Goal: Transaction & Acquisition: Book appointment/travel/reservation

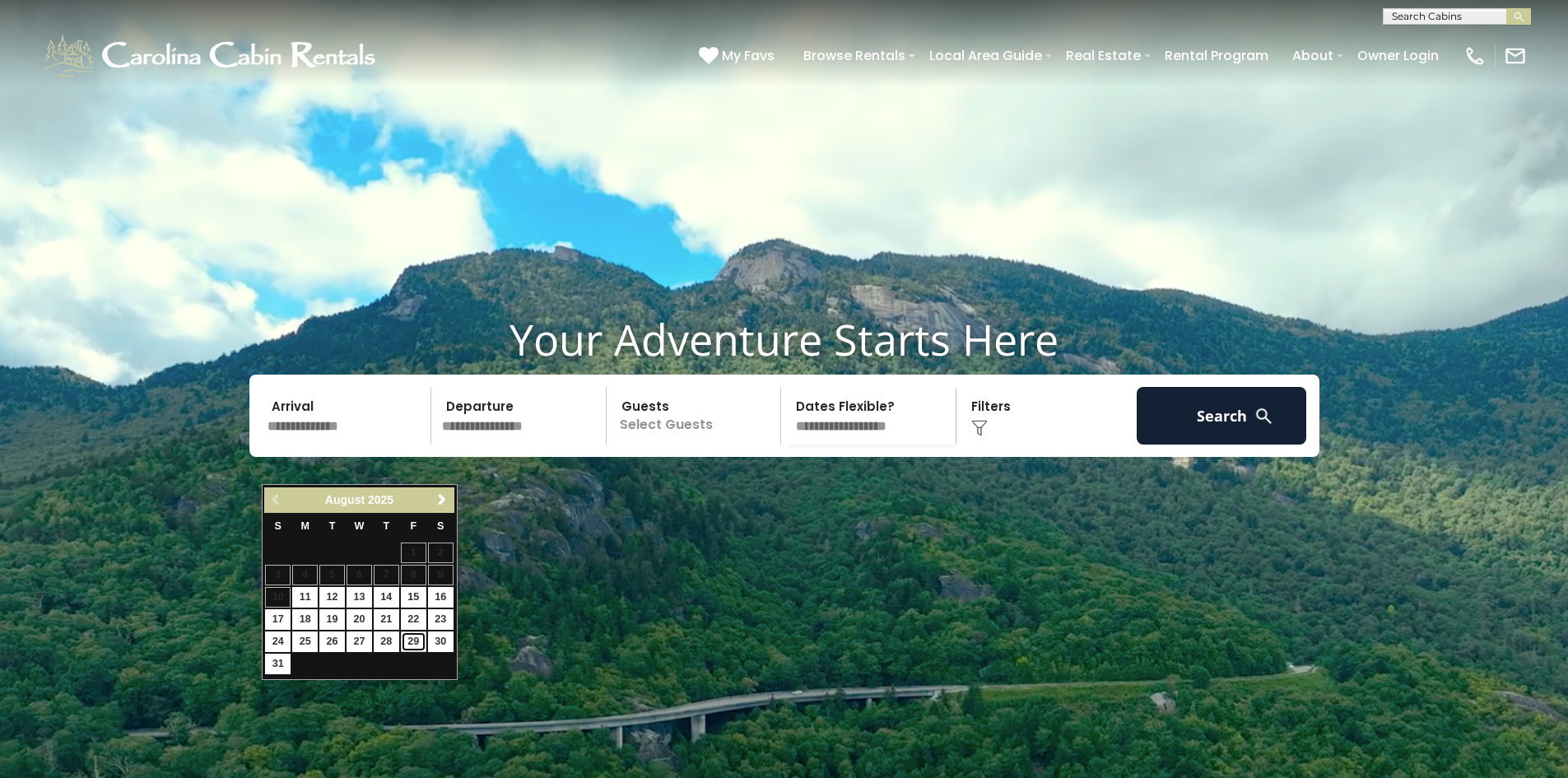
click at [423, 632] on link "29" at bounding box center [413, 641] width 26 height 20
type input "*******"
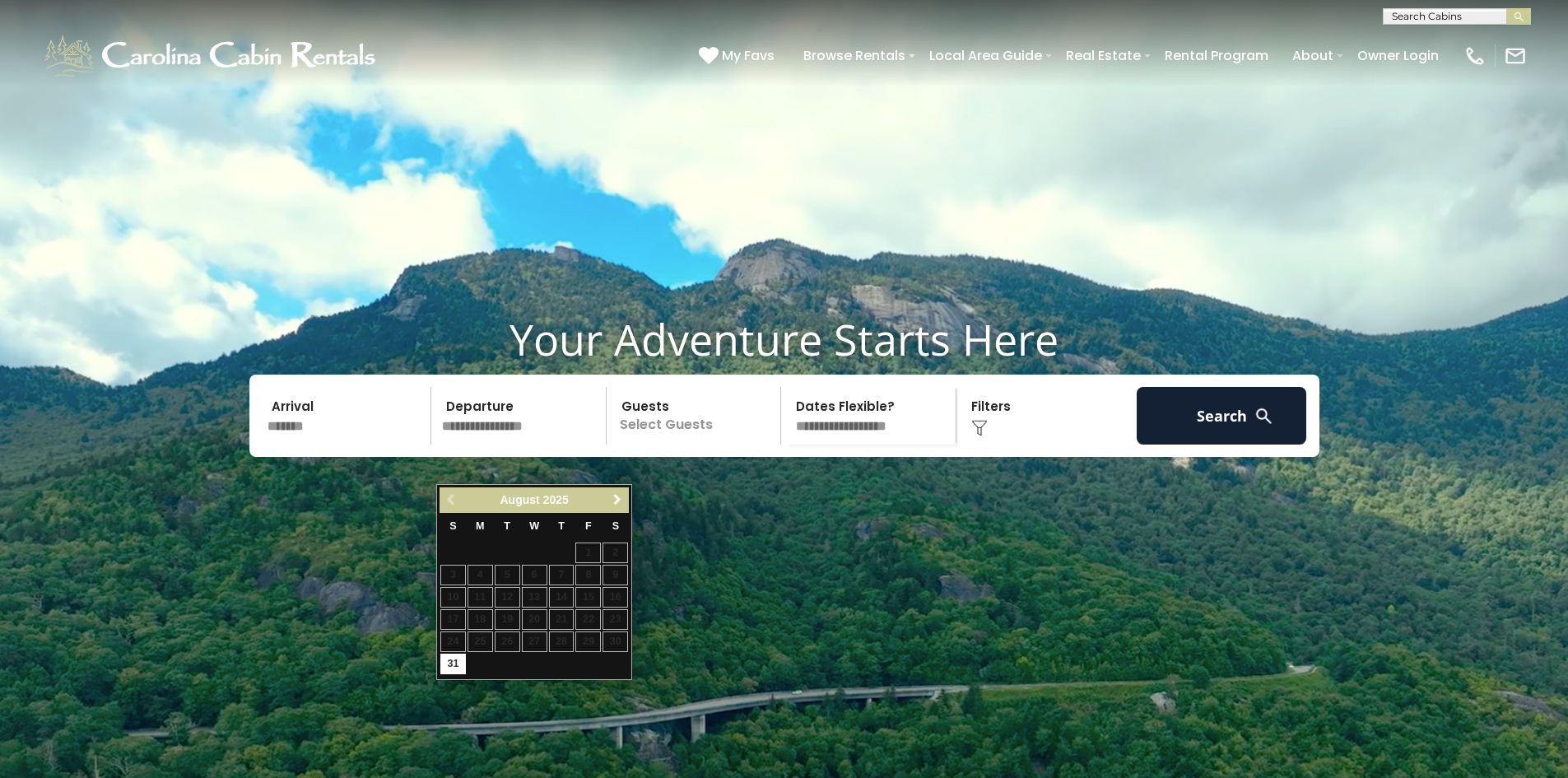
click at [611, 501] on span "Next" at bounding box center [617, 499] width 13 height 13
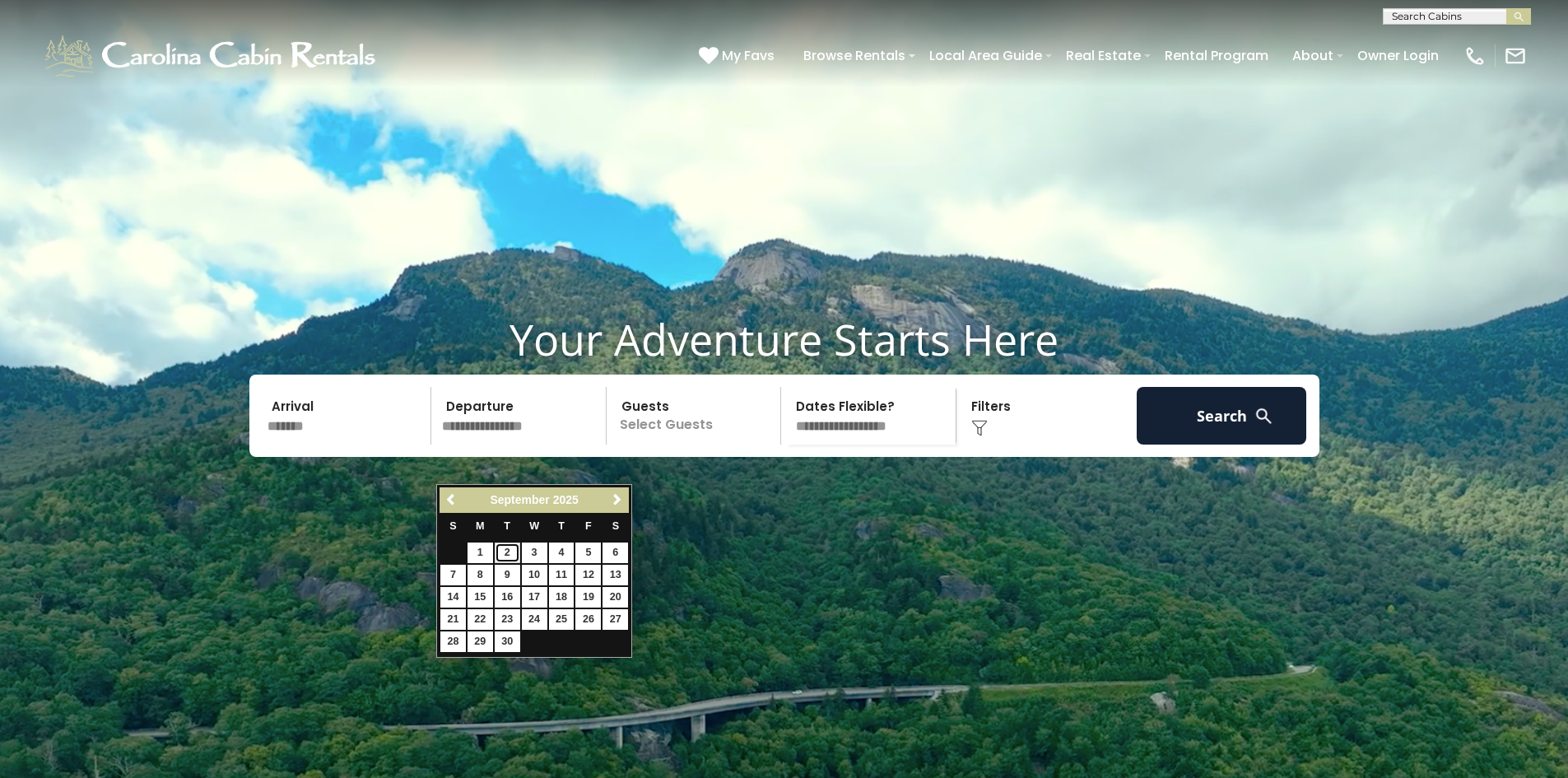
click at [514, 550] on link "2" at bounding box center [507, 552] width 26 height 20
type input "******"
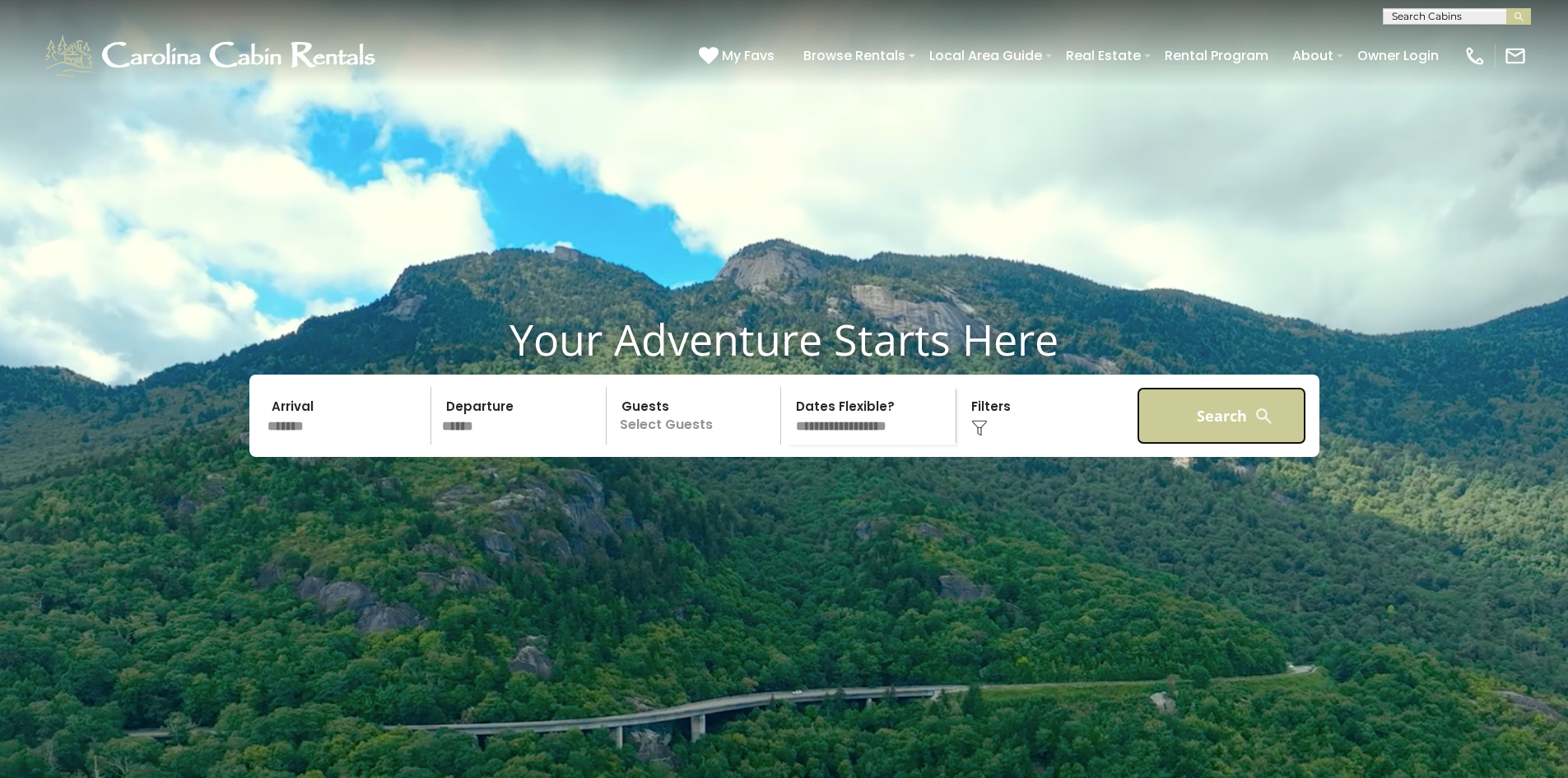
click at [1173, 438] on button "Search" at bounding box center [1221, 415] width 170 height 57
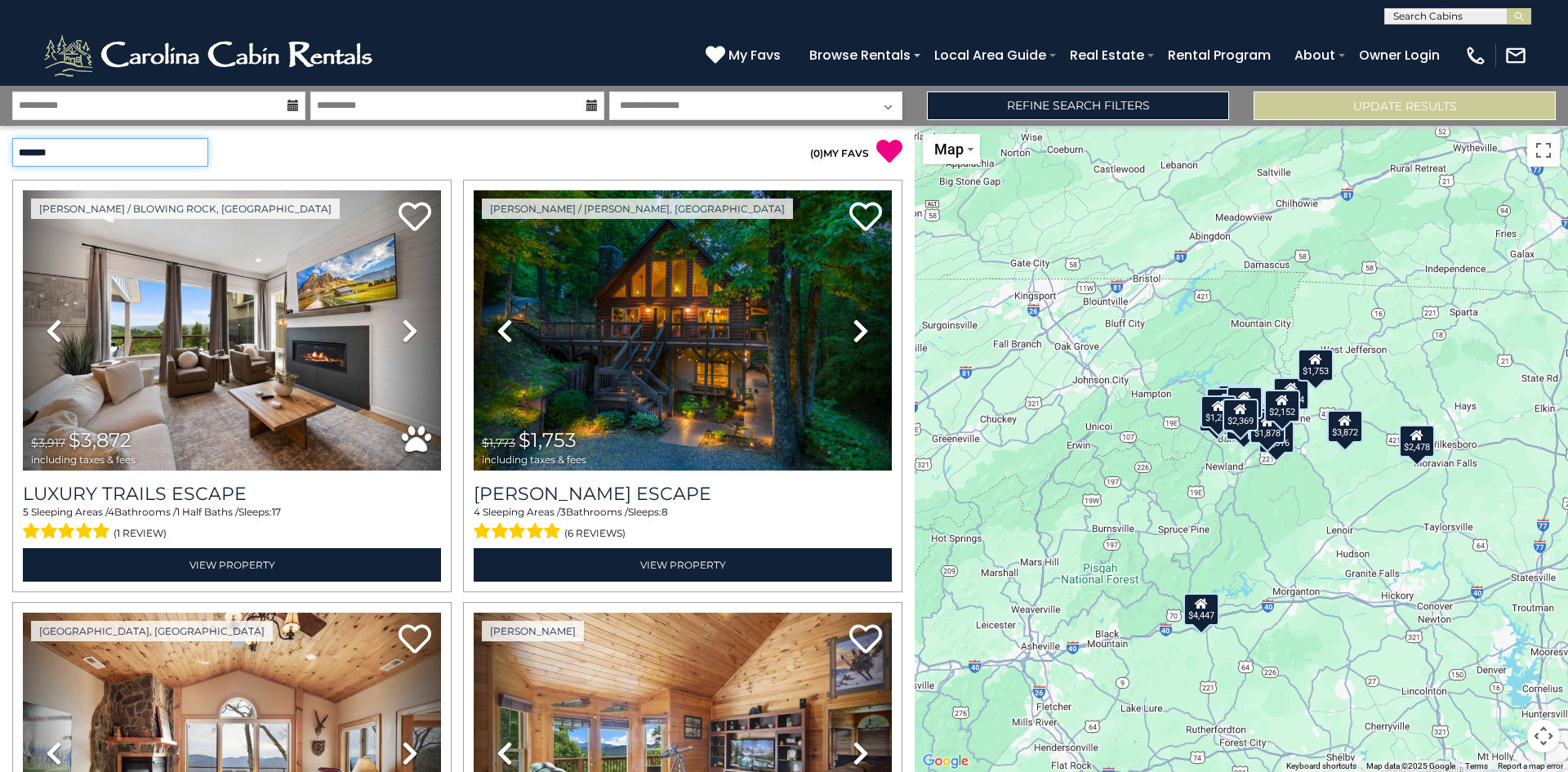
click at [192, 140] on select "**********" at bounding box center [110, 152] width 196 height 29
select select "*********"
click at [12, 138] on select "**********" at bounding box center [110, 152] width 196 height 29
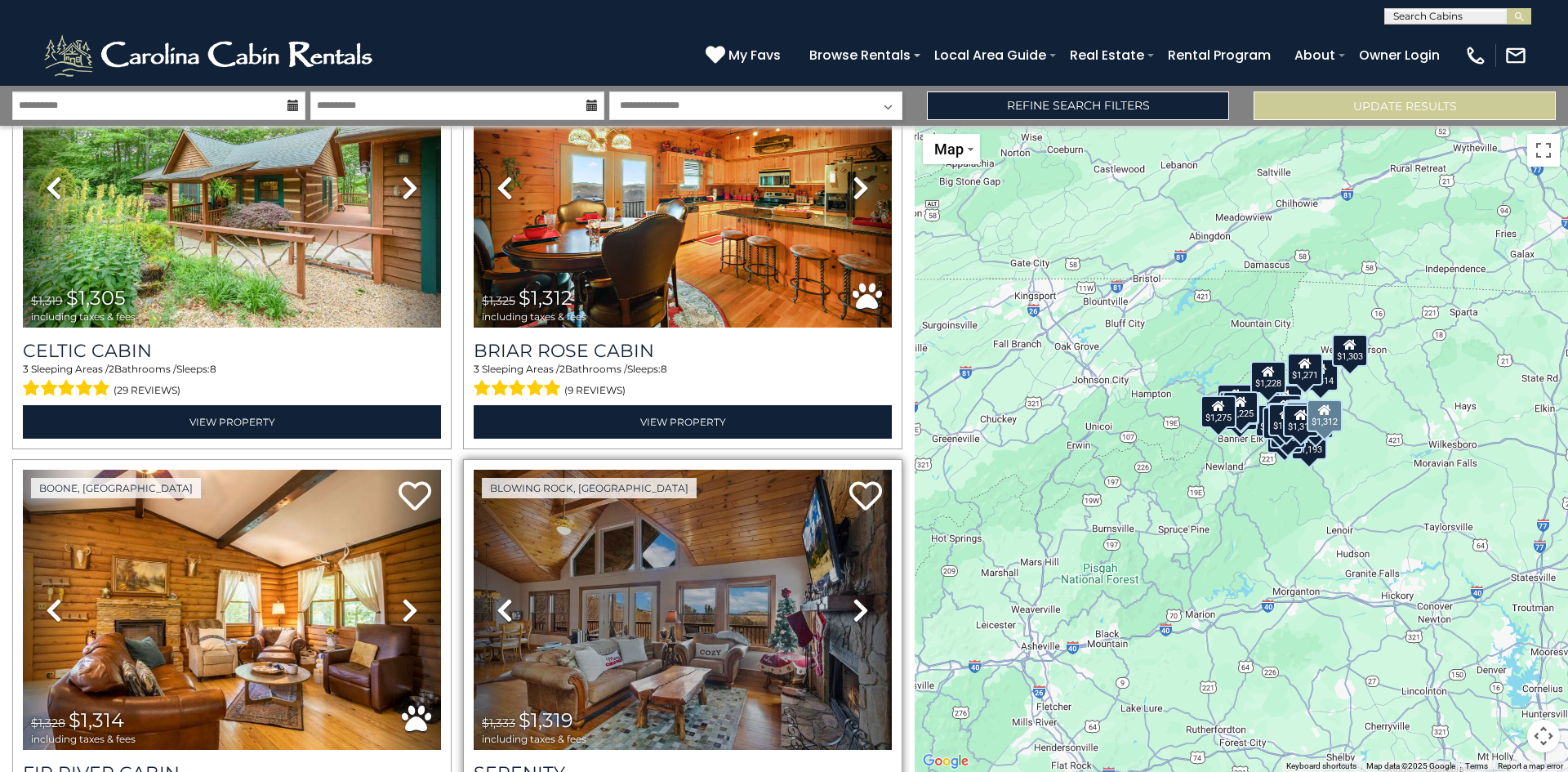
scroll to position [5794, 0]
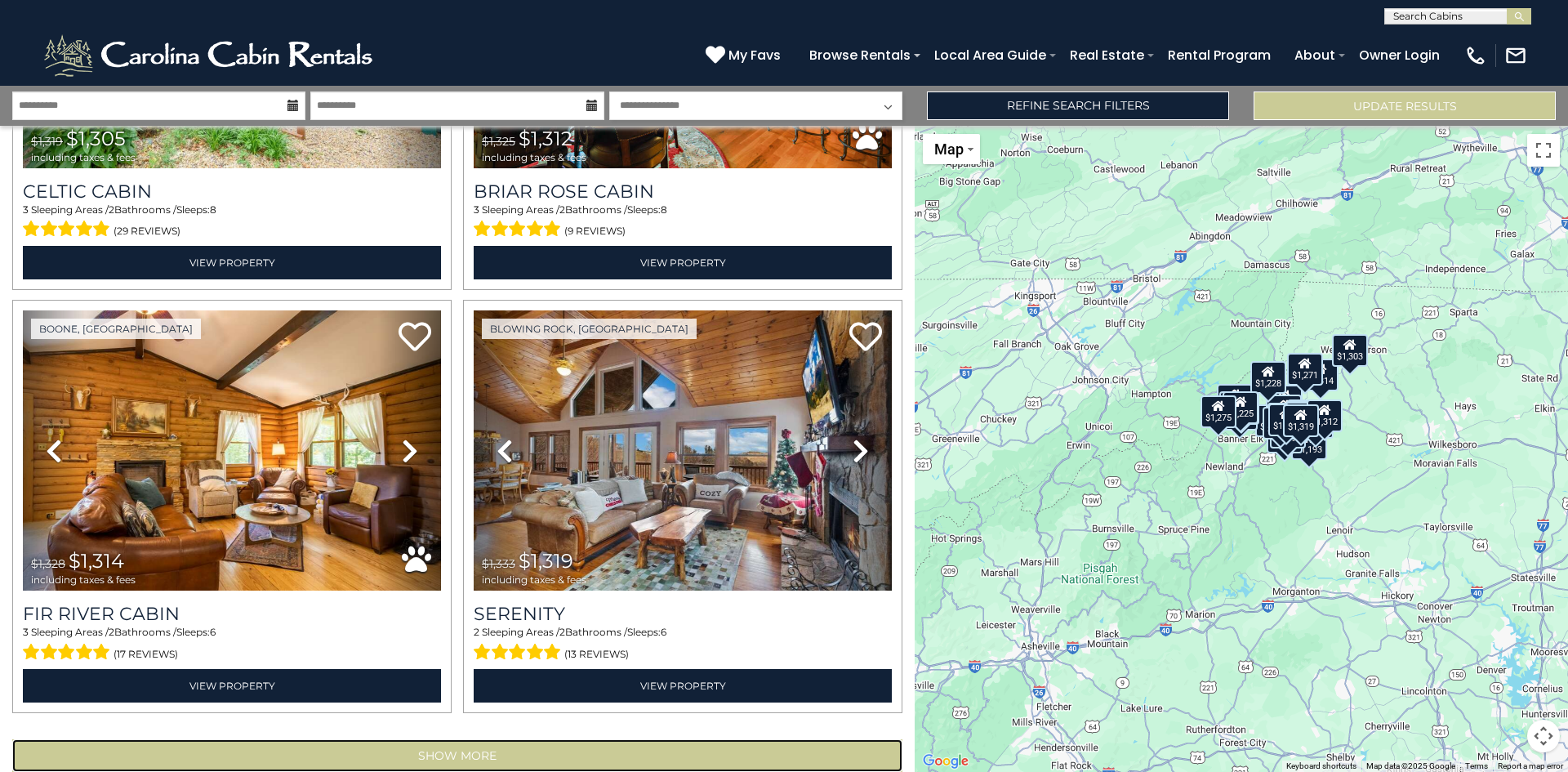
click at [506, 739] on button "Show More" at bounding box center [457, 754] width 890 height 32
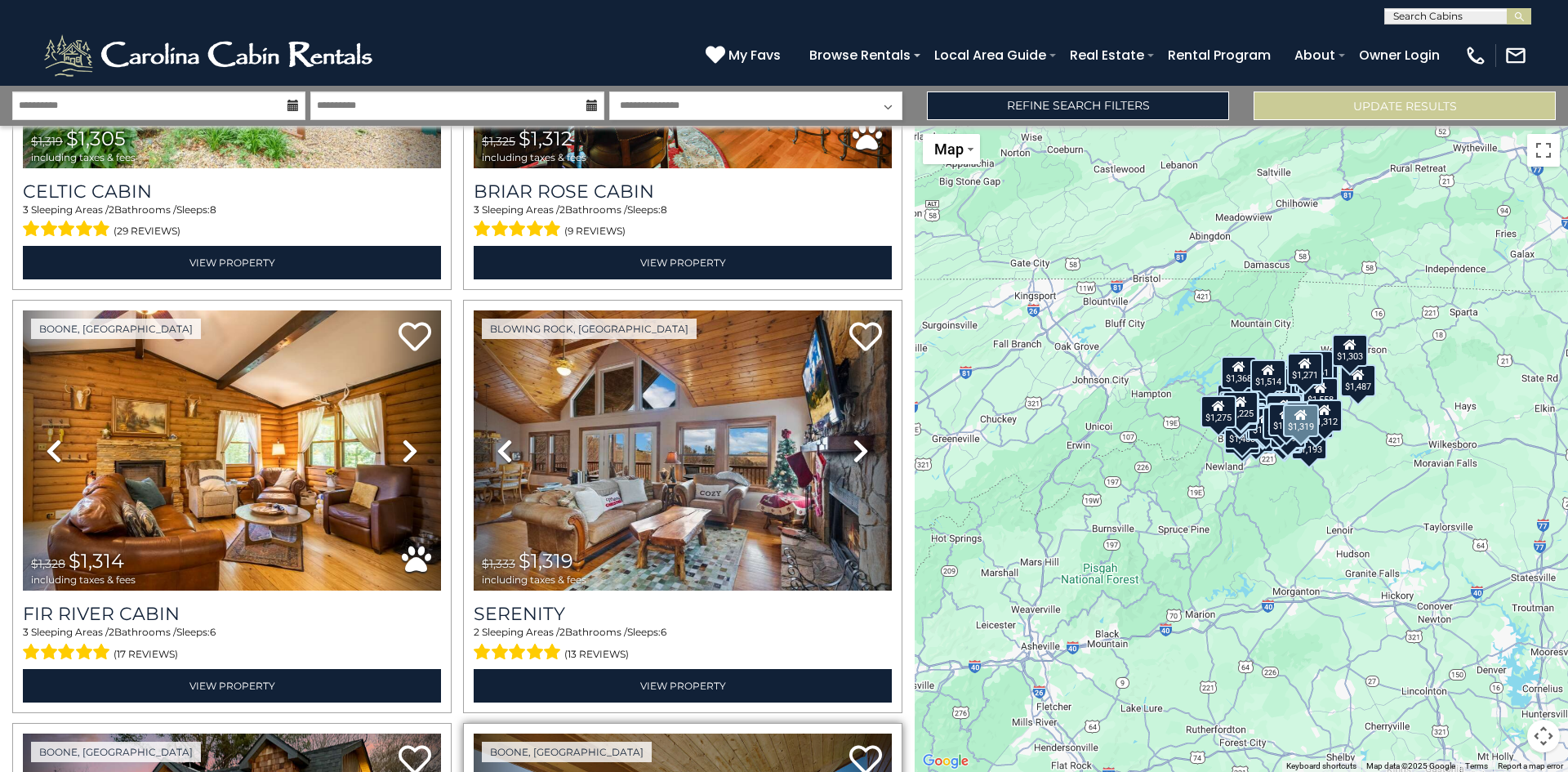
scroll to position [6121, 0]
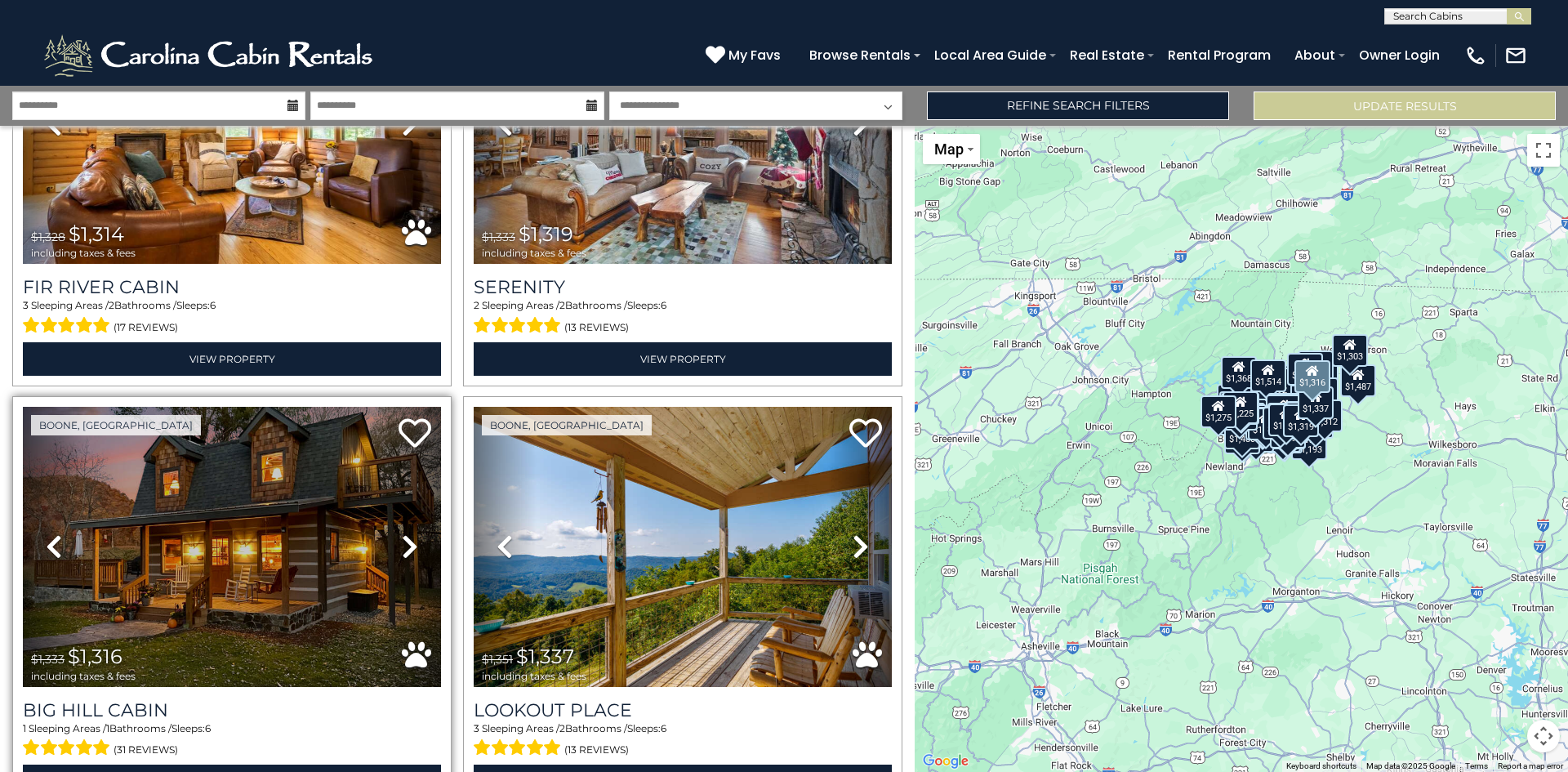
click at [413, 533] on icon at bounding box center [410, 546] width 17 height 26
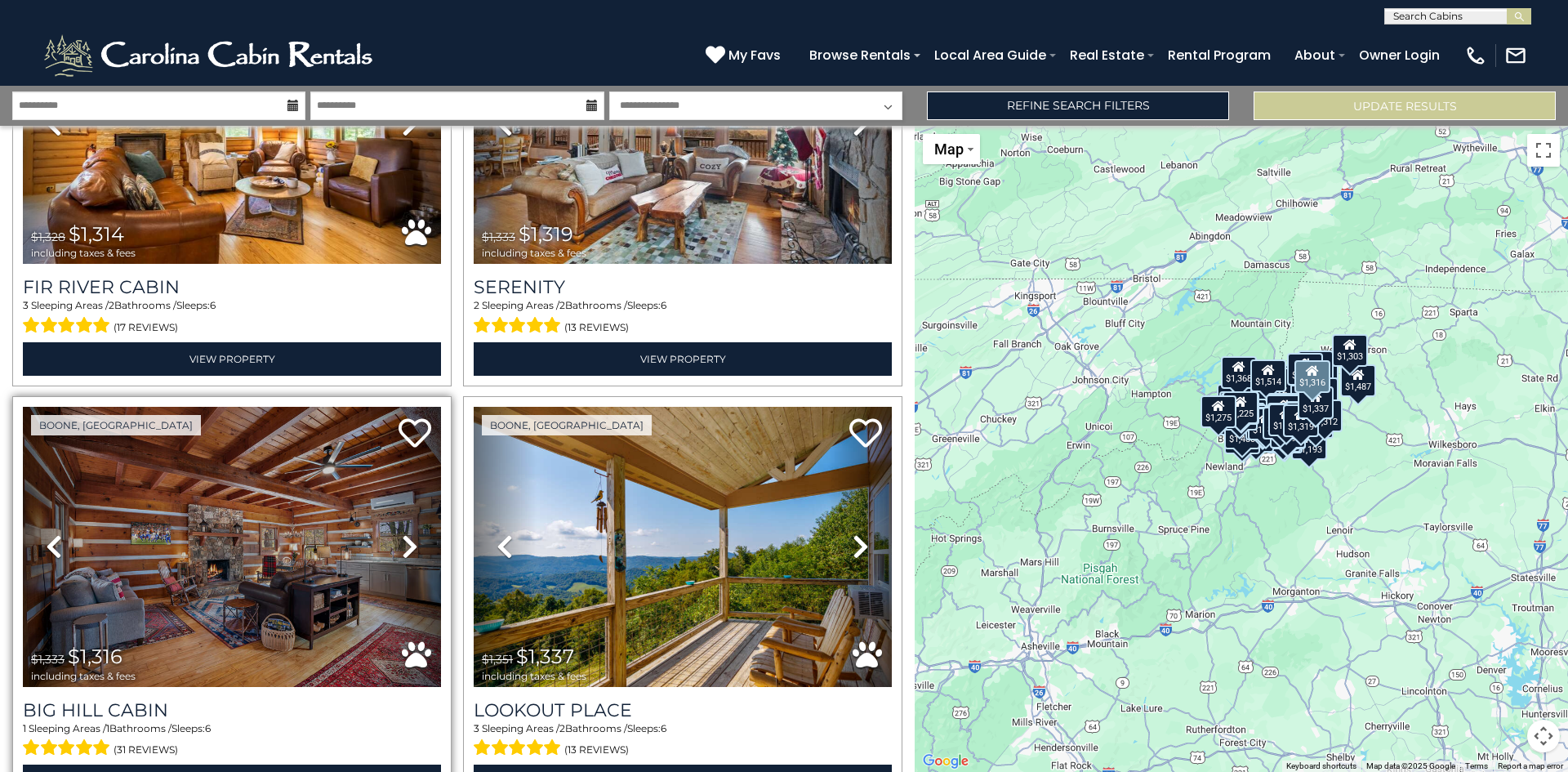
click at [412, 533] on icon at bounding box center [410, 546] width 17 height 26
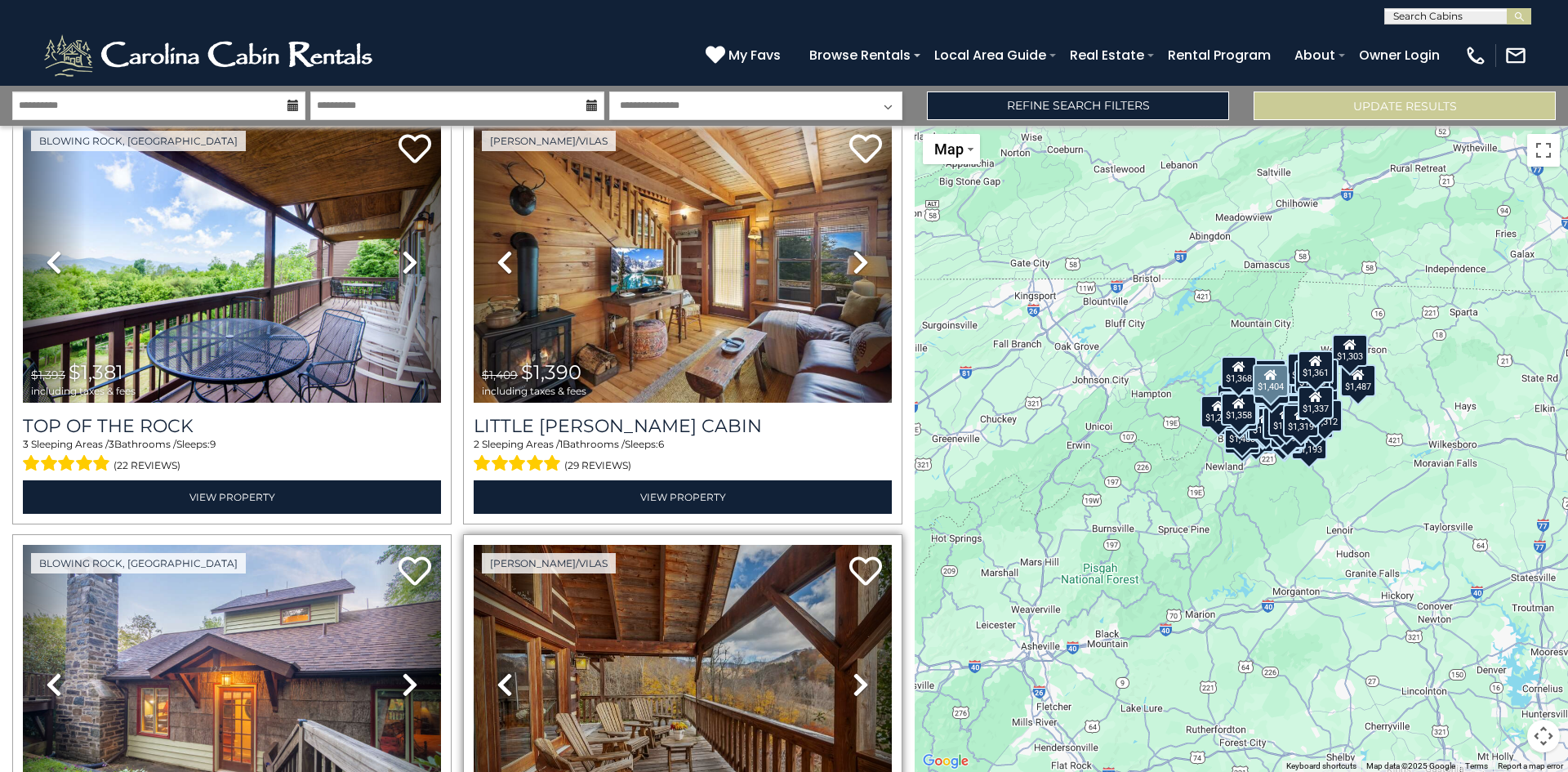
scroll to position [7917, 0]
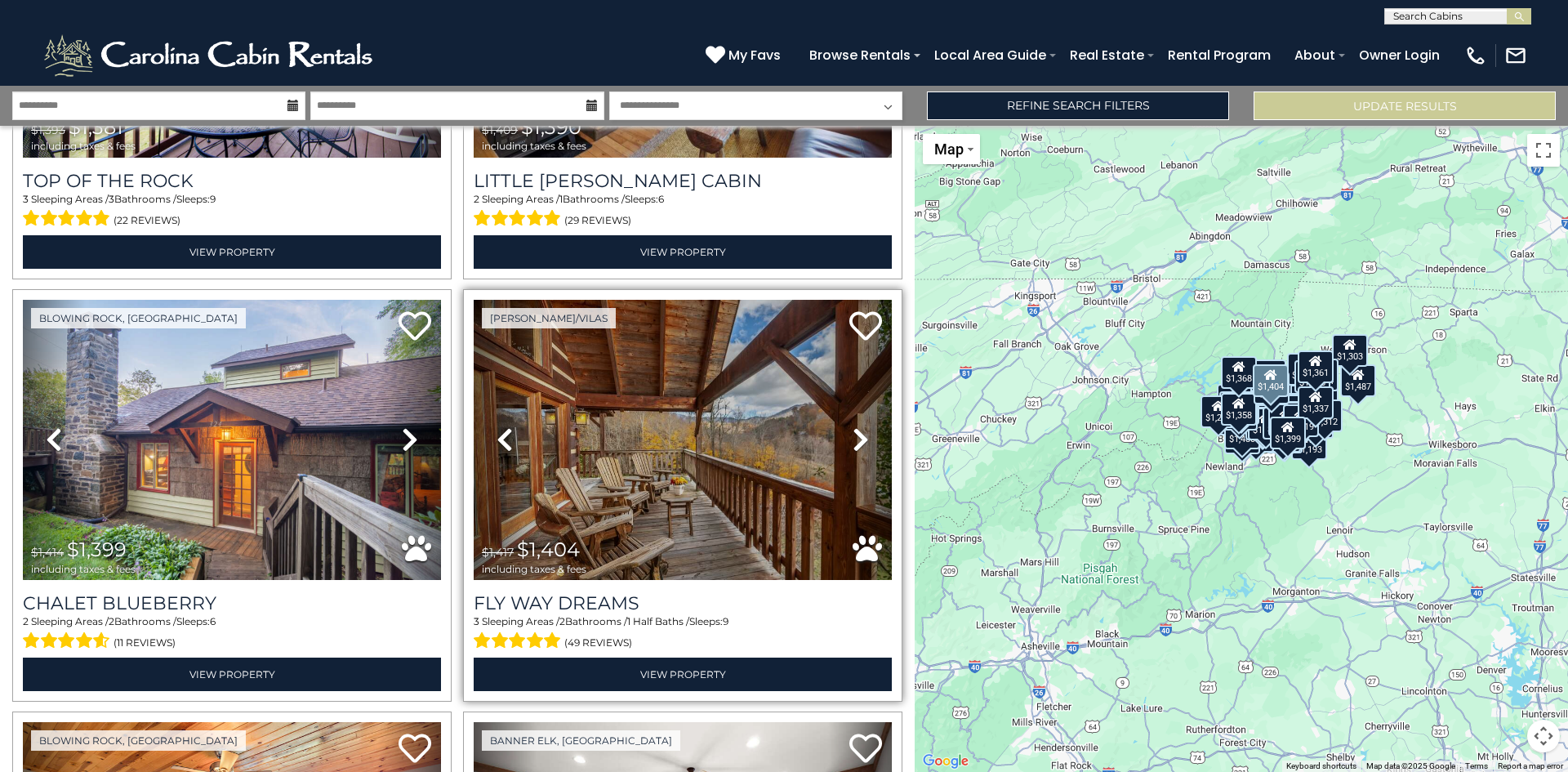
click at [853, 426] on icon at bounding box center [861, 439] width 17 height 26
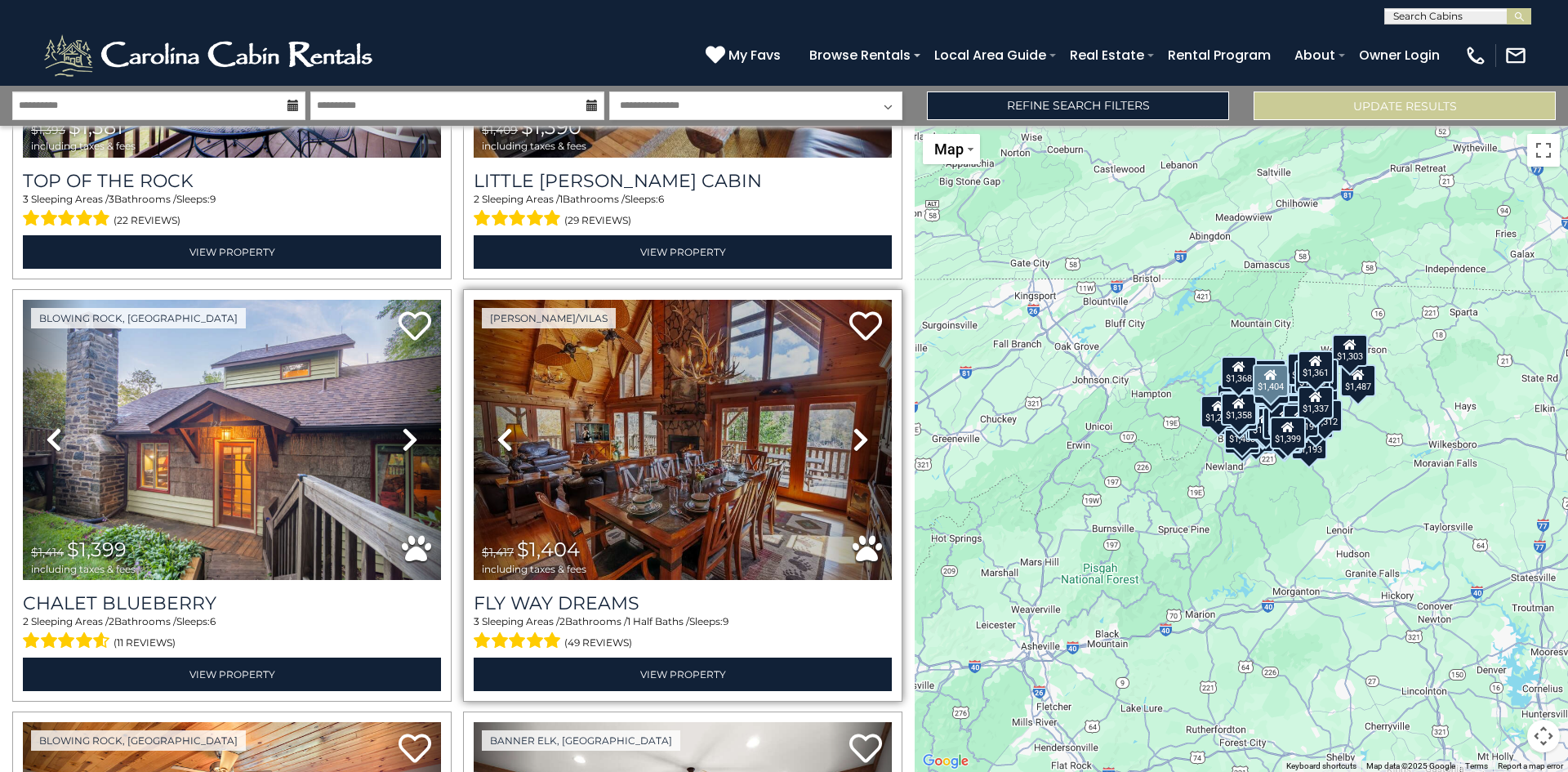
click at [867, 390] on link "Next" at bounding box center [861, 439] width 63 height 280
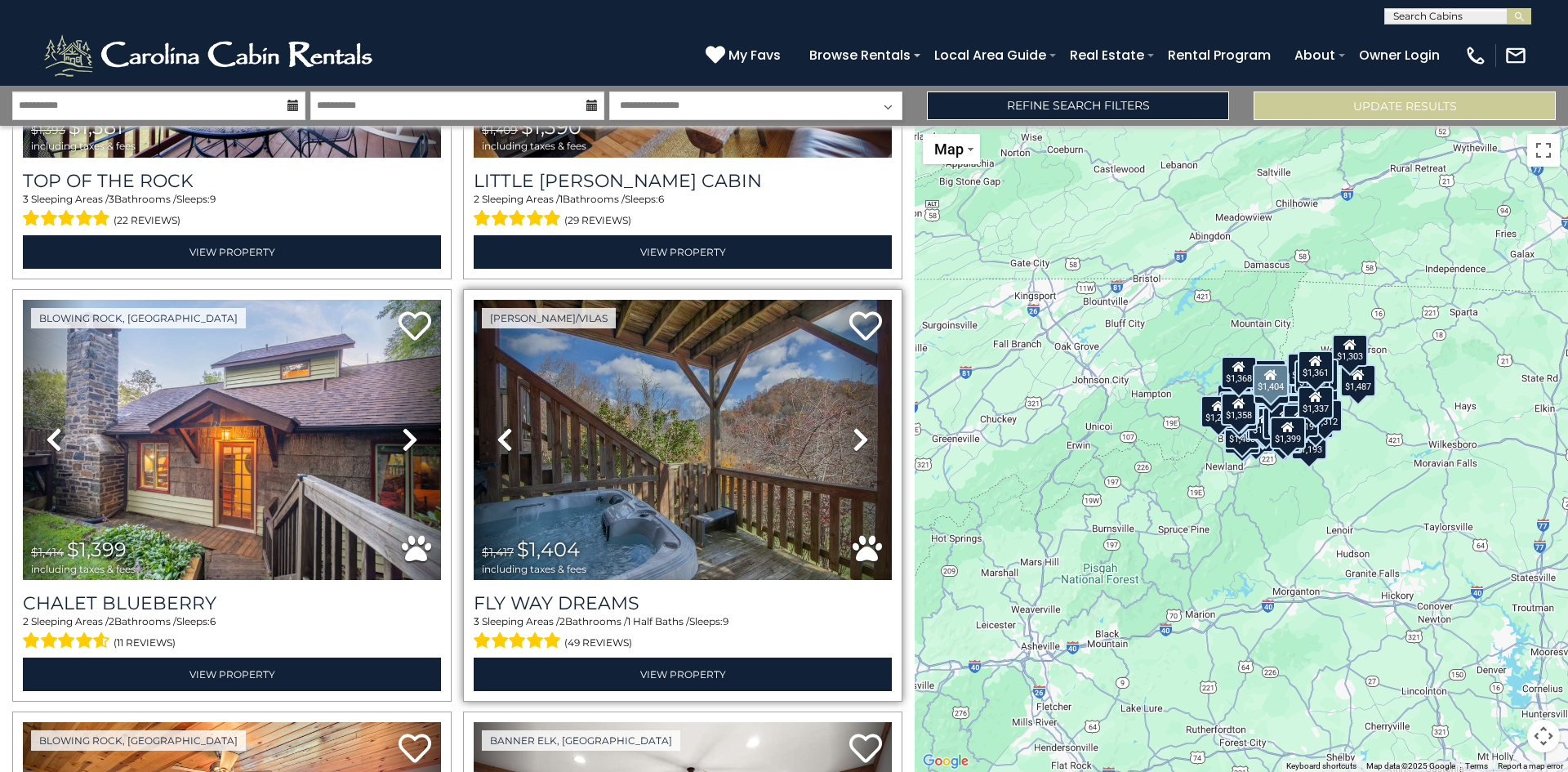
click at [845, 400] on link "Next" at bounding box center [861, 439] width 63 height 280
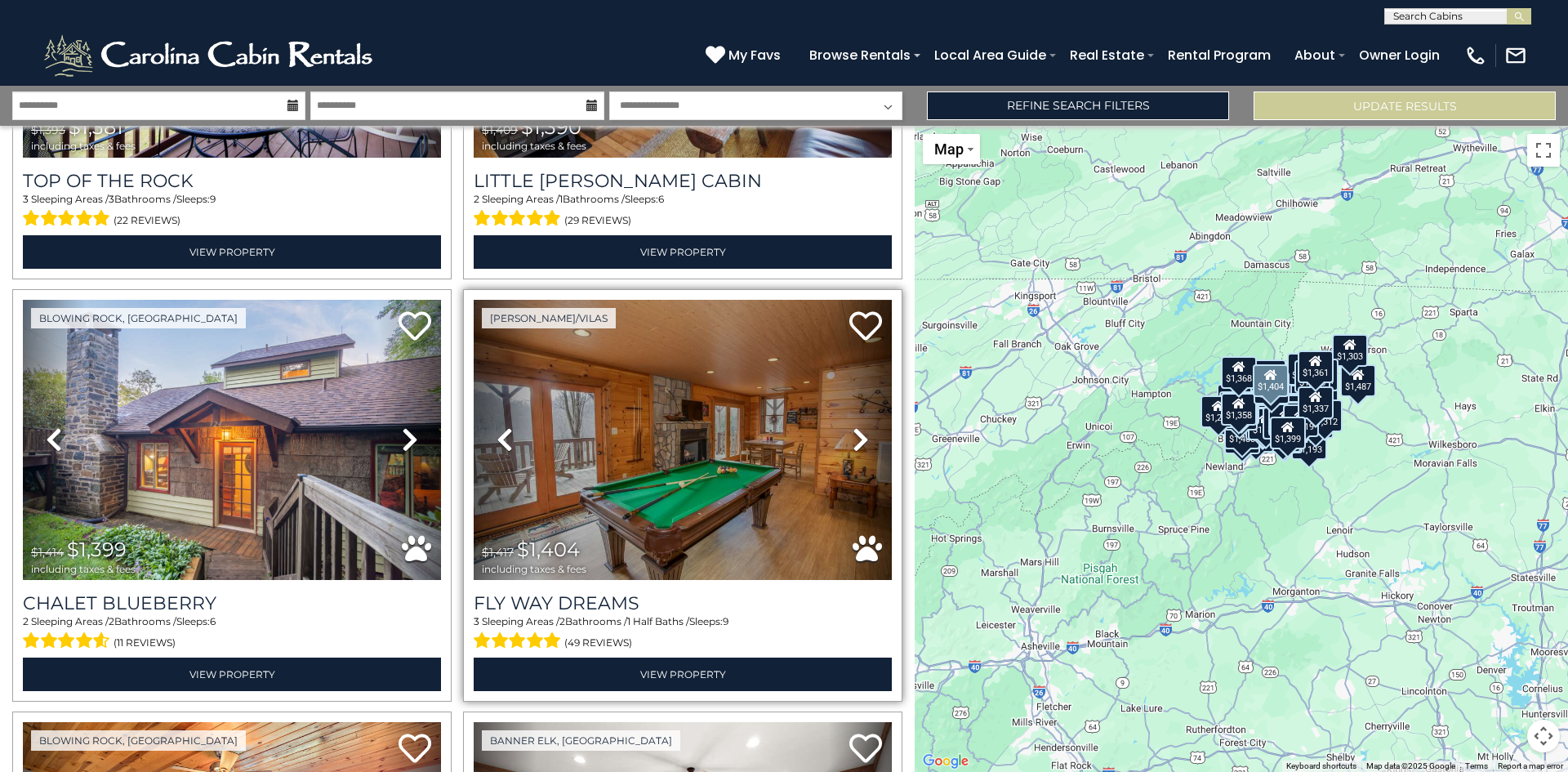
click at [845, 400] on link "Next" at bounding box center [861, 439] width 63 height 280
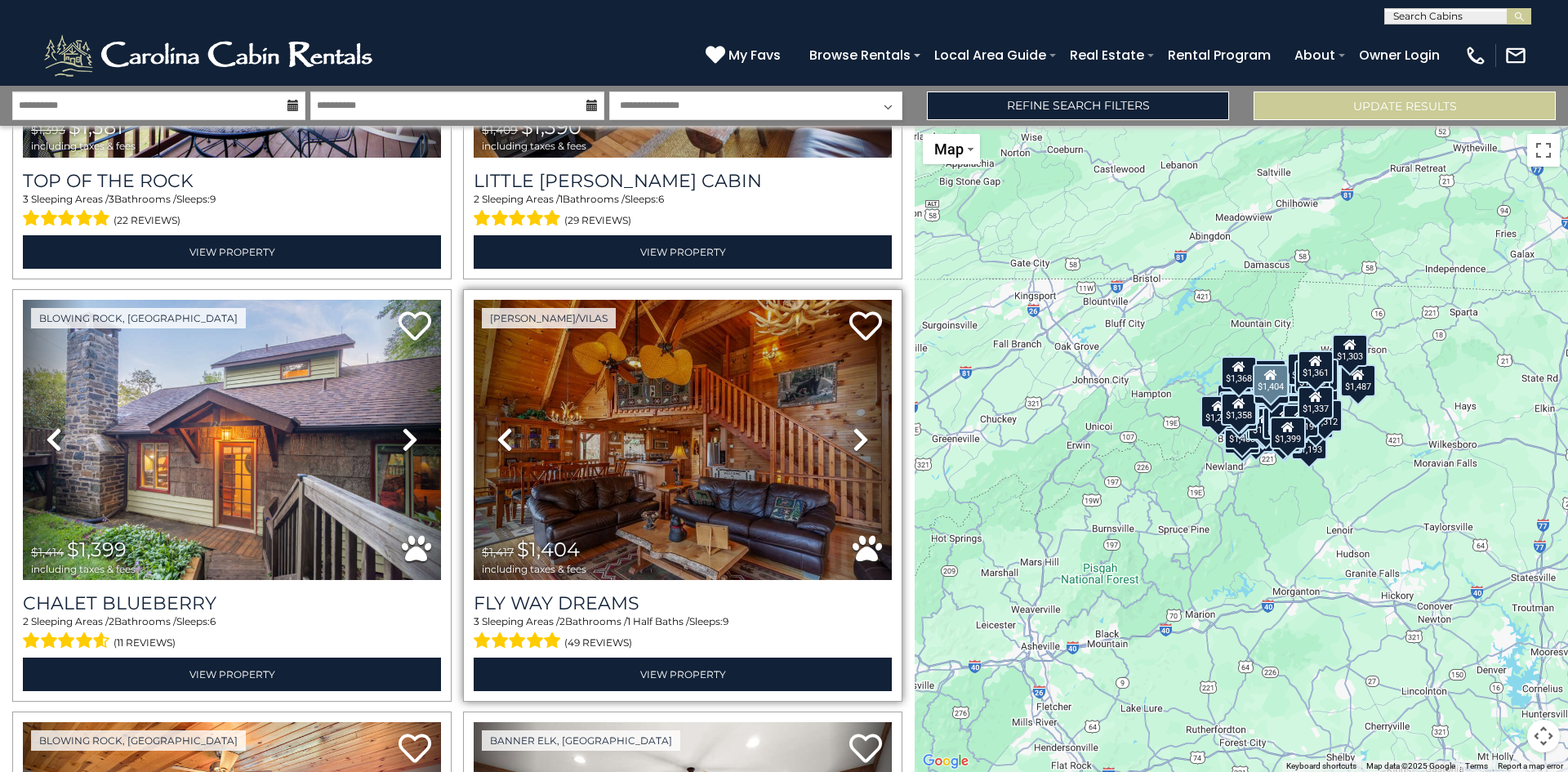
click at [853, 426] on icon at bounding box center [861, 439] width 17 height 26
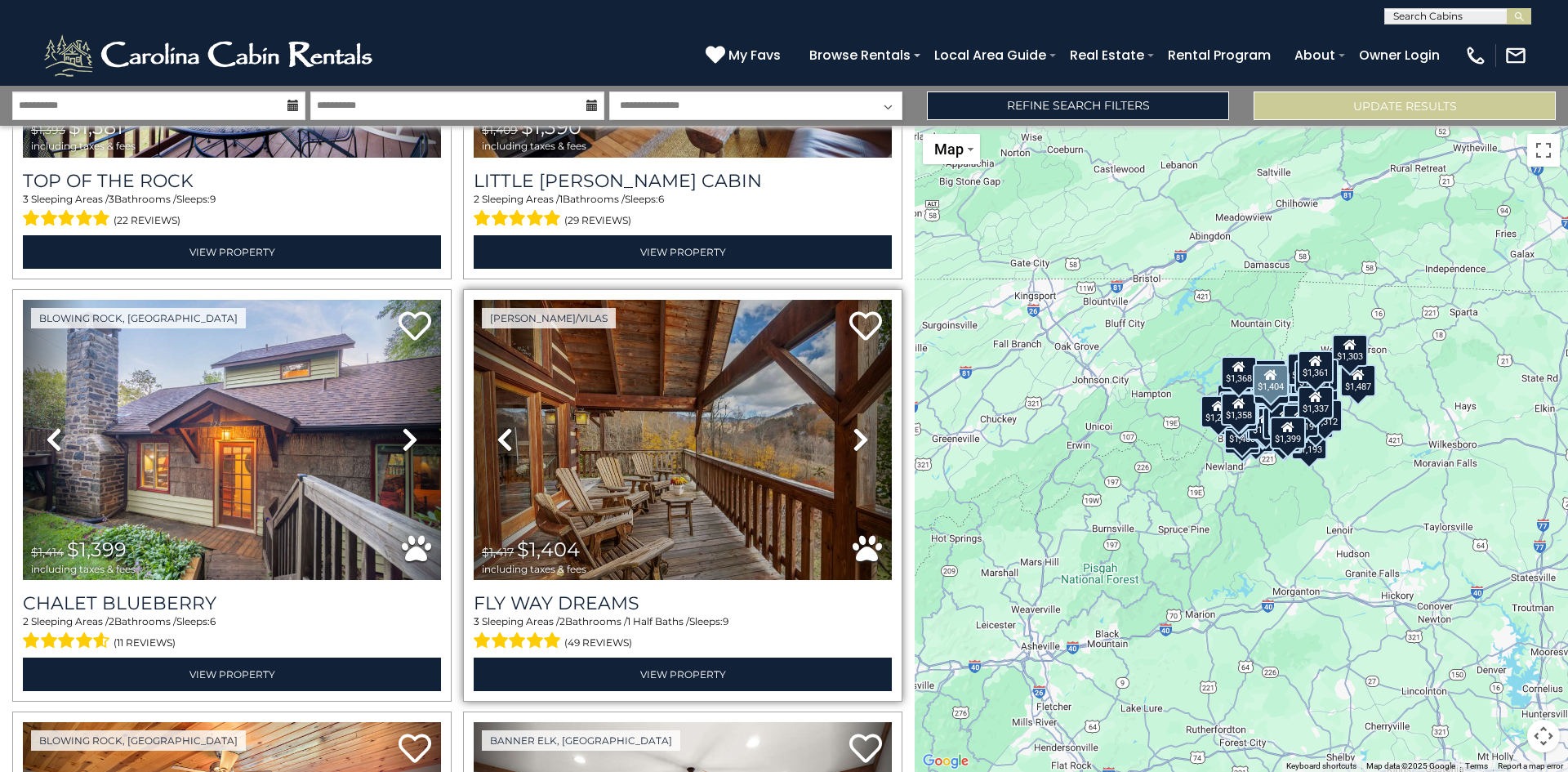
click at [853, 426] on icon at bounding box center [861, 439] width 17 height 26
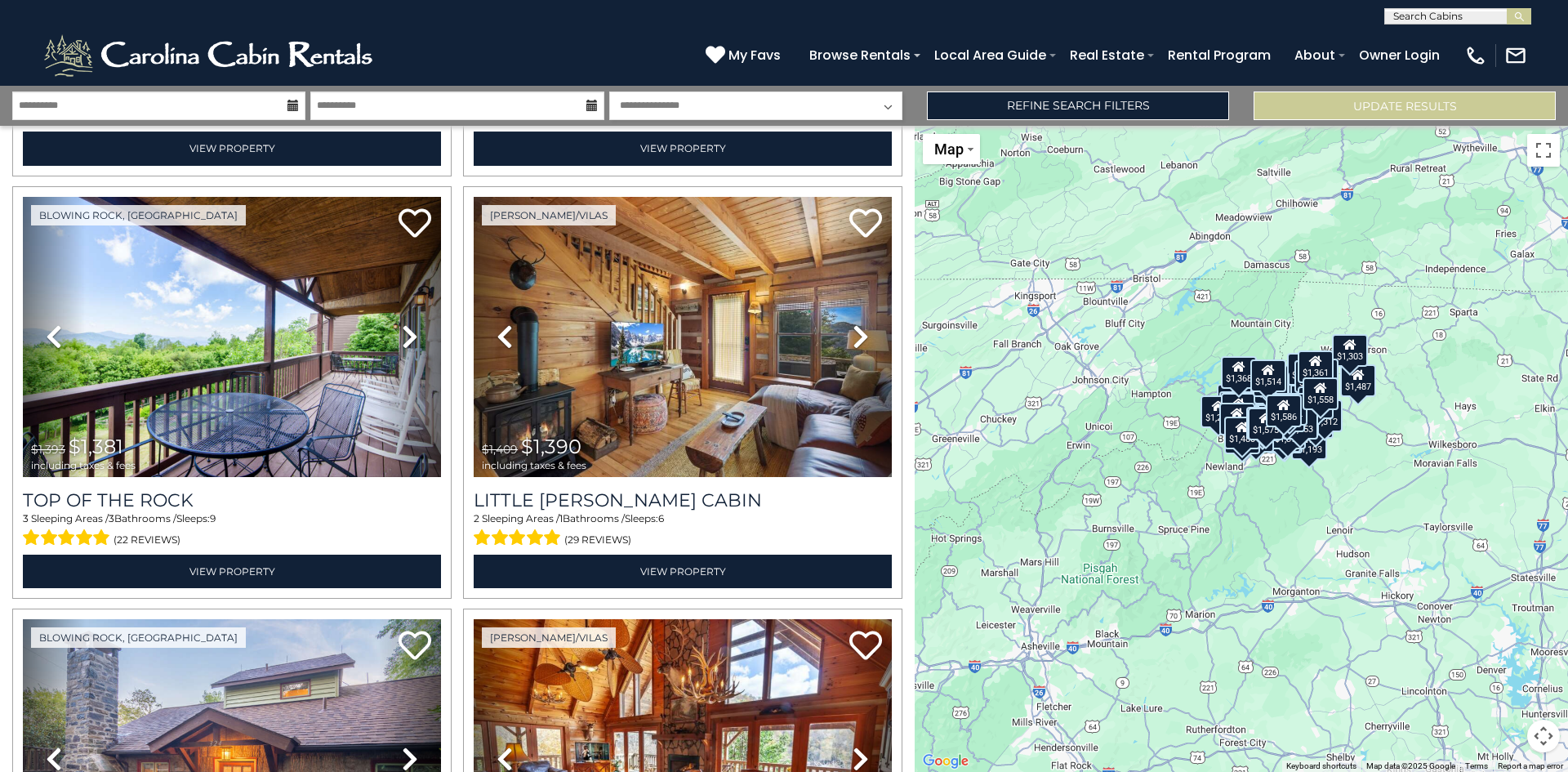
scroll to position [7925, 0]
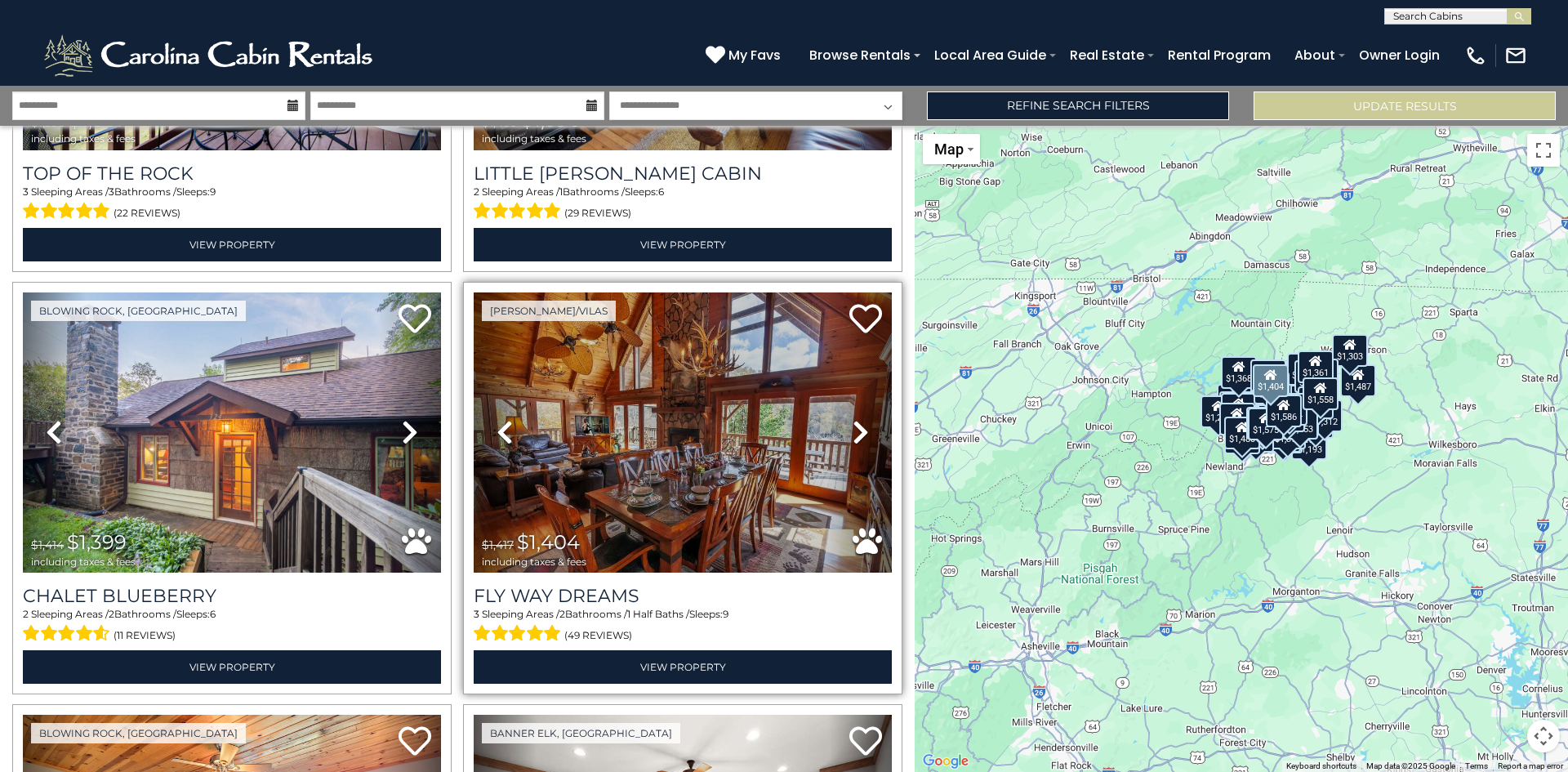
click at [853, 419] on icon at bounding box center [861, 432] width 17 height 26
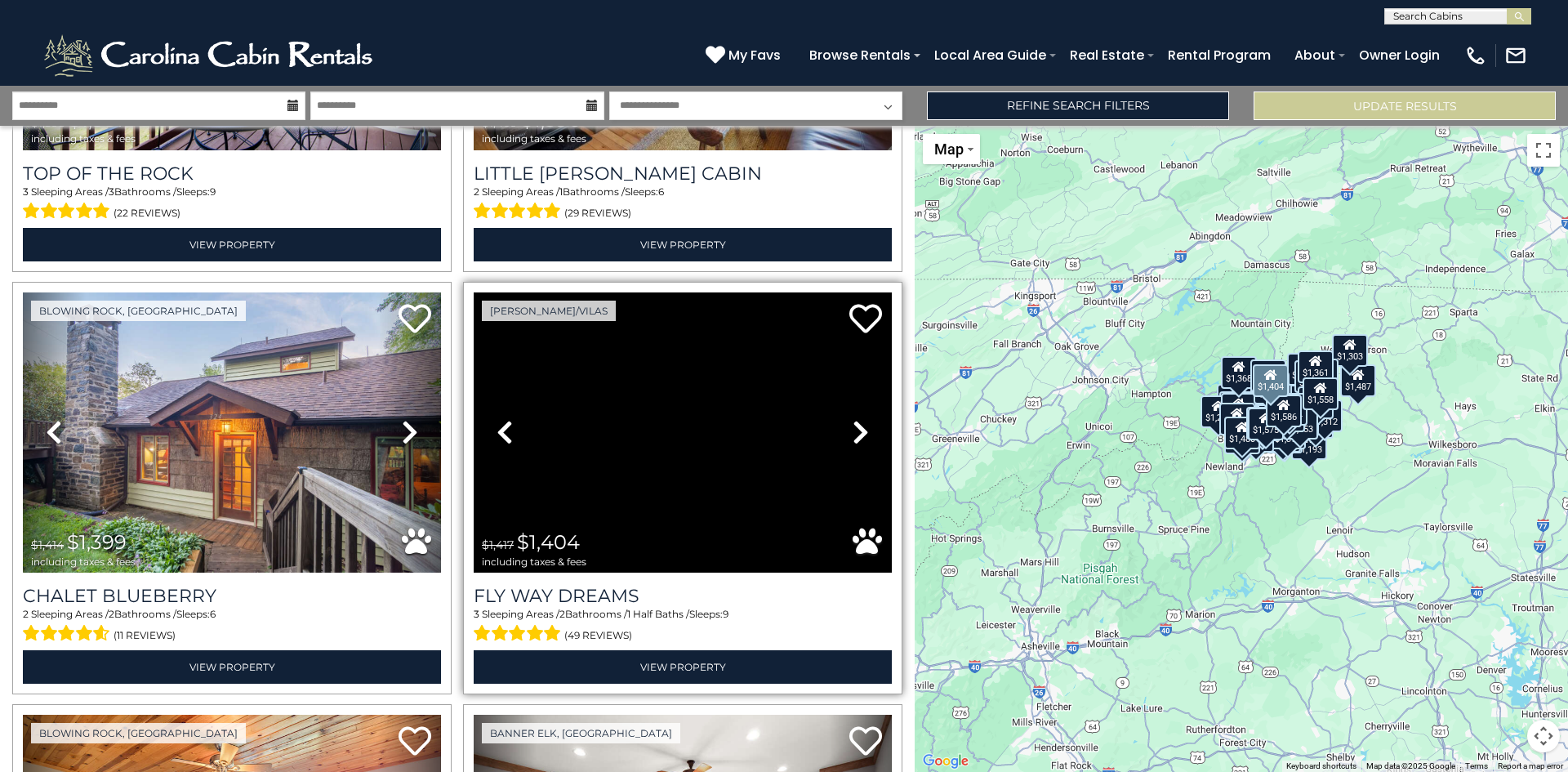
click at [853, 419] on icon at bounding box center [861, 432] width 17 height 26
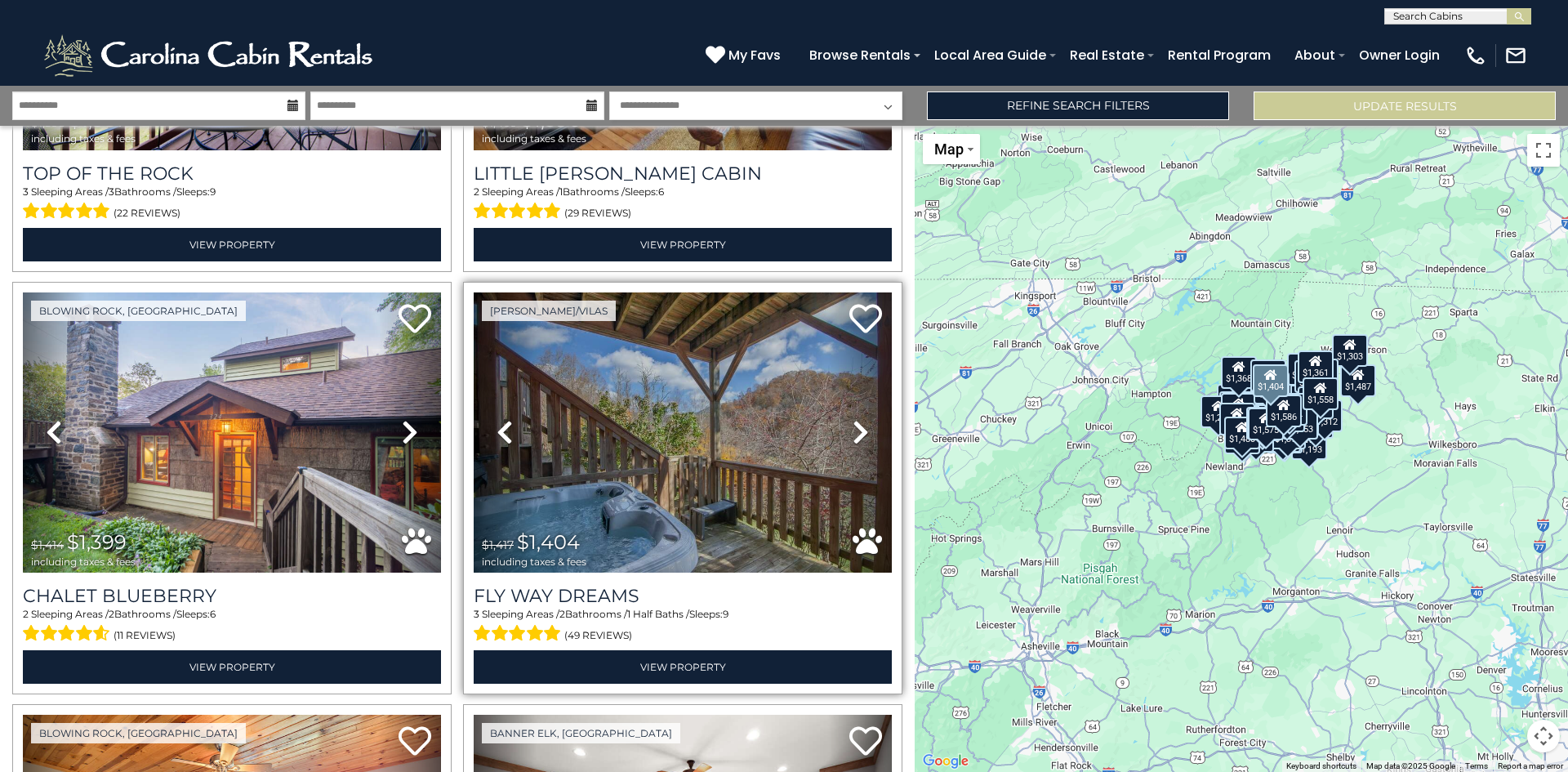
click at [853, 419] on icon at bounding box center [861, 432] width 17 height 26
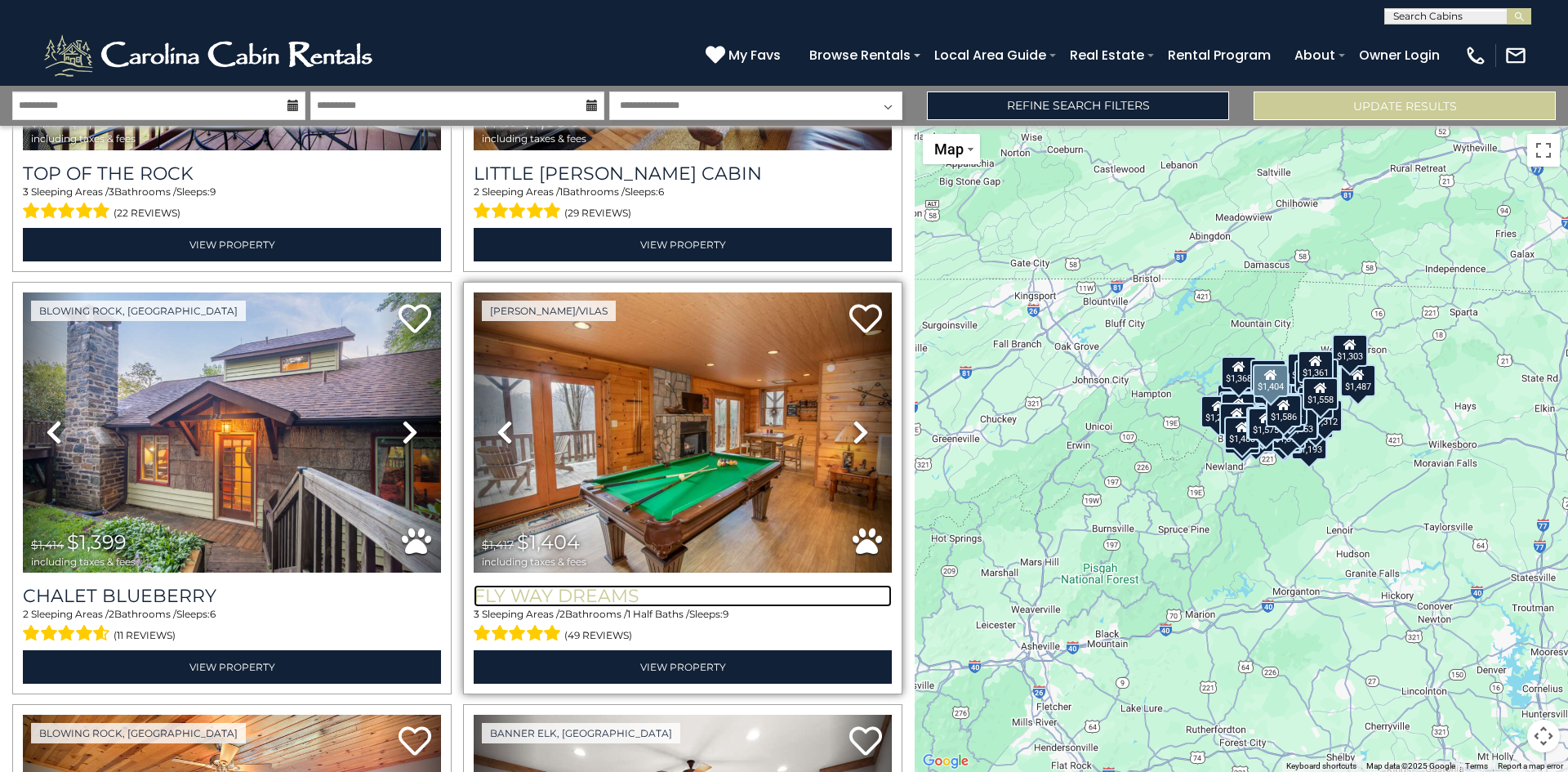
click at [577, 585] on h3 "Fly Way Dreams" at bounding box center [683, 595] width 418 height 22
click at [561, 585] on h3 "Fly Way Dreams" at bounding box center [683, 595] width 418 height 22
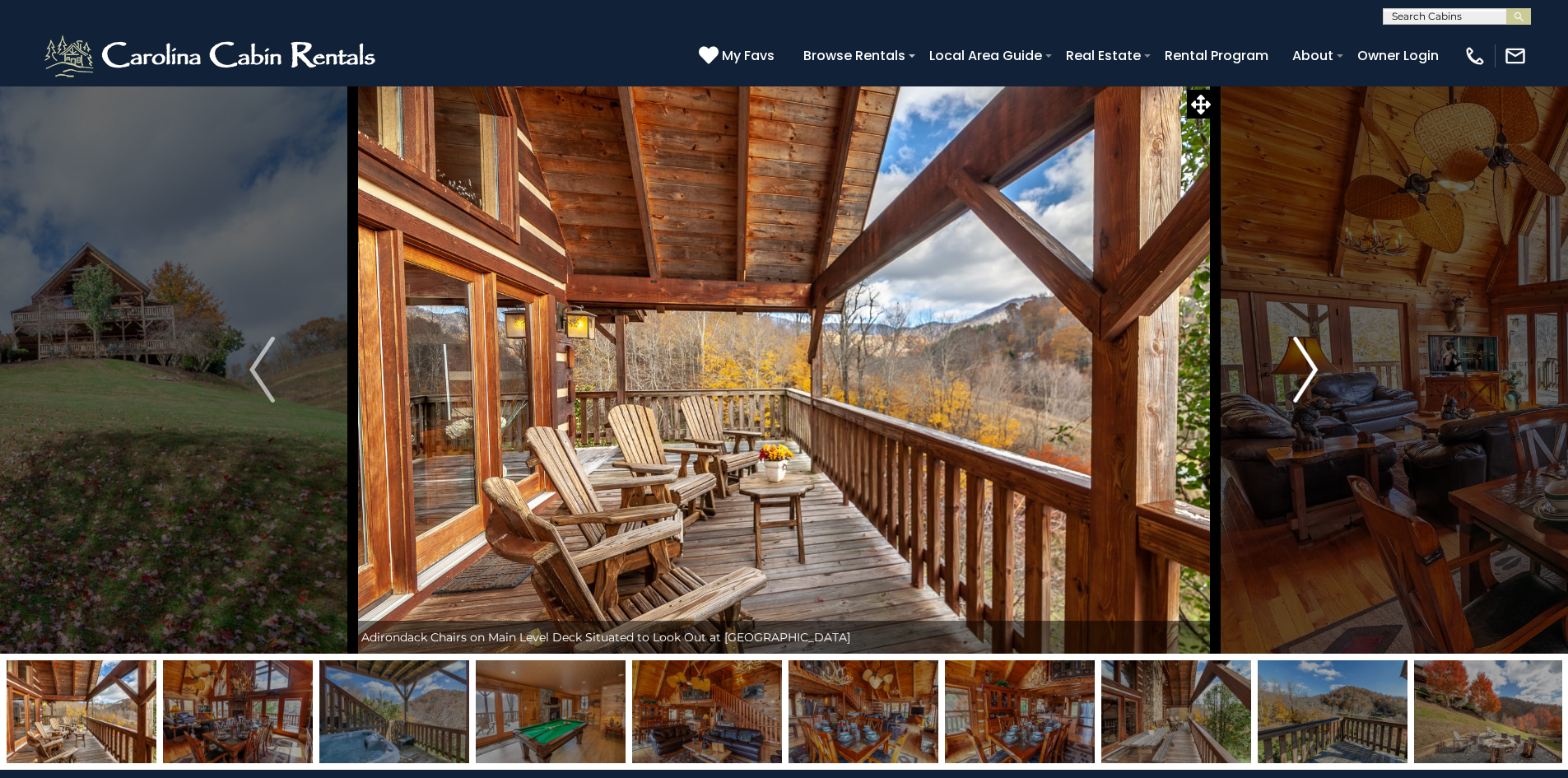
click at [1301, 351] on img "Next" at bounding box center [1306, 370] width 25 height 66
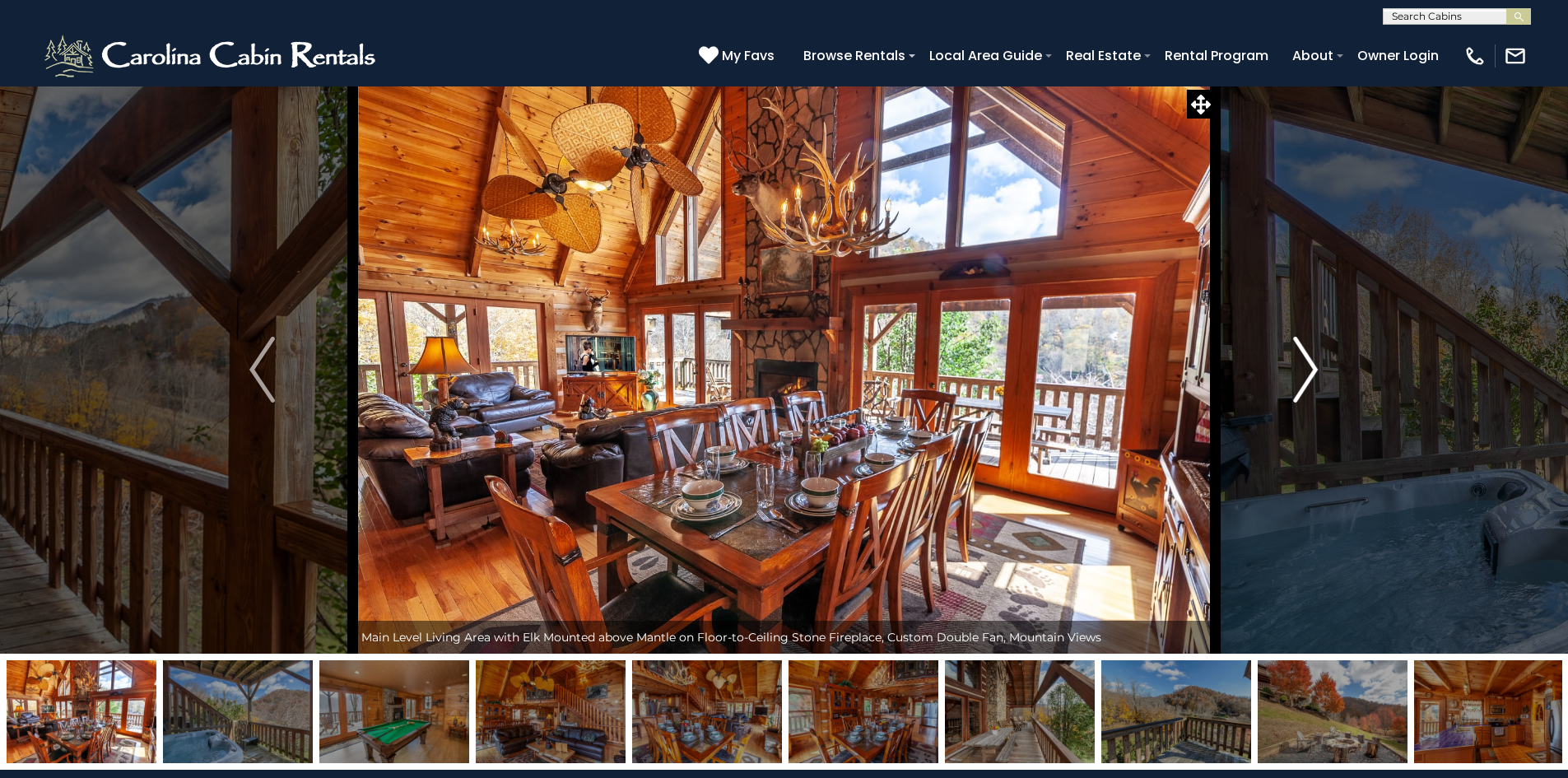
click at [1299, 351] on img "Next" at bounding box center [1306, 370] width 25 height 66
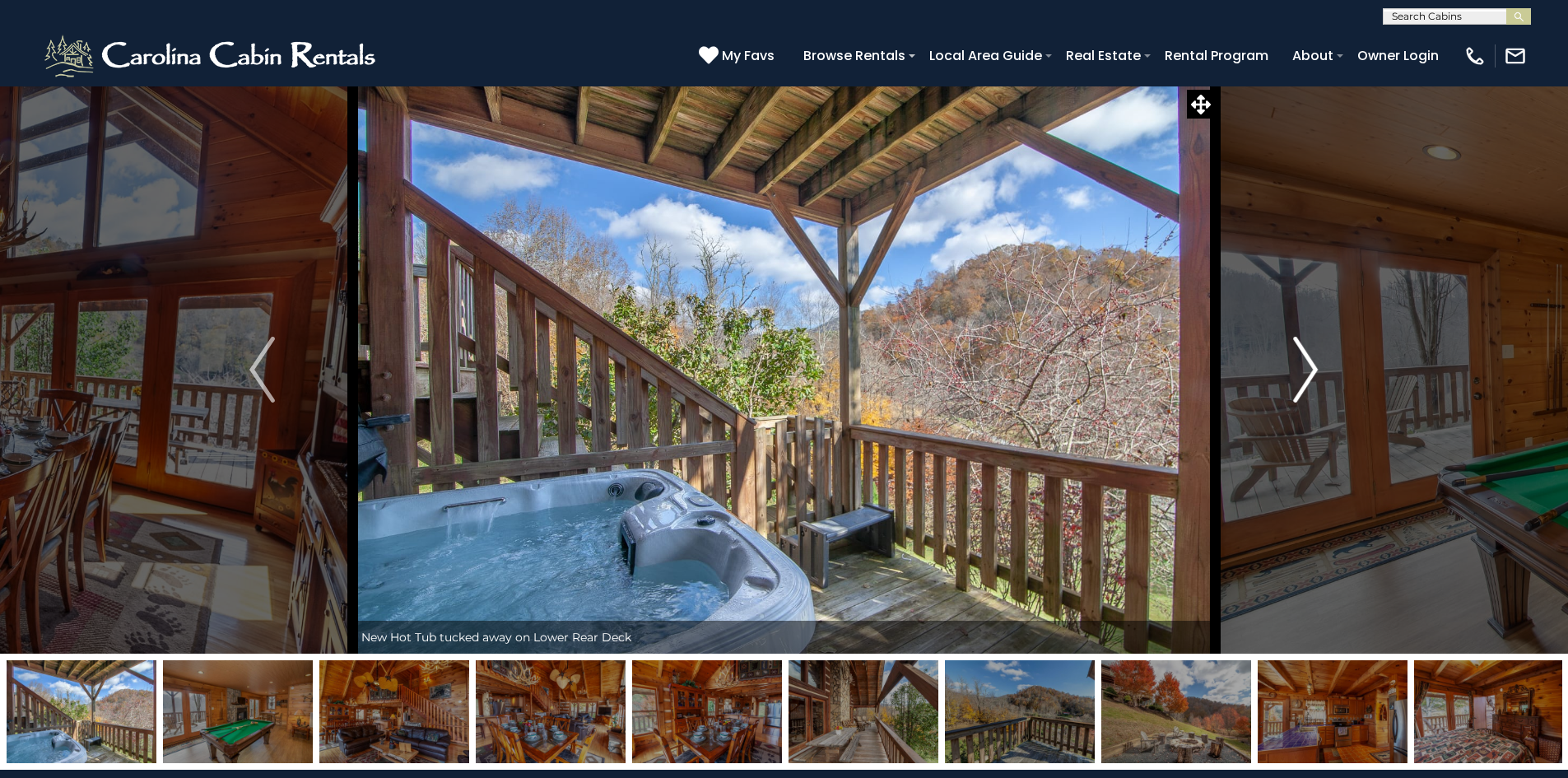
click at [1299, 351] on img "Next" at bounding box center [1306, 370] width 25 height 66
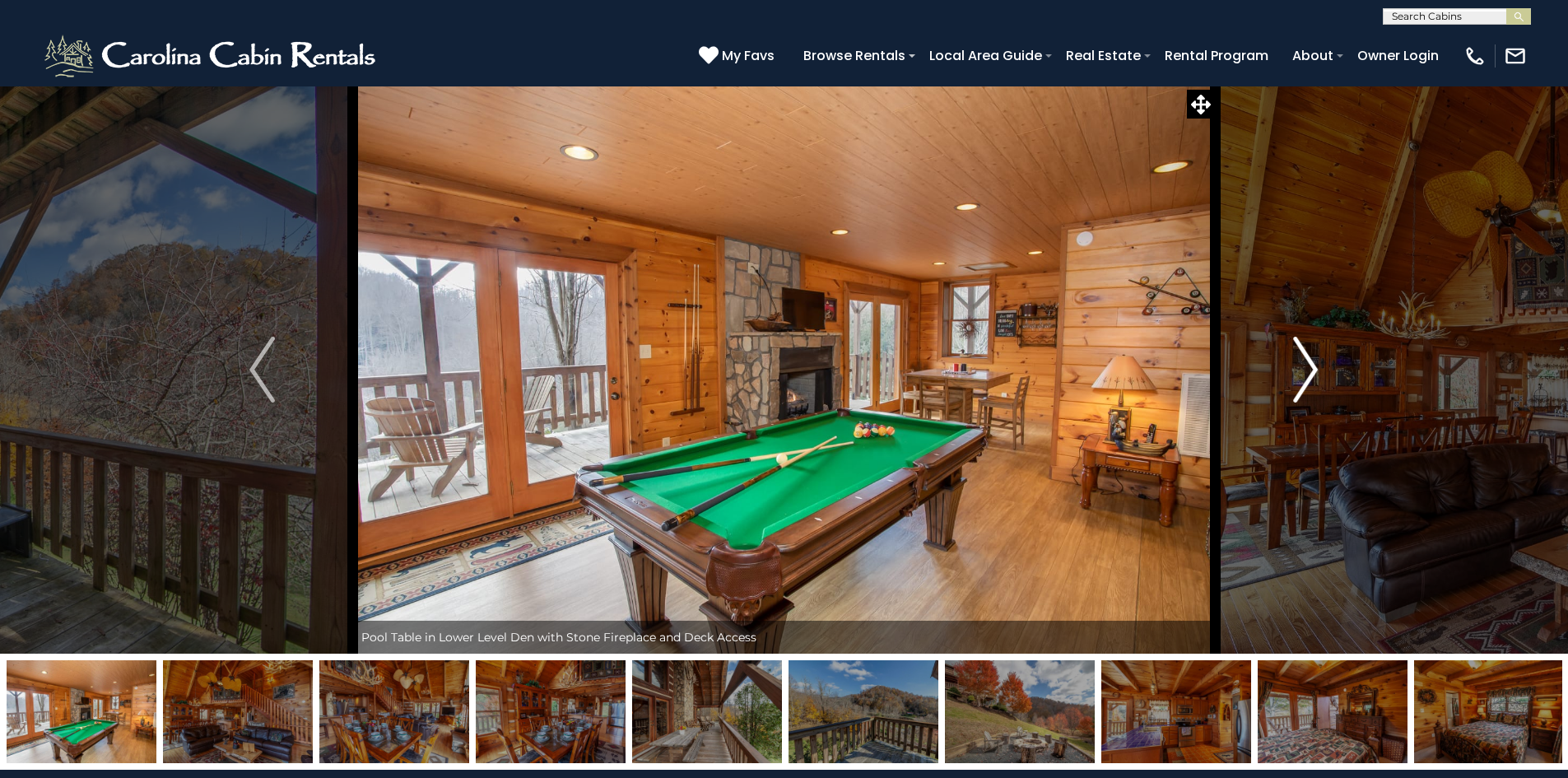
click at [1299, 351] on img "Next" at bounding box center [1306, 370] width 25 height 66
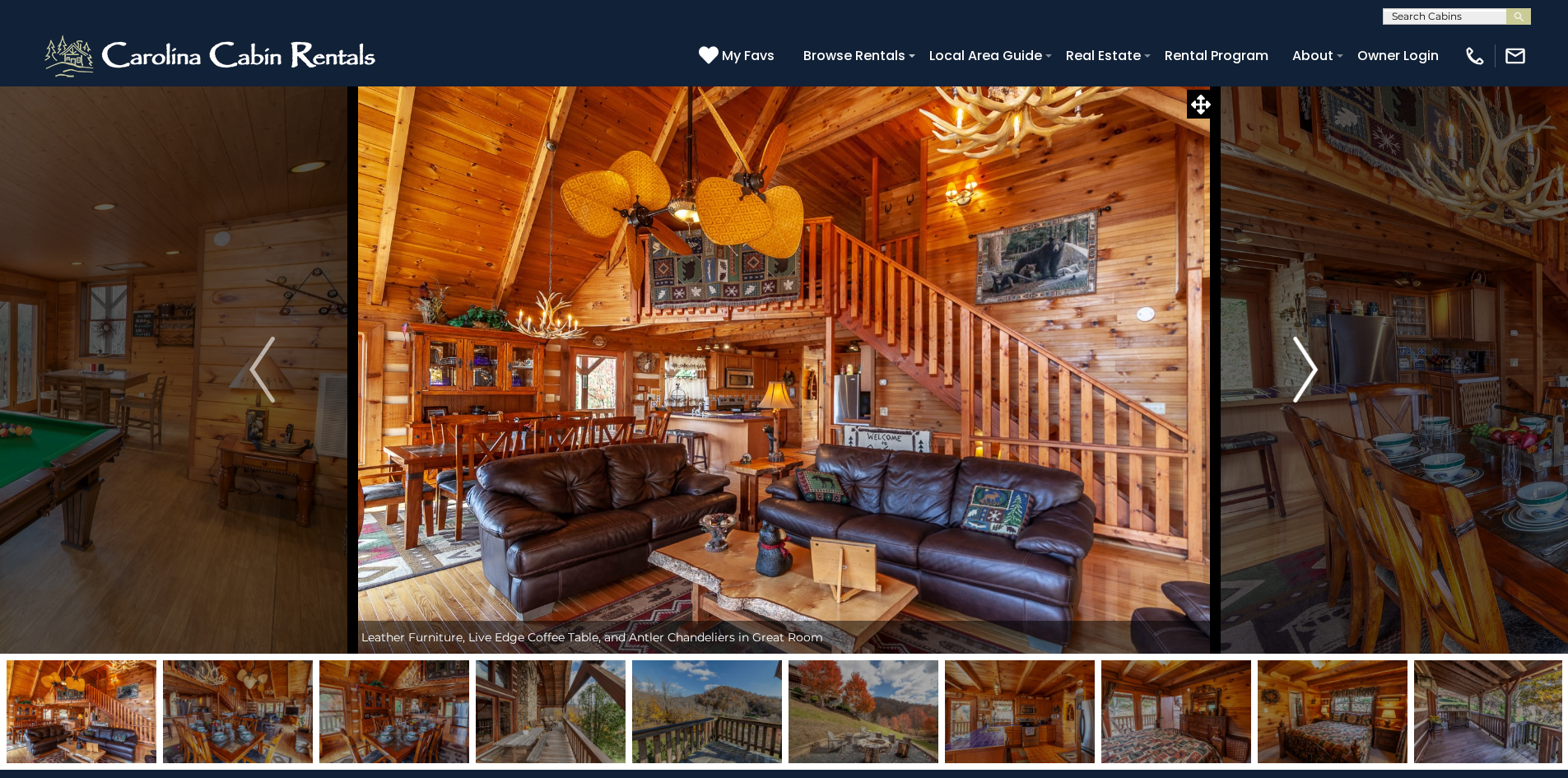
click at [1299, 351] on img "Next" at bounding box center [1306, 370] width 25 height 66
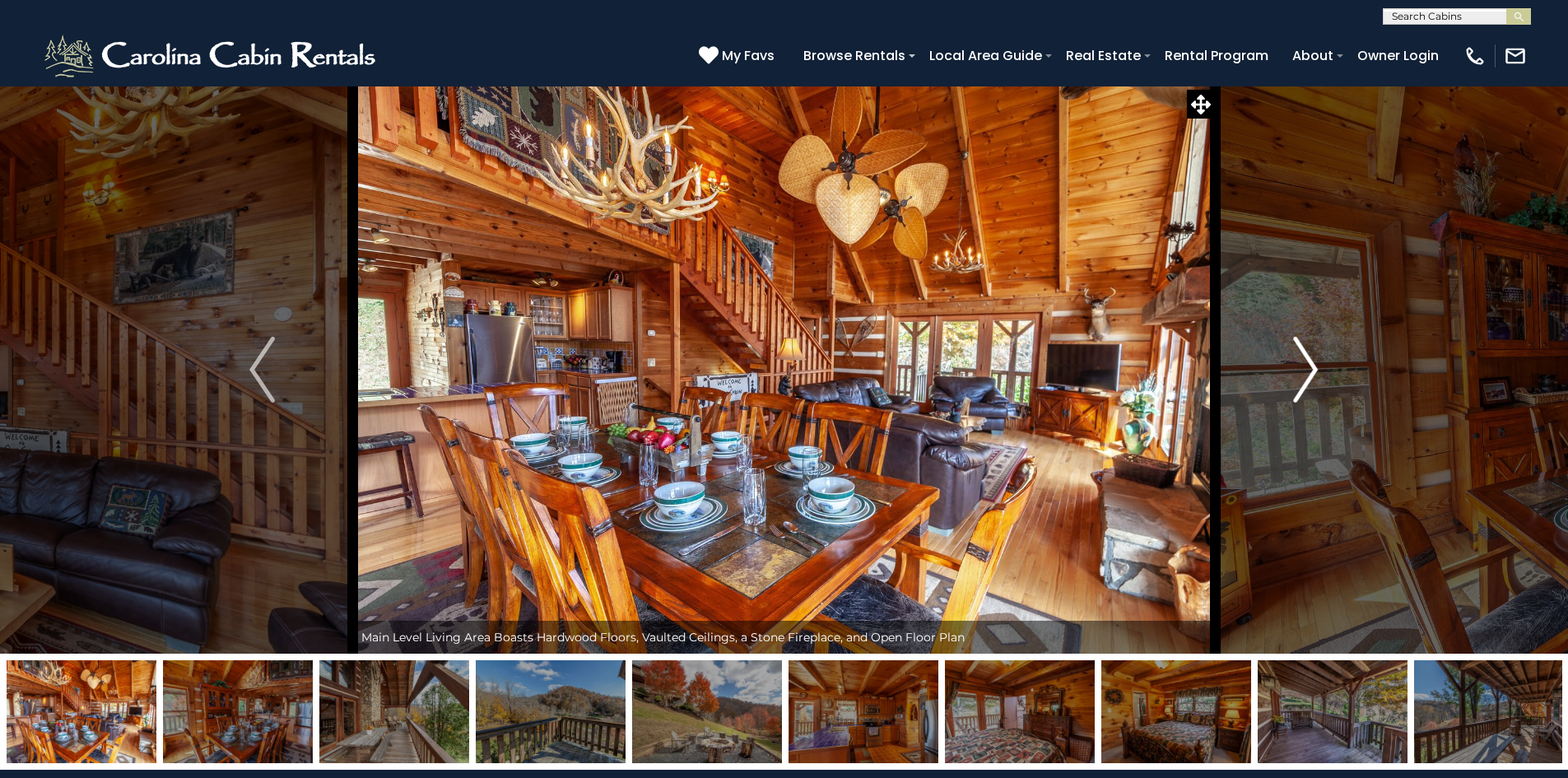
click at [1299, 351] on img "Next" at bounding box center [1306, 370] width 25 height 66
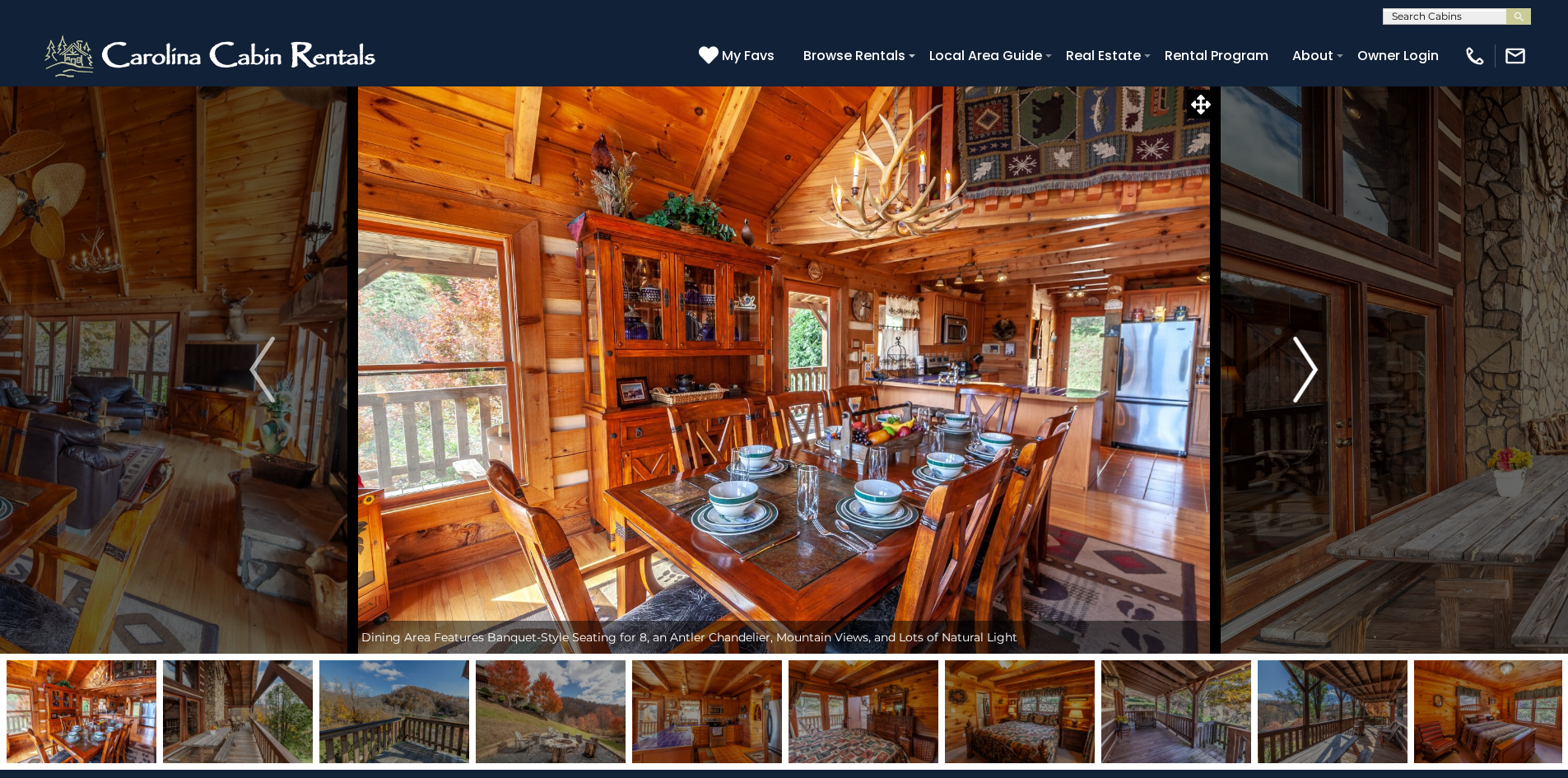
click at [1299, 351] on img "Next" at bounding box center [1306, 370] width 25 height 66
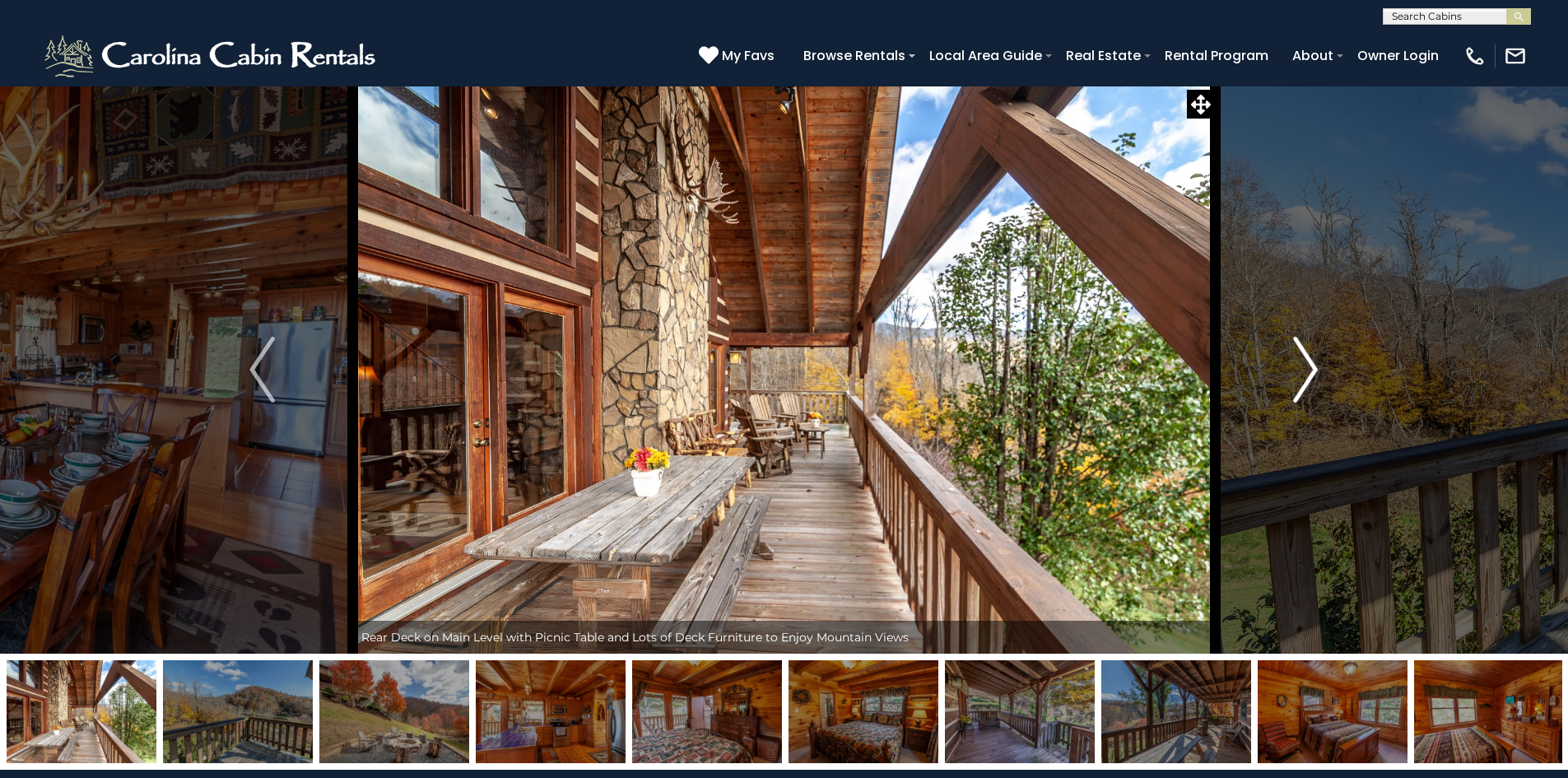
click at [1299, 351] on img "Next" at bounding box center [1306, 370] width 25 height 66
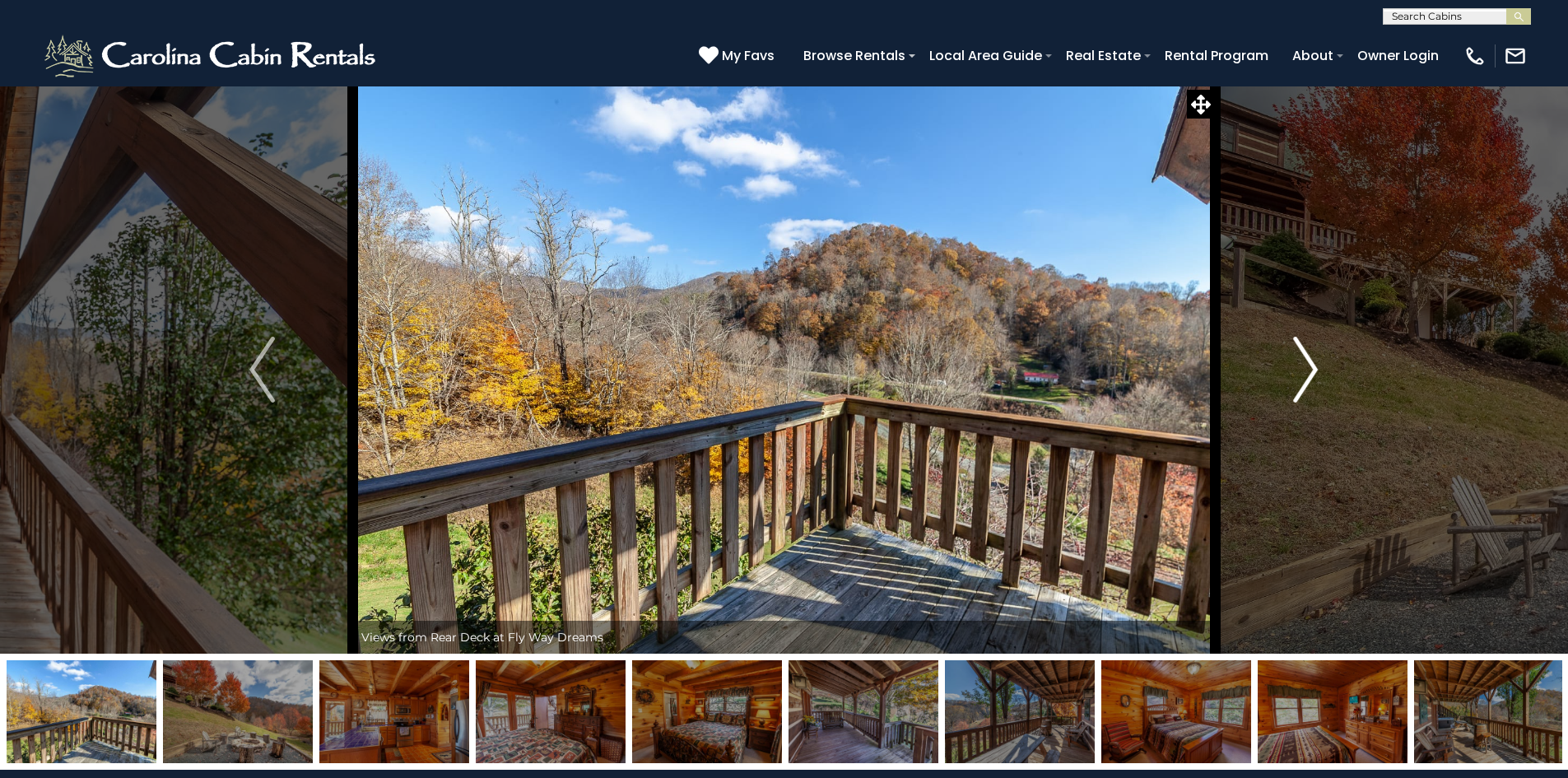
click at [1299, 351] on img "Next" at bounding box center [1306, 370] width 25 height 66
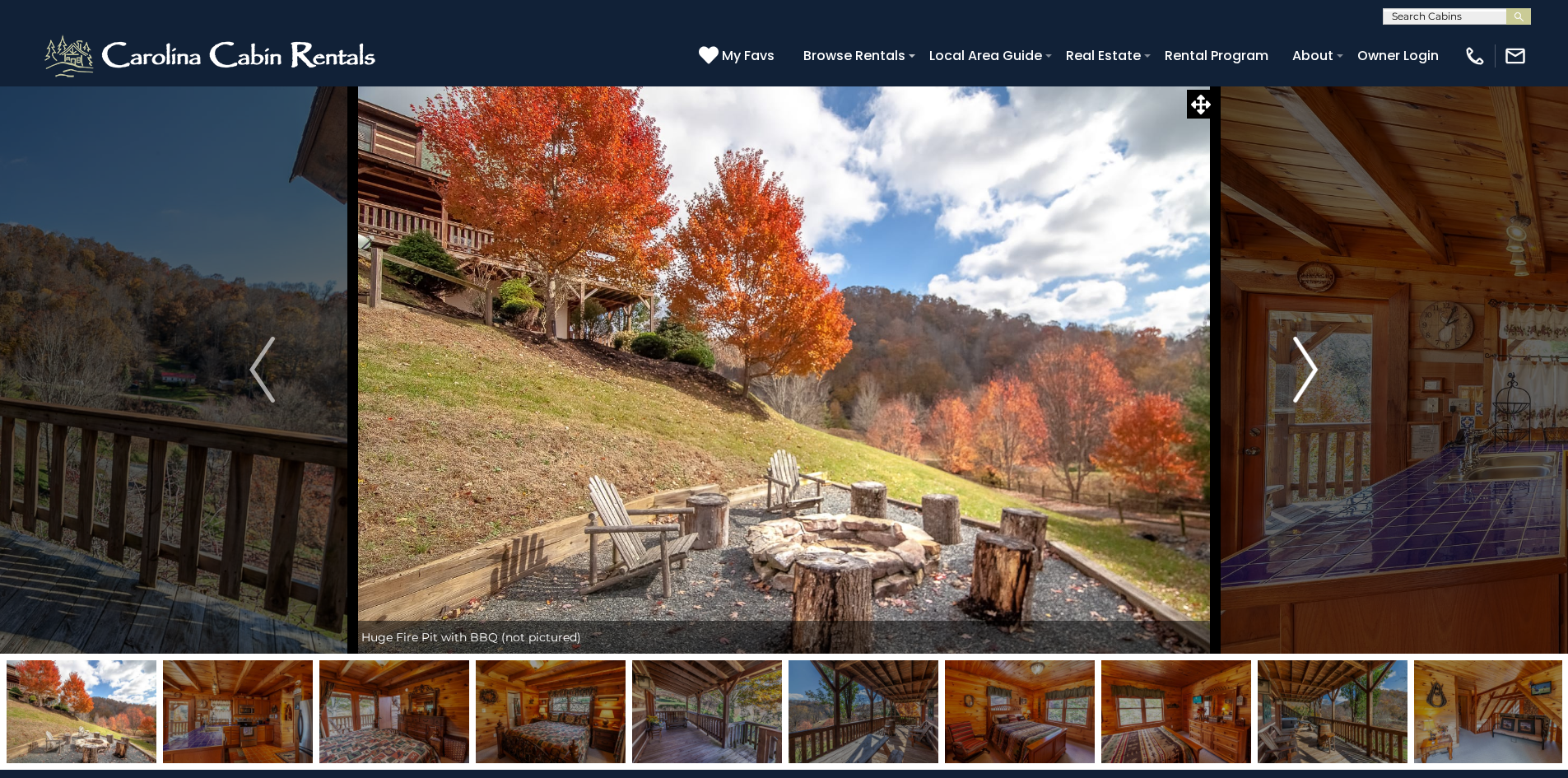
click at [1299, 351] on img "Next" at bounding box center [1306, 370] width 25 height 66
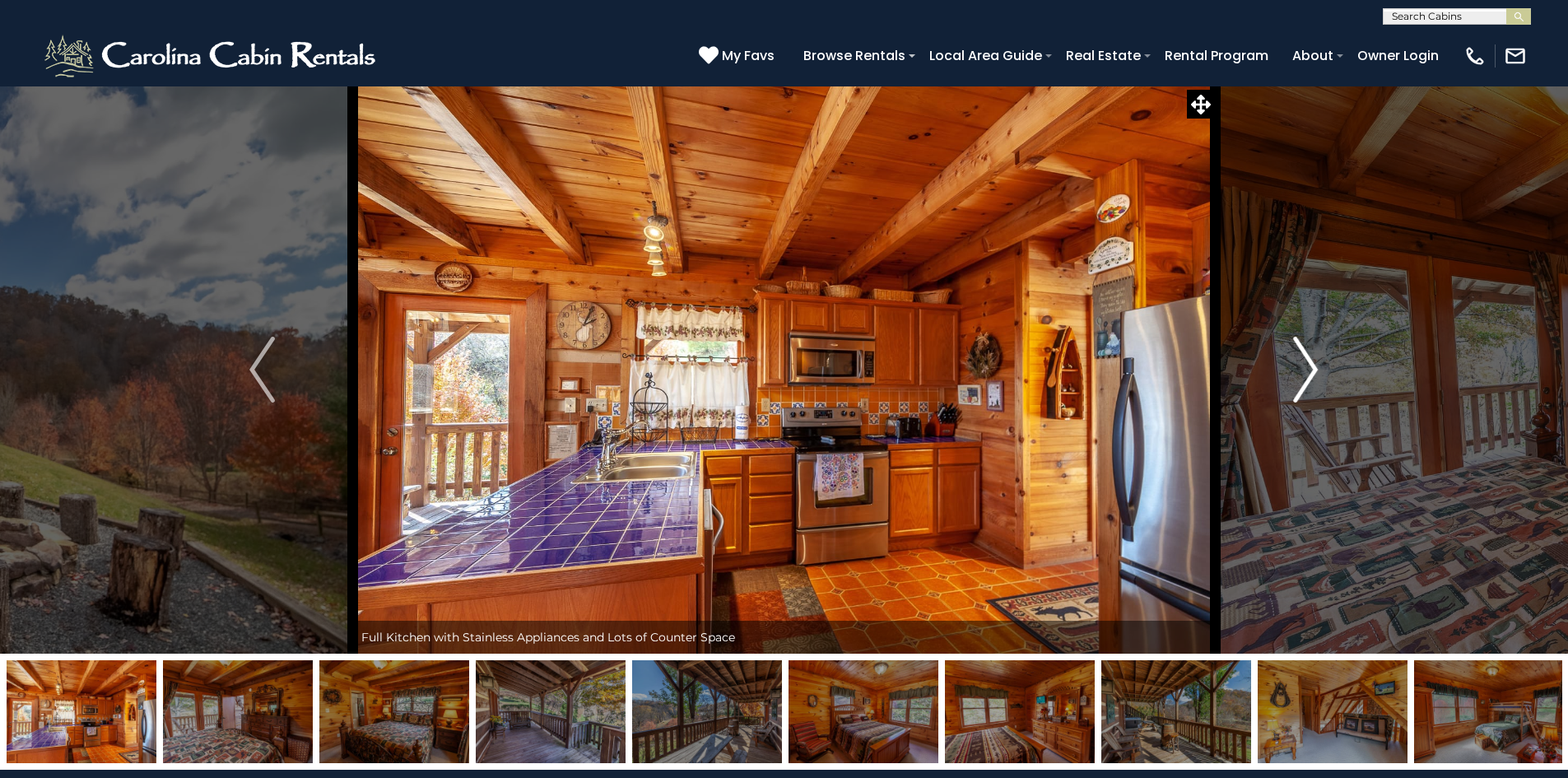
click at [1299, 351] on img "Next" at bounding box center [1306, 370] width 25 height 66
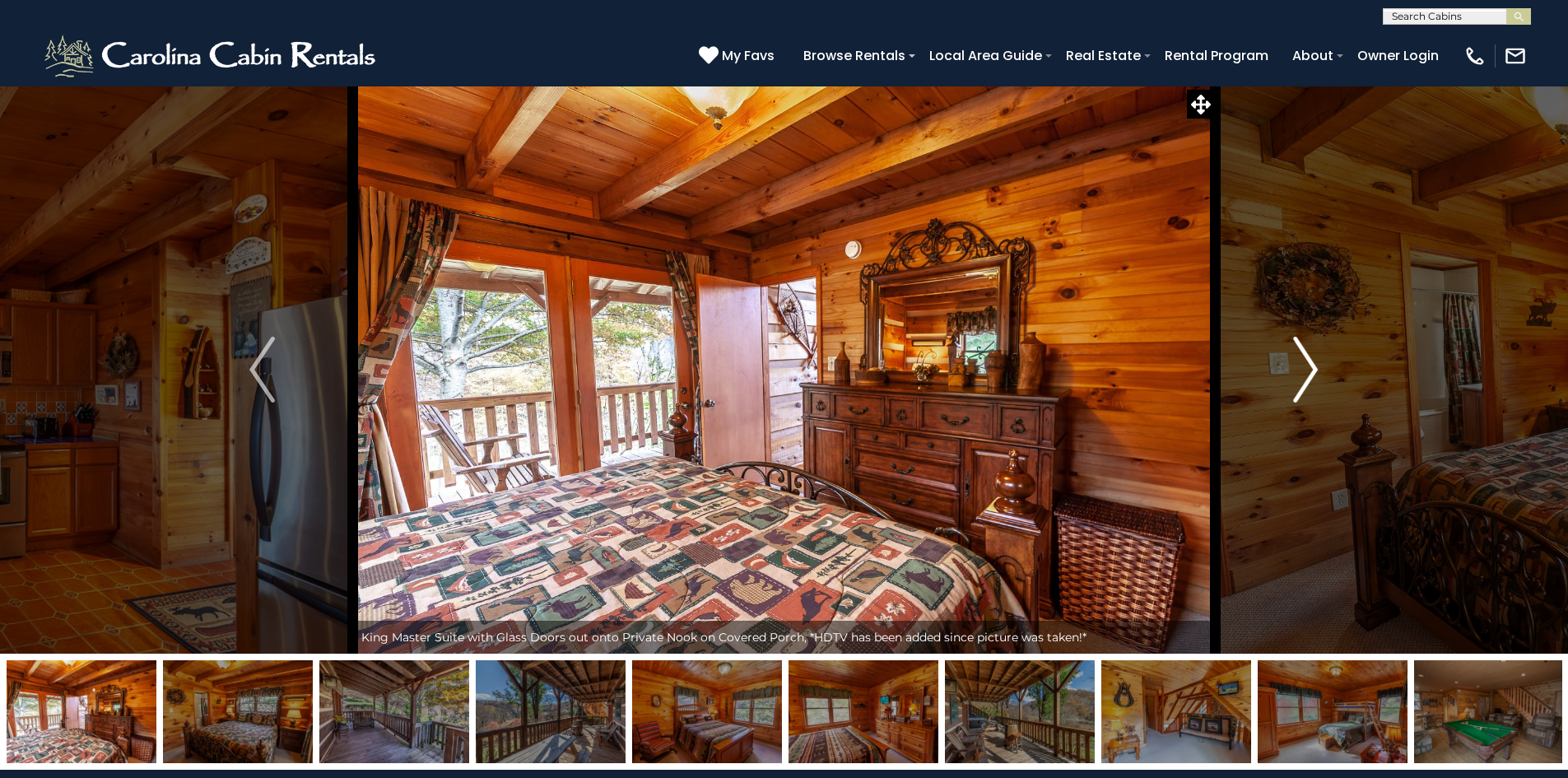
click at [1299, 351] on img "Next" at bounding box center [1306, 370] width 25 height 66
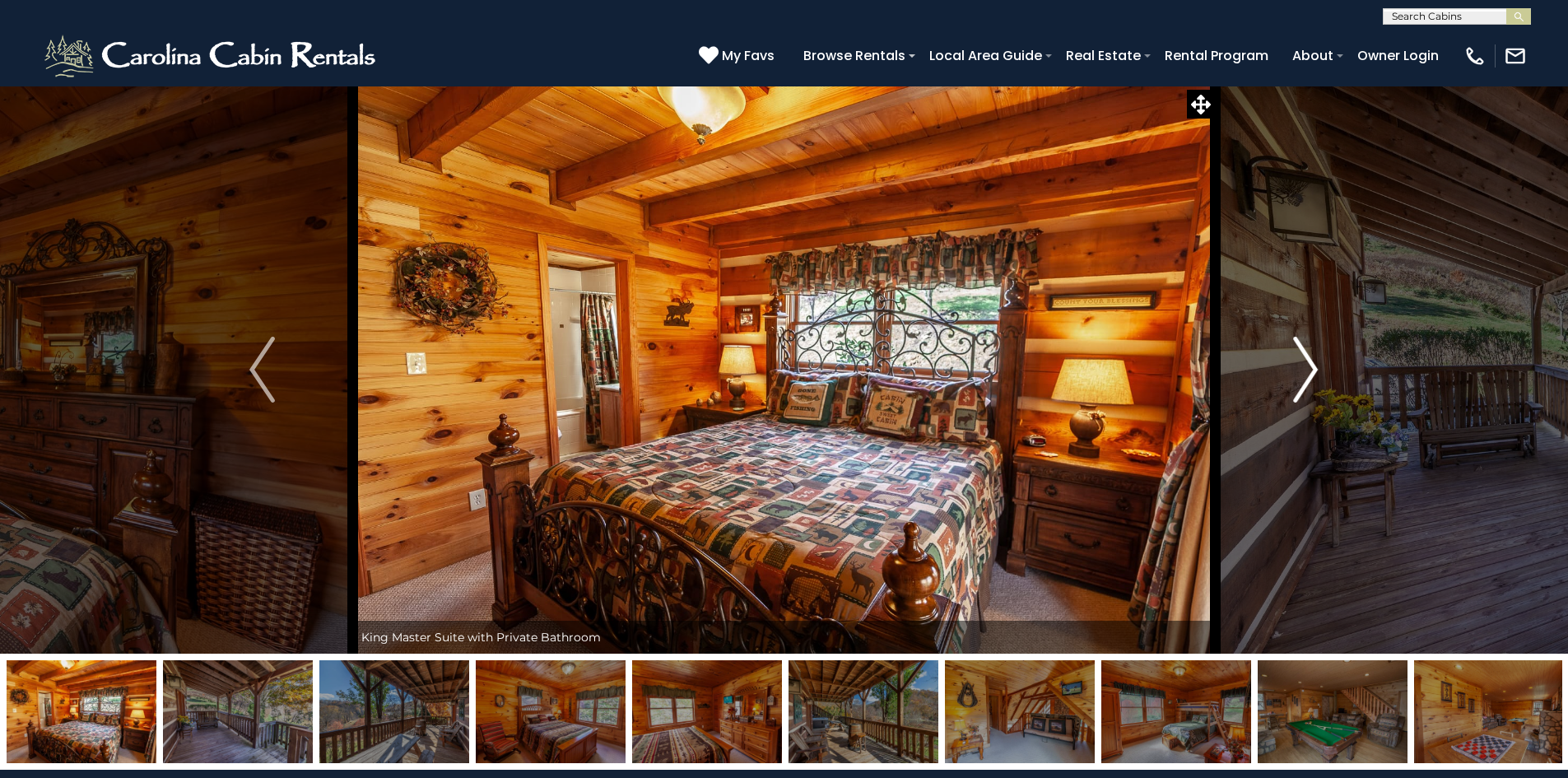
click at [1299, 351] on img "Next" at bounding box center [1306, 370] width 25 height 66
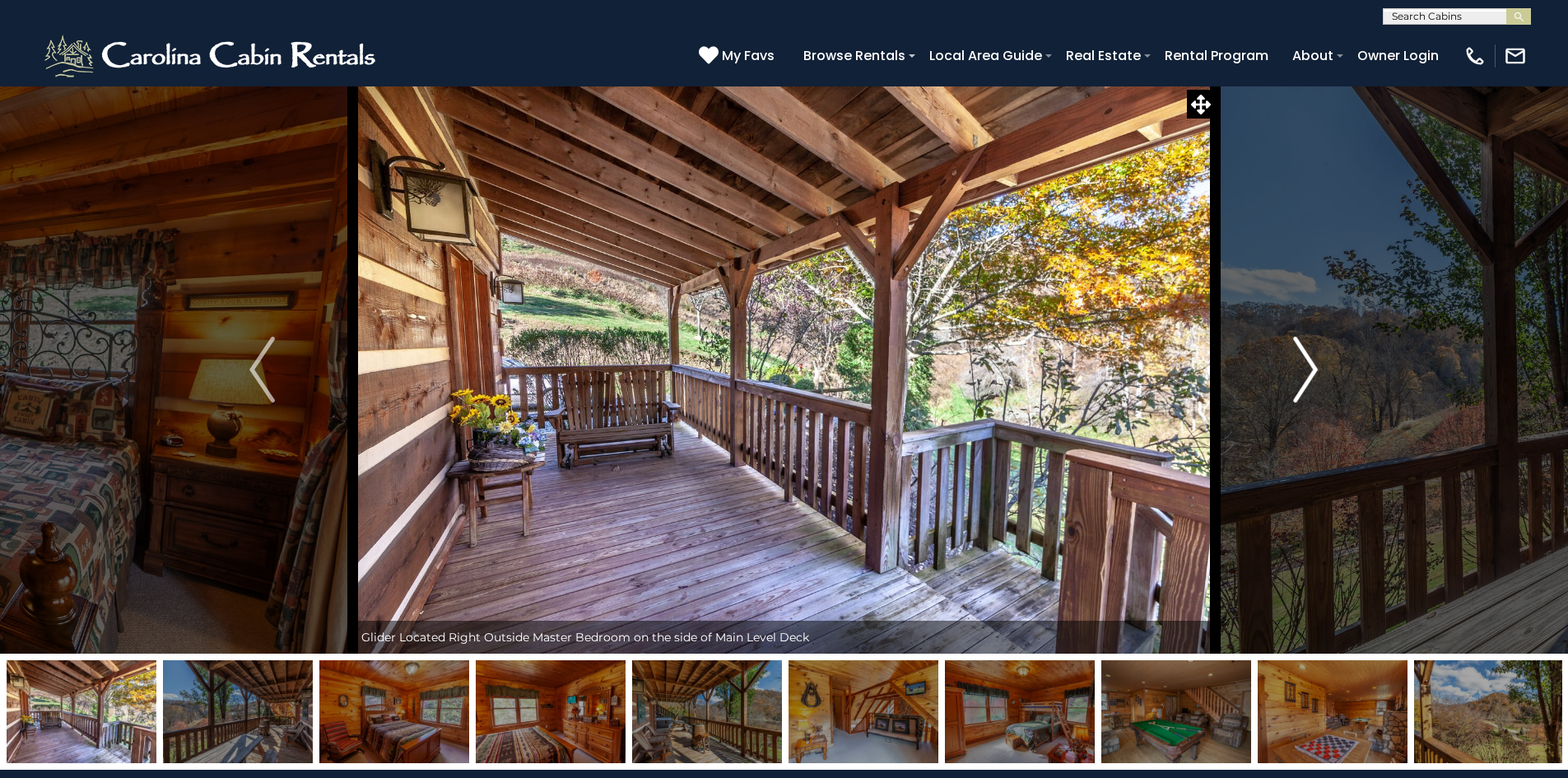
click at [1299, 351] on img "Next" at bounding box center [1306, 370] width 25 height 66
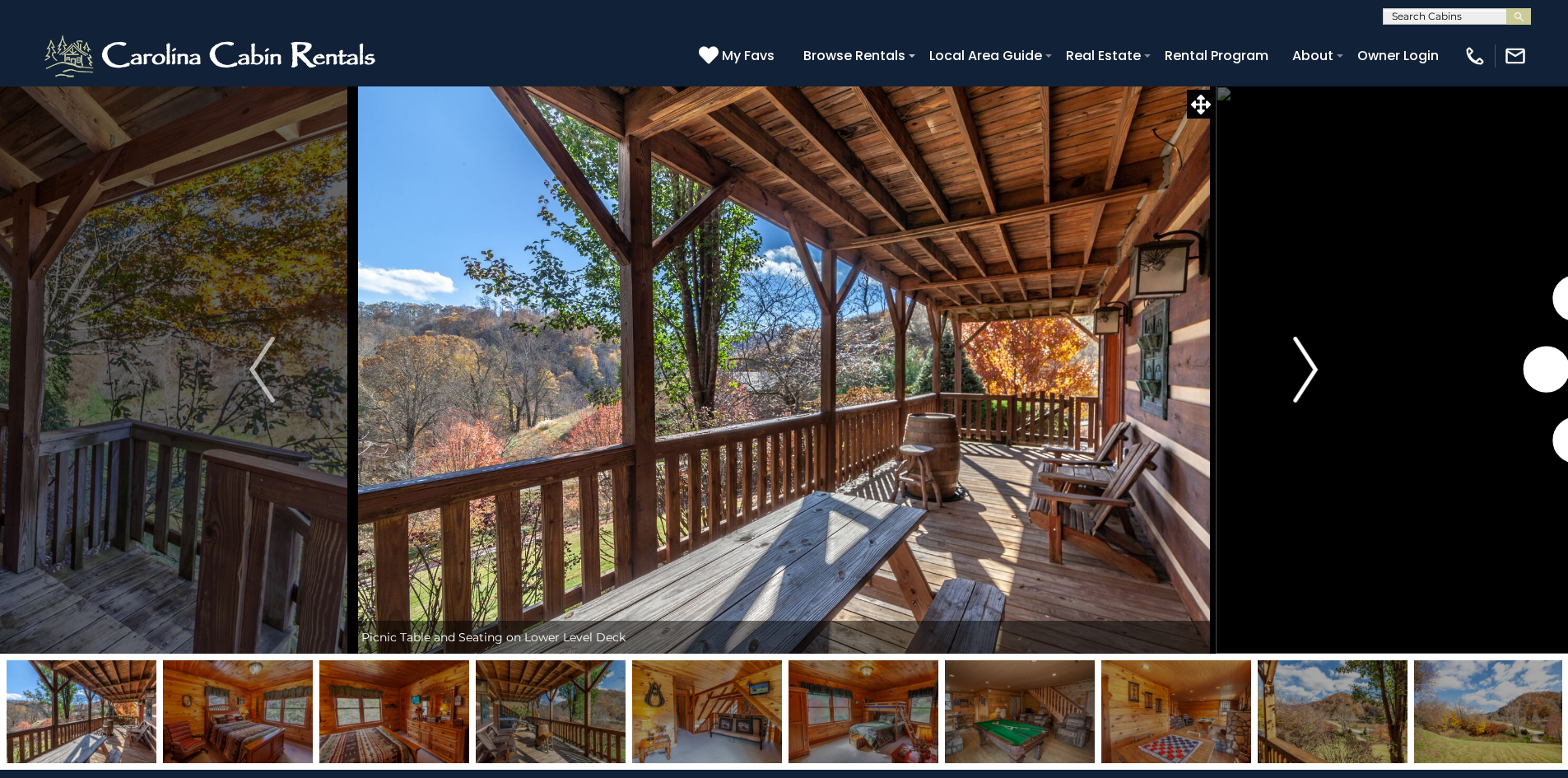
click at [1299, 351] on img "Next" at bounding box center [1306, 370] width 25 height 66
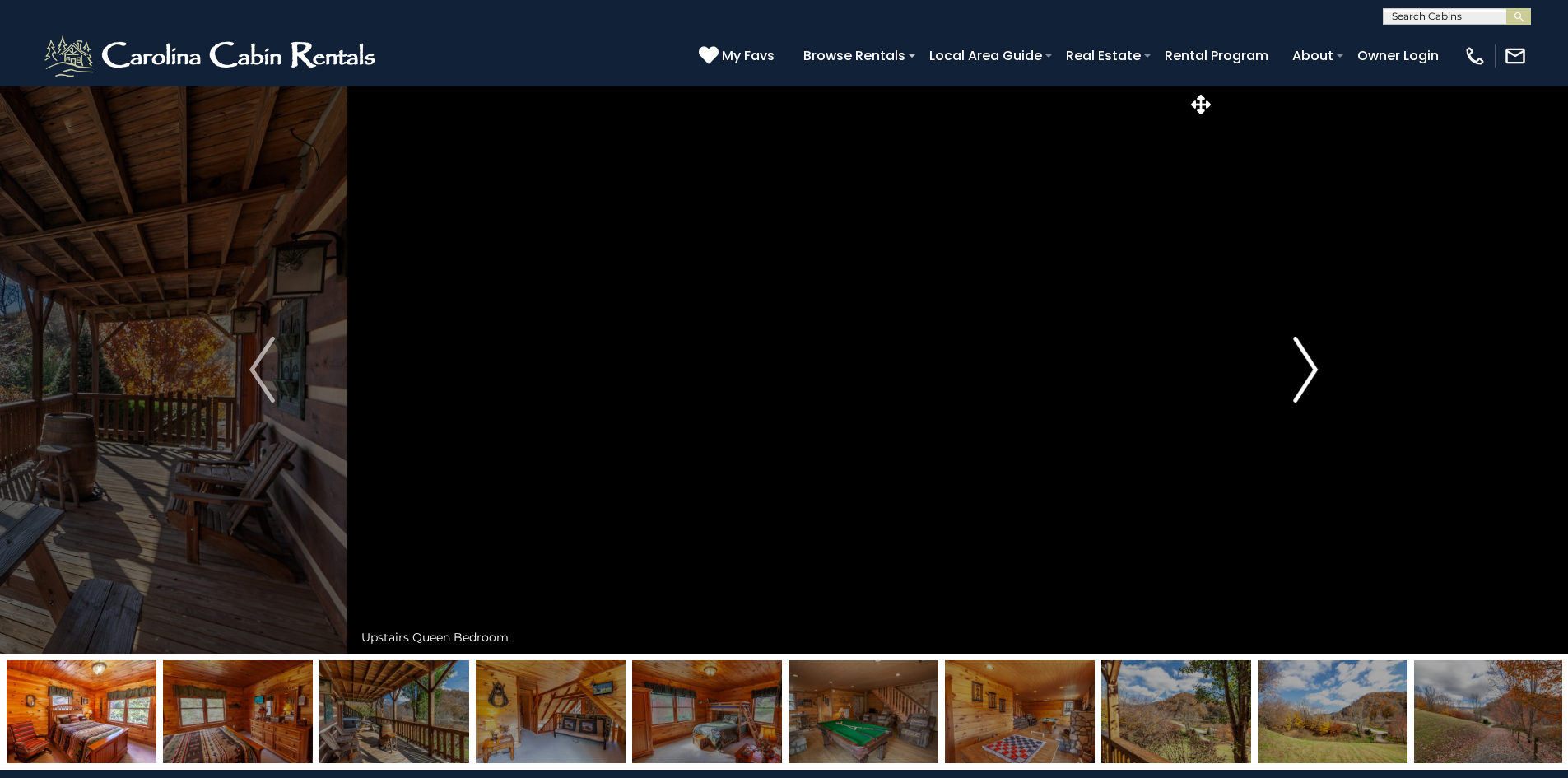
click at [1299, 351] on img "Next" at bounding box center [1306, 370] width 25 height 66
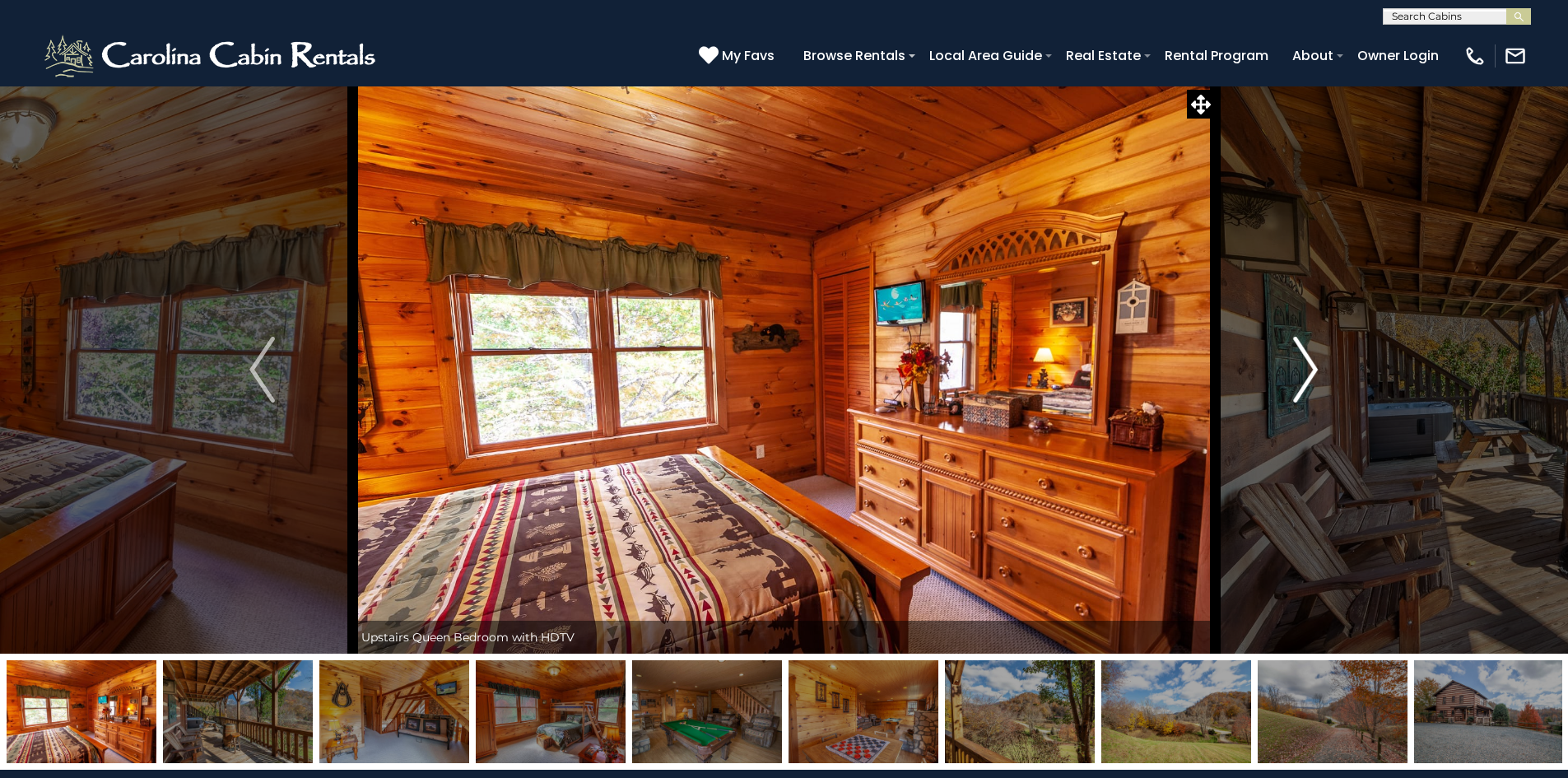
click at [1299, 351] on img "Next" at bounding box center [1306, 370] width 25 height 66
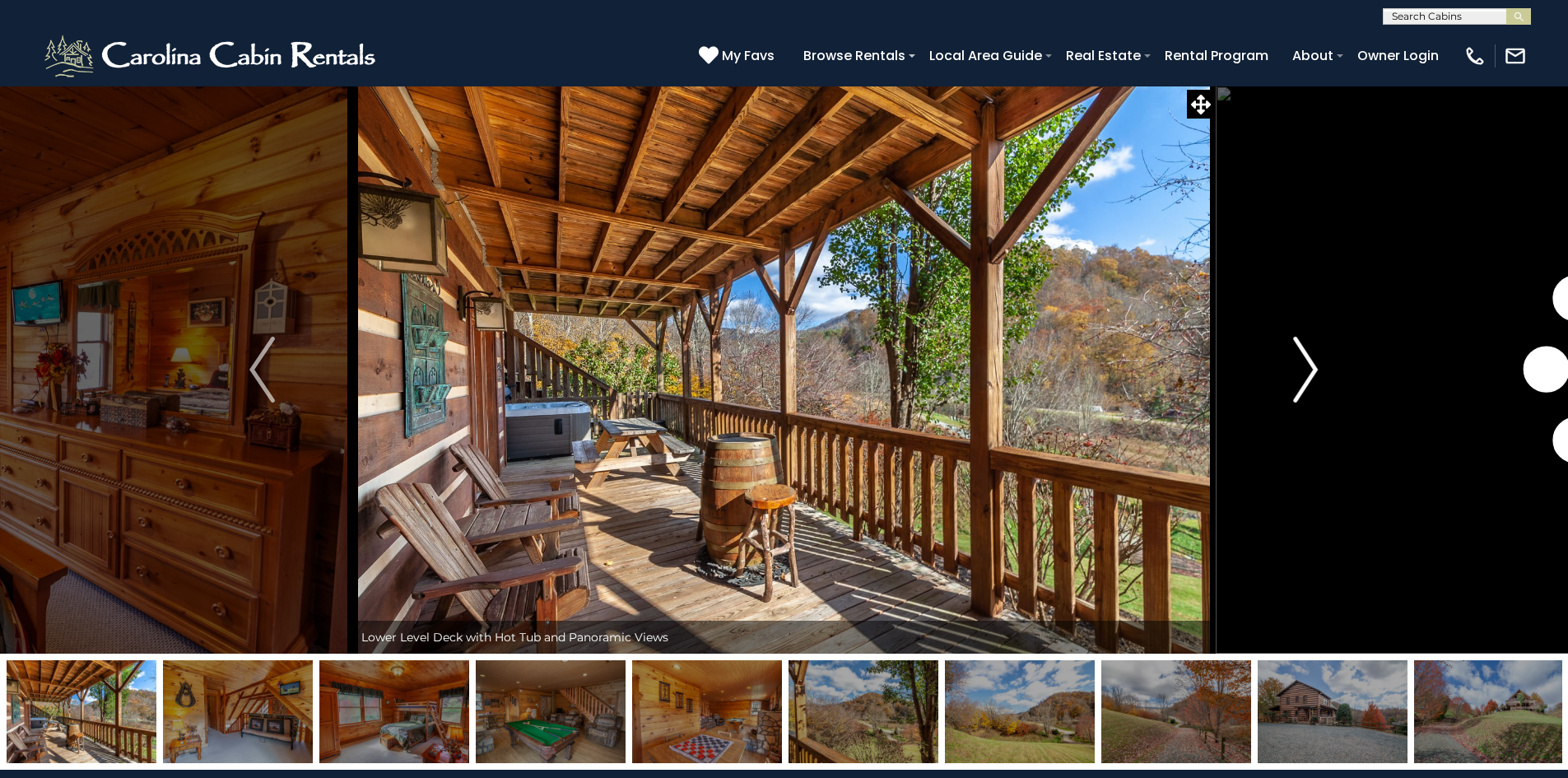
click at [1299, 351] on img "Next" at bounding box center [1306, 370] width 25 height 66
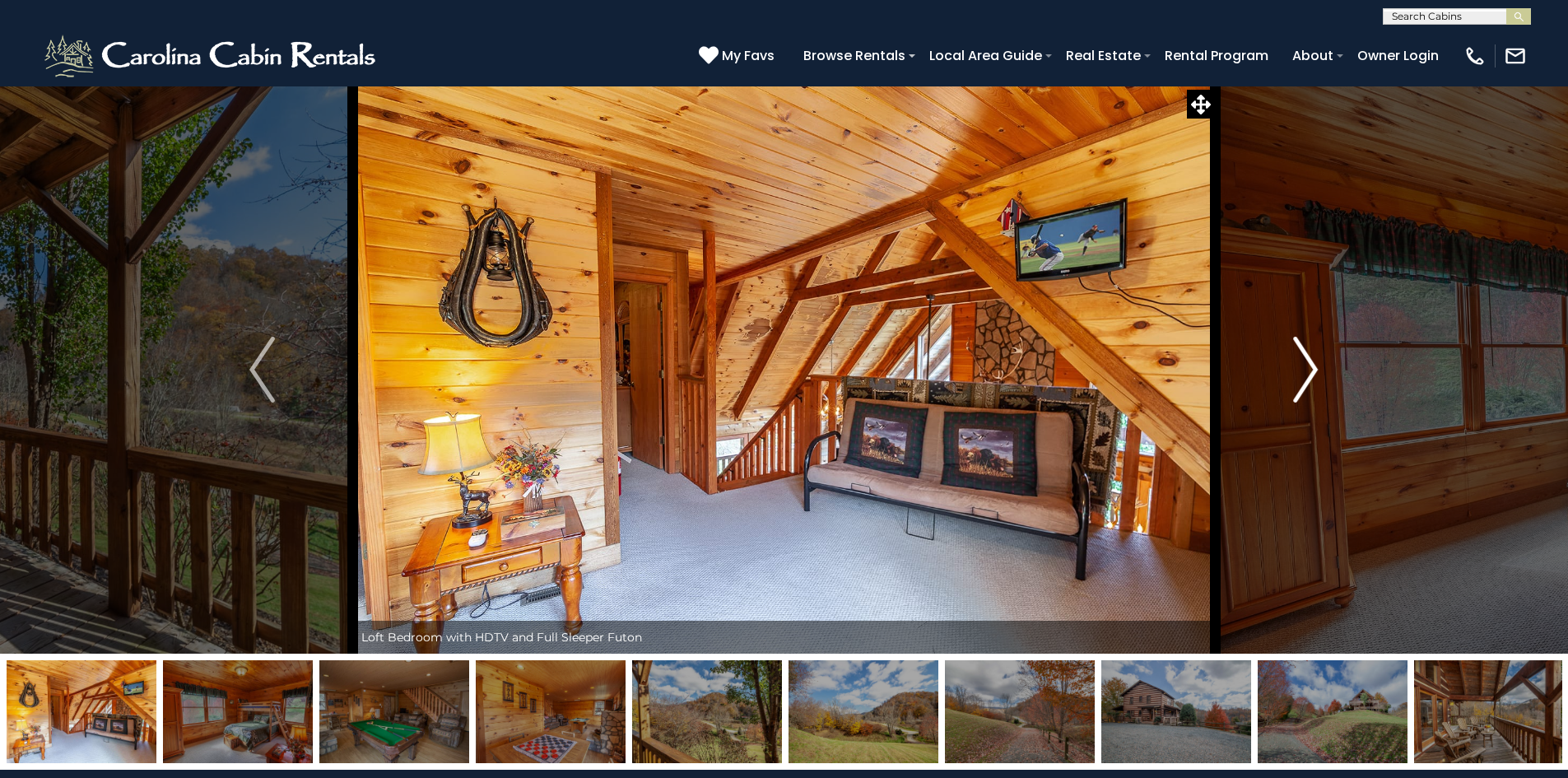
click at [1299, 351] on img "Next" at bounding box center [1306, 370] width 25 height 66
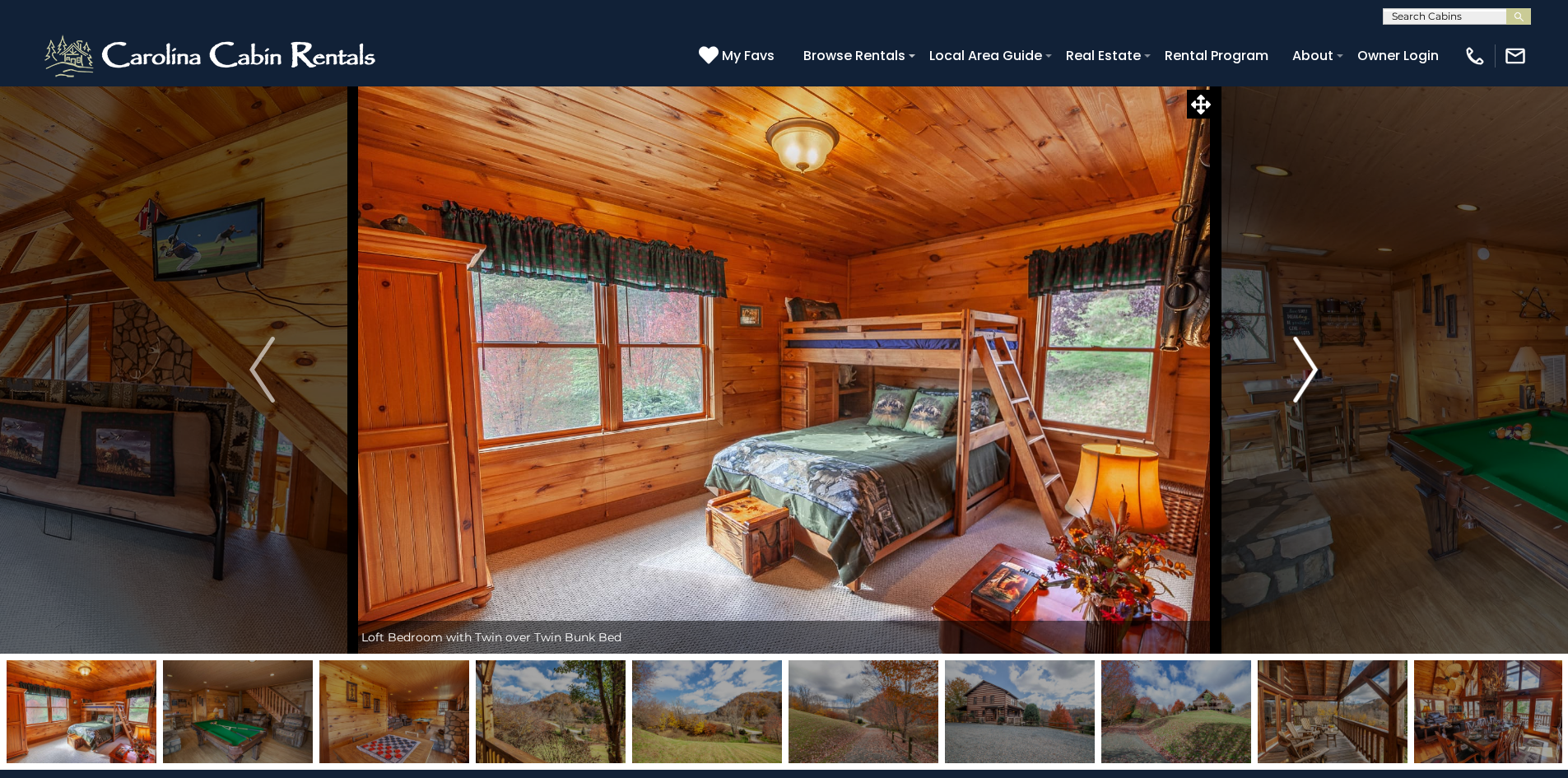
click at [1299, 351] on img "Next" at bounding box center [1306, 370] width 25 height 66
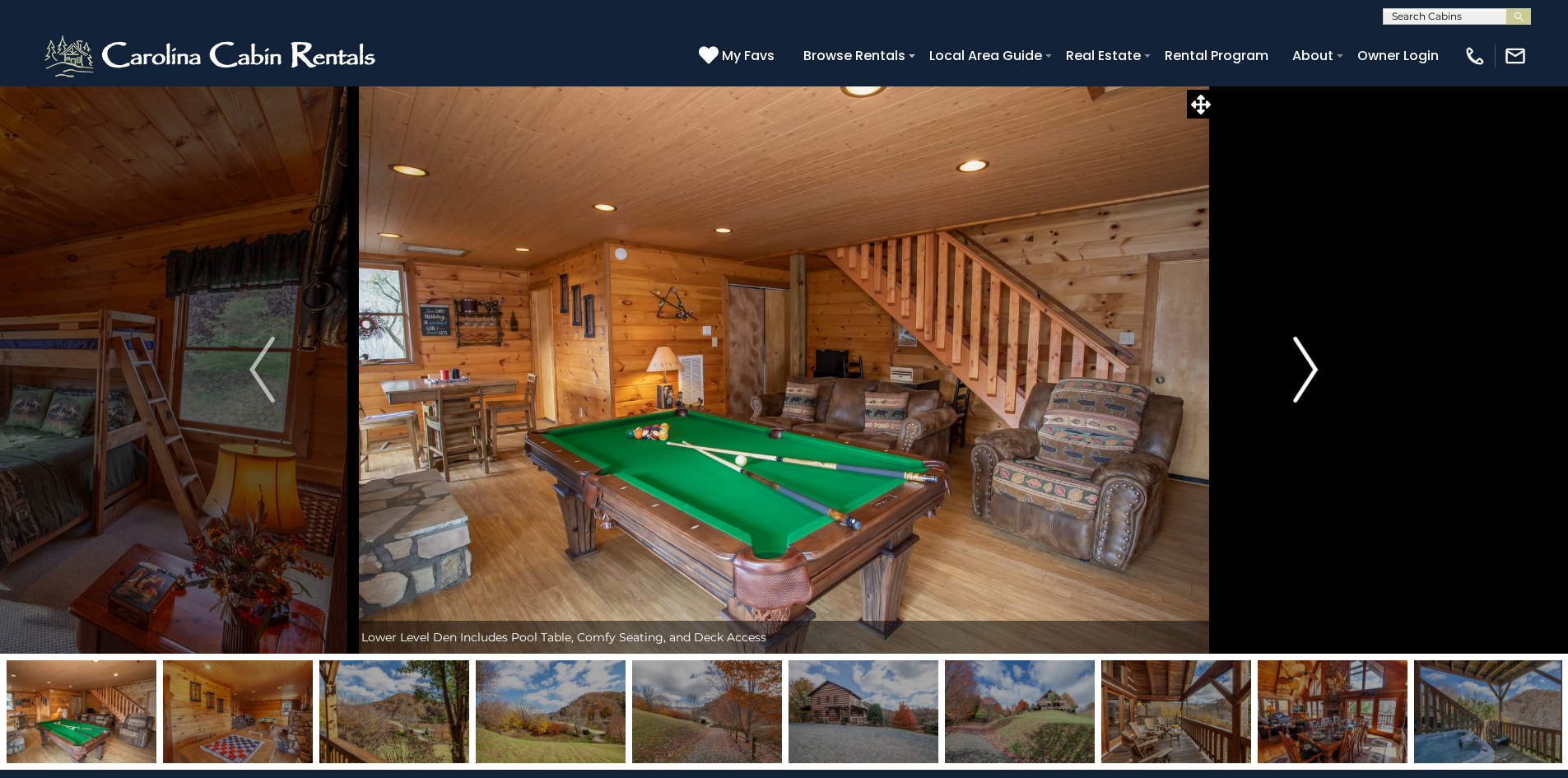
click at [1299, 351] on img "Next" at bounding box center [1306, 370] width 25 height 66
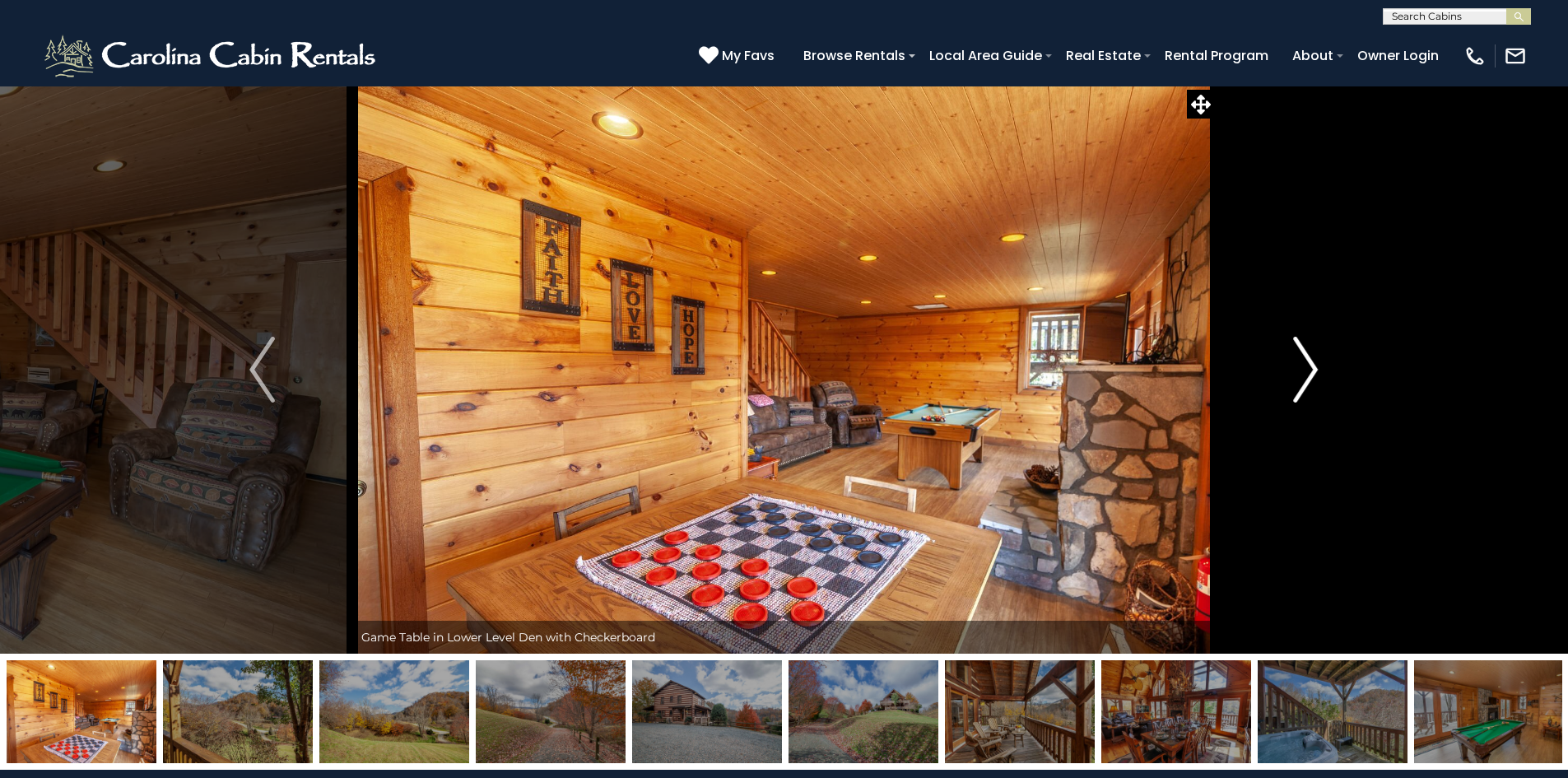
click at [1299, 351] on img "Next" at bounding box center [1306, 370] width 25 height 66
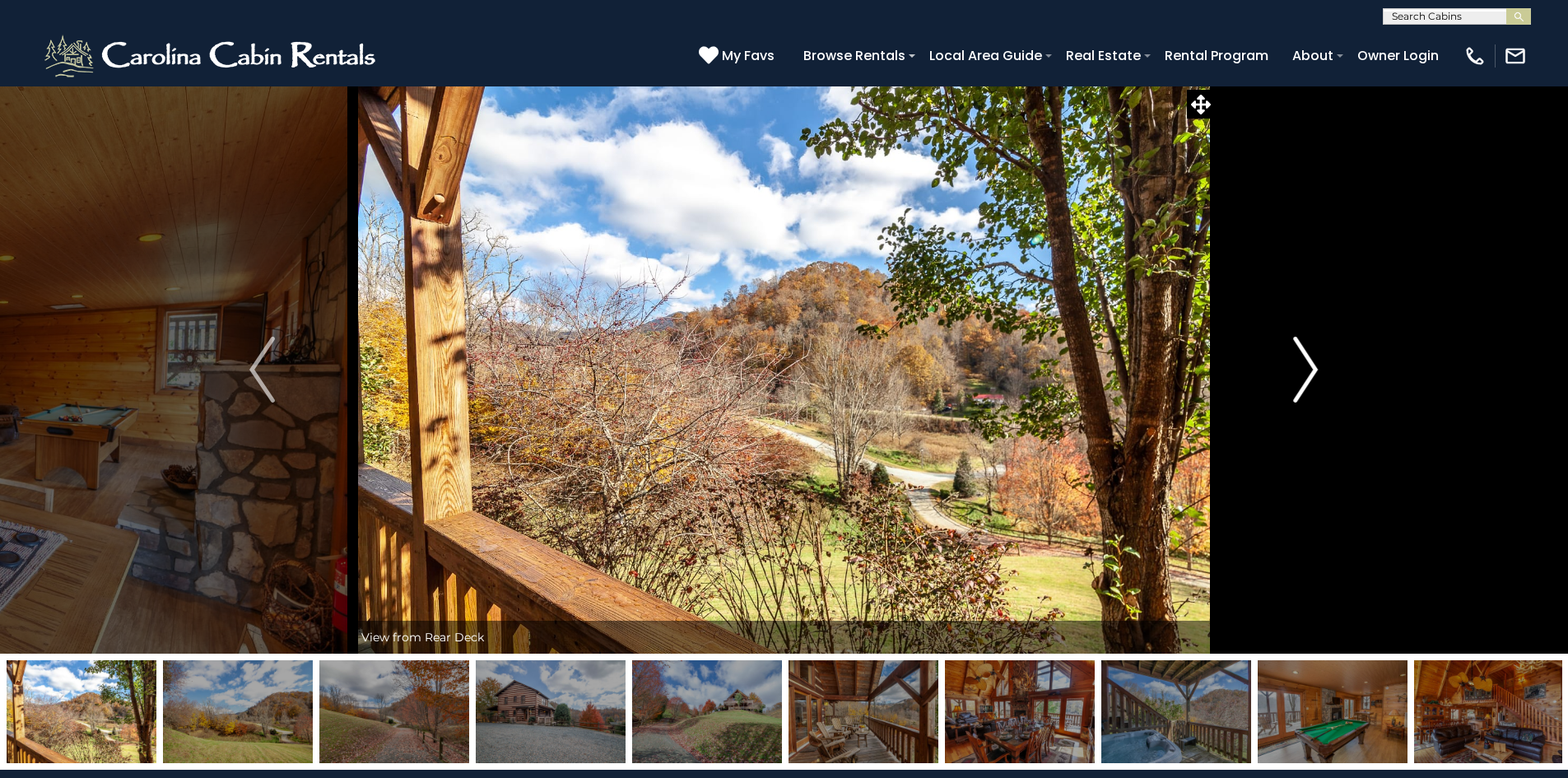
click at [1299, 351] on img "Next" at bounding box center [1306, 370] width 25 height 66
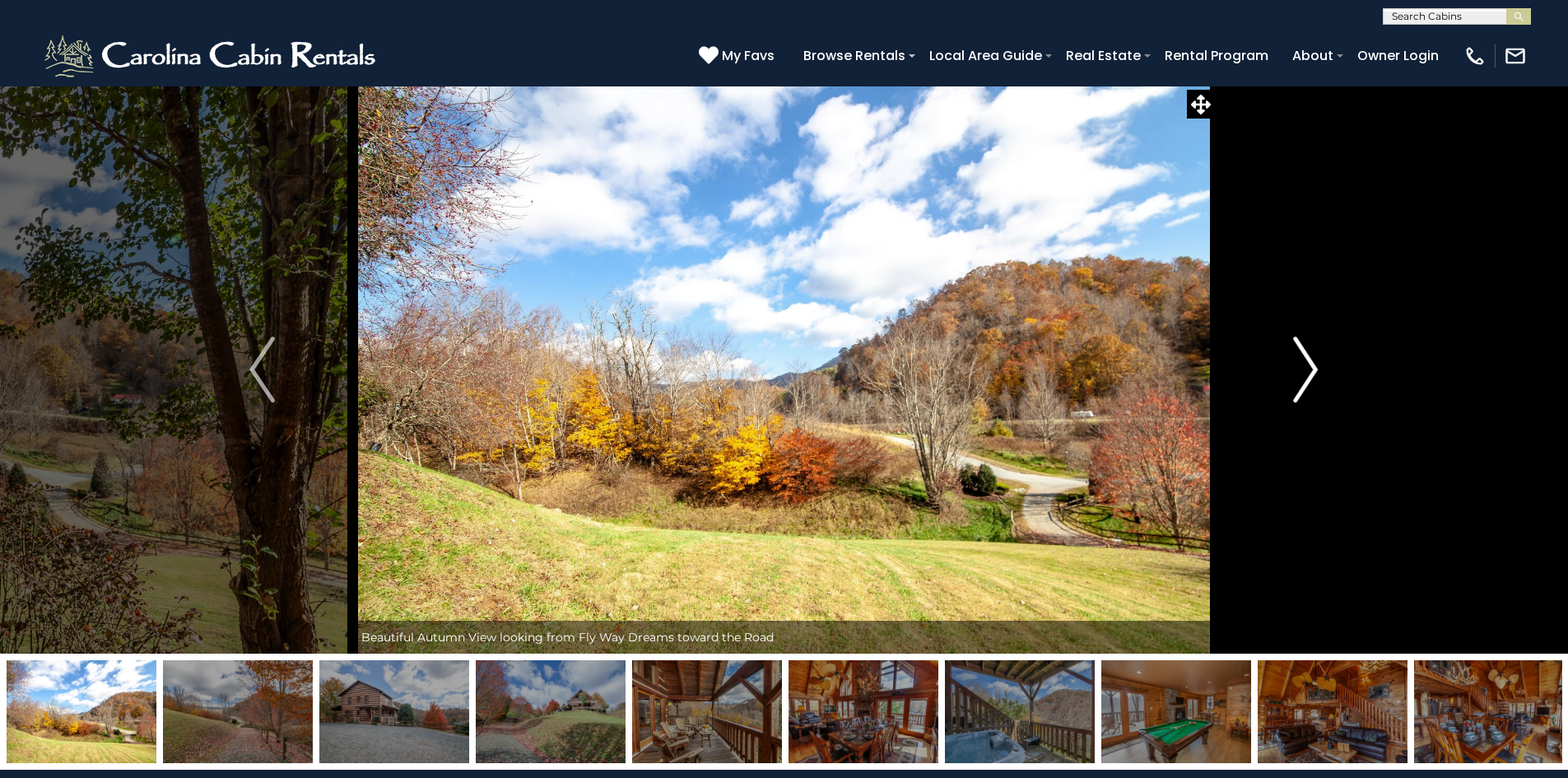
click at [1299, 351] on img "Next" at bounding box center [1306, 370] width 25 height 66
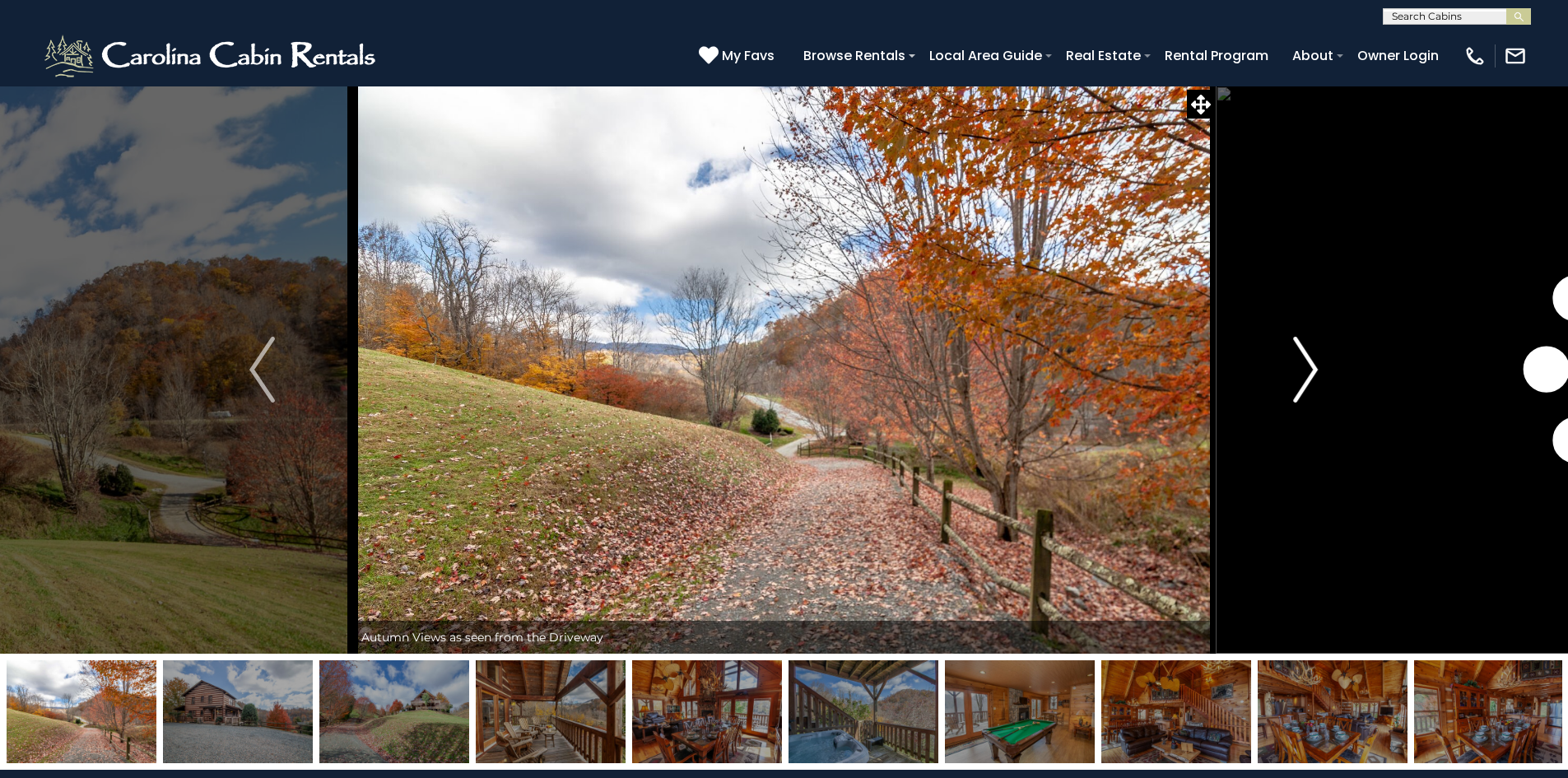
click at [1299, 351] on img "Next" at bounding box center [1306, 370] width 25 height 66
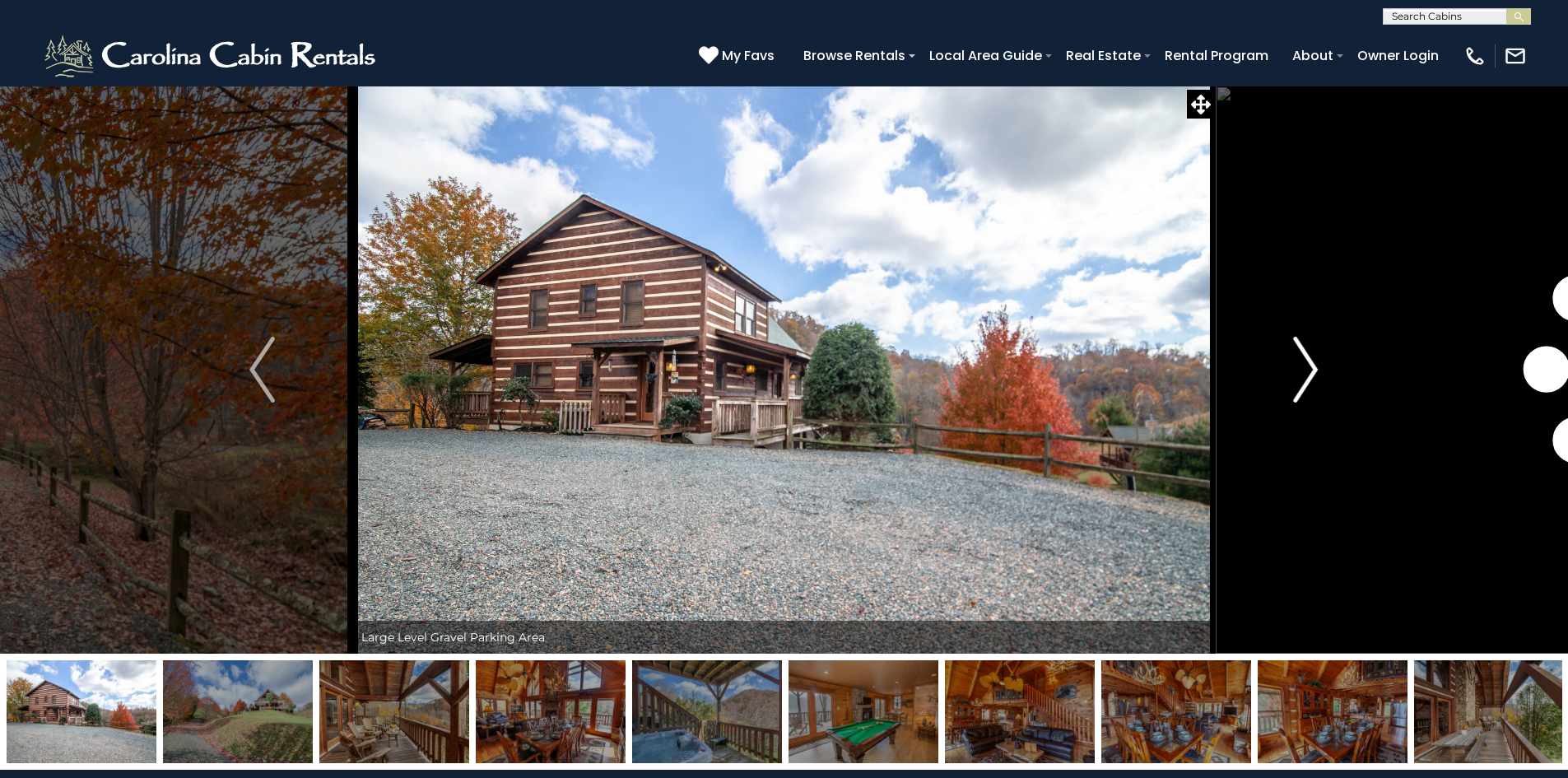
click at [1299, 351] on img "Next" at bounding box center [1306, 370] width 25 height 66
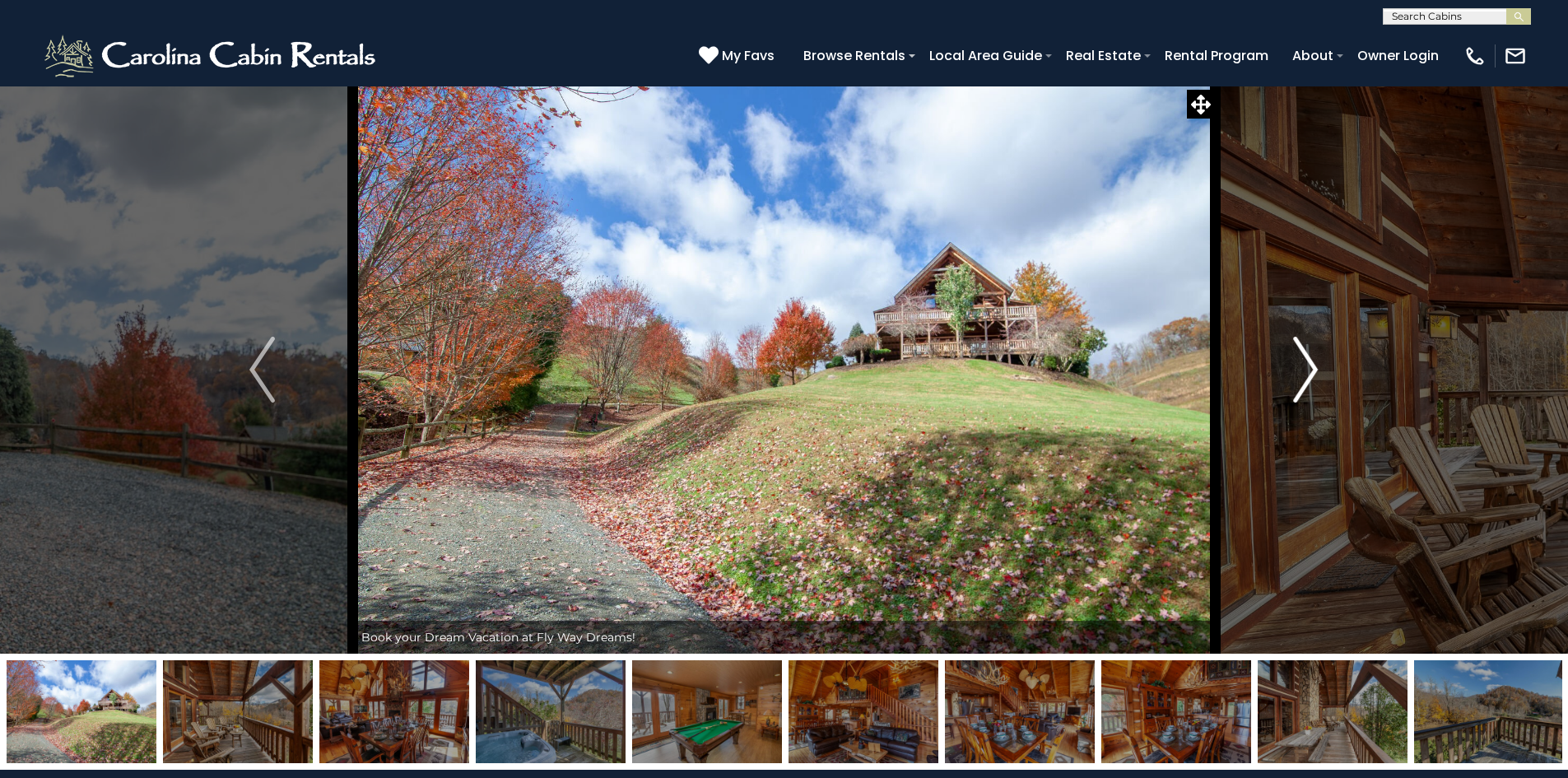
click at [1299, 350] on img "Next" at bounding box center [1306, 370] width 25 height 66
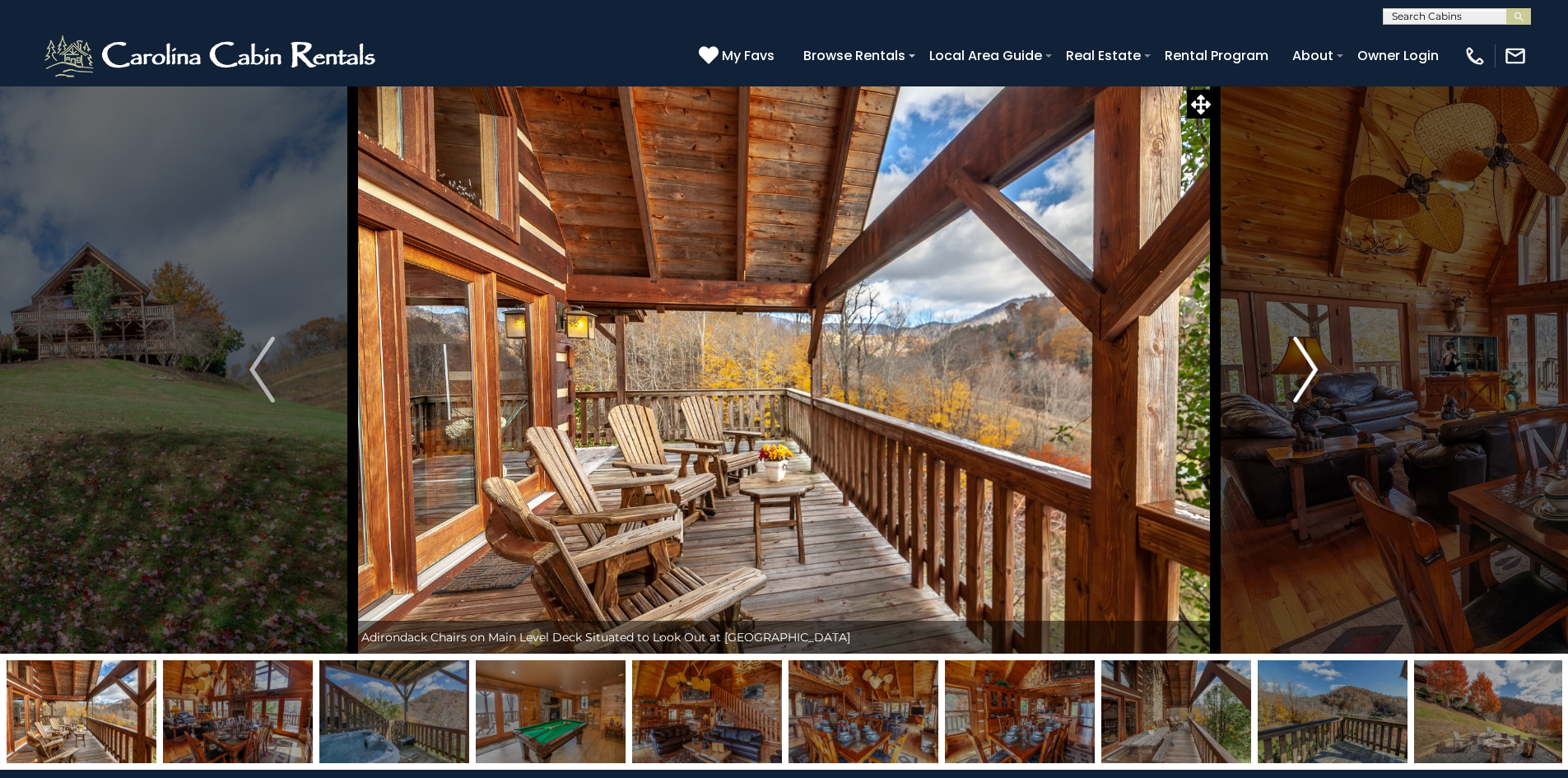
click at [1300, 350] on img "Next" at bounding box center [1306, 370] width 25 height 66
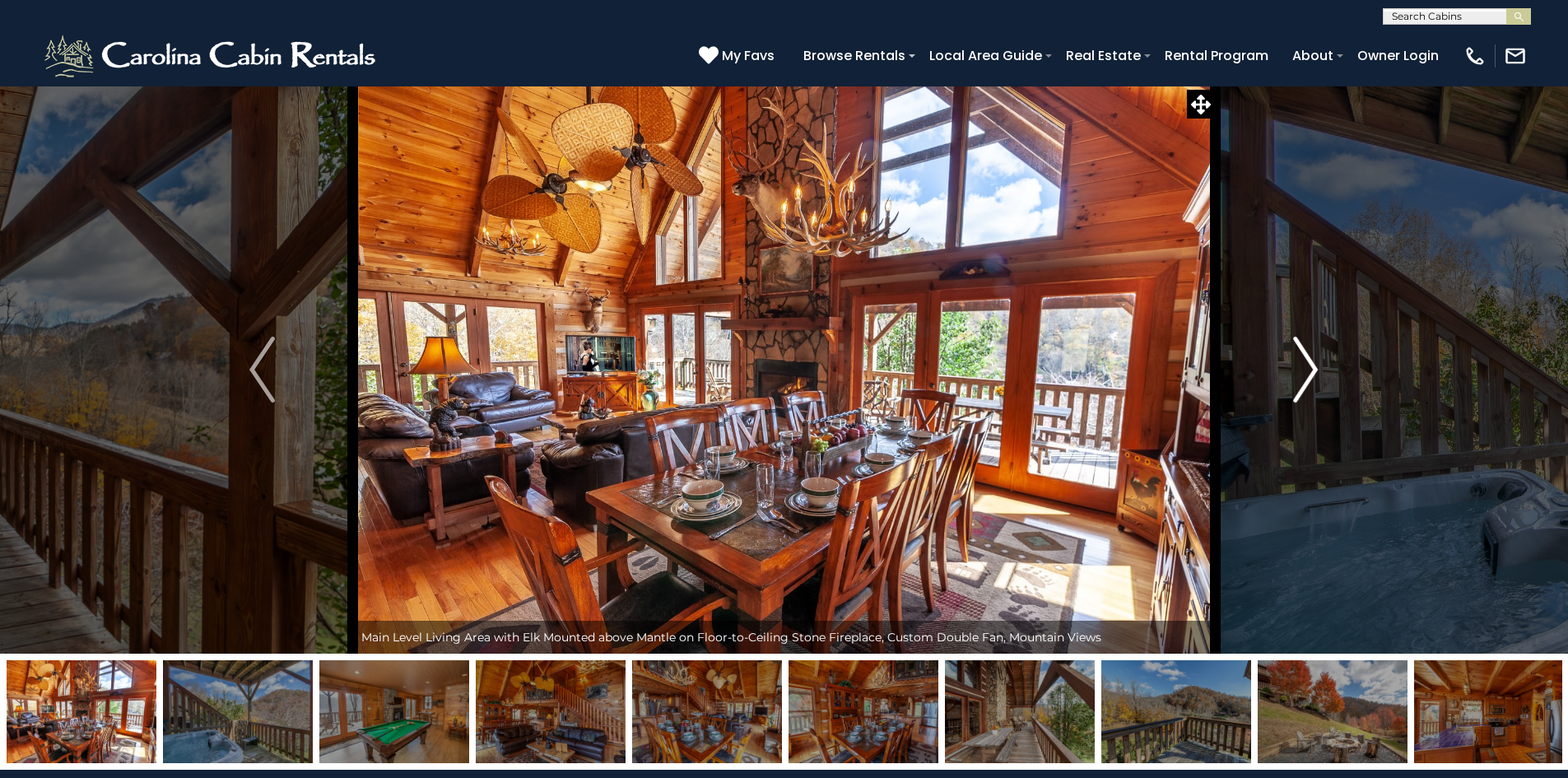
click at [1300, 350] on img "Next" at bounding box center [1306, 370] width 25 height 66
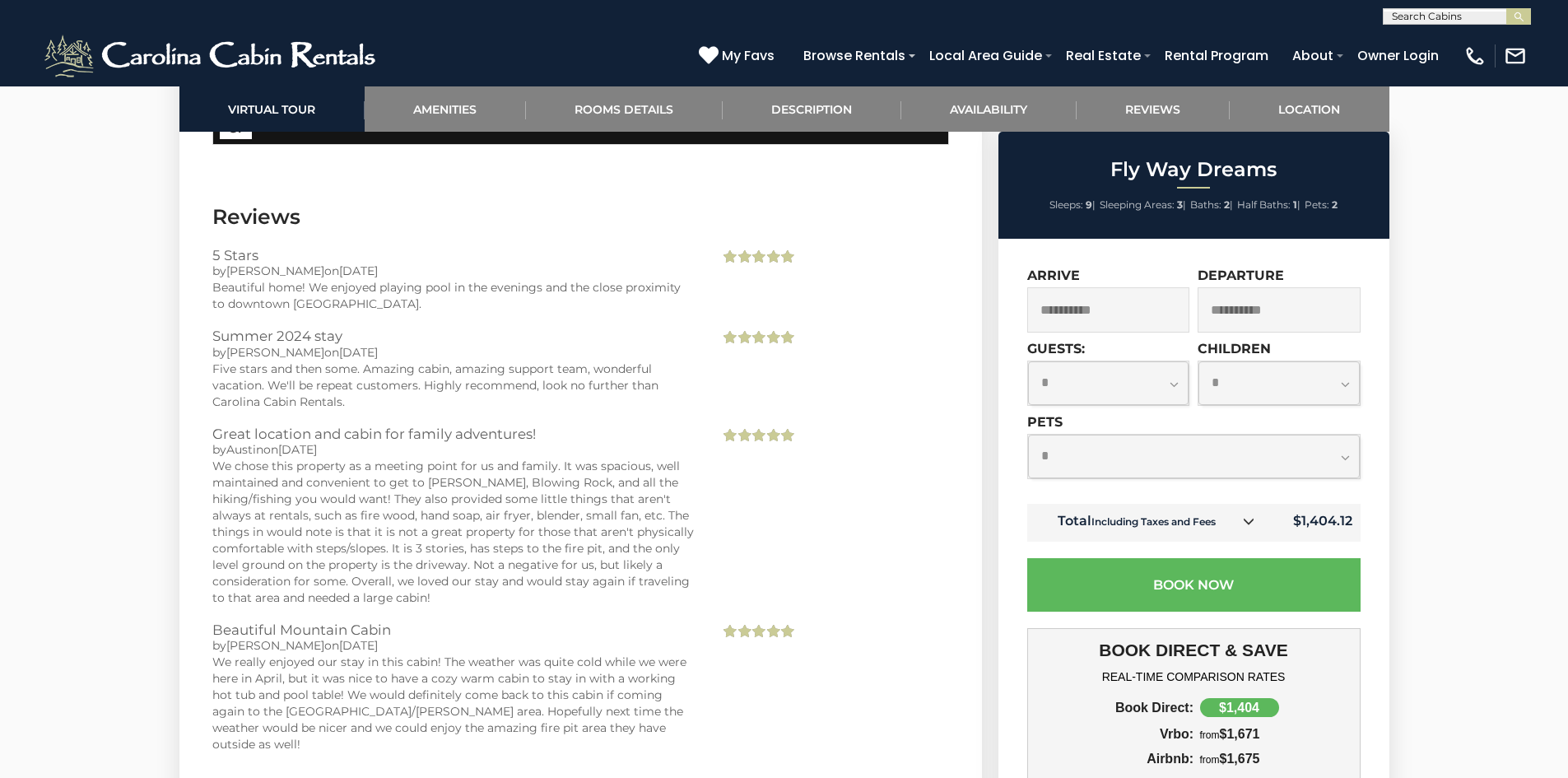
scroll to position [4938, 0]
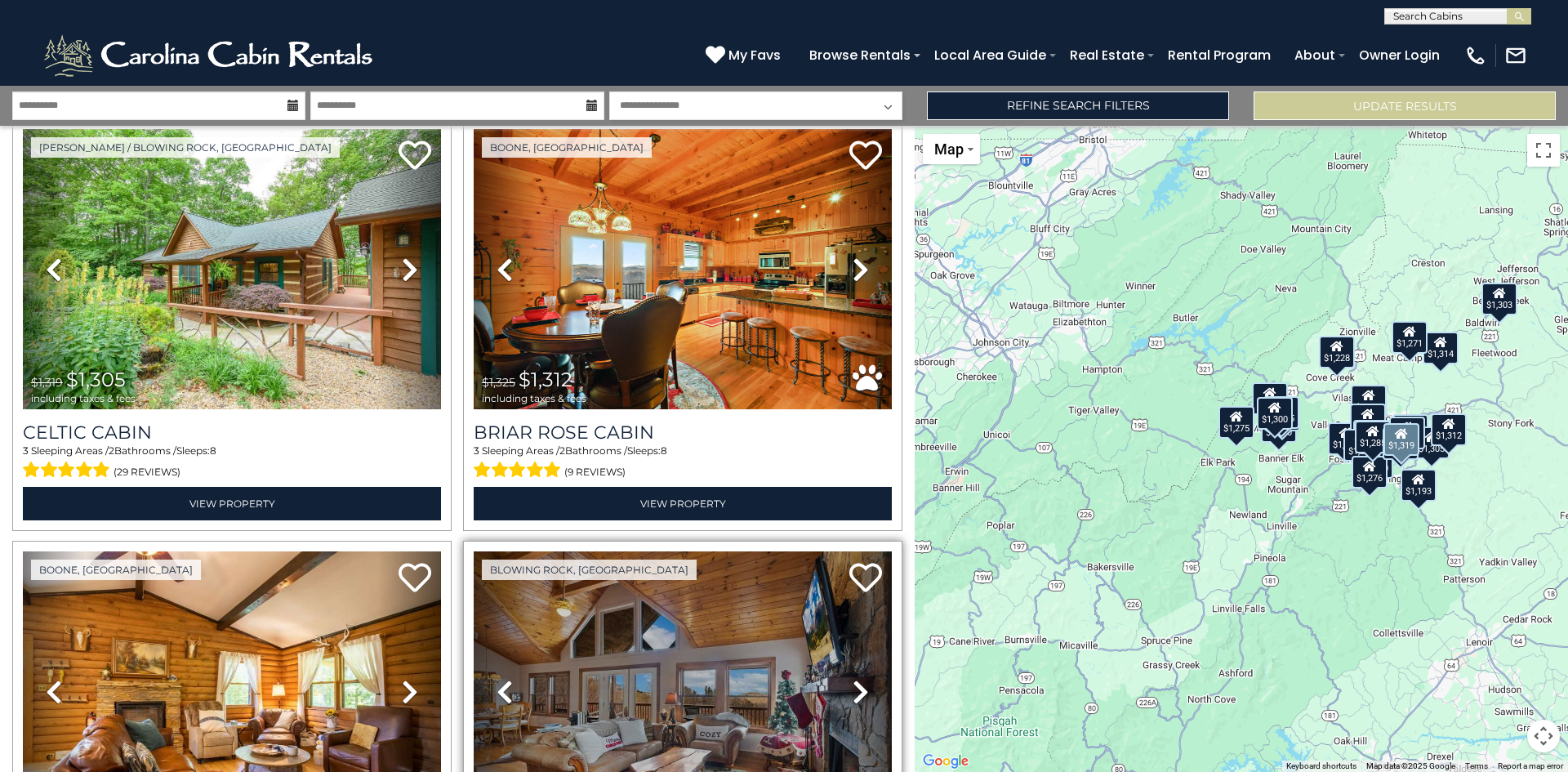
scroll to position [5794, 0]
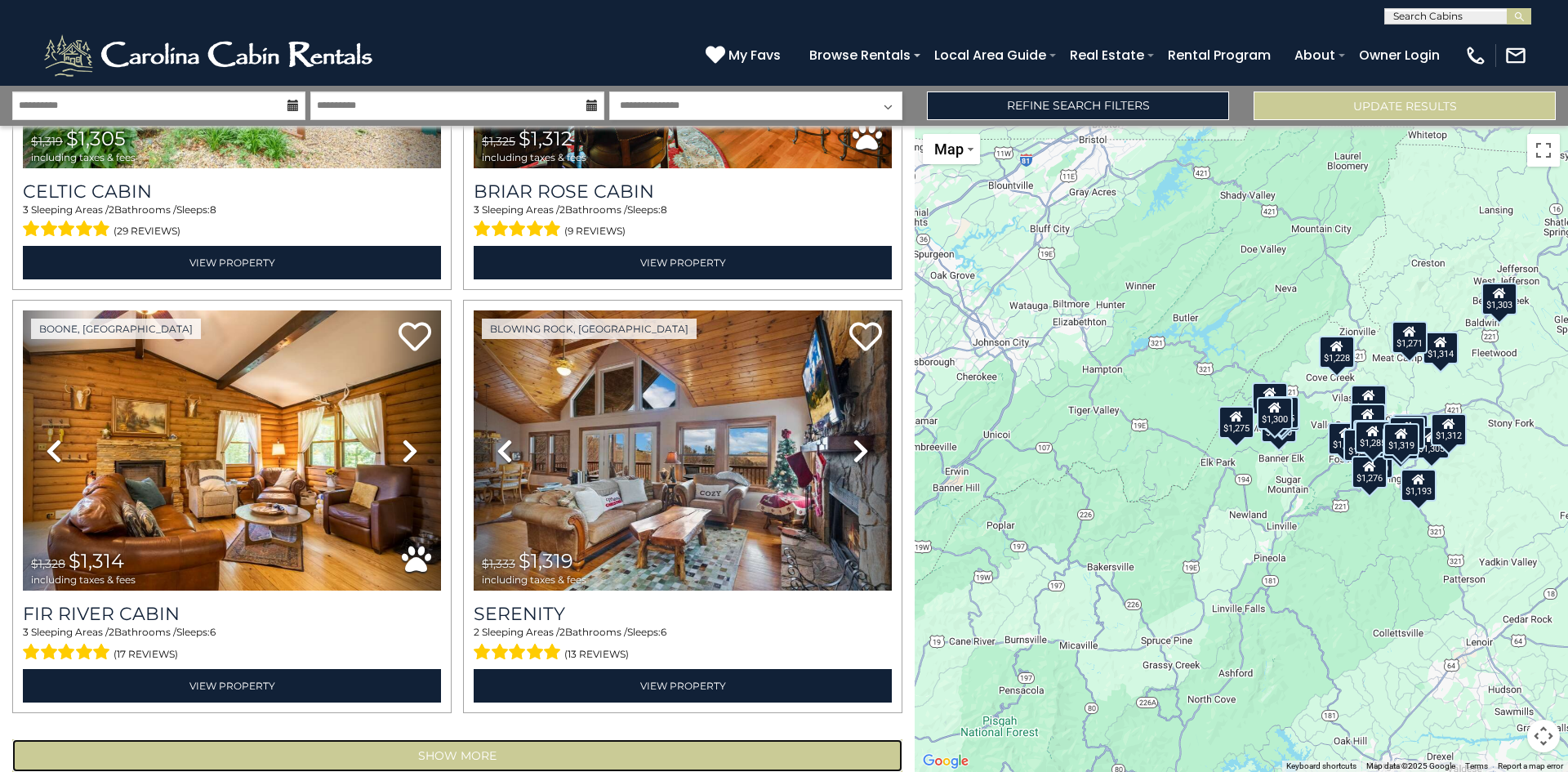
click at [432, 739] on button "Show More" at bounding box center [457, 754] width 890 height 32
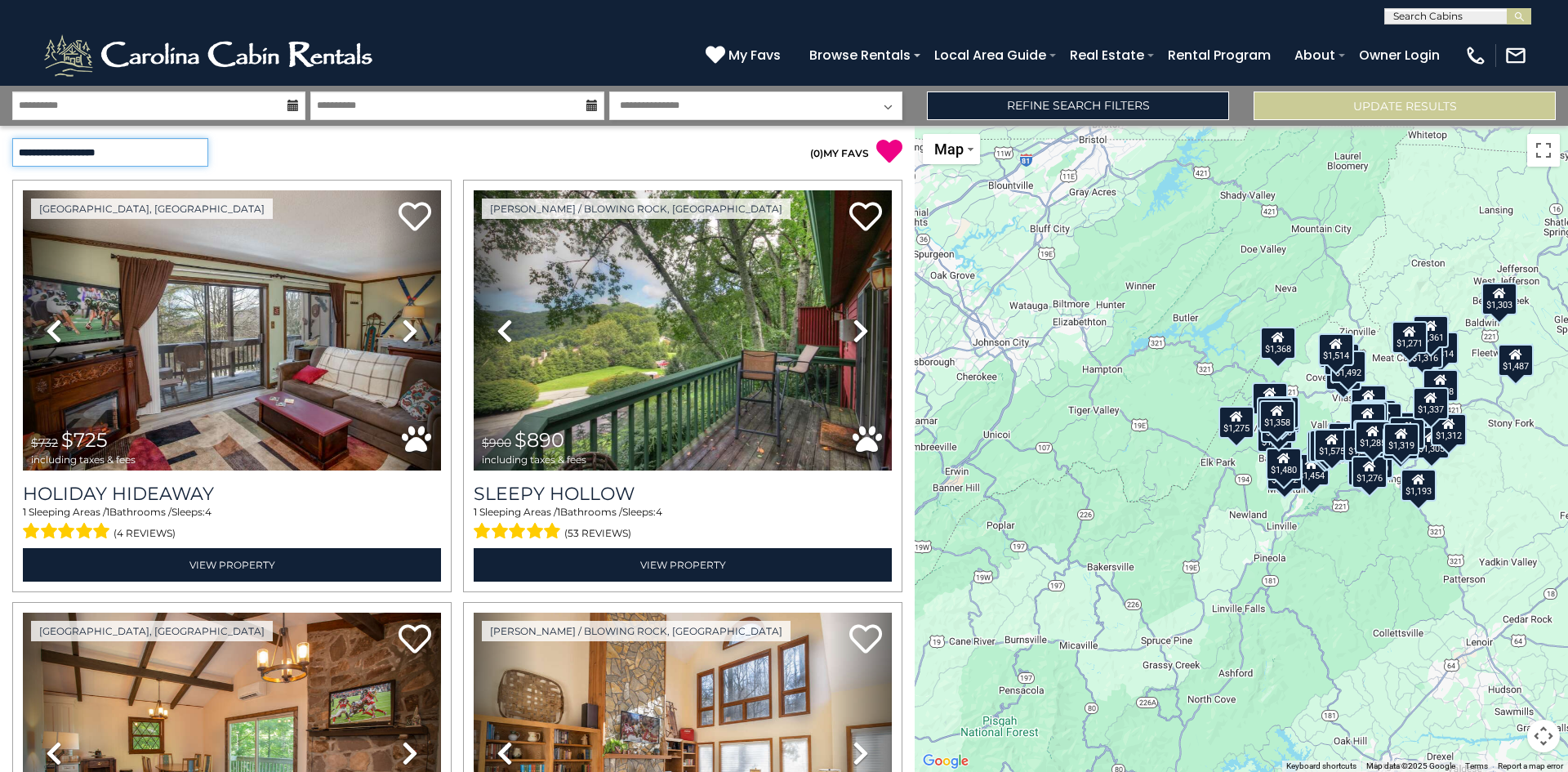
click at [143, 144] on select "**********" at bounding box center [110, 152] width 196 height 29
click at [141, 148] on select "**********" at bounding box center [110, 152] width 196 height 29
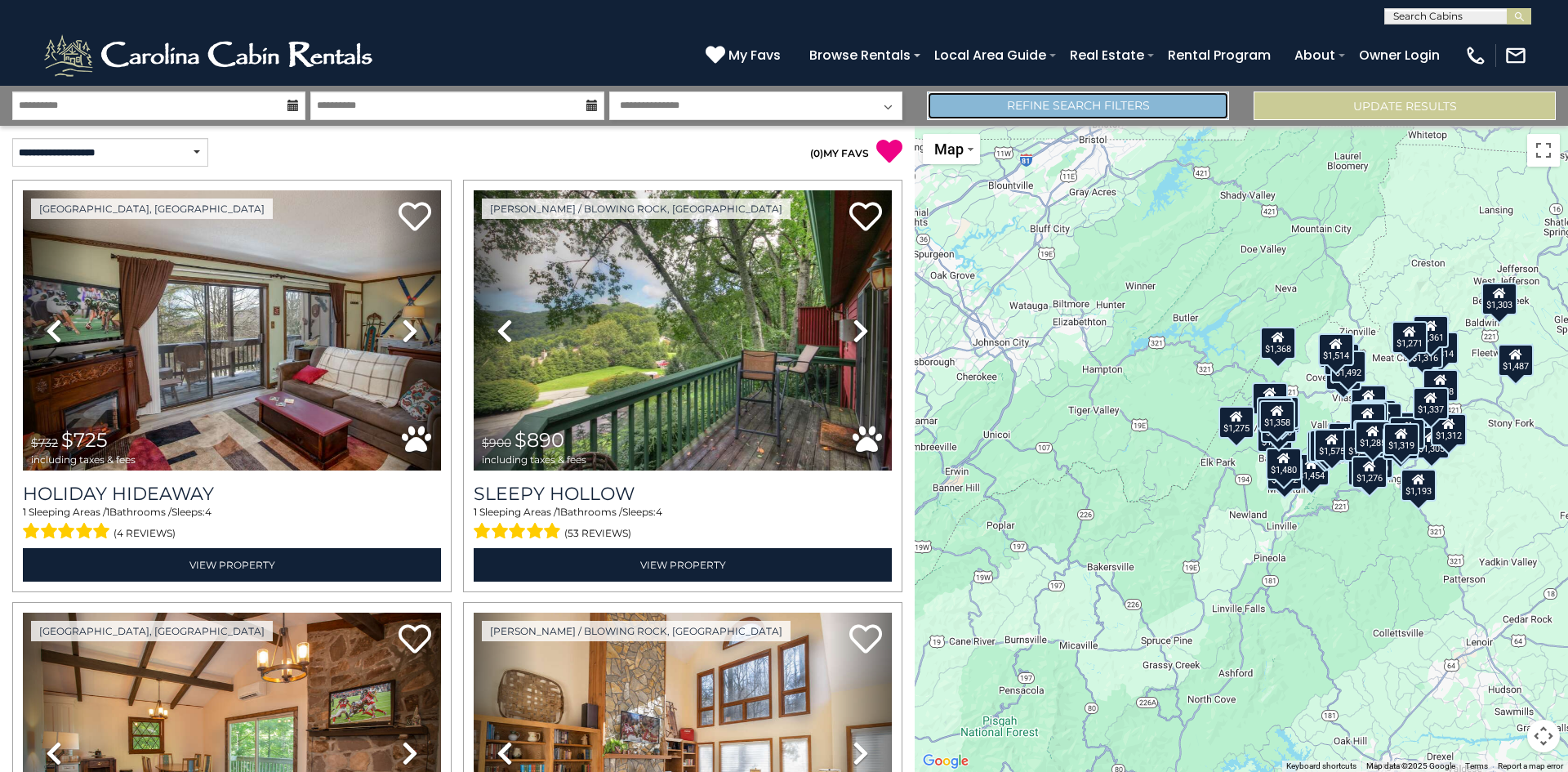
click at [1049, 92] on link "Refine Search Filters" at bounding box center [1078, 105] width 302 height 29
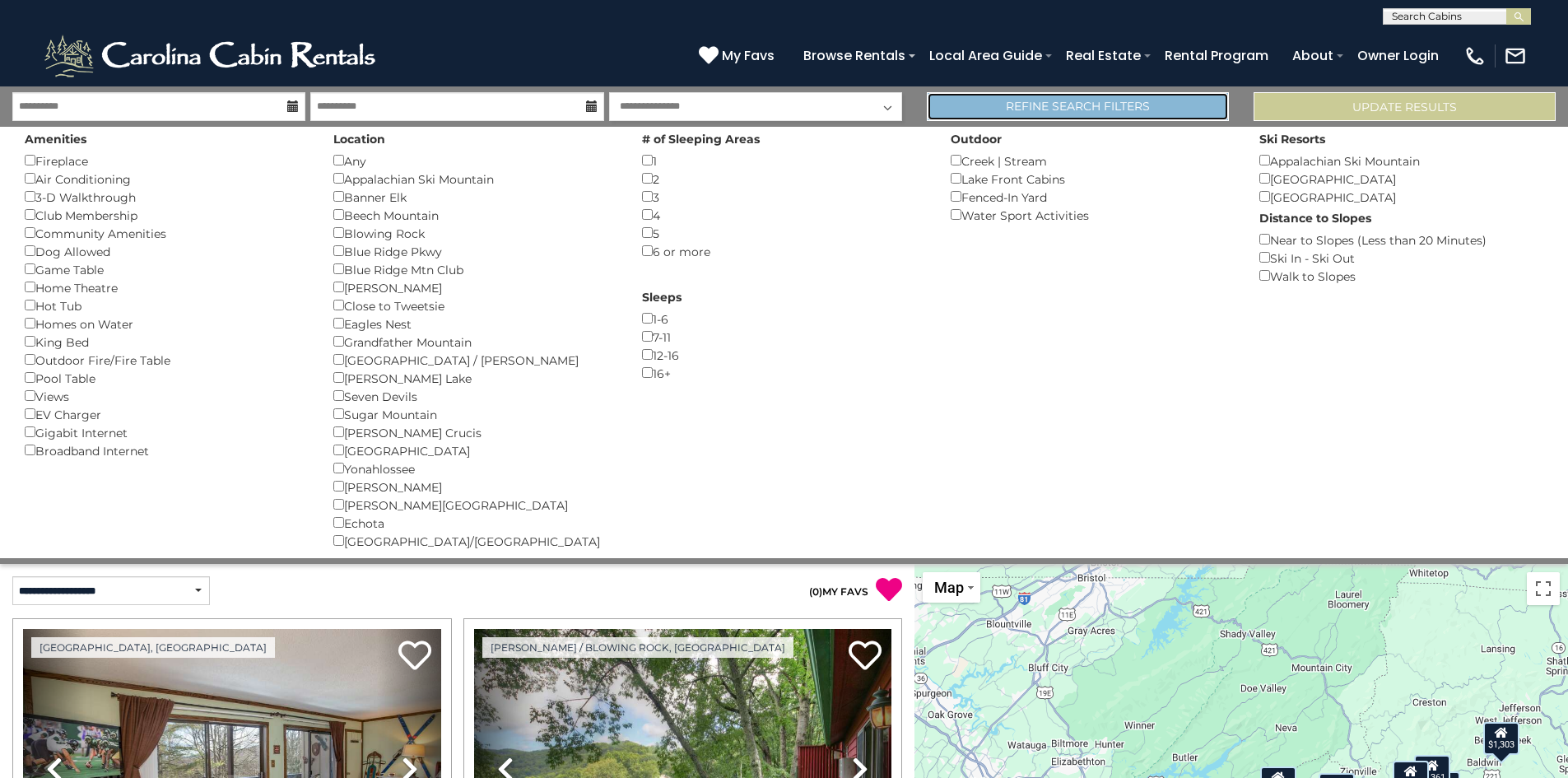
click at [1057, 93] on link "Refine Search Filters" at bounding box center [1078, 106] width 302 height 29
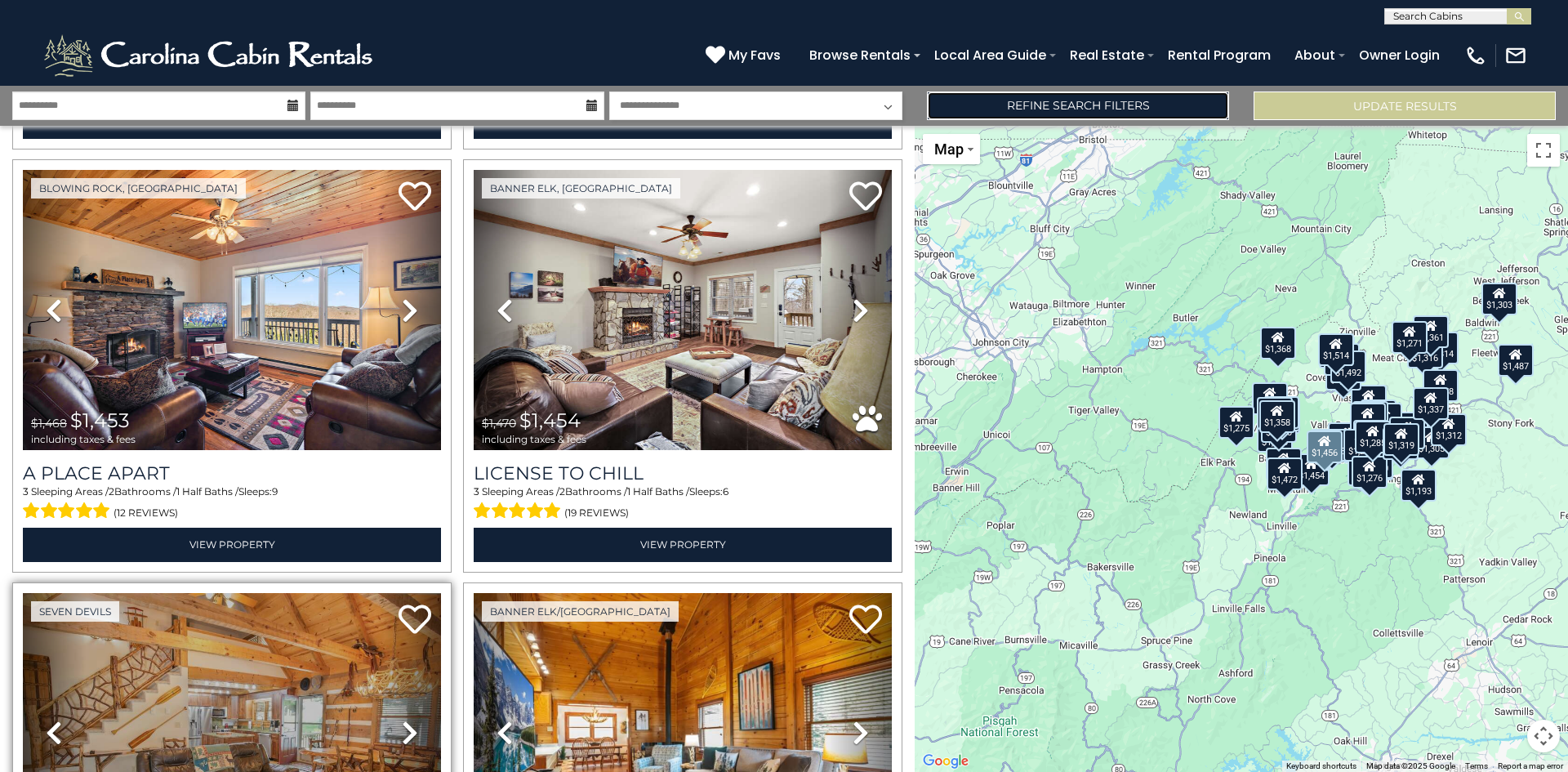
scroll to position [8714, 0]
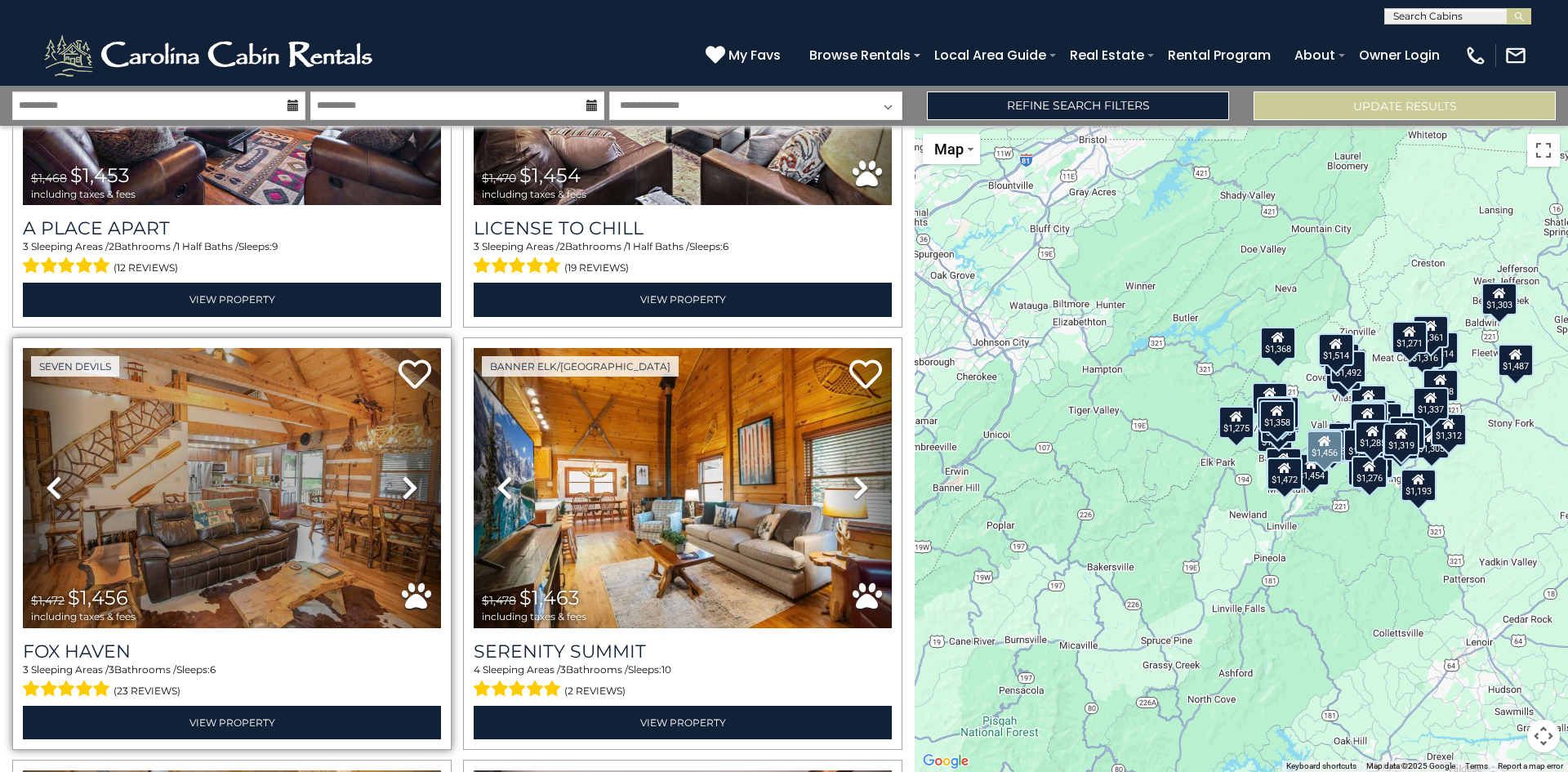
click at [403, 474] on icon at bounding box center [410, 488] width 17 height 26
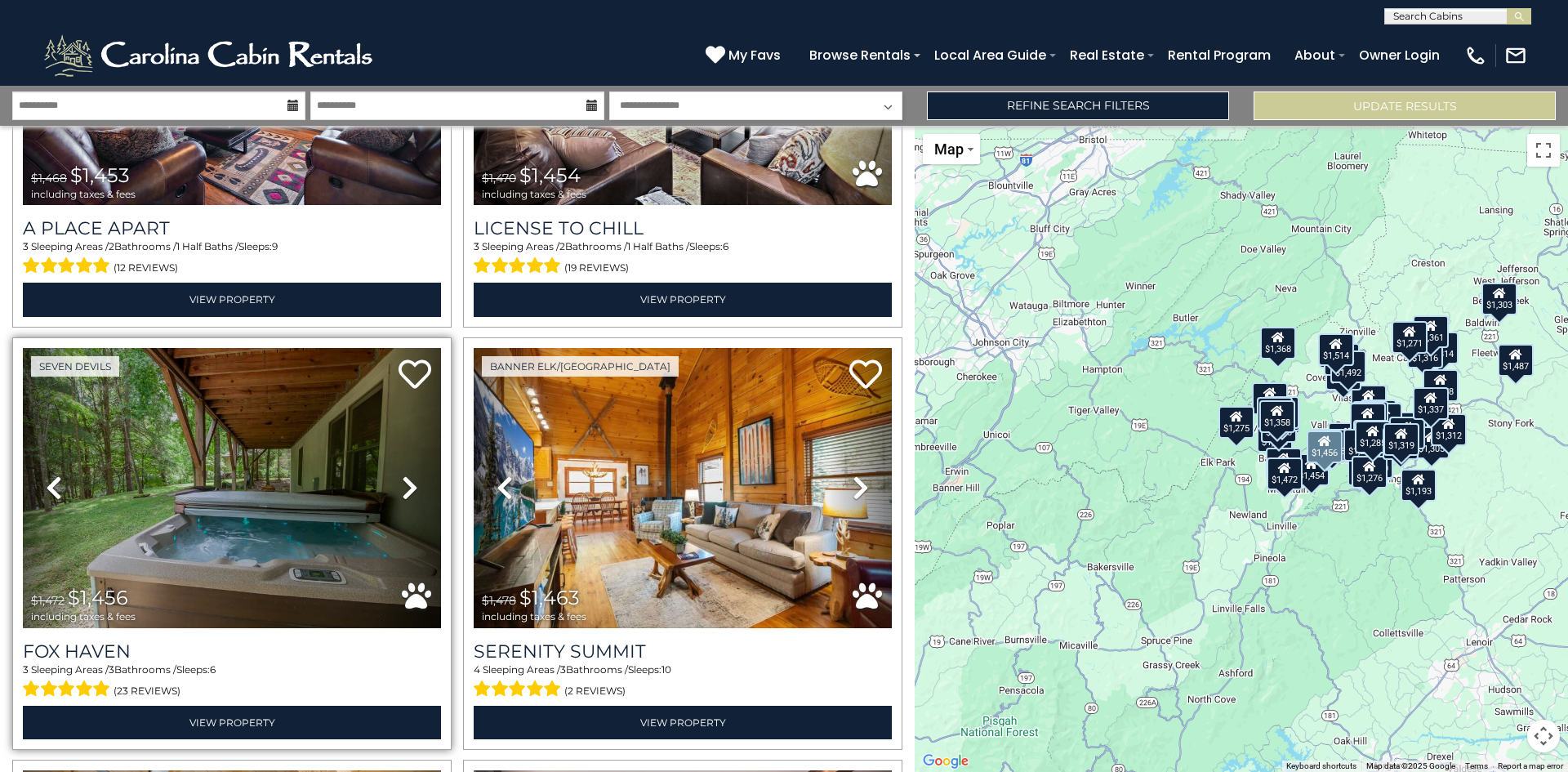
click at [403, 474] on icon at bounding box center [410, 488] width 17 height 26
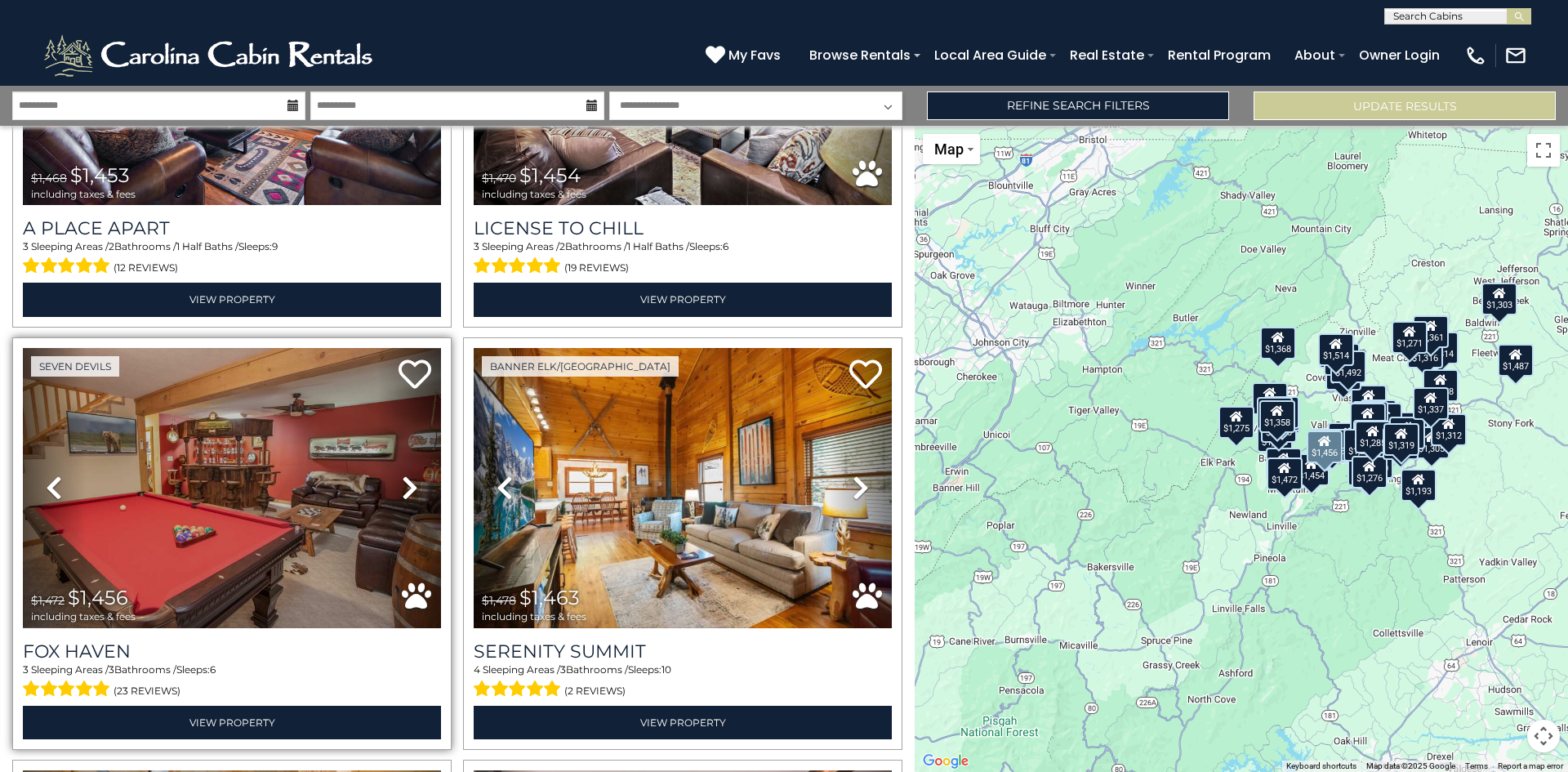
click at [404, 474] on icon at bounding box center [410, 488] width 17 height 26
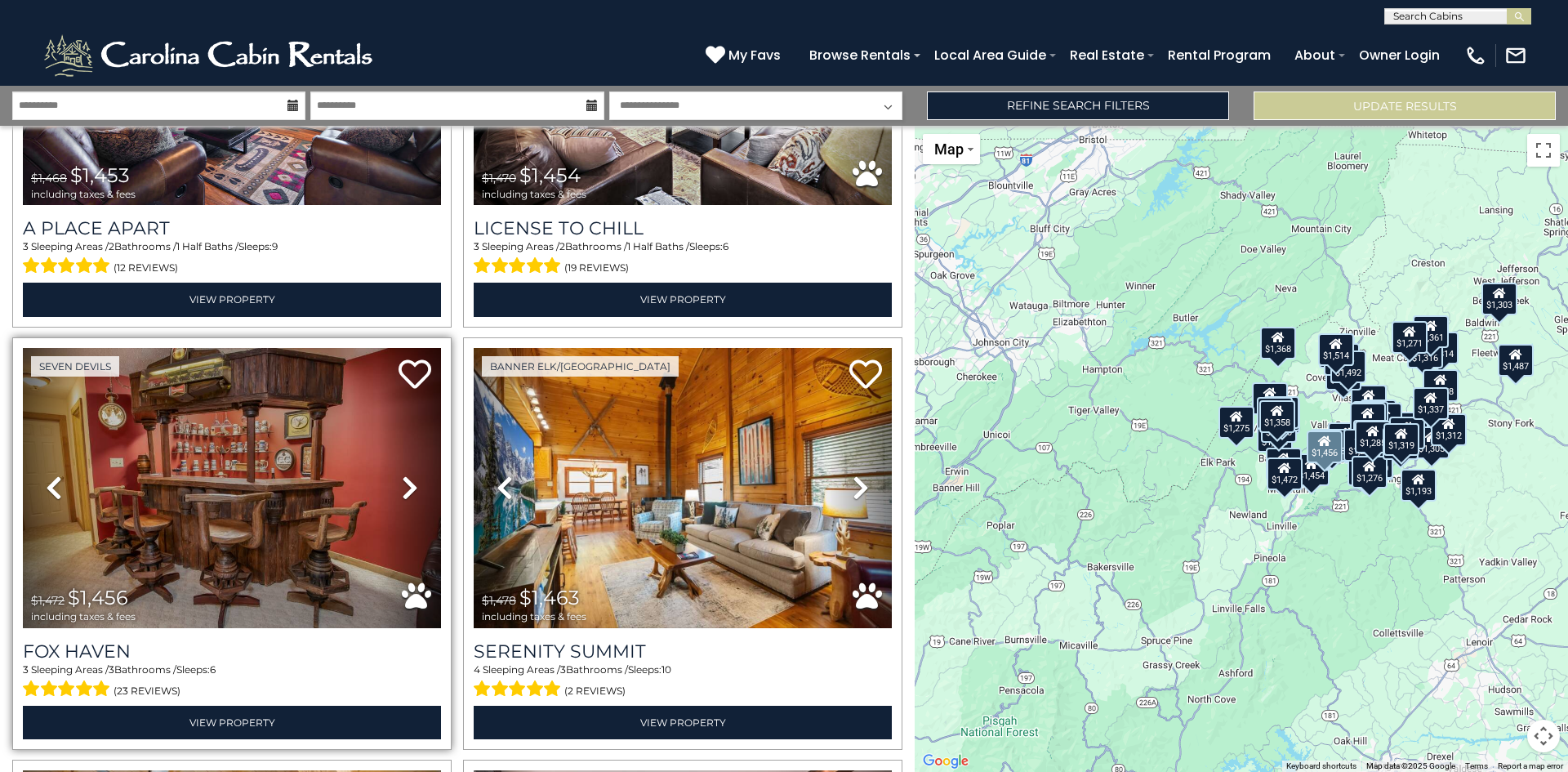
click at [404, 474] on icon at bounding box center [410, 488] width 17 height 26
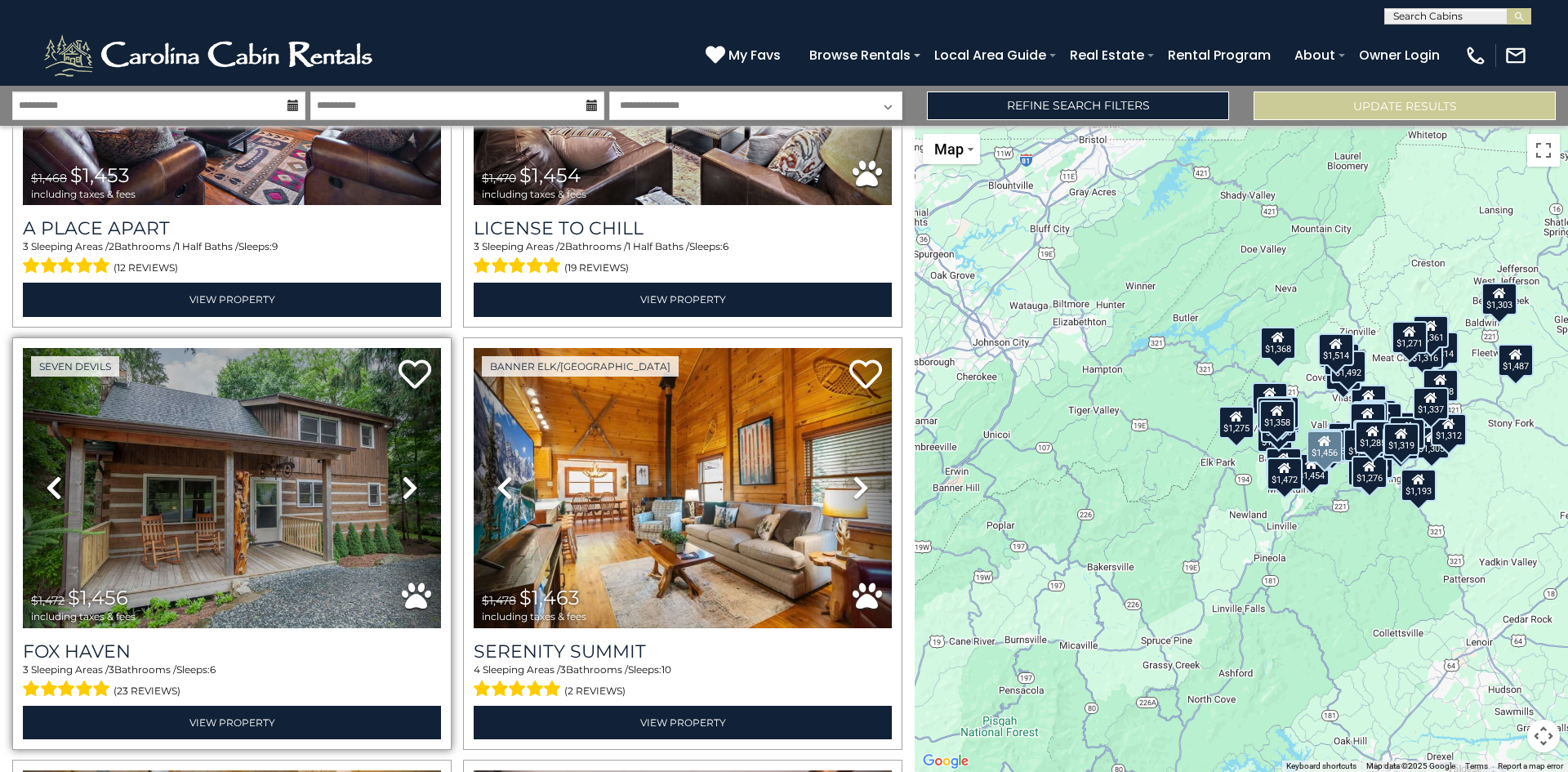
click at [404, 474] on icon at bounding box center [410, 488] width 17 height 26
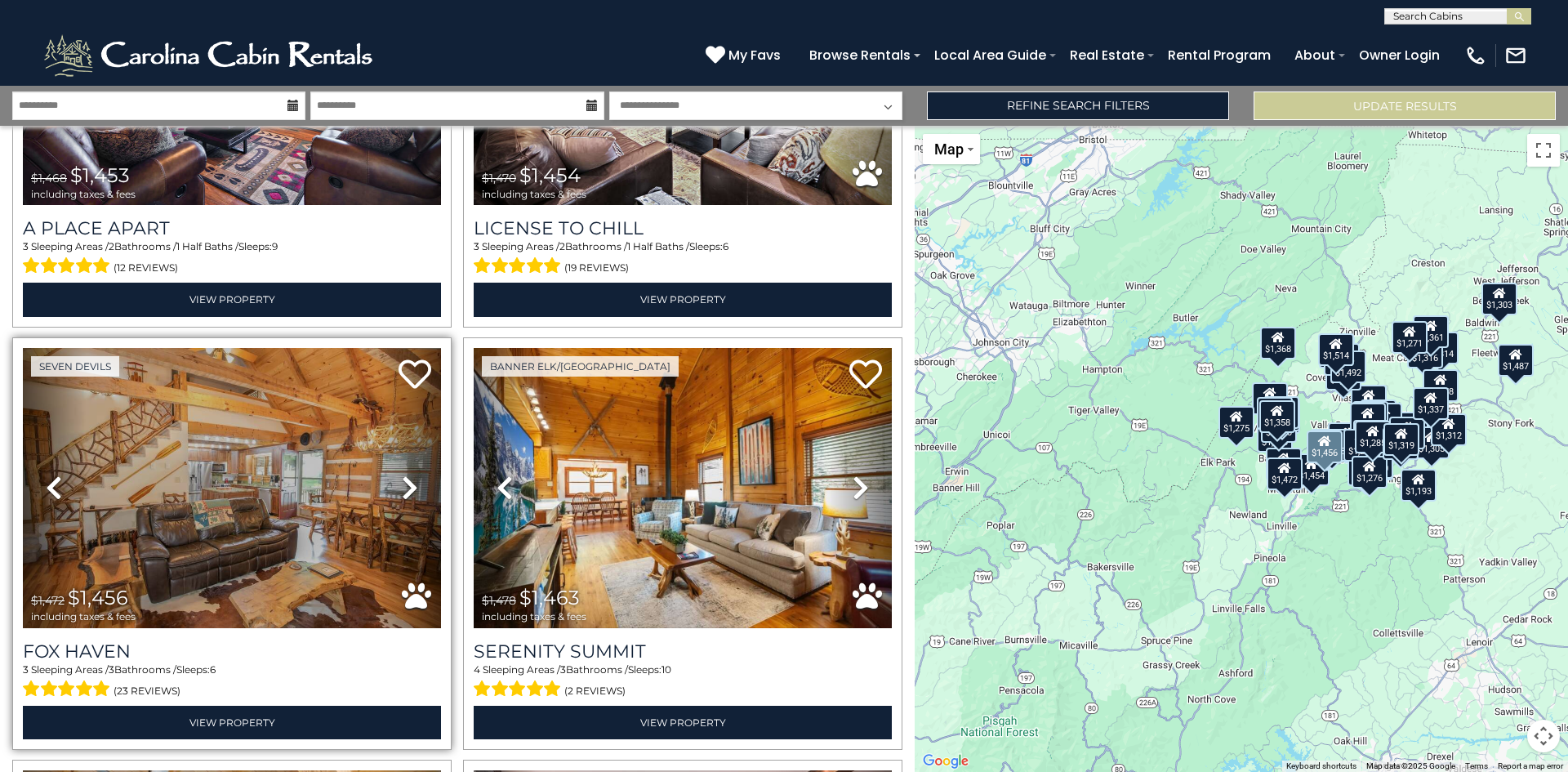
click at [404, 474] on icon at bounding box center [410, 488] width 17 height 26
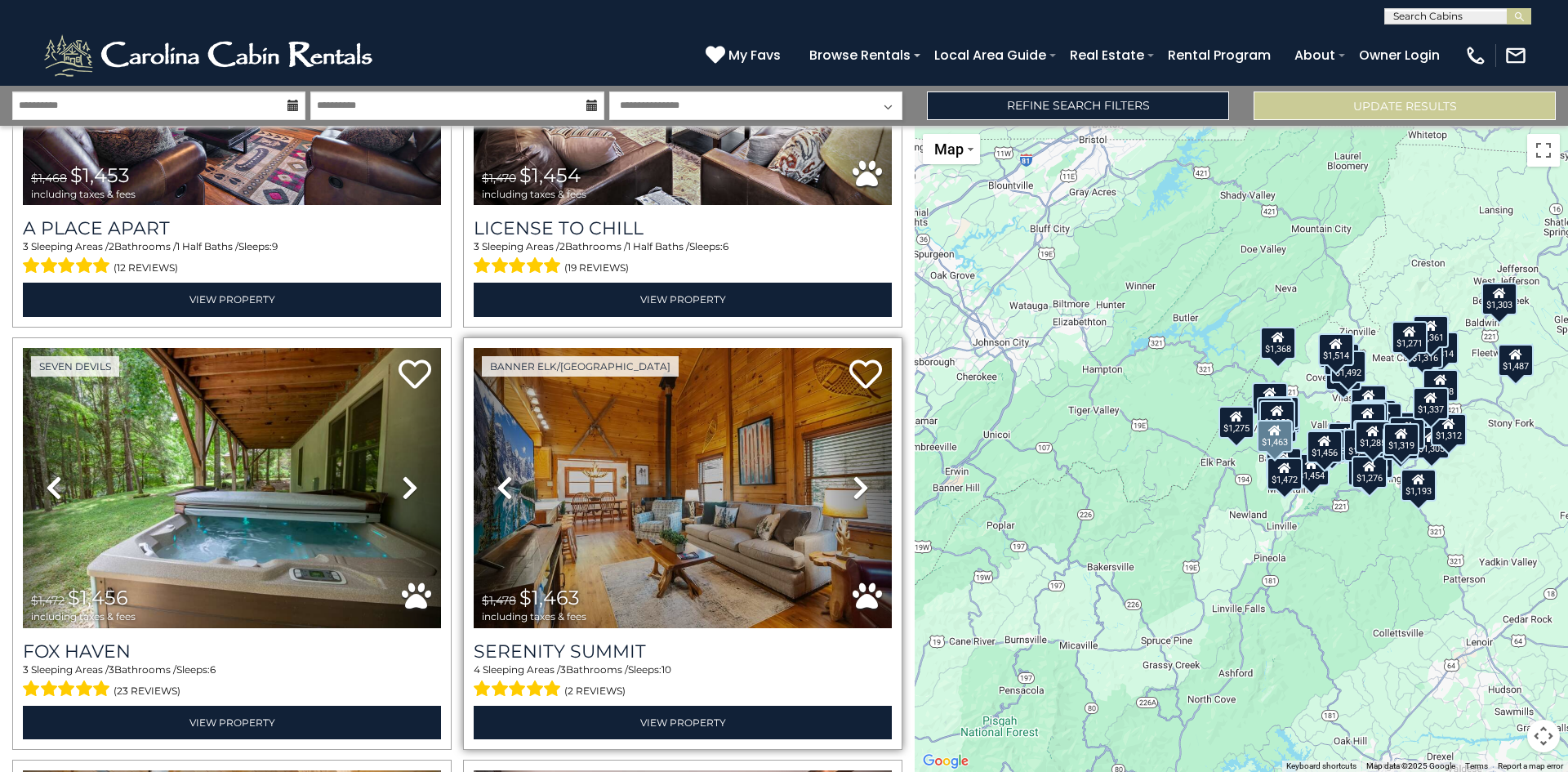
click at [857, 474] on icon at bounding box center [861, 488] width 17 height 26
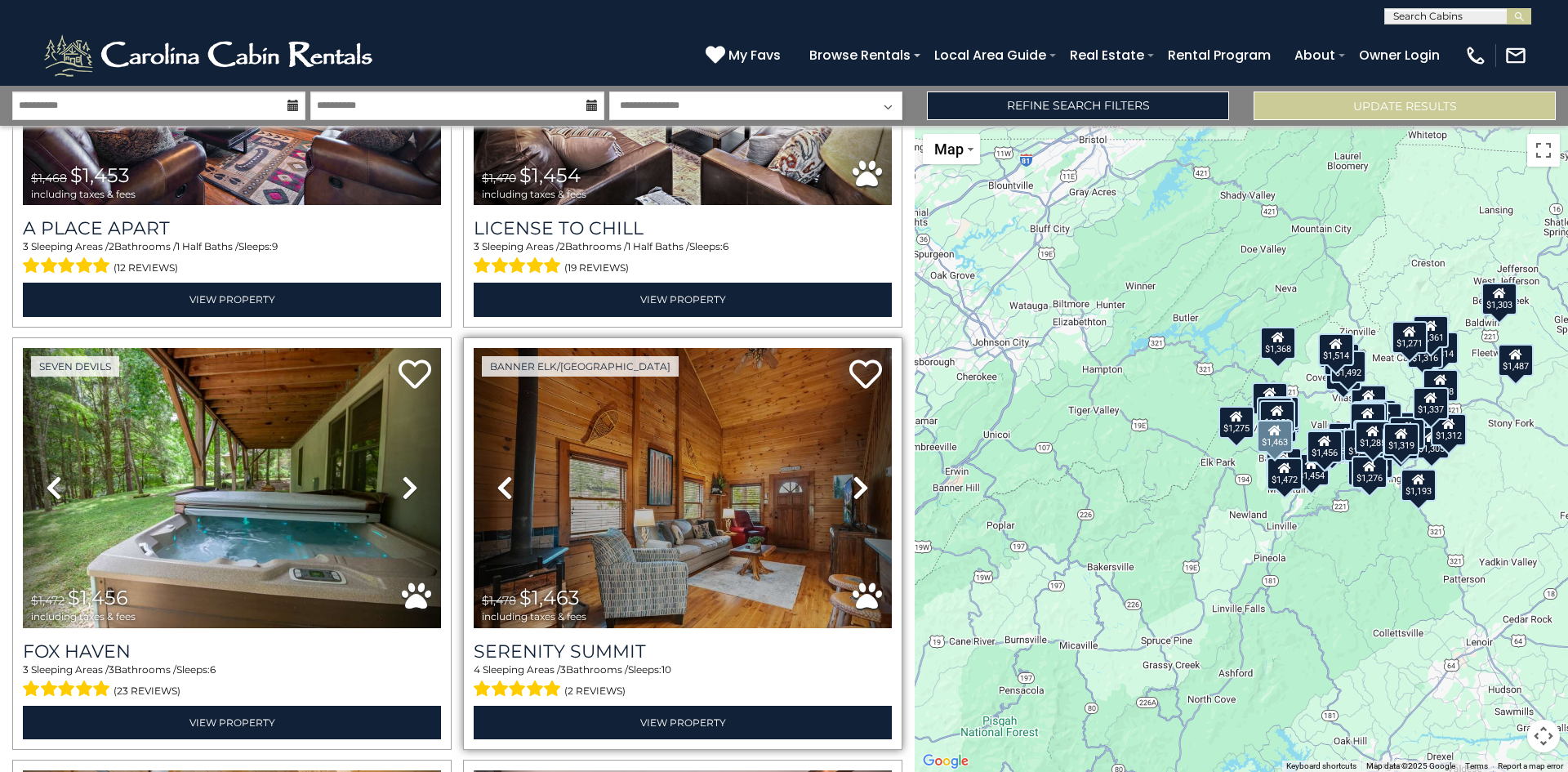
click at [855, 474] on icon at bounding box center [861, 488] width 17 height 26
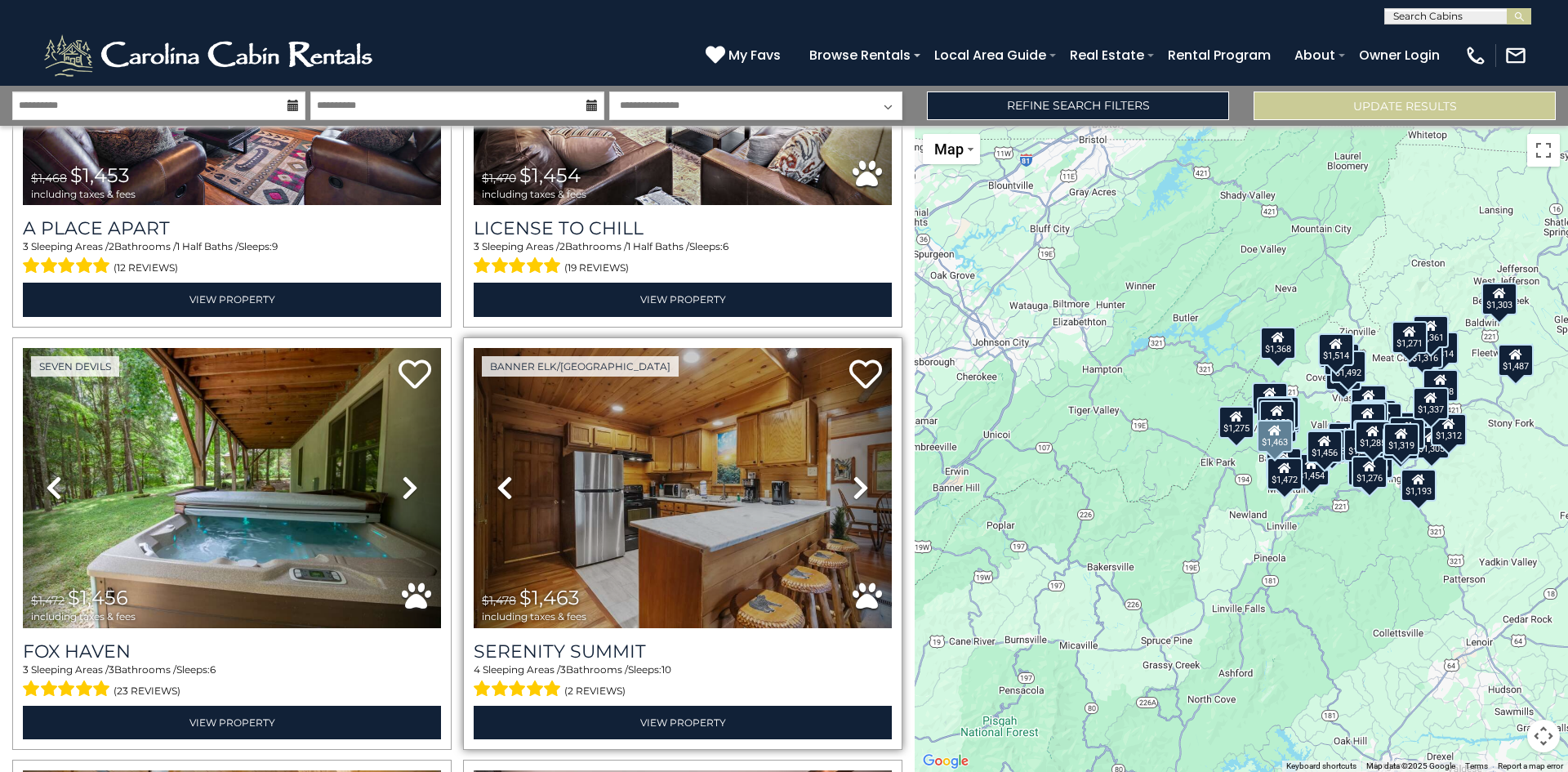
click at [855, 474] on icon at bounding box center [861, 488] width 17 height 26
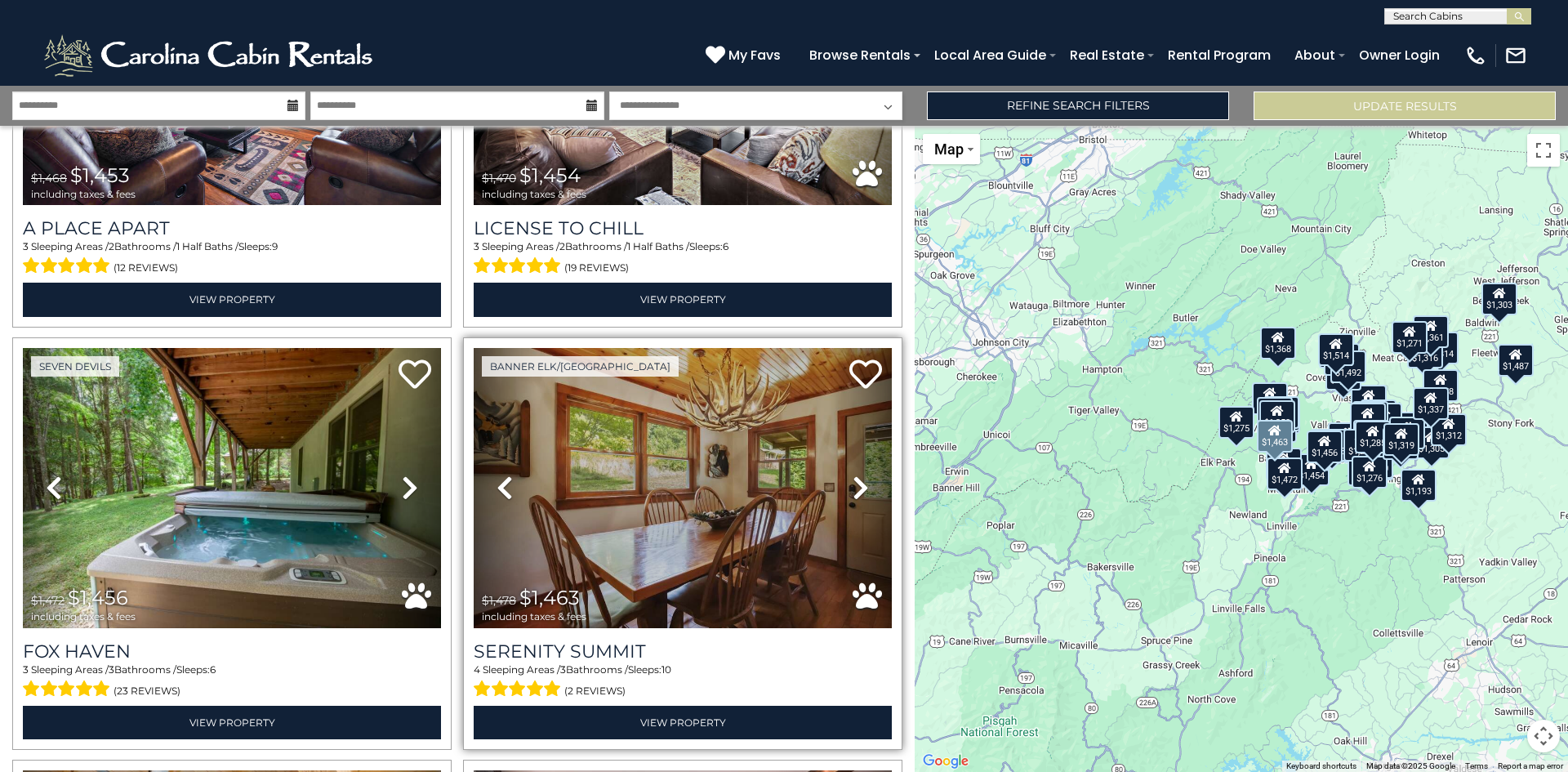
click at [855, 474] on icon at bounding box center [861, 488] width 17 height 26
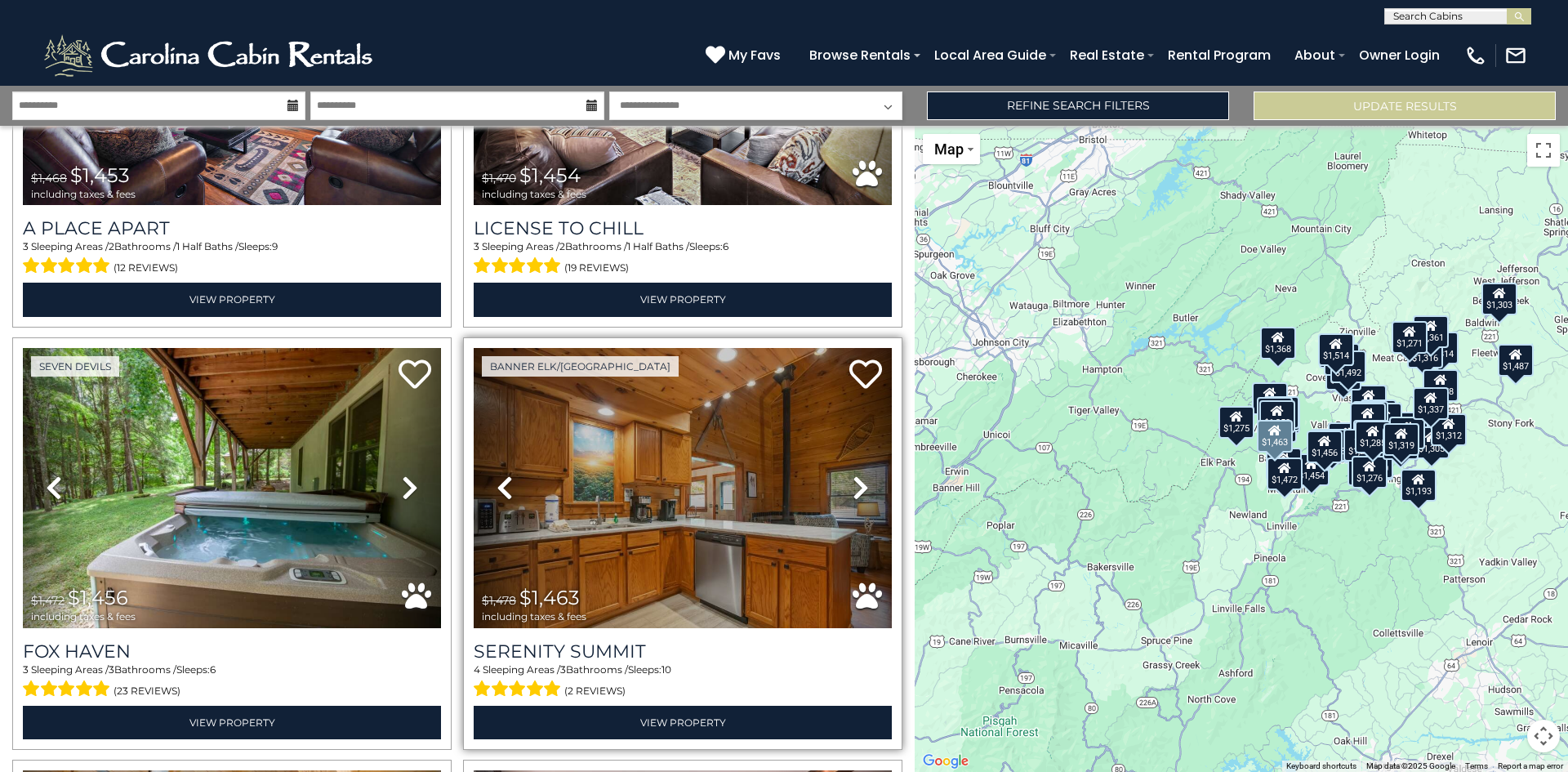
click at [855, 474] on icon at bounding box center [861, 488] width 17 height 26
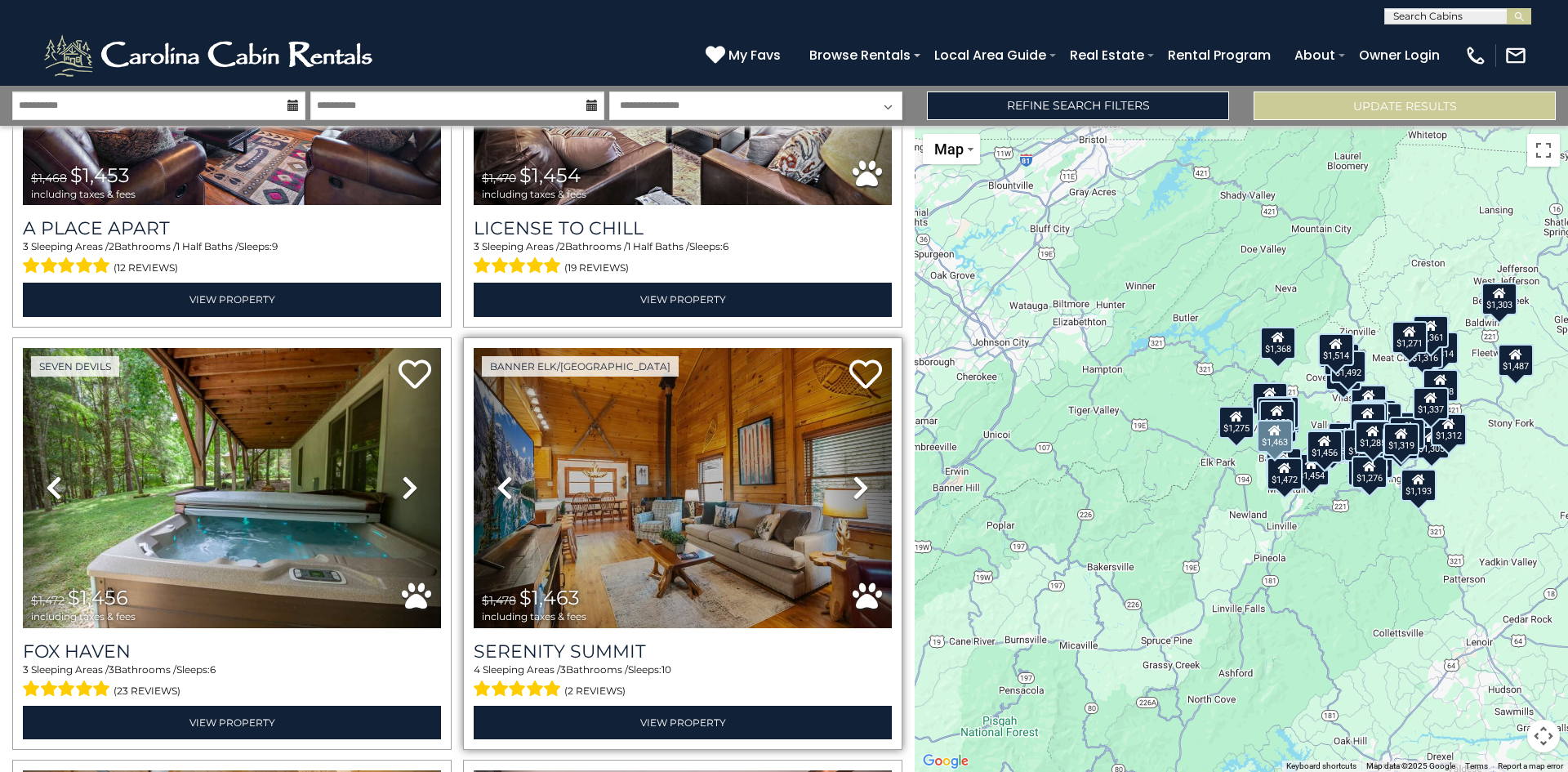
click at [855, 474] on icon at bounding box center [861, 488] width 17 height 26
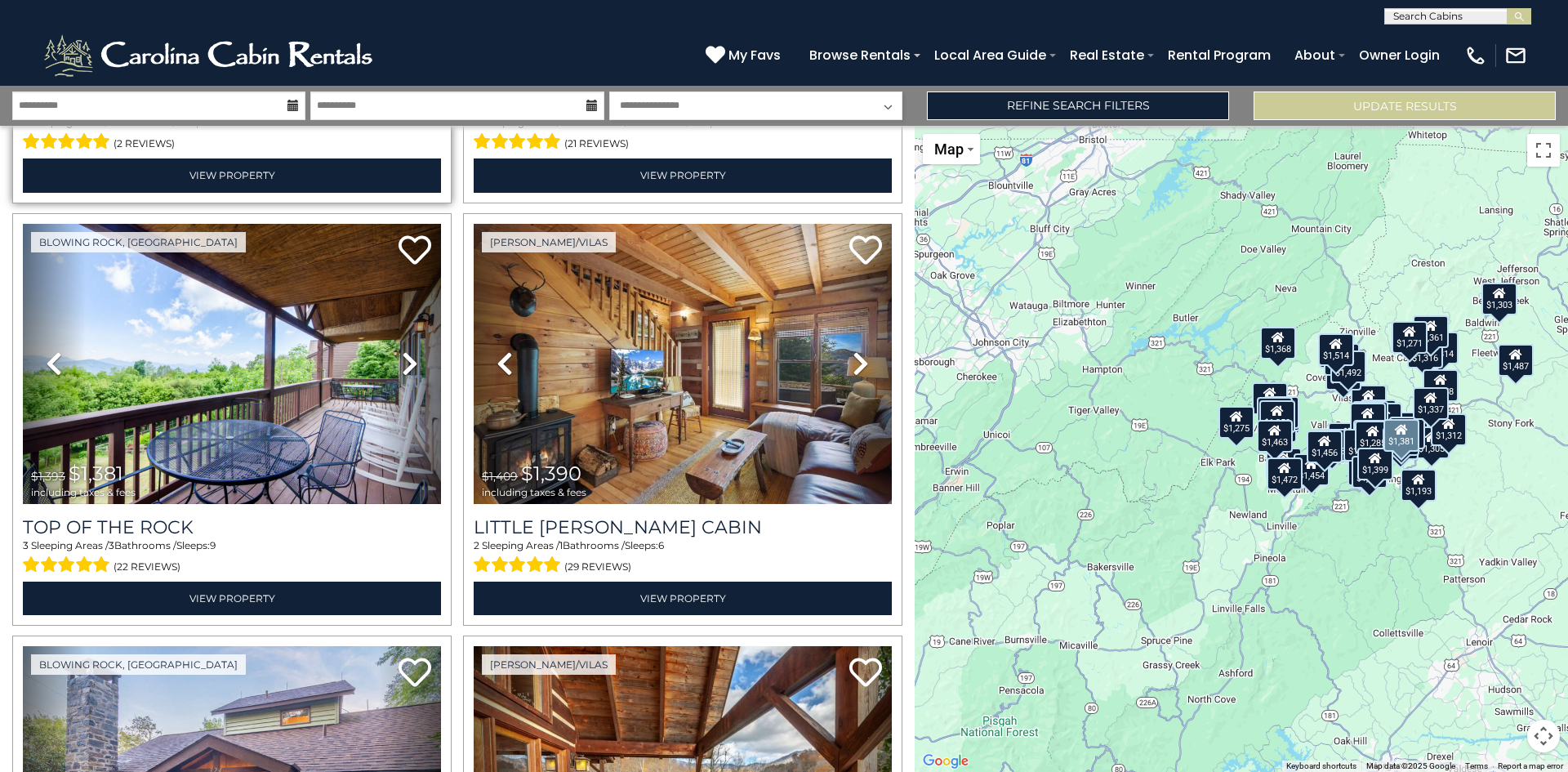
scroll to position [7081, 0]
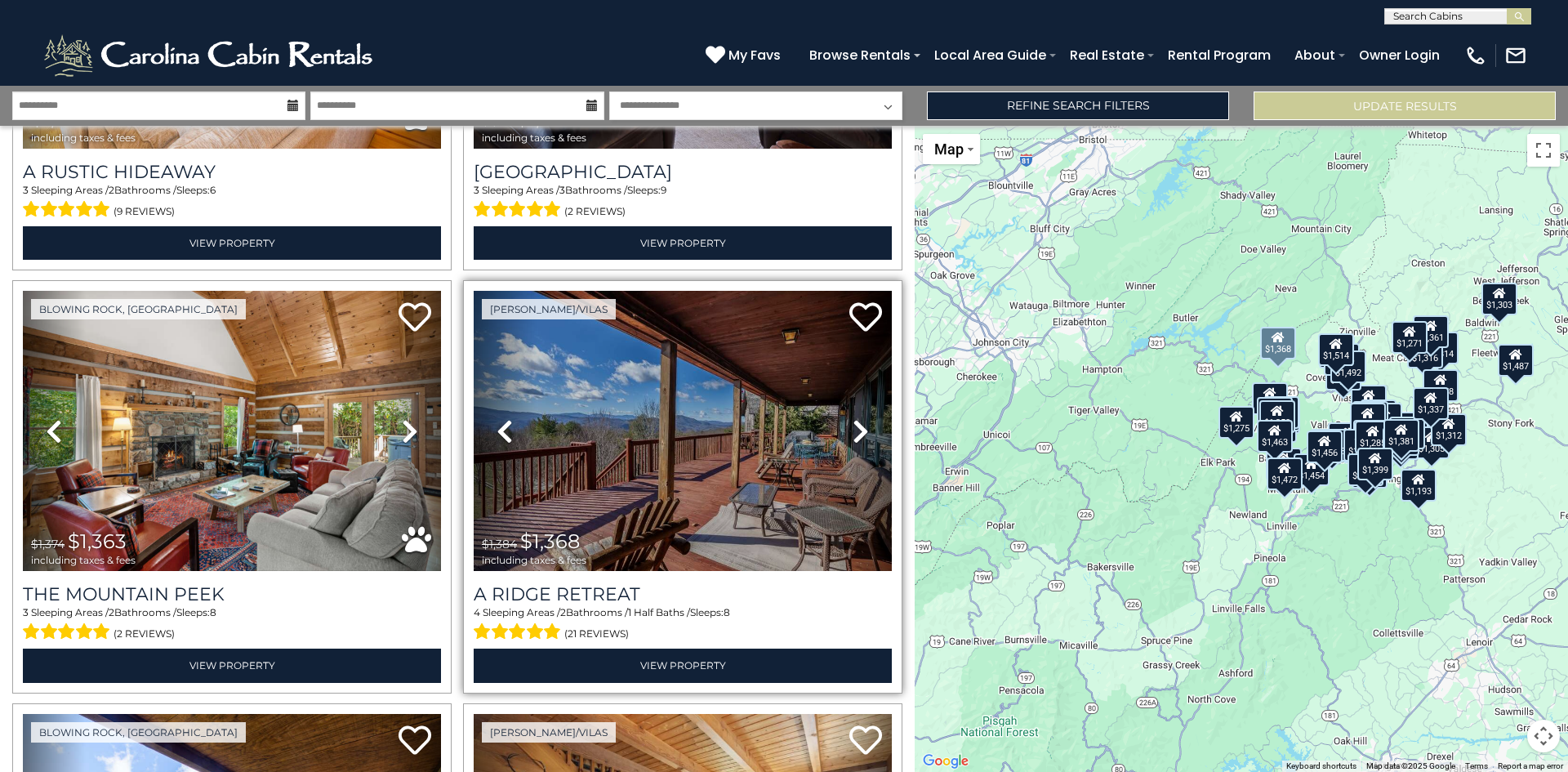
click at [853, 418] on icon at bounding box center [861, 432] width 17 height 26
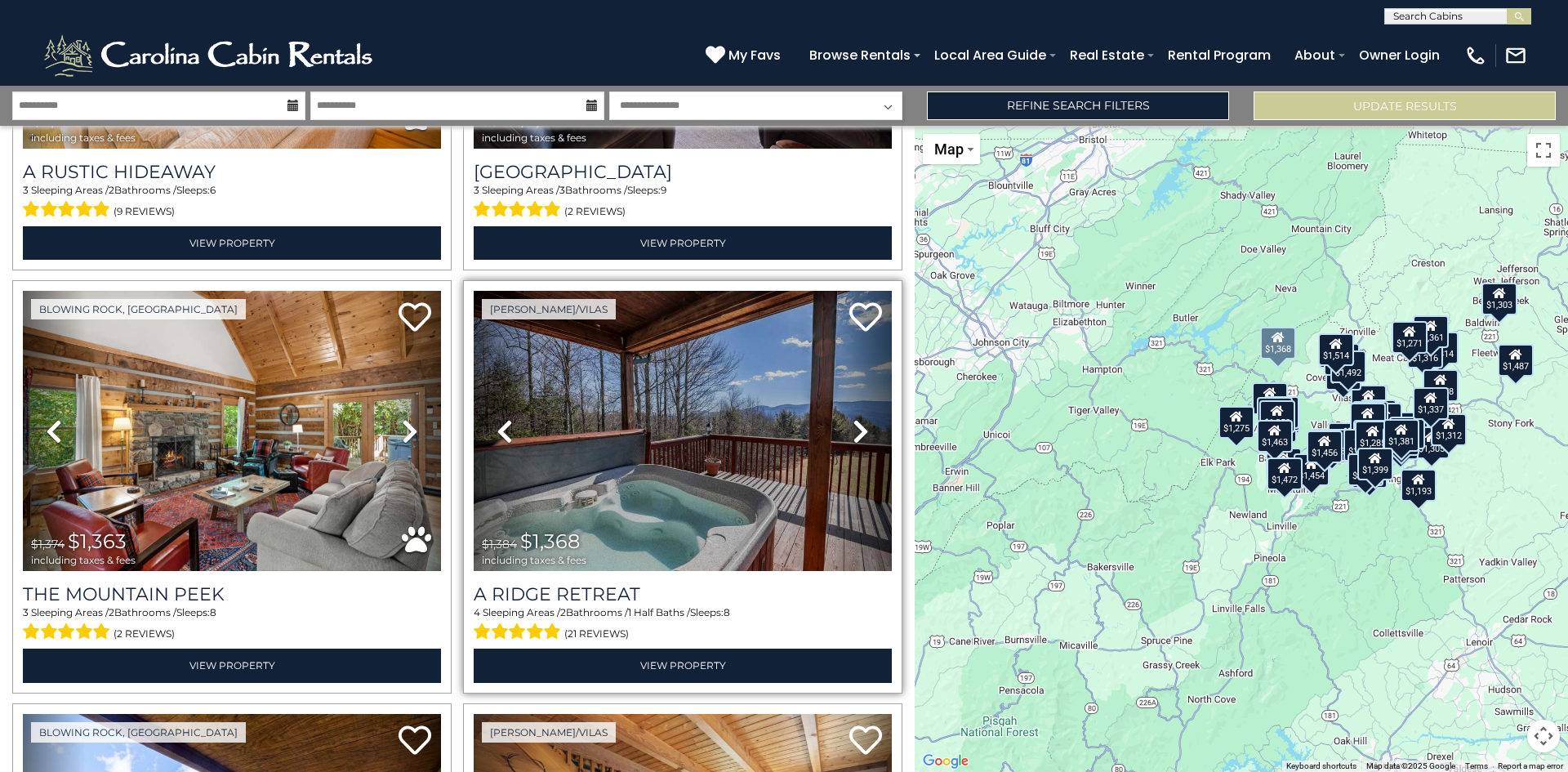
click at [853, 418] on icon at bounding box center [861, 432] width 17 height 26
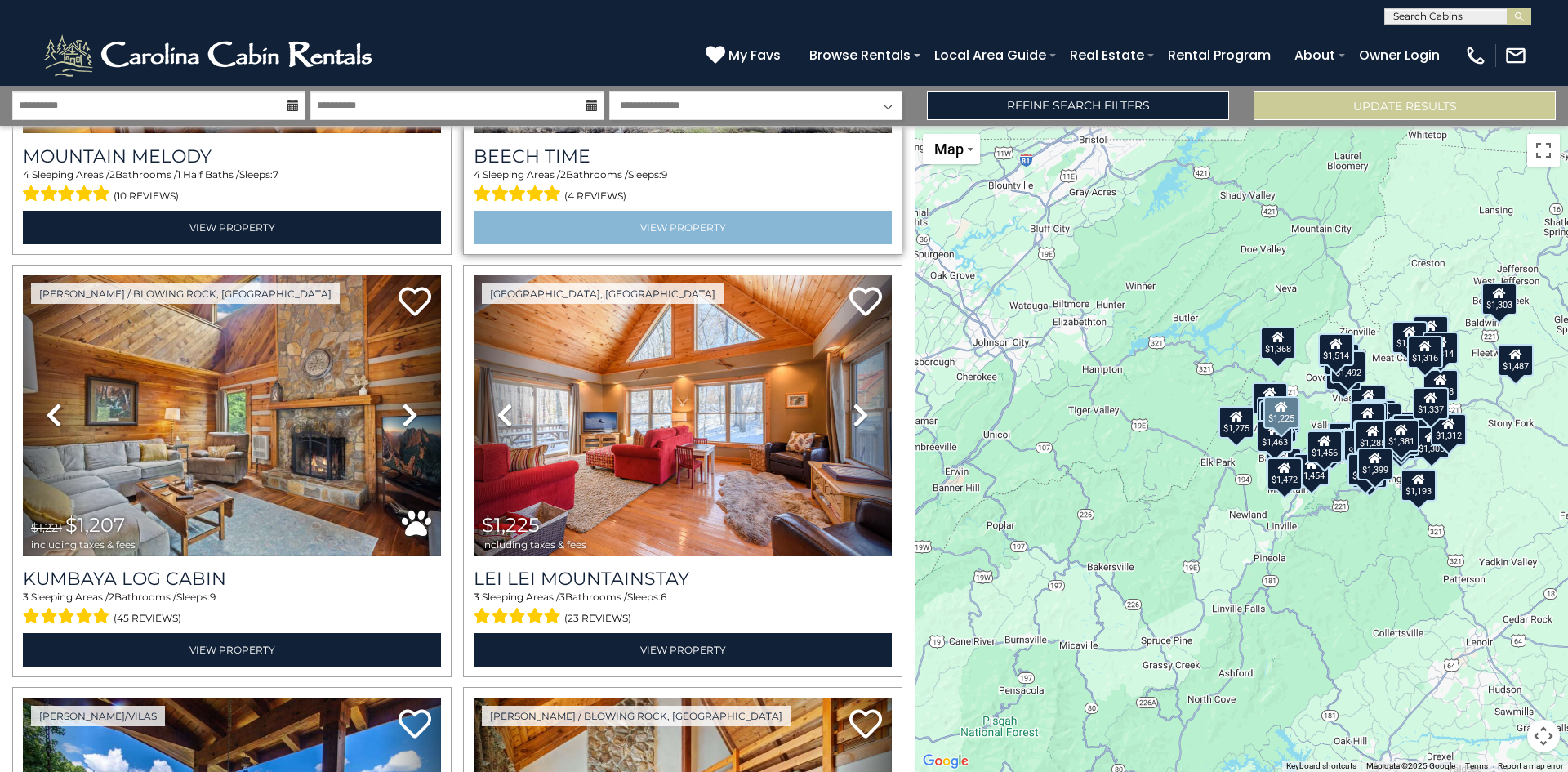
scroll to position [2123, 0]
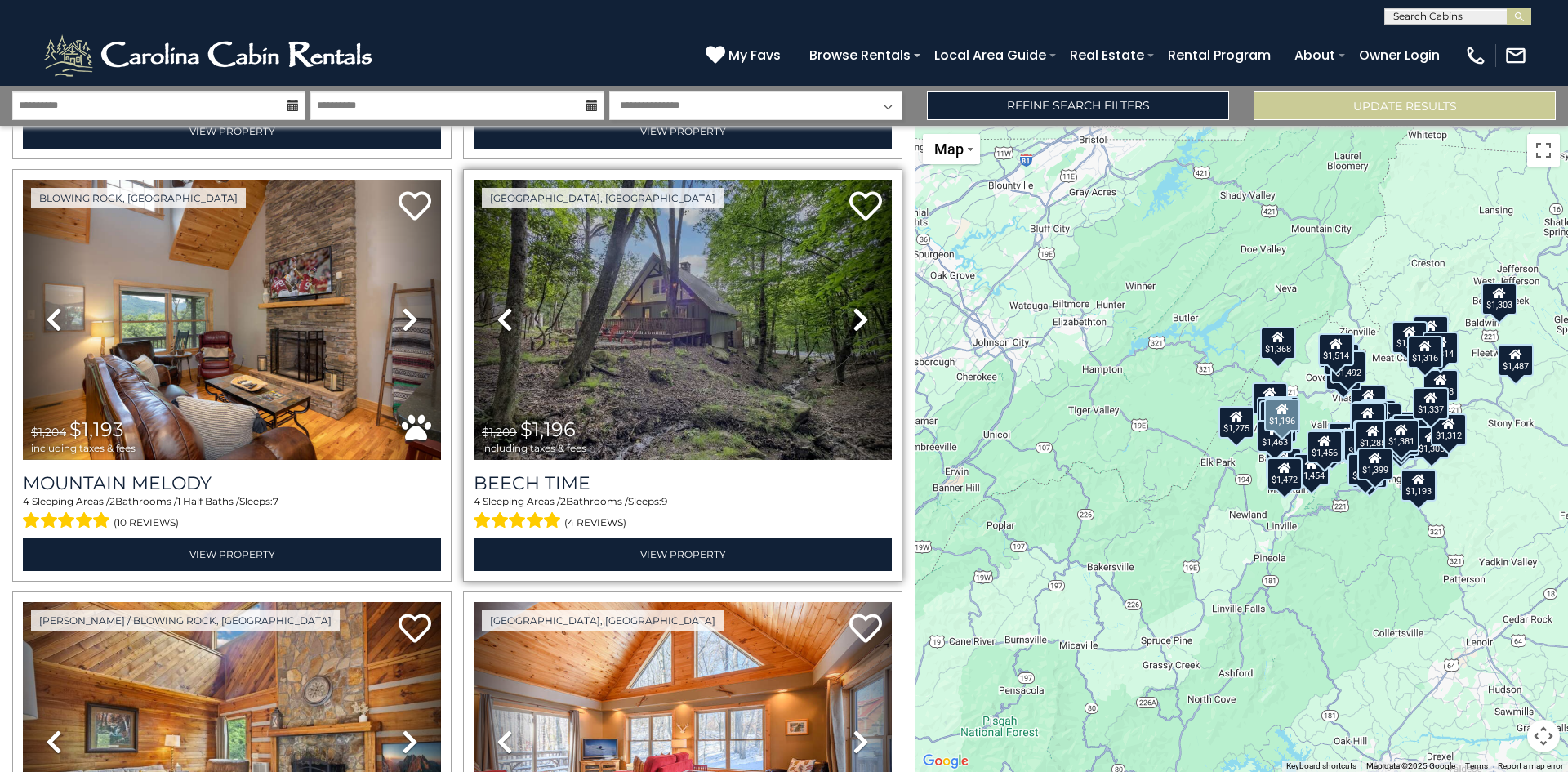
click at [853, 308] on icon at bounding box center [861, 319] width 17 height 26
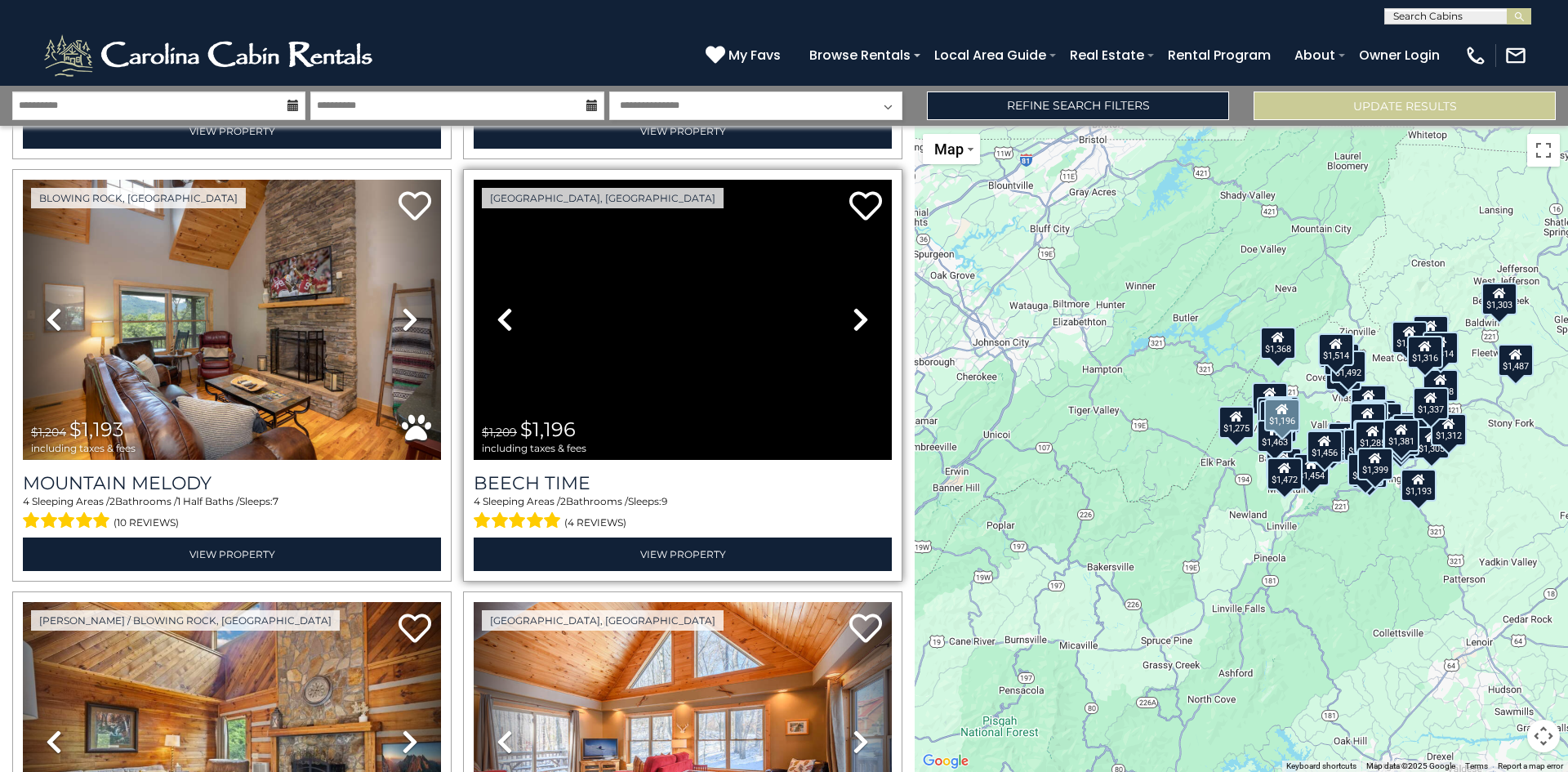
click at [853, 308] on icon at bounding box center [861, 319] width 17 height 26
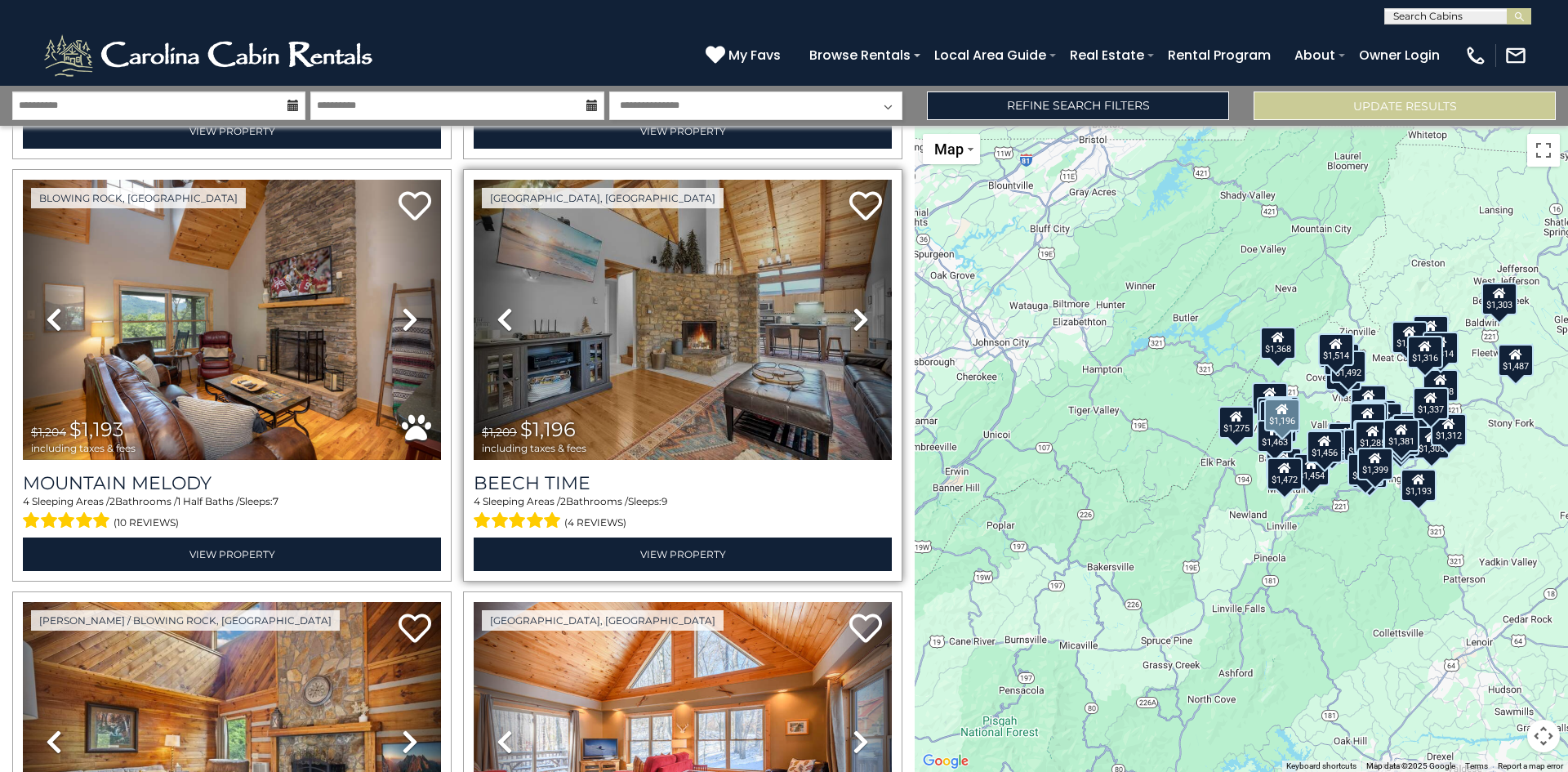
click at [853, 308] on icon at bounding box center [861, 319] width 17 height 26
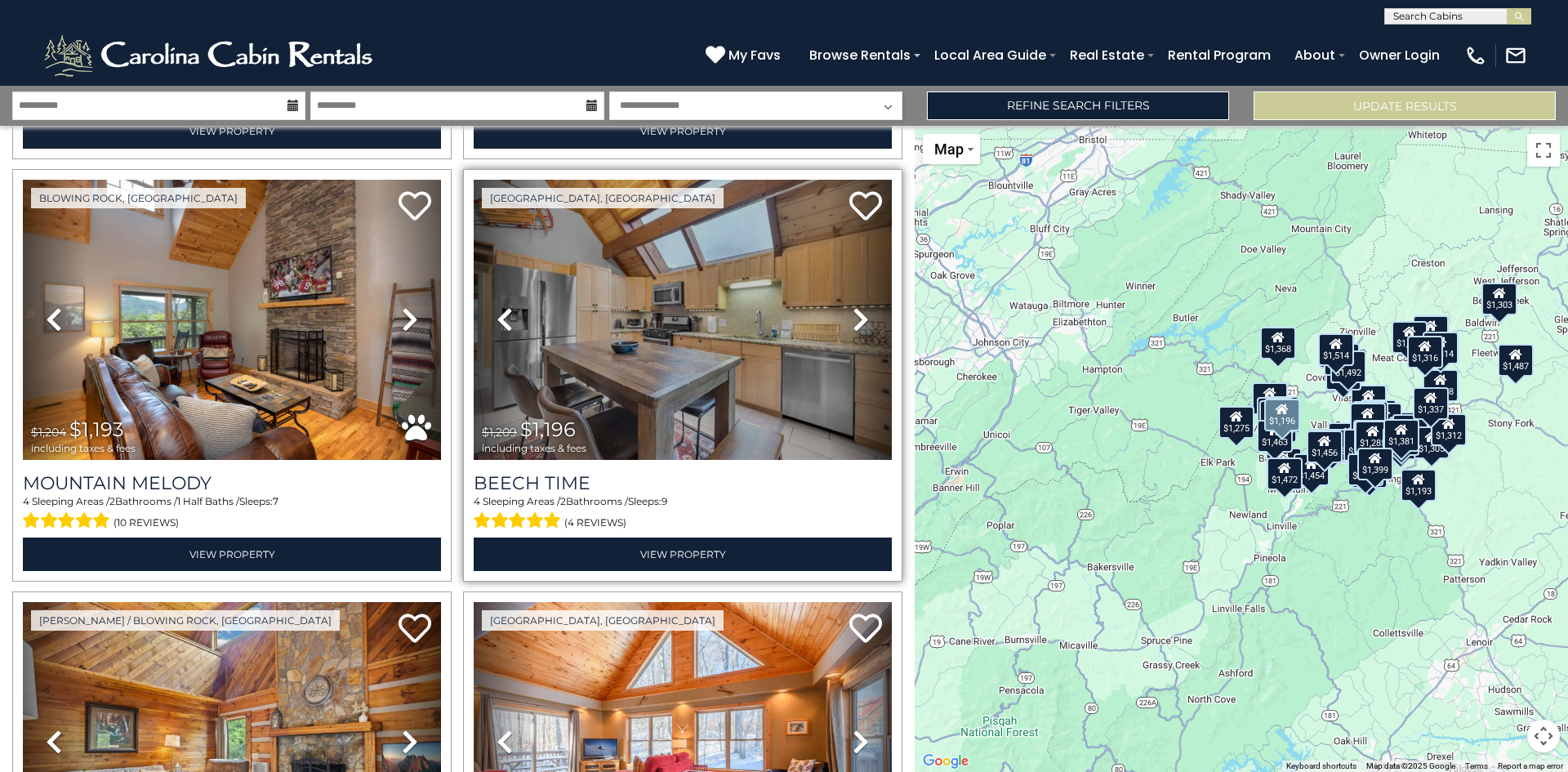
click at [853, 308] on icon at bounding box center [861, 319] width 17 height 26
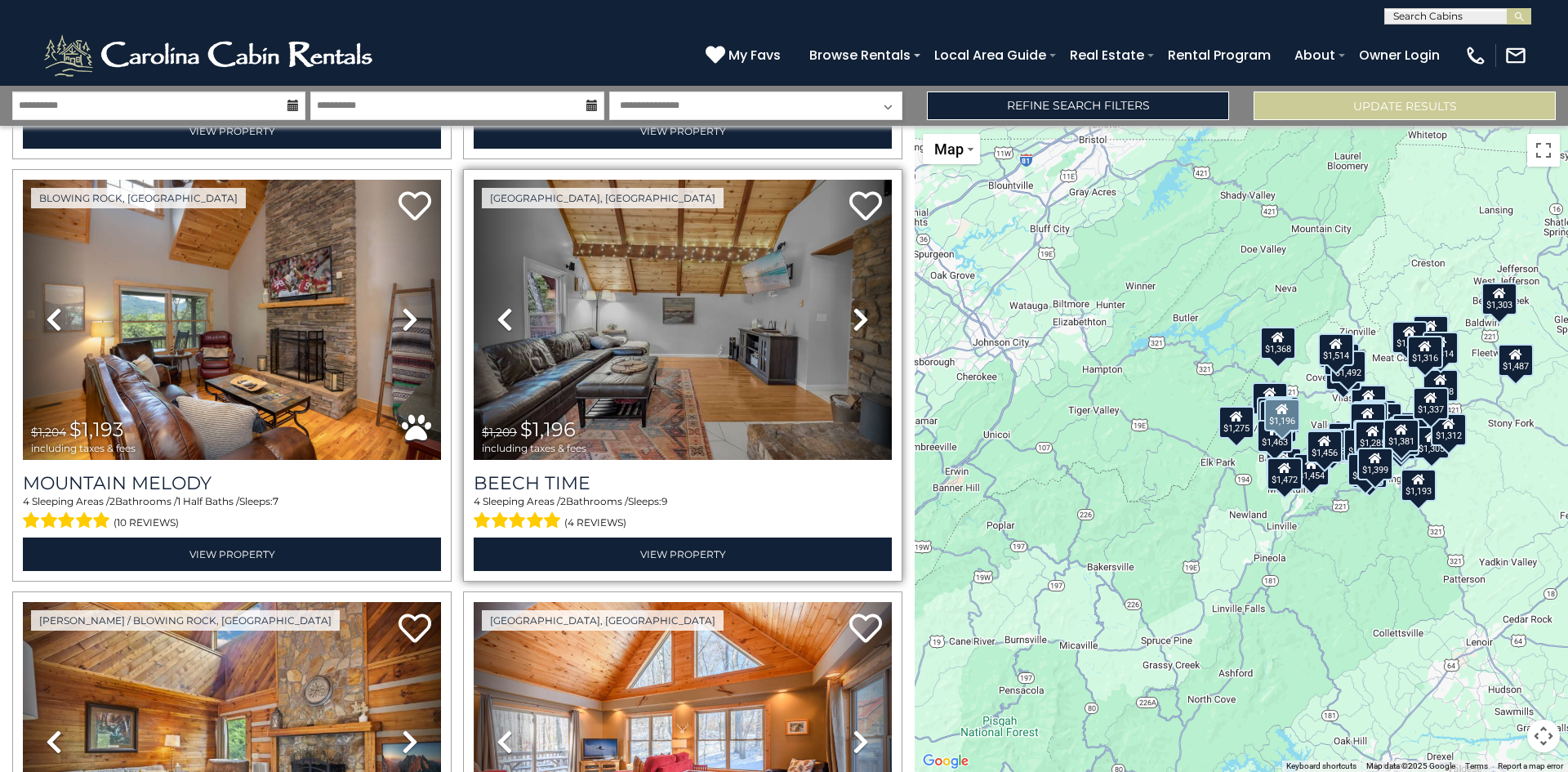
click at [853, 308] on icon at bounding box center [861, 319] width 17 height 26
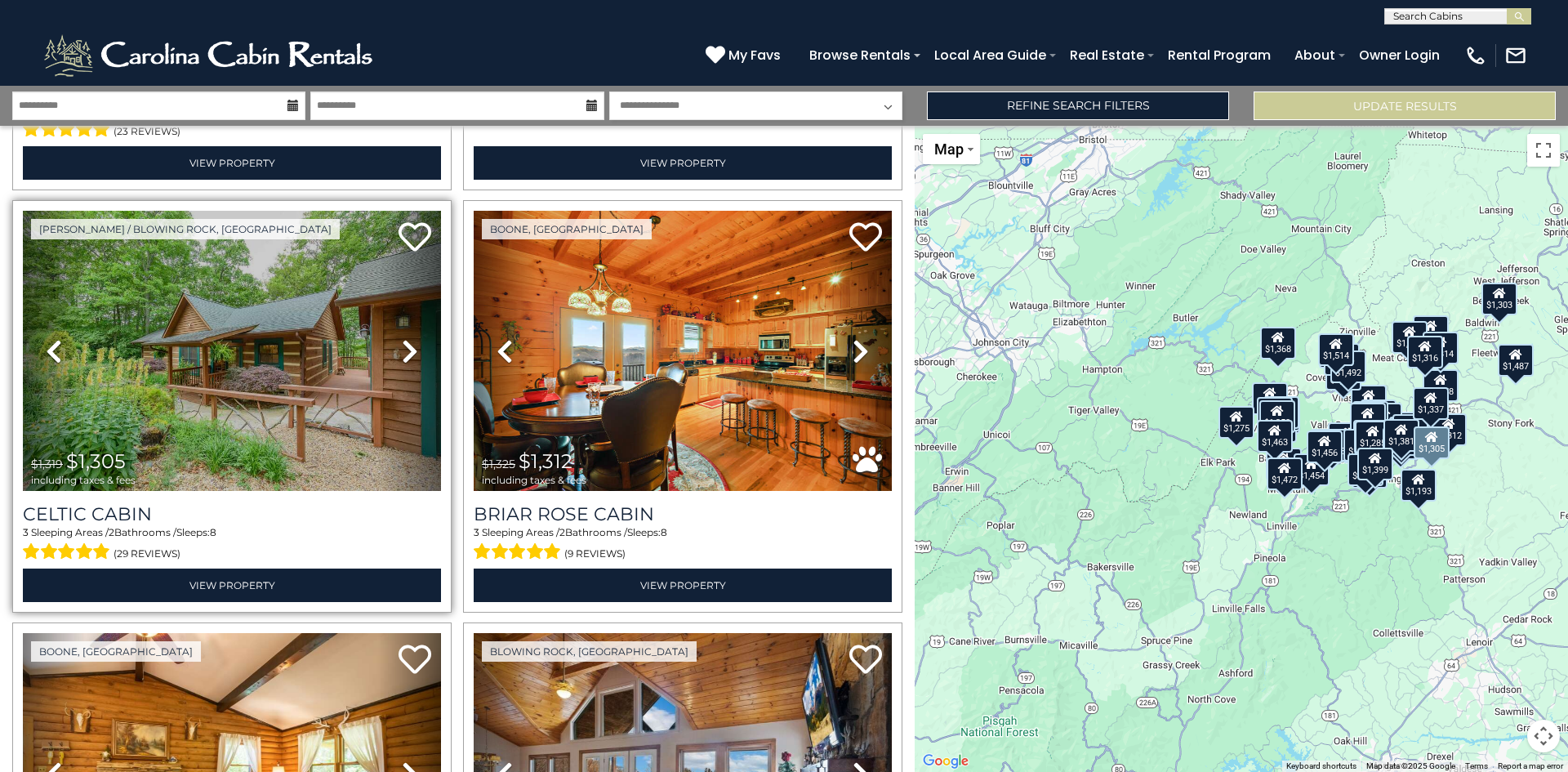
scroll to position [5879, 0]
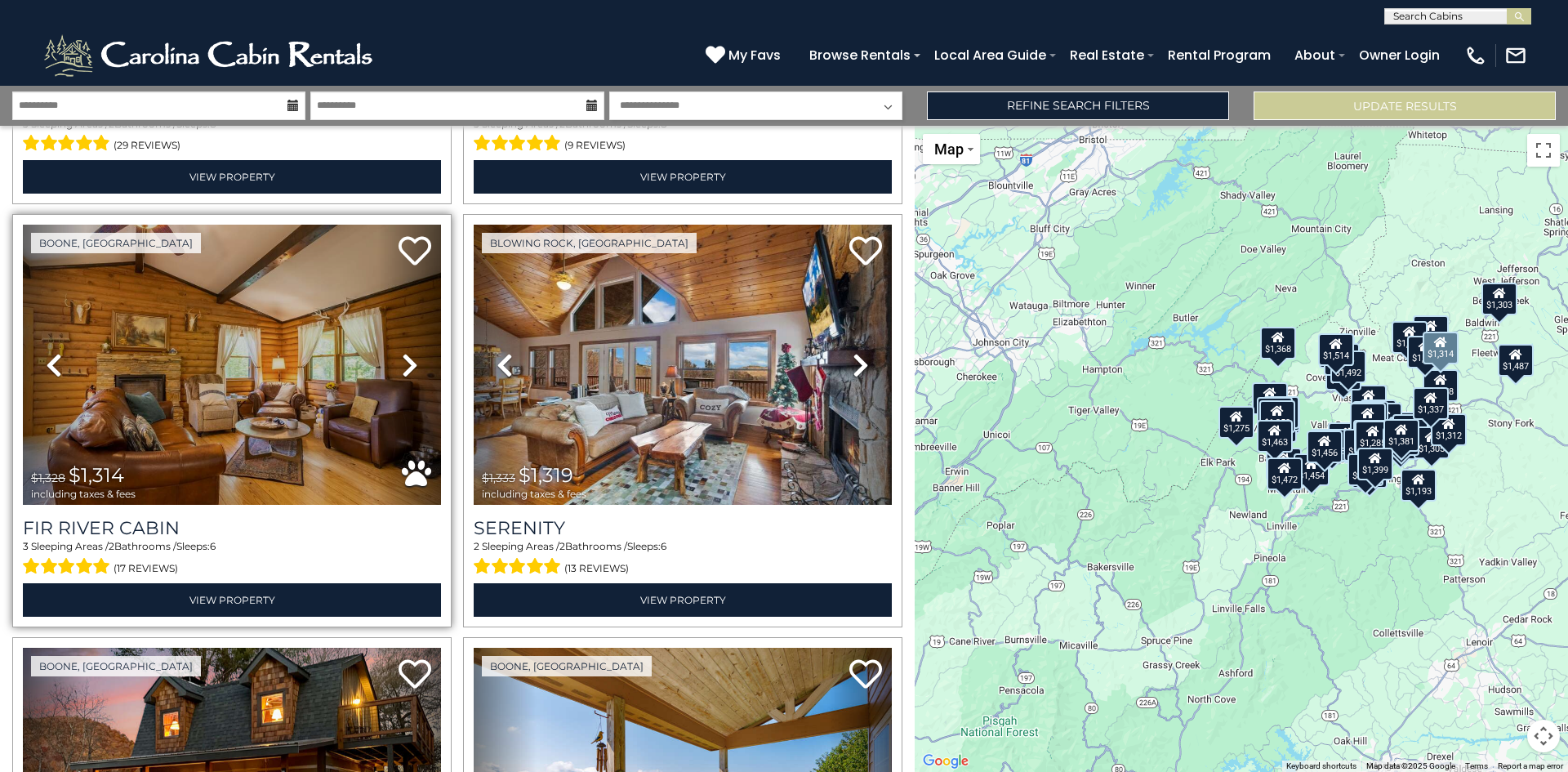
click at [415, 323] on link "Next" at bounding box center [410, 365] width 63 height 280
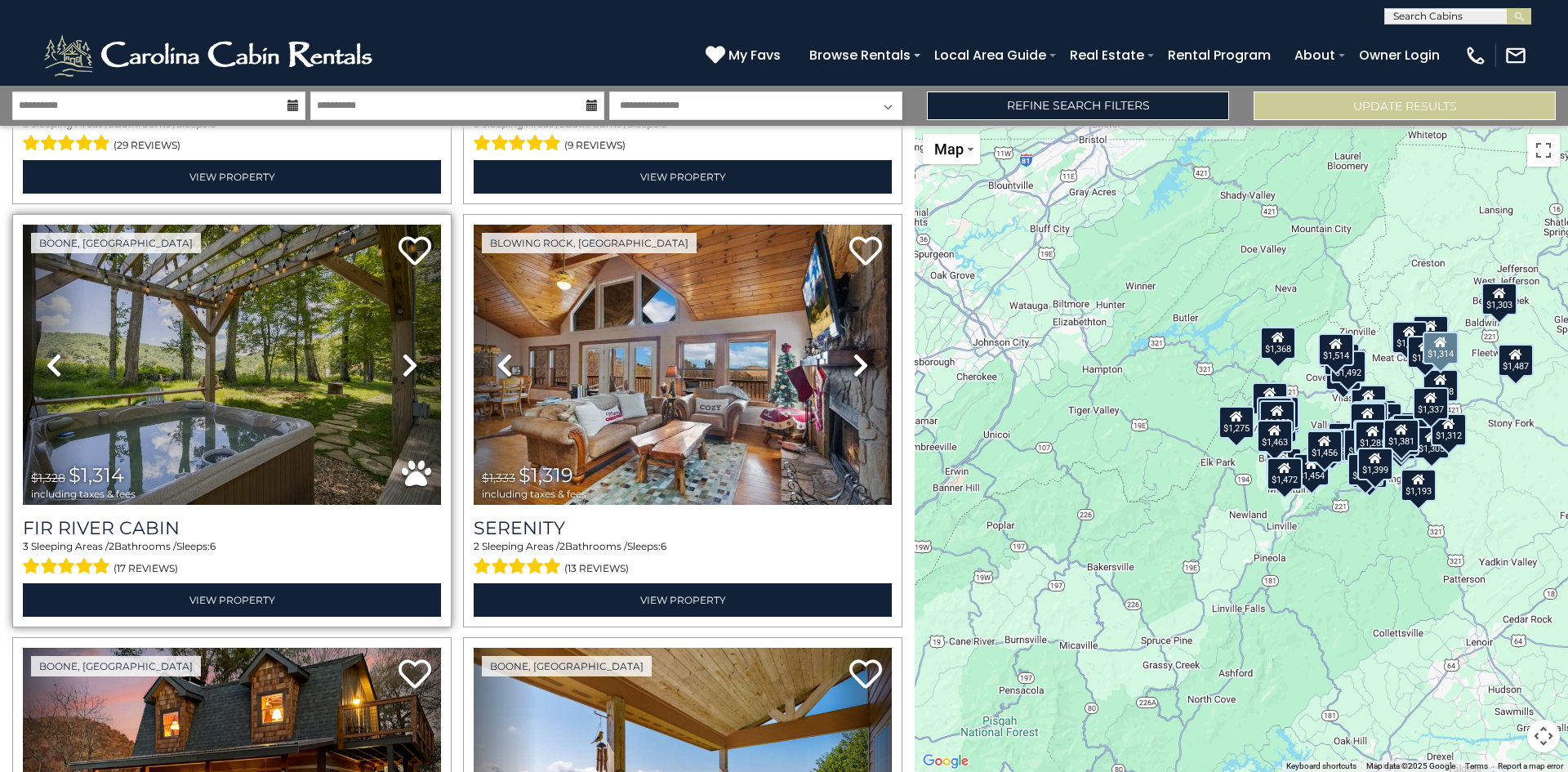
click at [402, 352] on icon at bounding box center [410, 365] width 17 height 26
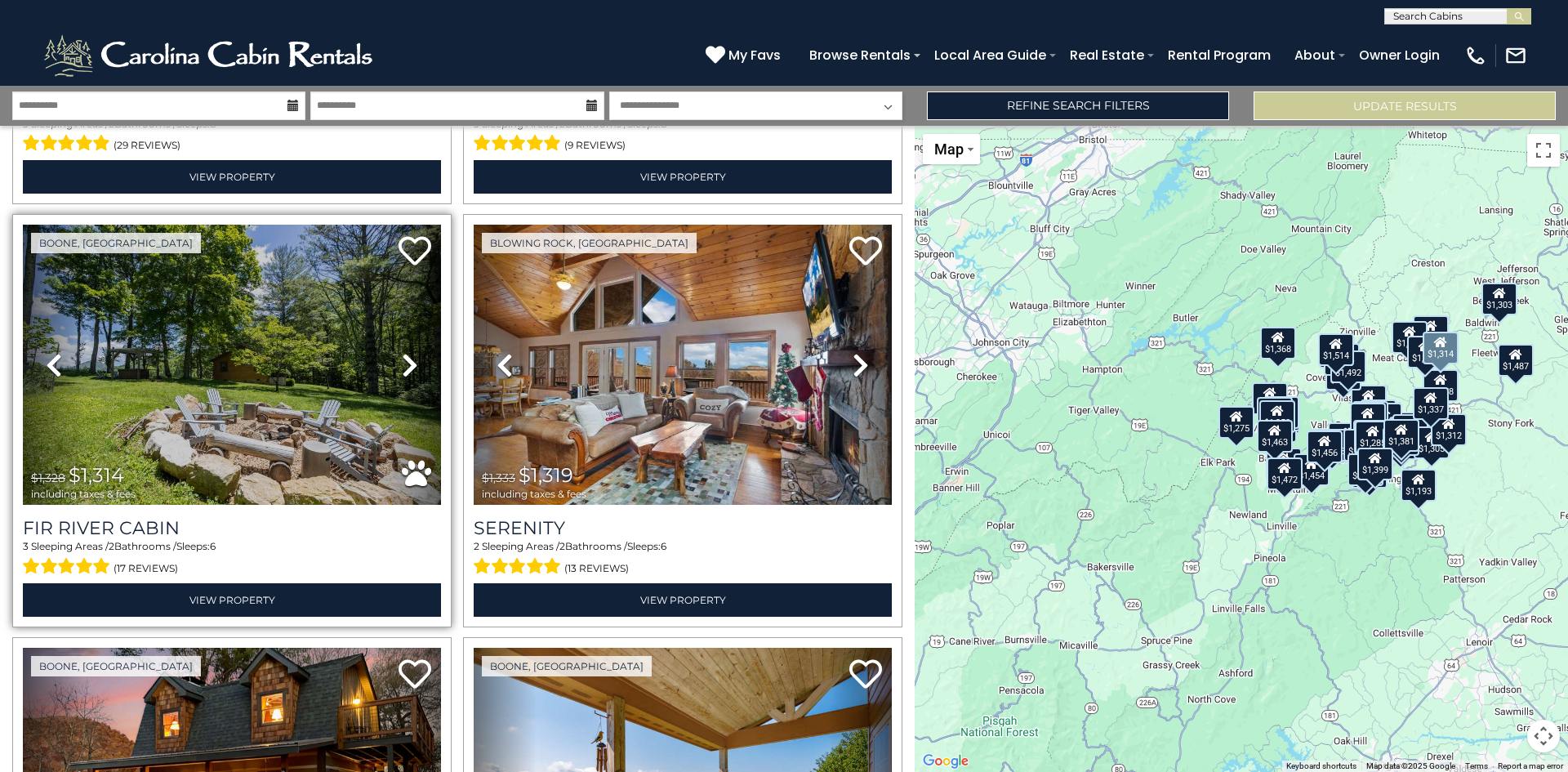
click at [402, 352] on icon at bounding box center [410, 365] width 17 height 26
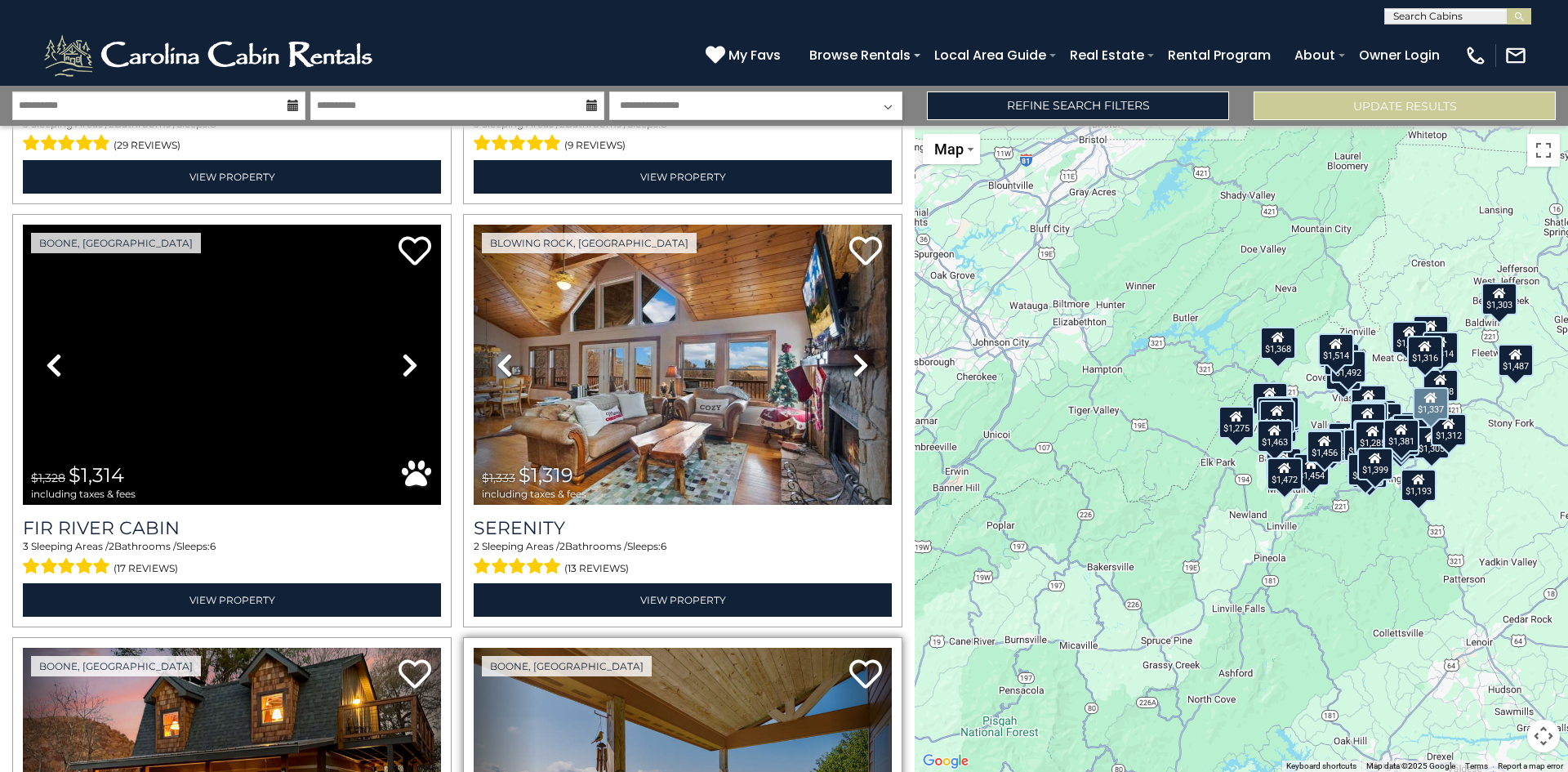
scroll to position [6369, 0]
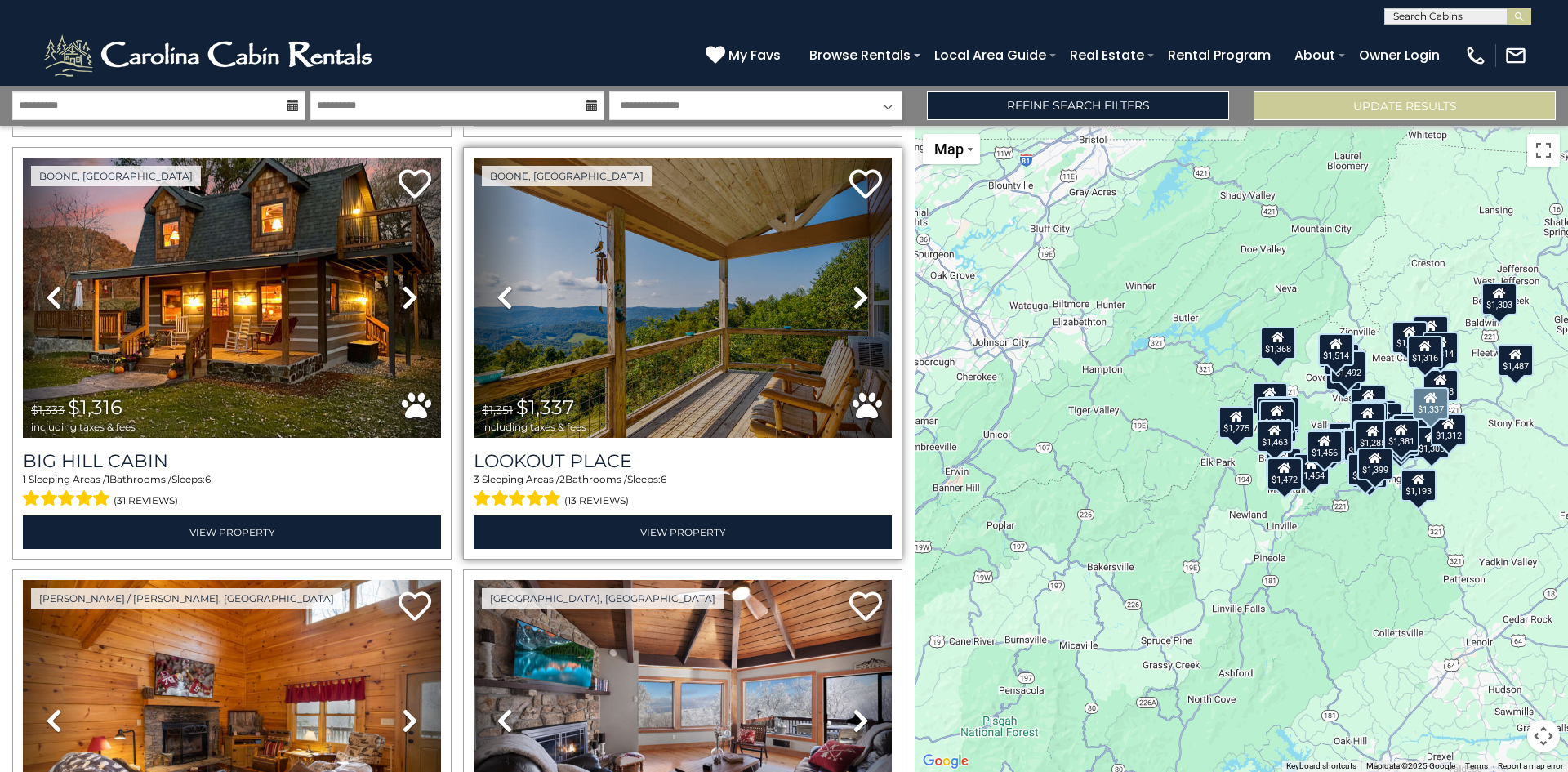
click at [853, 284] on icon at bounding box center [861, 298] width 17 height 26
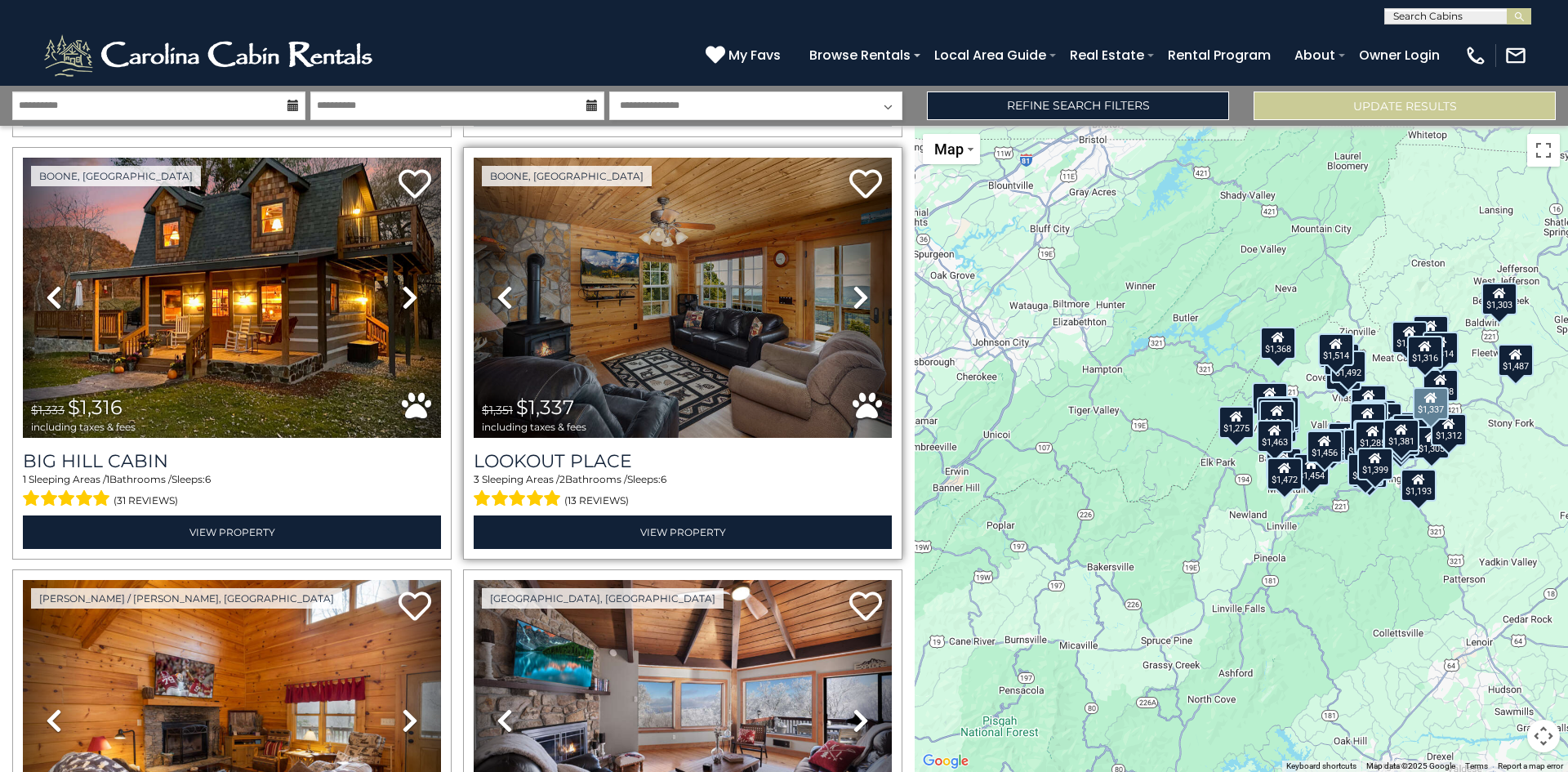
click at [853, 284] on icon at bounding box center [861, 298] width 17 height 26
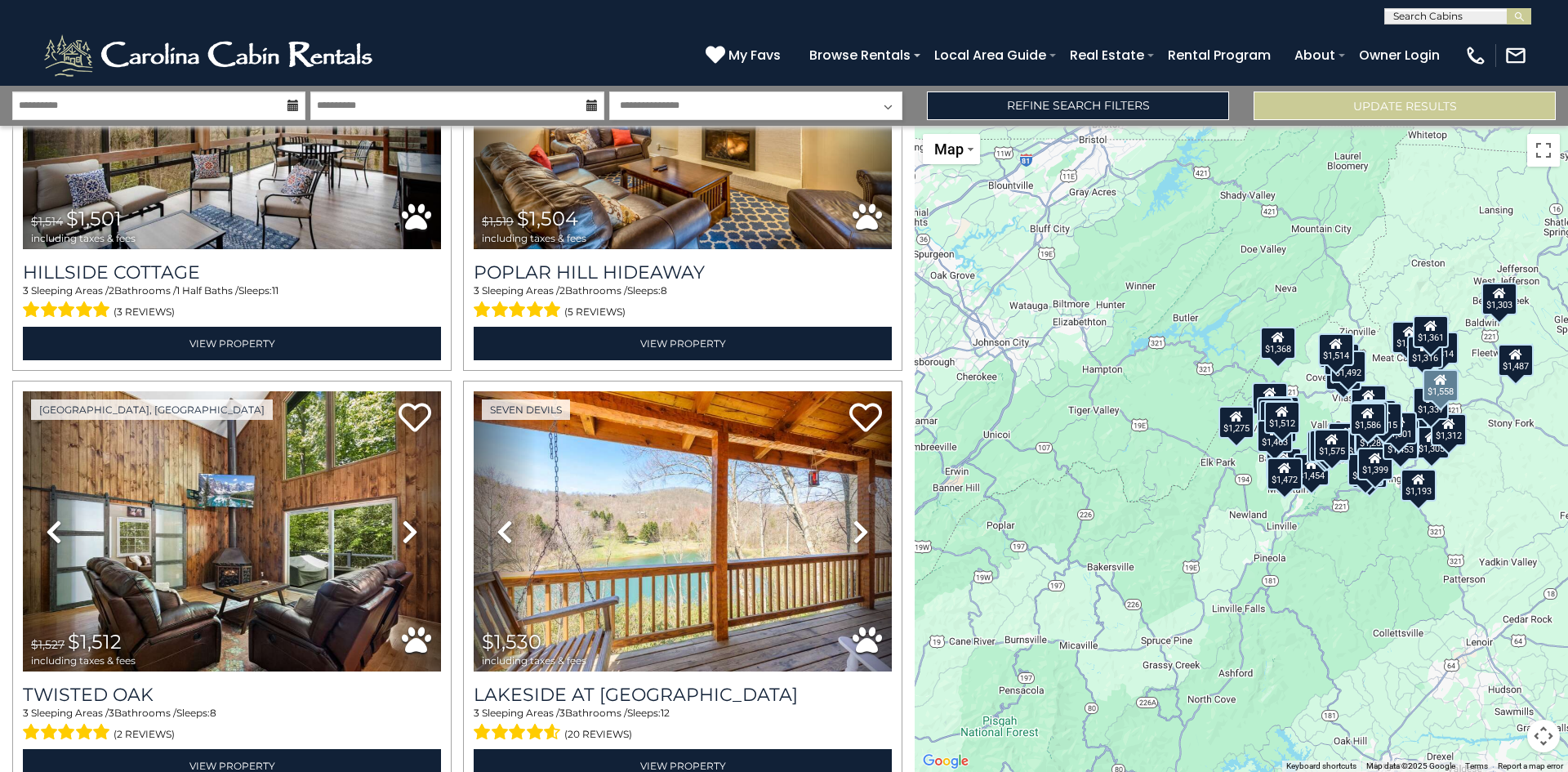
scroll to position [10701, 0]
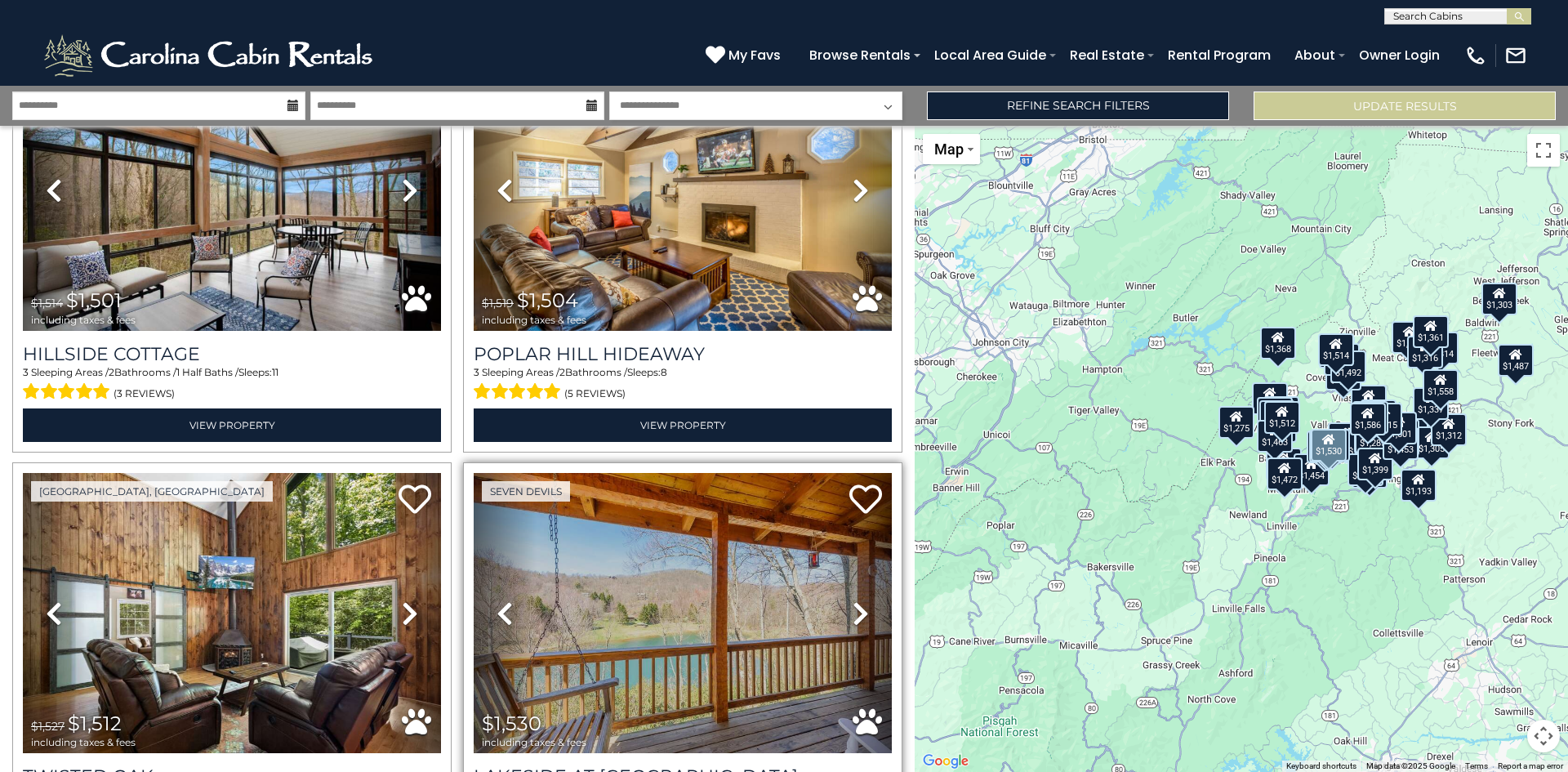
click at [853, 600] on icon at bounding box center [861, 614] width 17 height 26
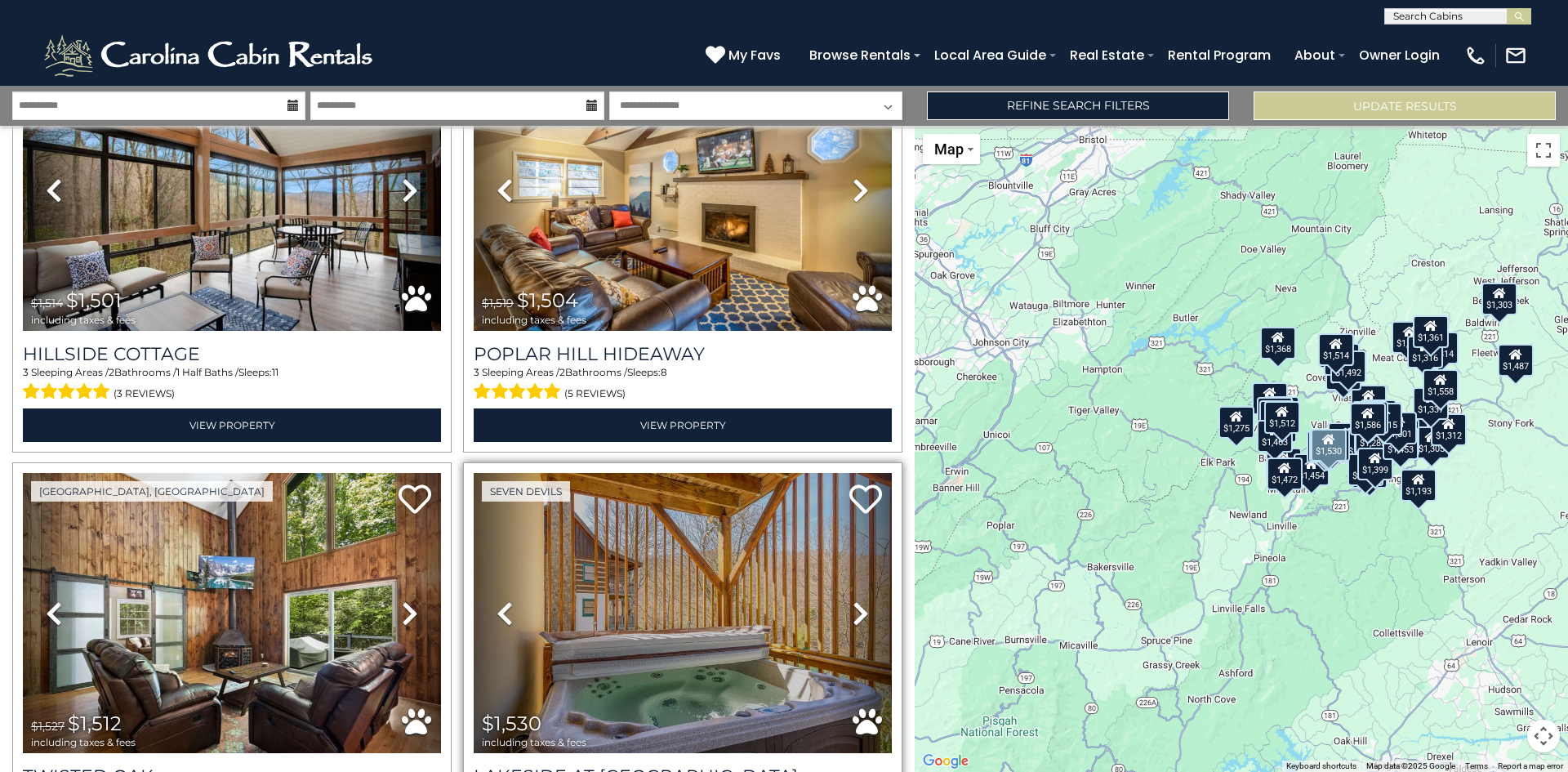
click at [853, 600] on icon at bounding box center [861, 614] width 17 height 26
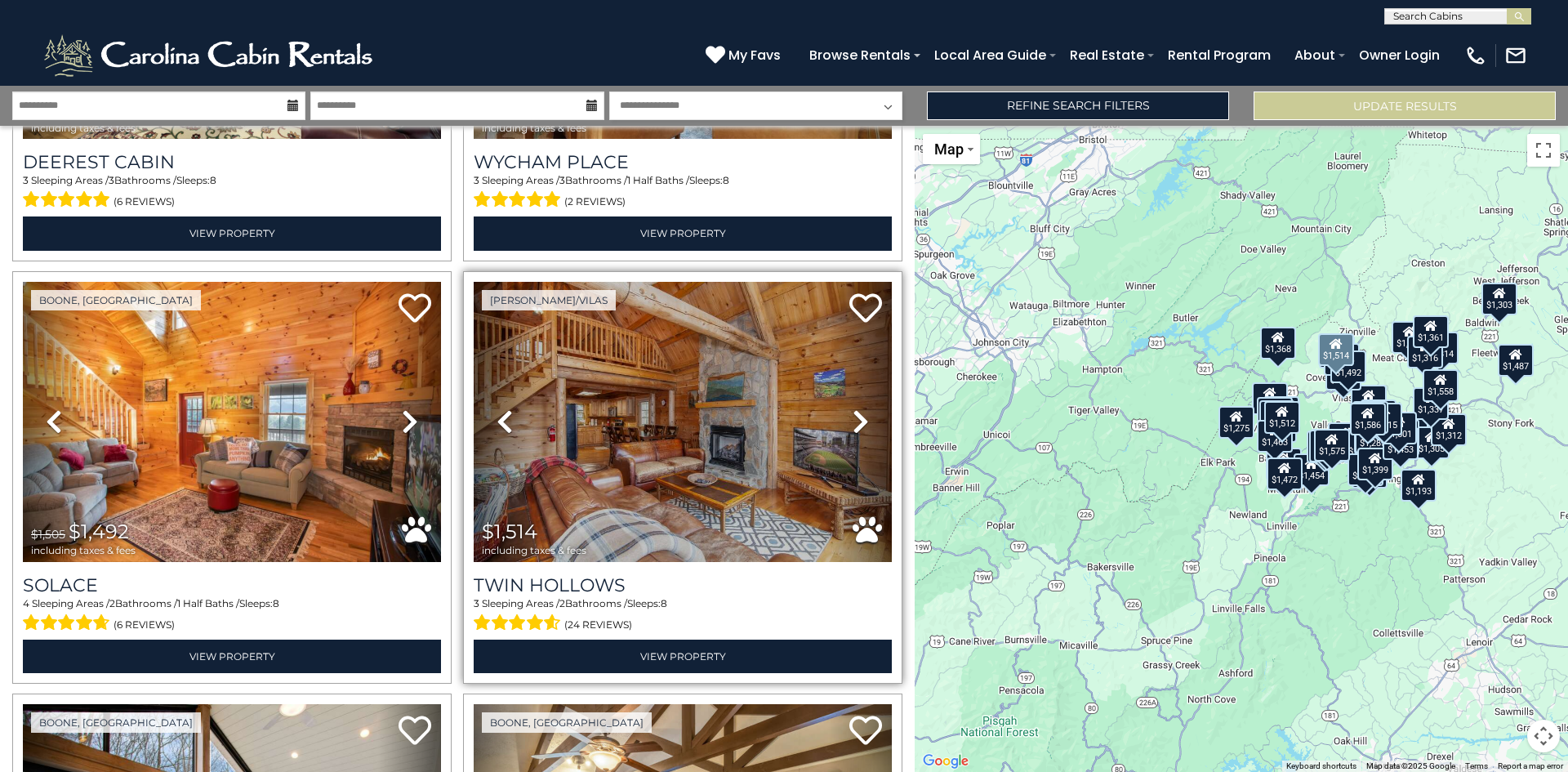
scroll to position [9802, 0]
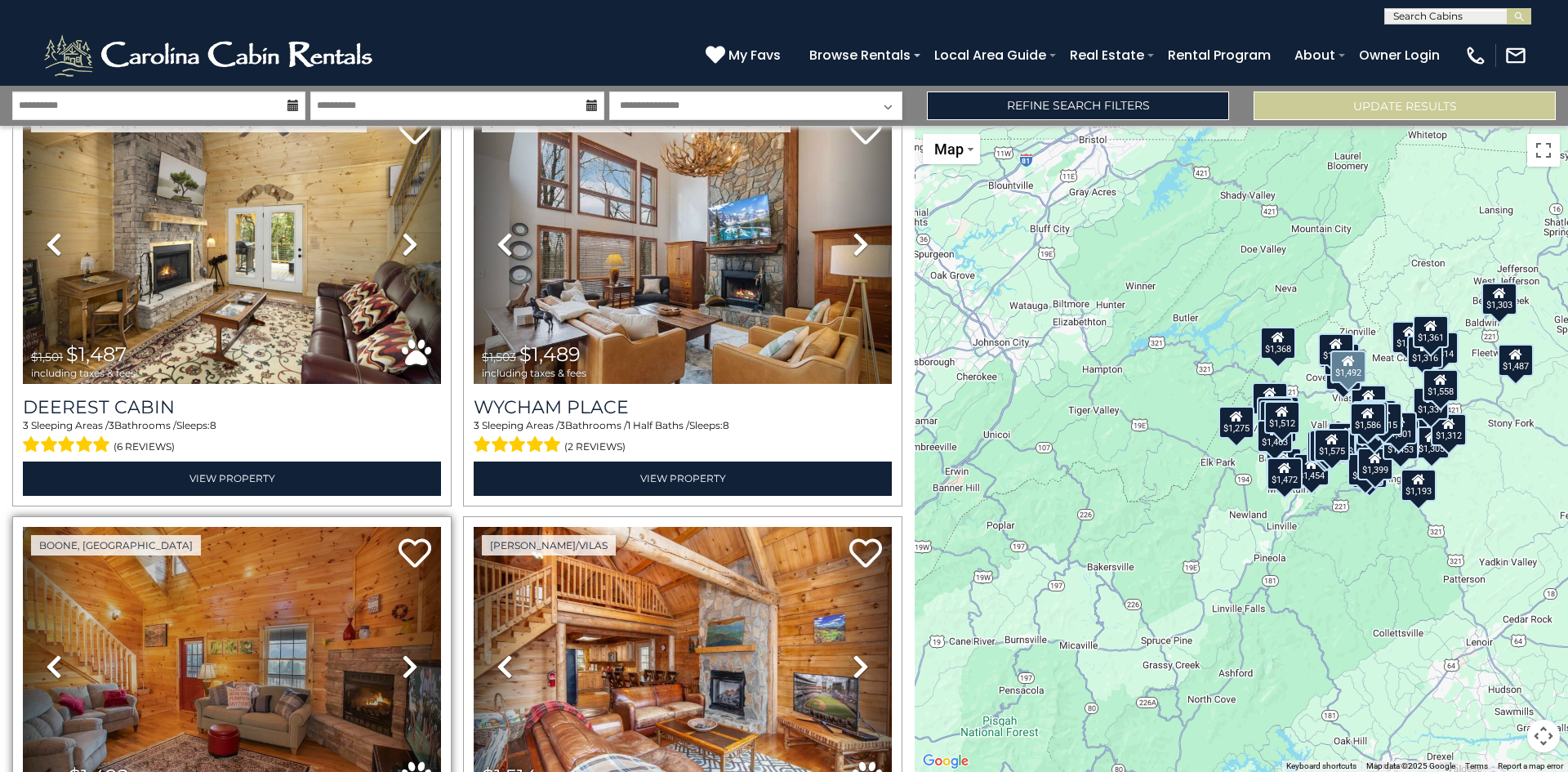
click at [59, 653] on icon at bounding box center [53, 666] width 17 height 26
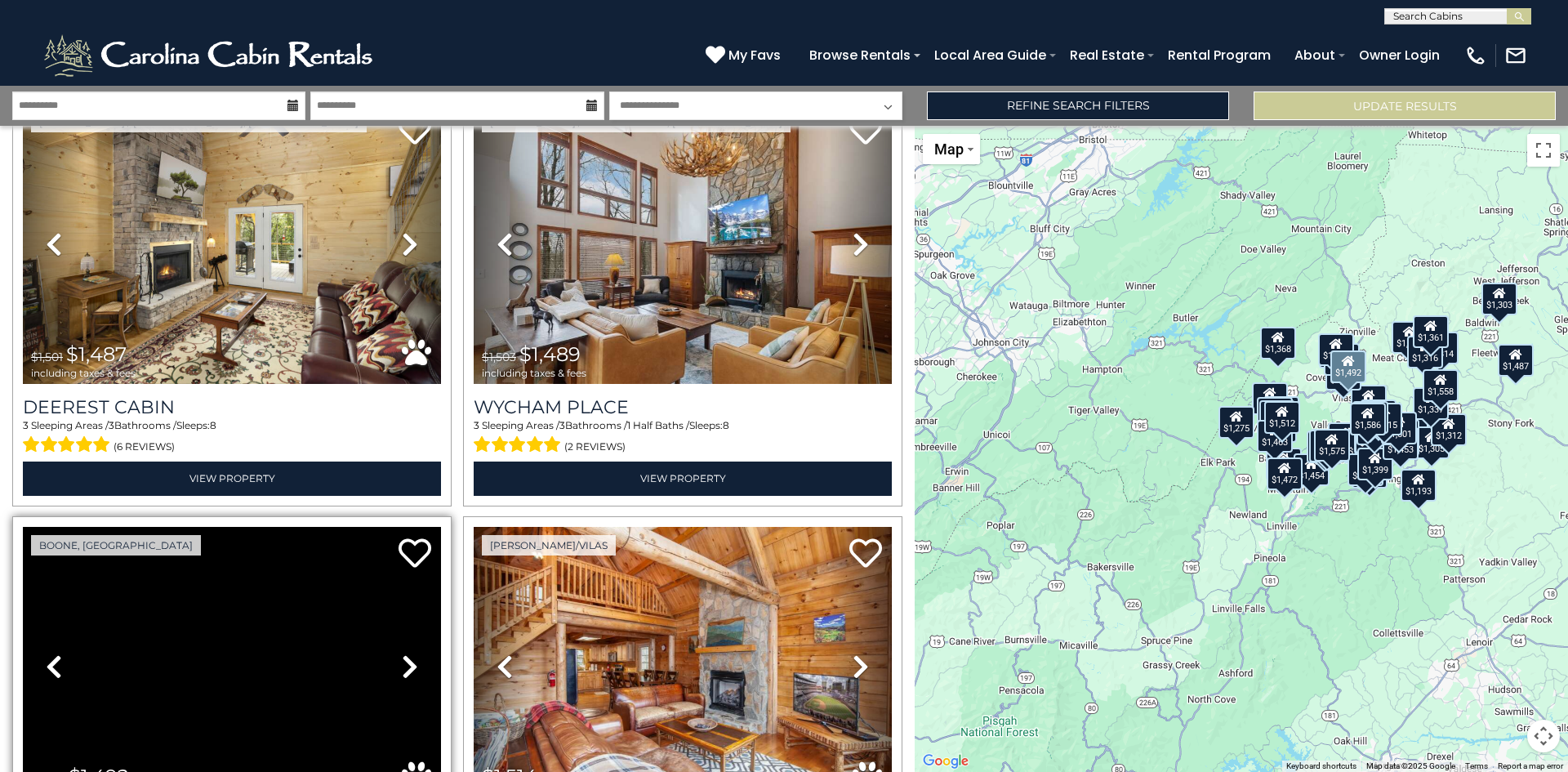
click at [59, 653] on icon at bounding box center [53, 666] width 17 height 26
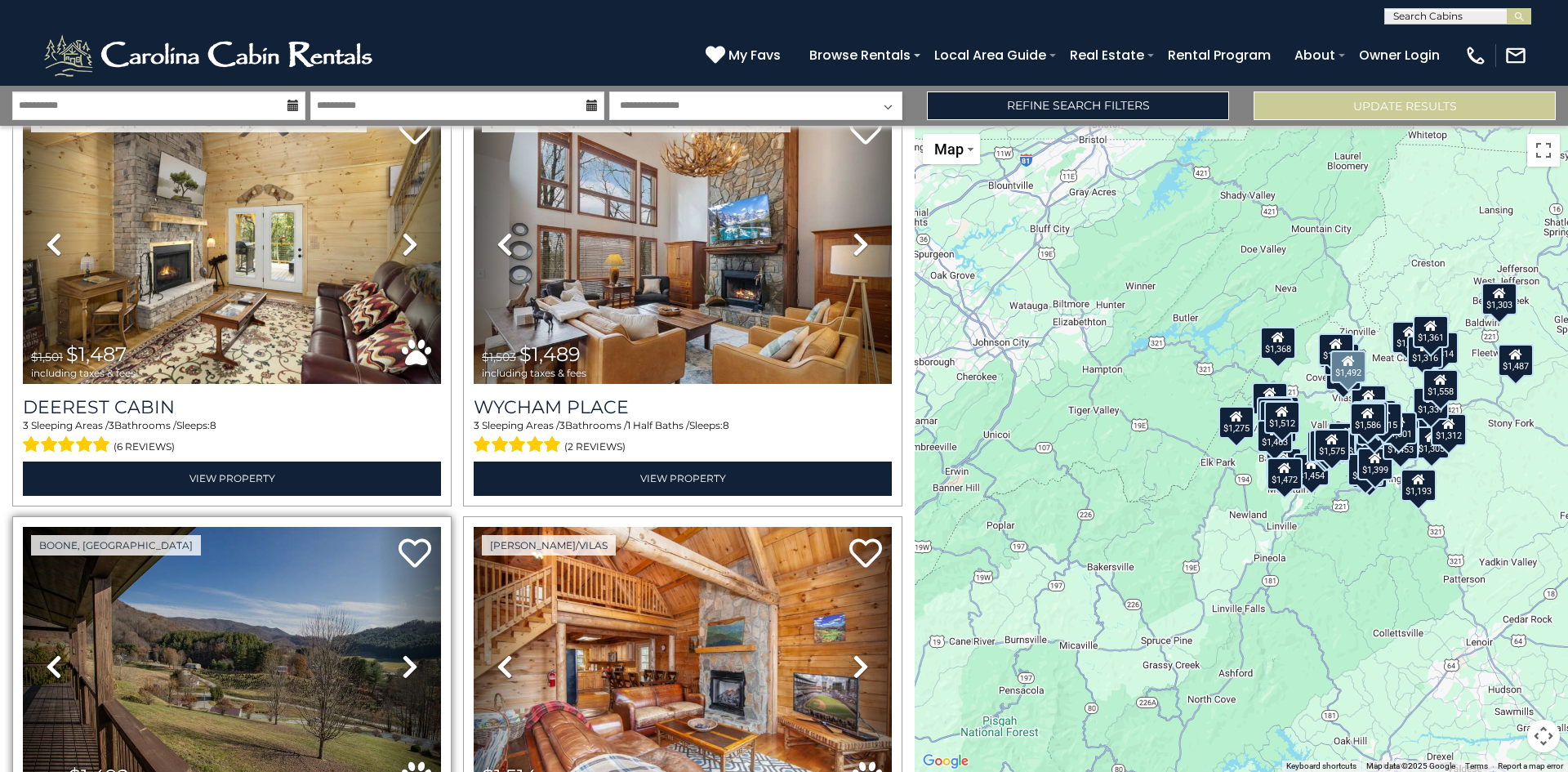
click at [59, 653] on icon at bounding box center [53, 666] width 17 height 26
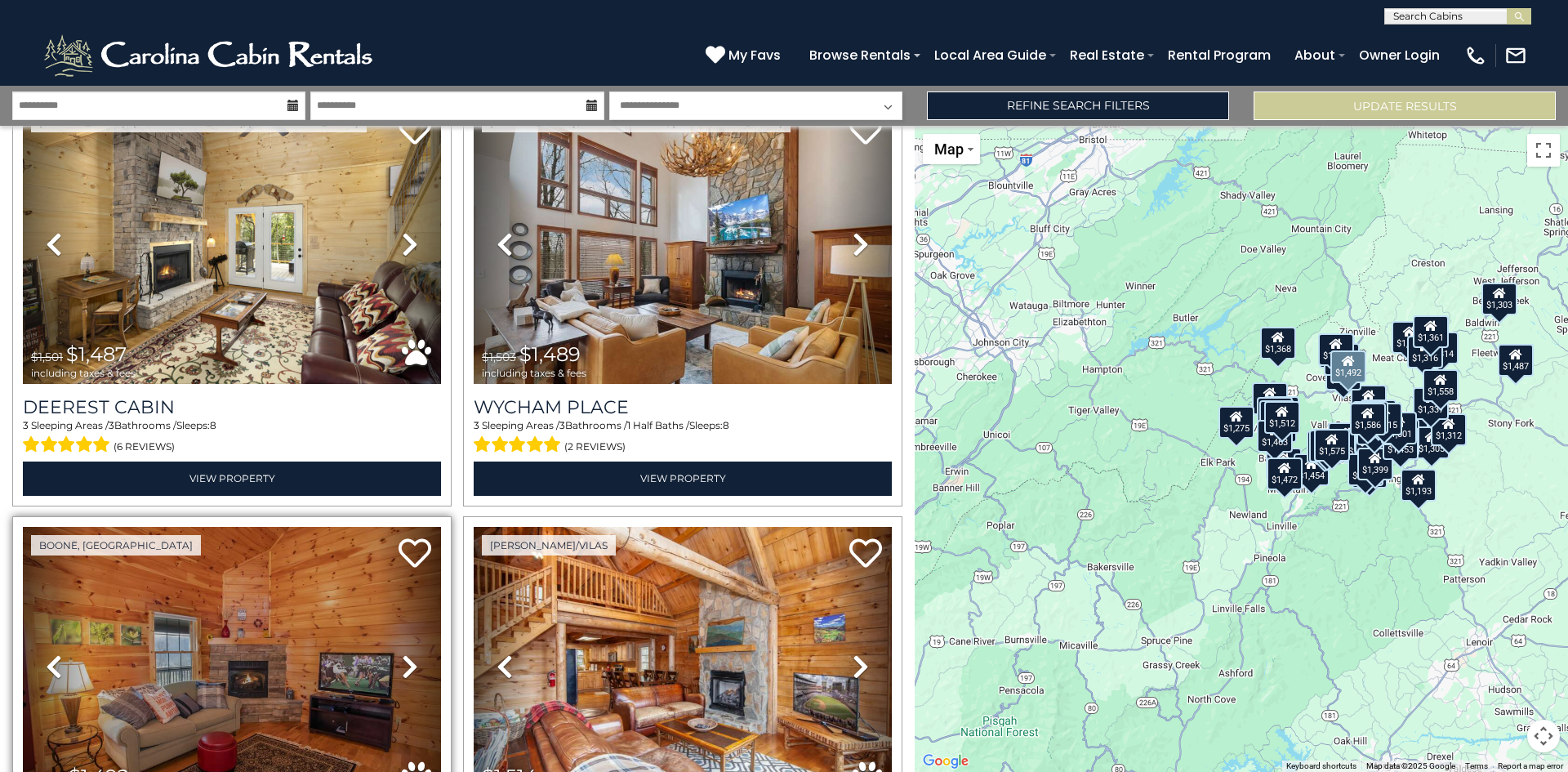
click at [59, 653] on icon at bounding box center [53, 666] width 17 height 26
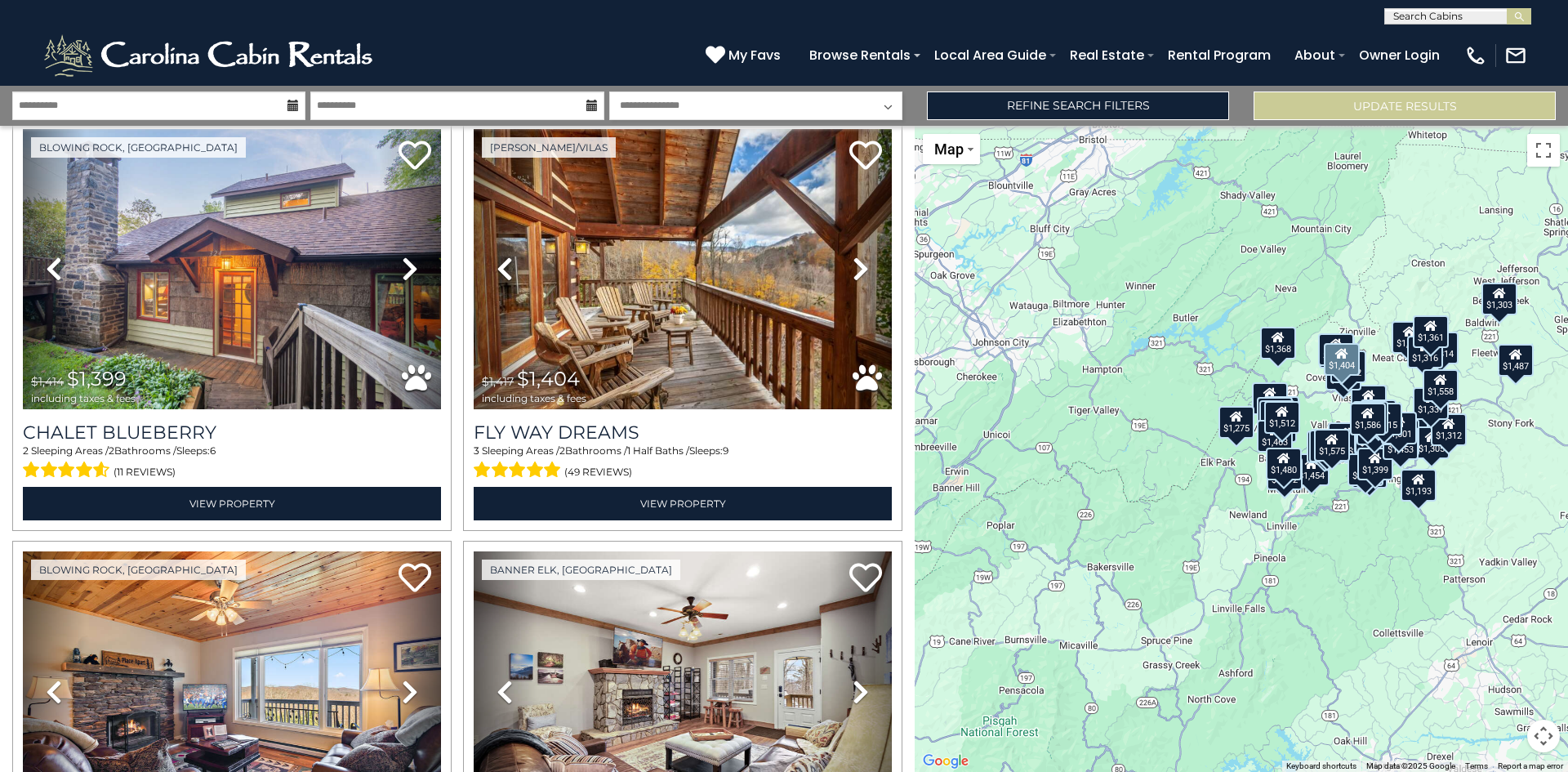
scroll to position [7761, 0]
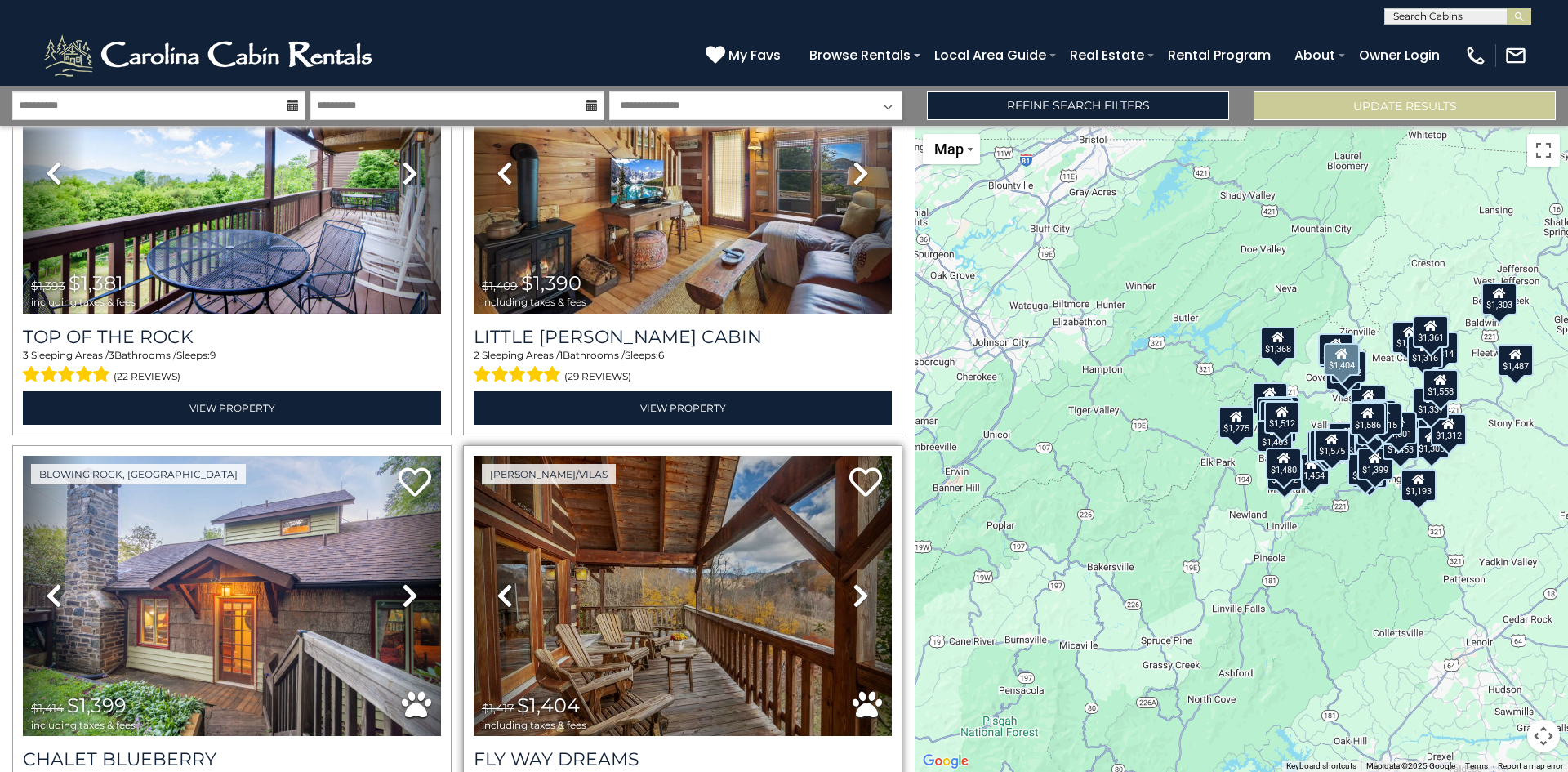
click at [853, 582] on icon at bounding box center [861, 595] width 17 height 26
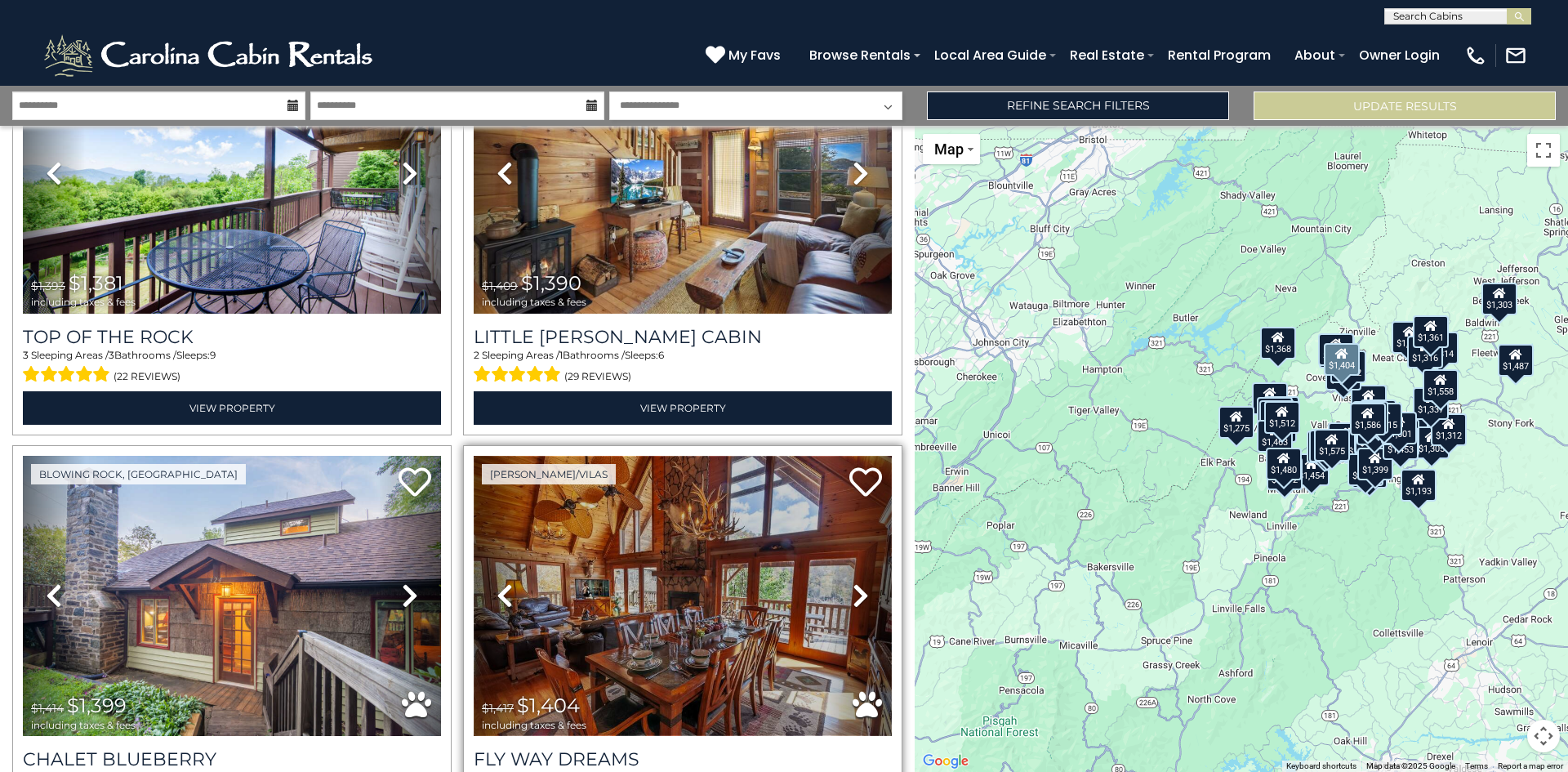
click at [623, 541] on img at bounding box center [683, 596] width 418 height 280
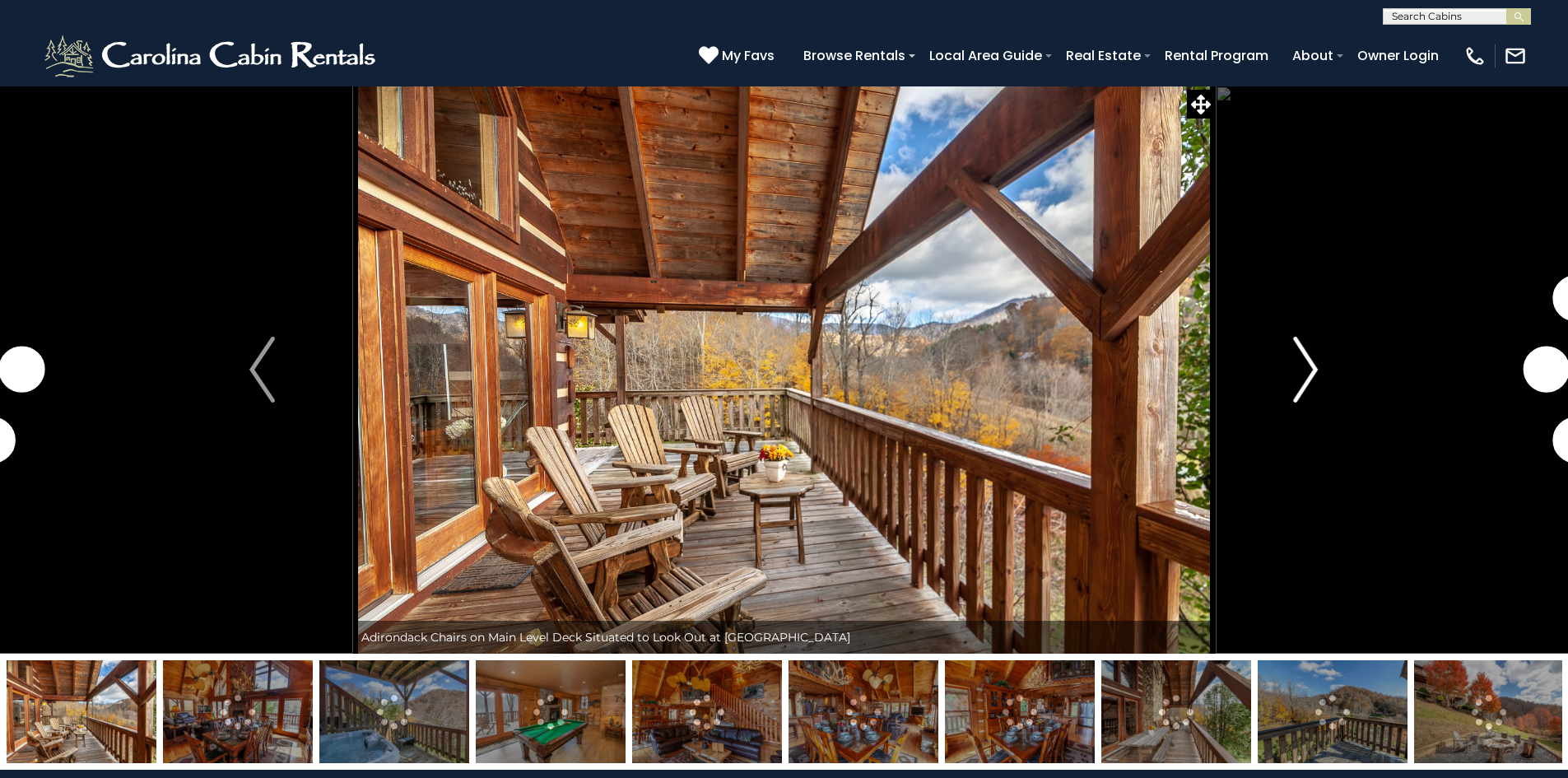
click at [1293, 353] on button "Next" at bounding box center [1305, 370] width 181 height 568
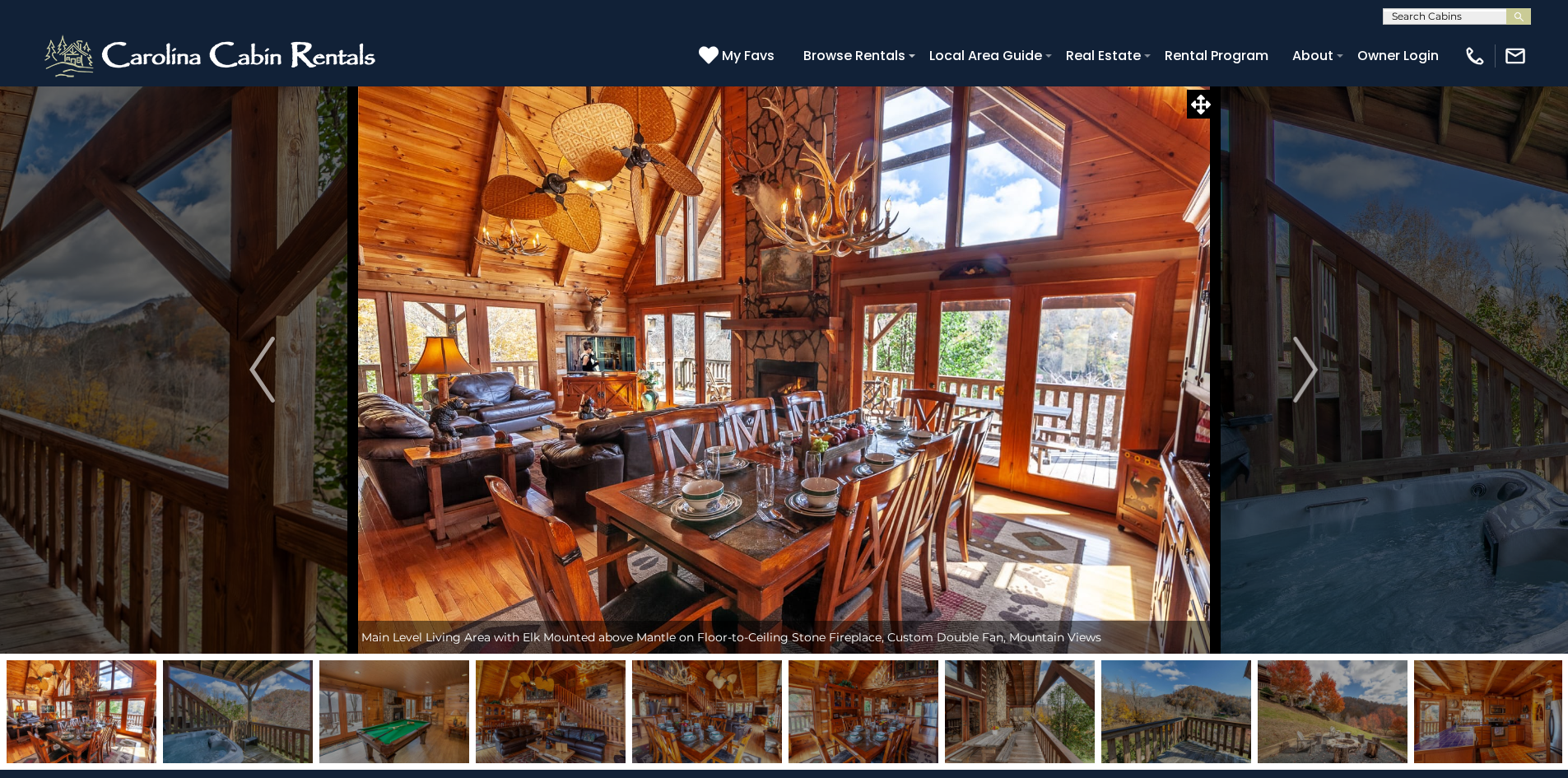
click at [1438, 721] on img at bounding box center [1489, 711] width 150 height 103
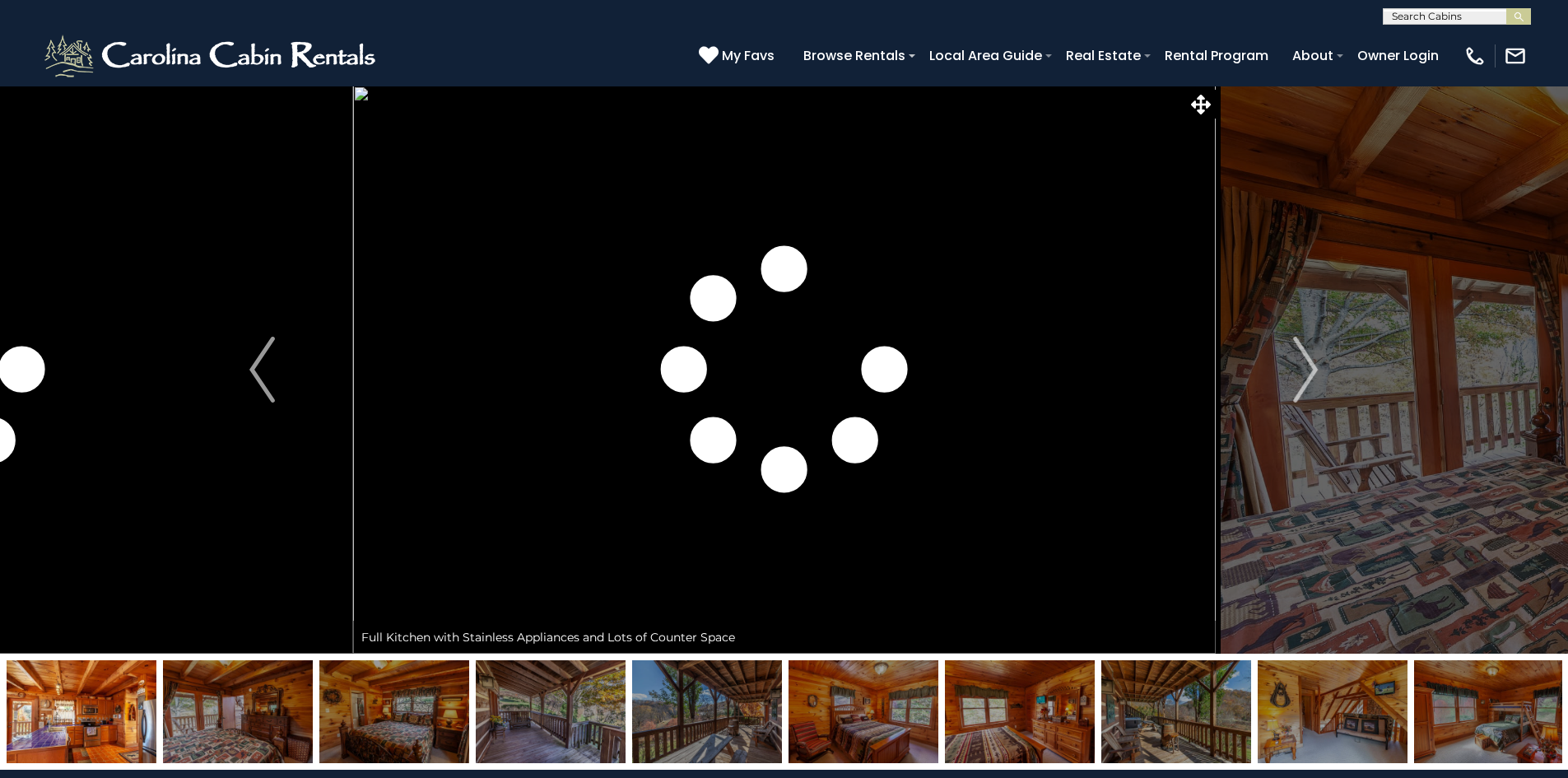
click at [1439, 721] on img at bounding box center [1489, 711] width 150 height 103
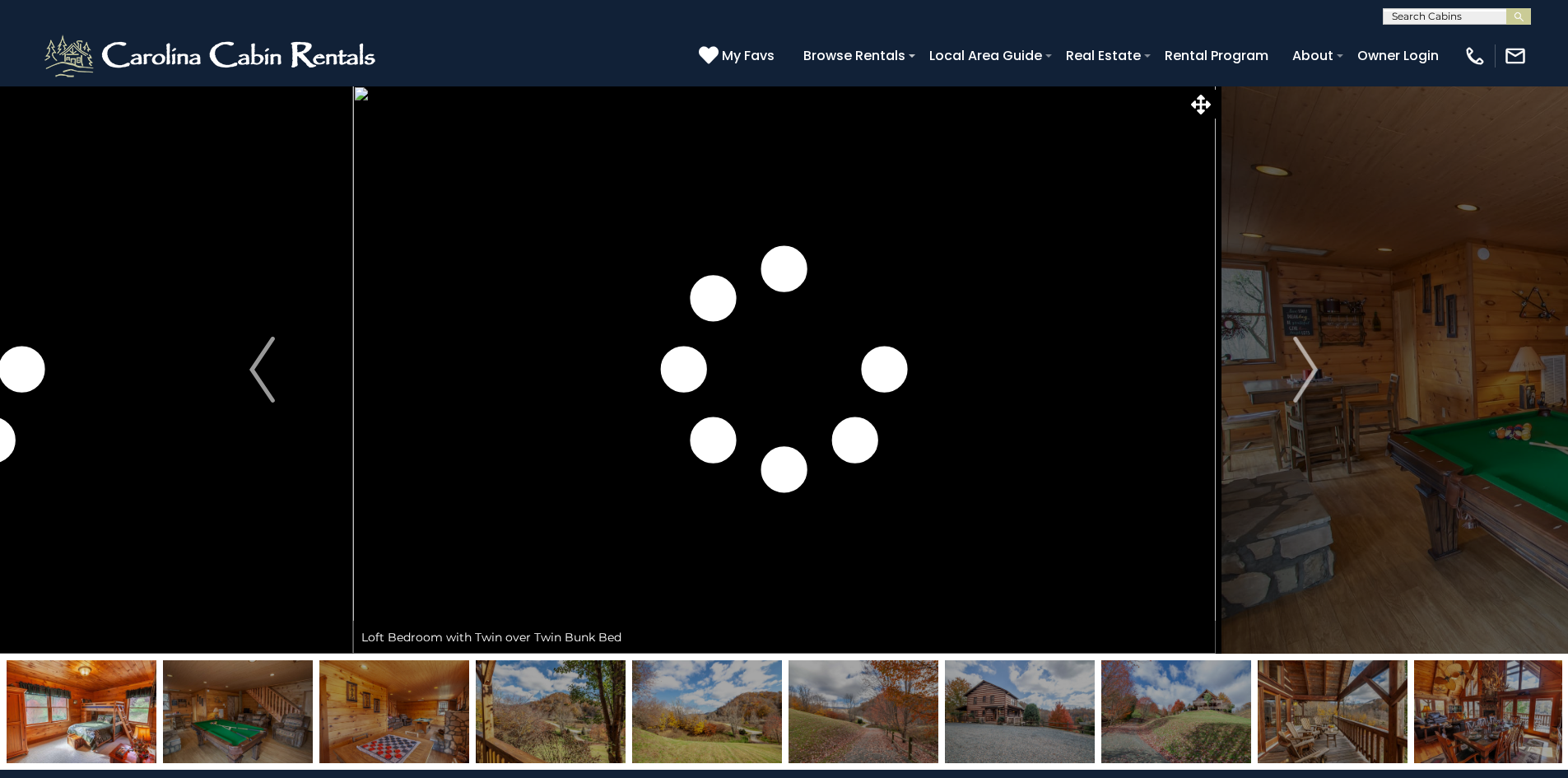
click at [1058, 707] on img at bounding box center [1020, 711] width 150 height 103
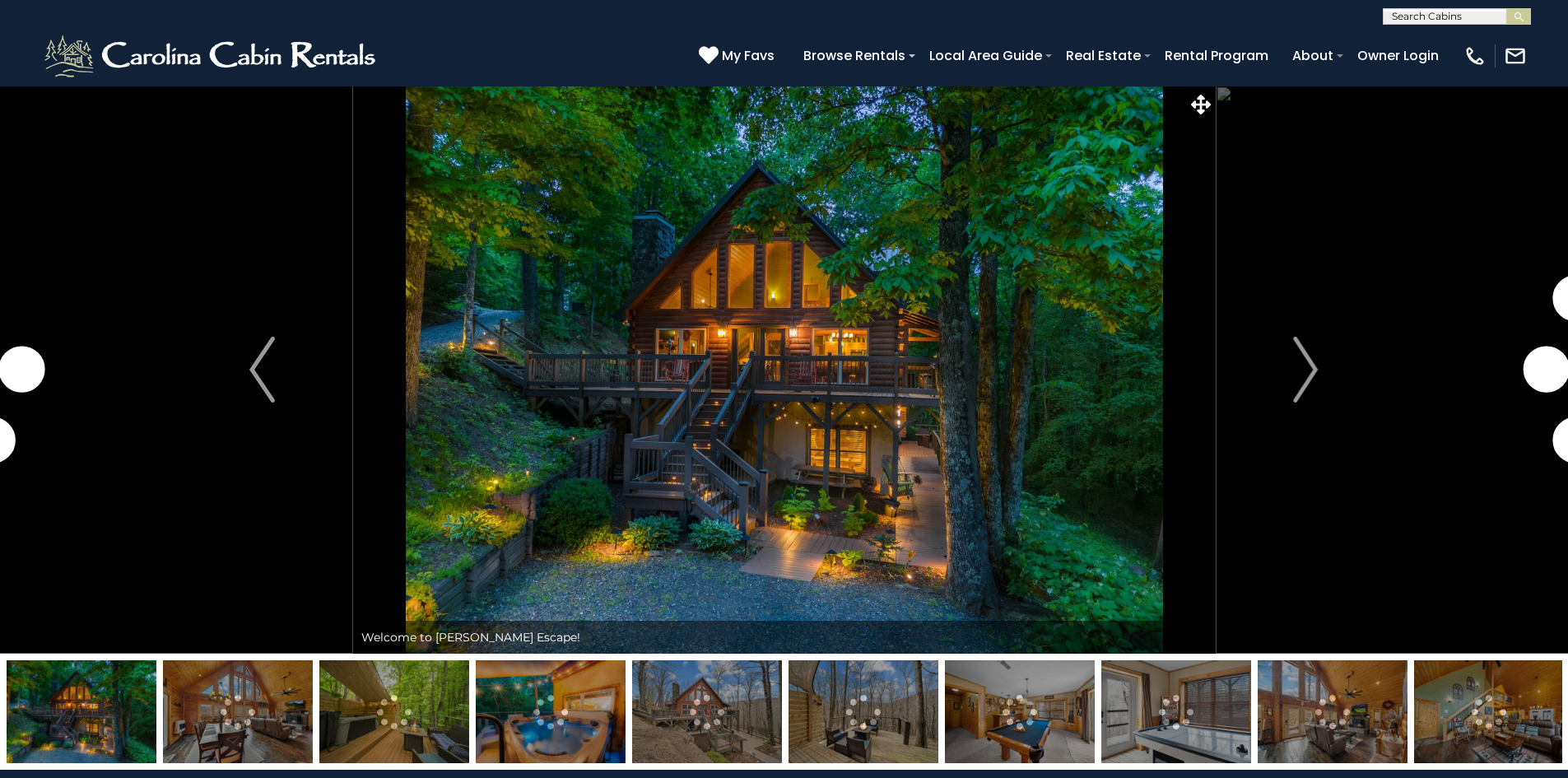
select select "*"
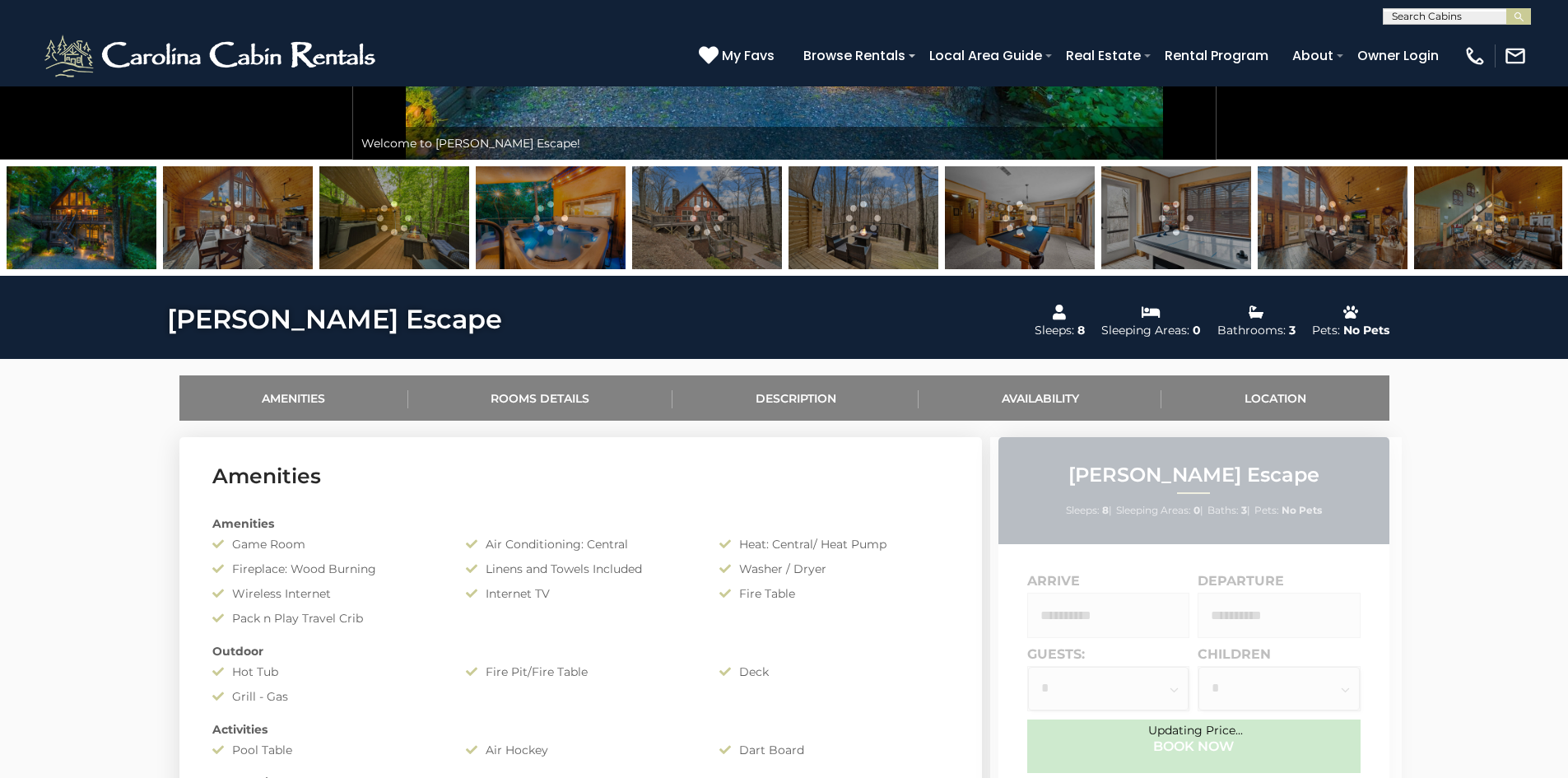
scroll to position [905, 0]
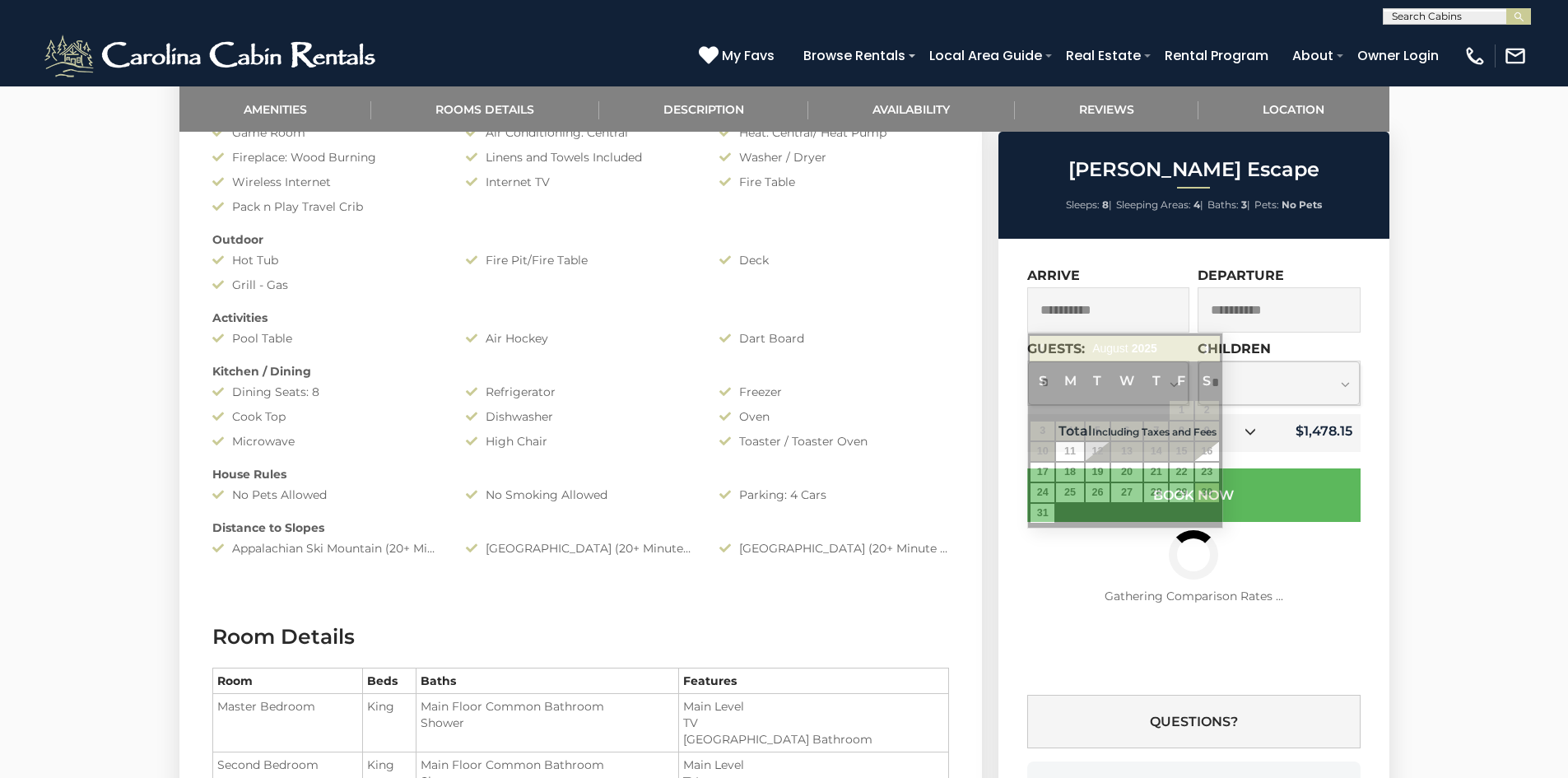
click at [1173, 313] on input "**********" at bounding box center [1108, 310] width 163 height 45
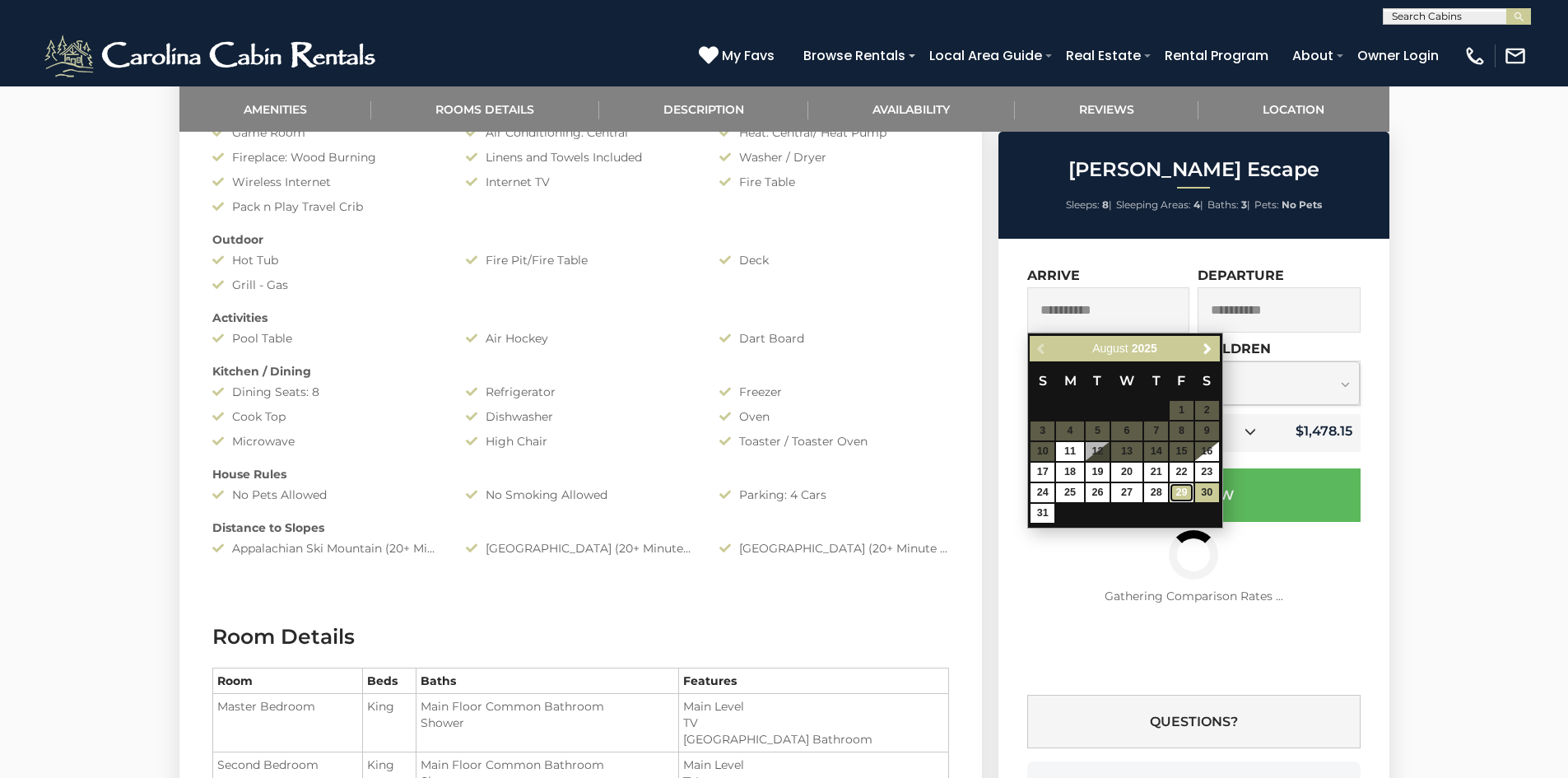
click at [1190, 492] on link "29" at bounding box center [1182, 492] width 24 height 19
type input "**********"
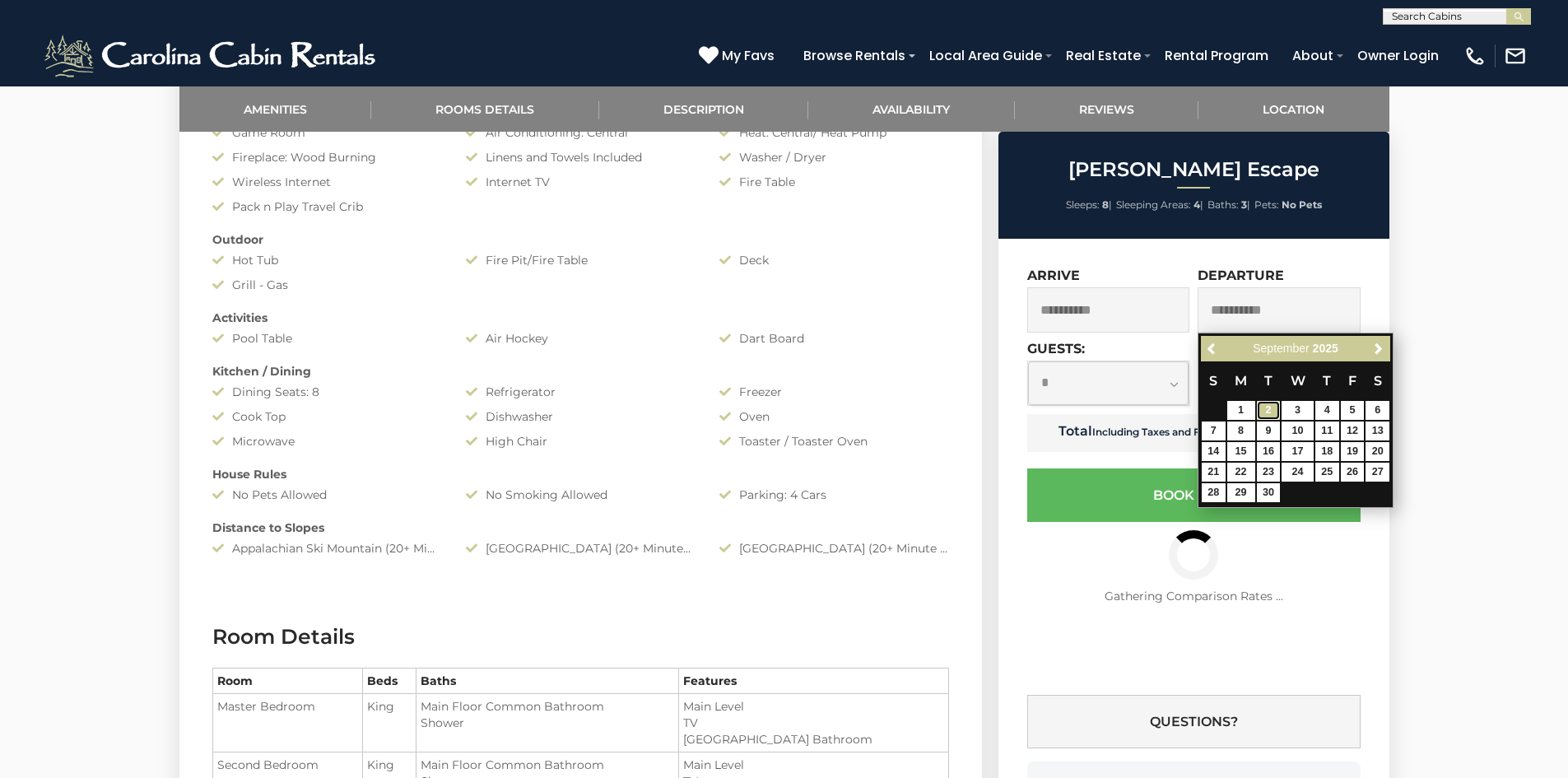
click at [1262, 407] on link "2" at bounding box center [1269, 409] width 24 height 19
type input "**********"
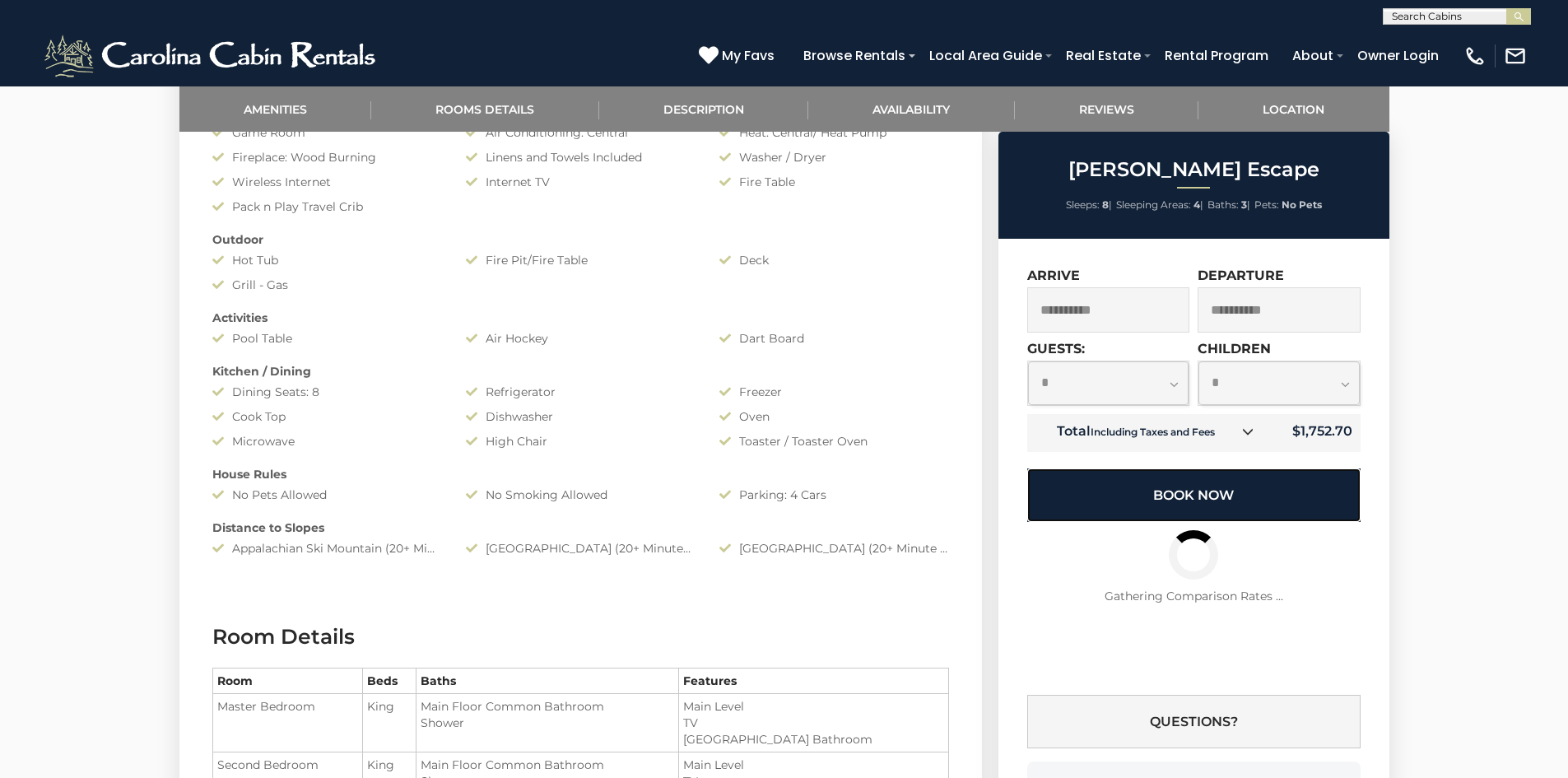
click at [1291, 497] on button "Book Now" at bounding box center [1194, 495] width 334 height 54
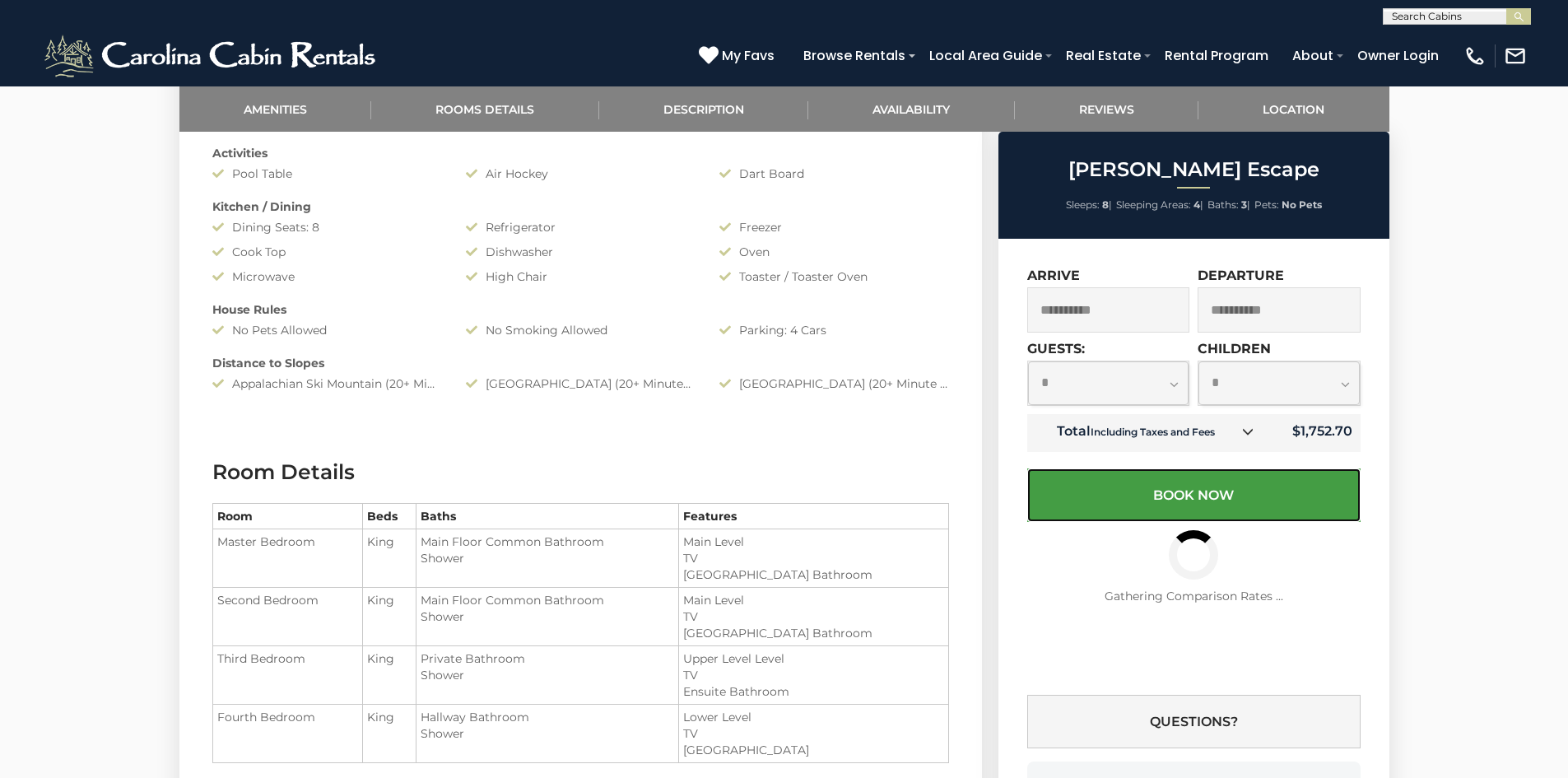
scroll to position [1152, 0]
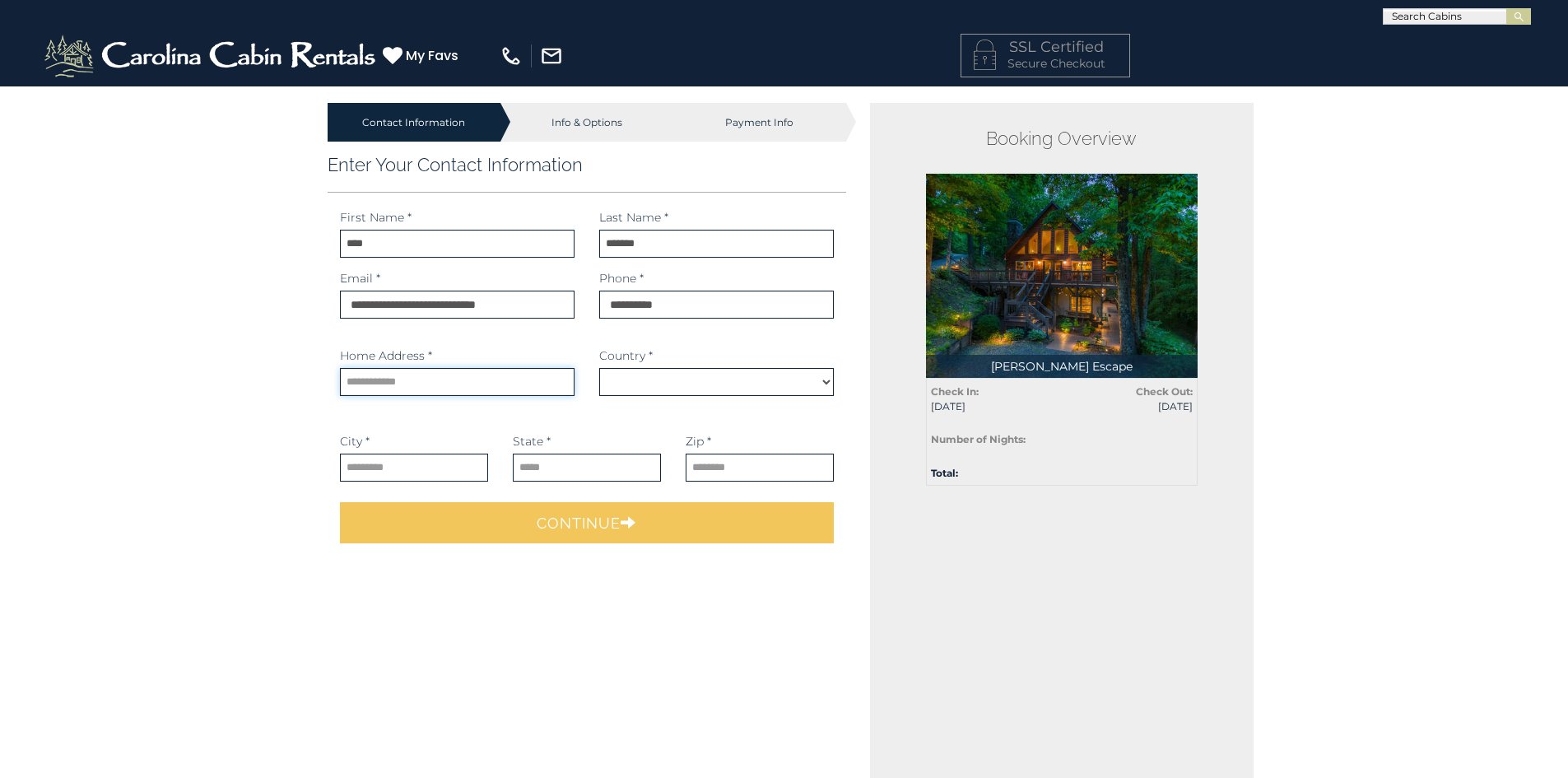
click at [367, 374] on input "text" at bounding box center [457, 382] width 235 height 28
type input "**********"
type input "********"
type input "**********"
type input "*****"
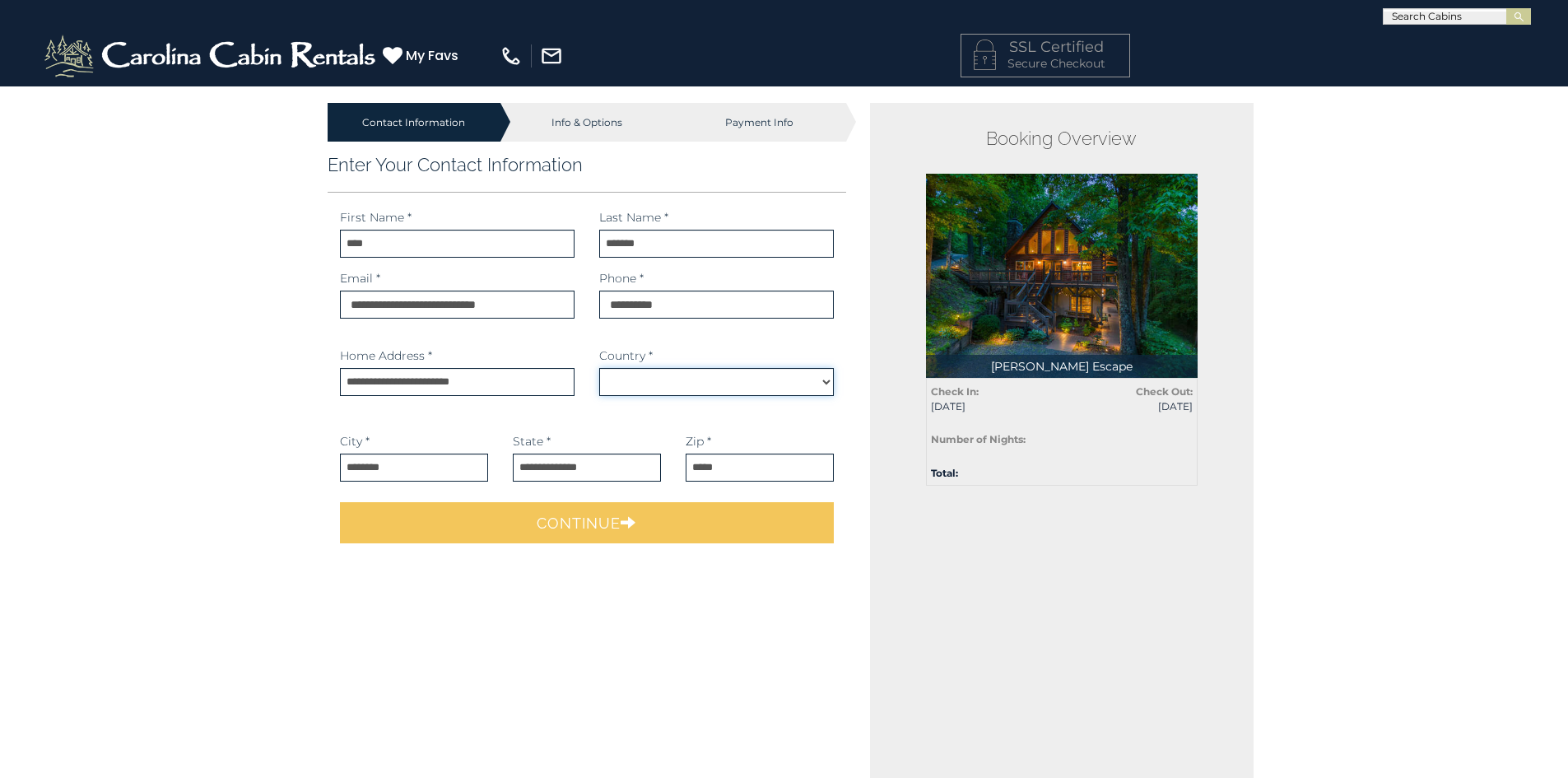
click at [740, 373] on select "*******" at bounding box center [716, 382] width 235 height 28
drag, startPoint x: 484, startPoint y: 393, endPoint x: 859, endPoint y: 434, distance: 377.2
click at [485, 393] on input "**********" at bounding box center [457, 382] width 235 height 28
click at [698, 374] on select "*******" at bounding box center [716, 382] width 235 height 28
click at [685, 391] on select "*******" at bounding box center [716, 382] width 235 height 28
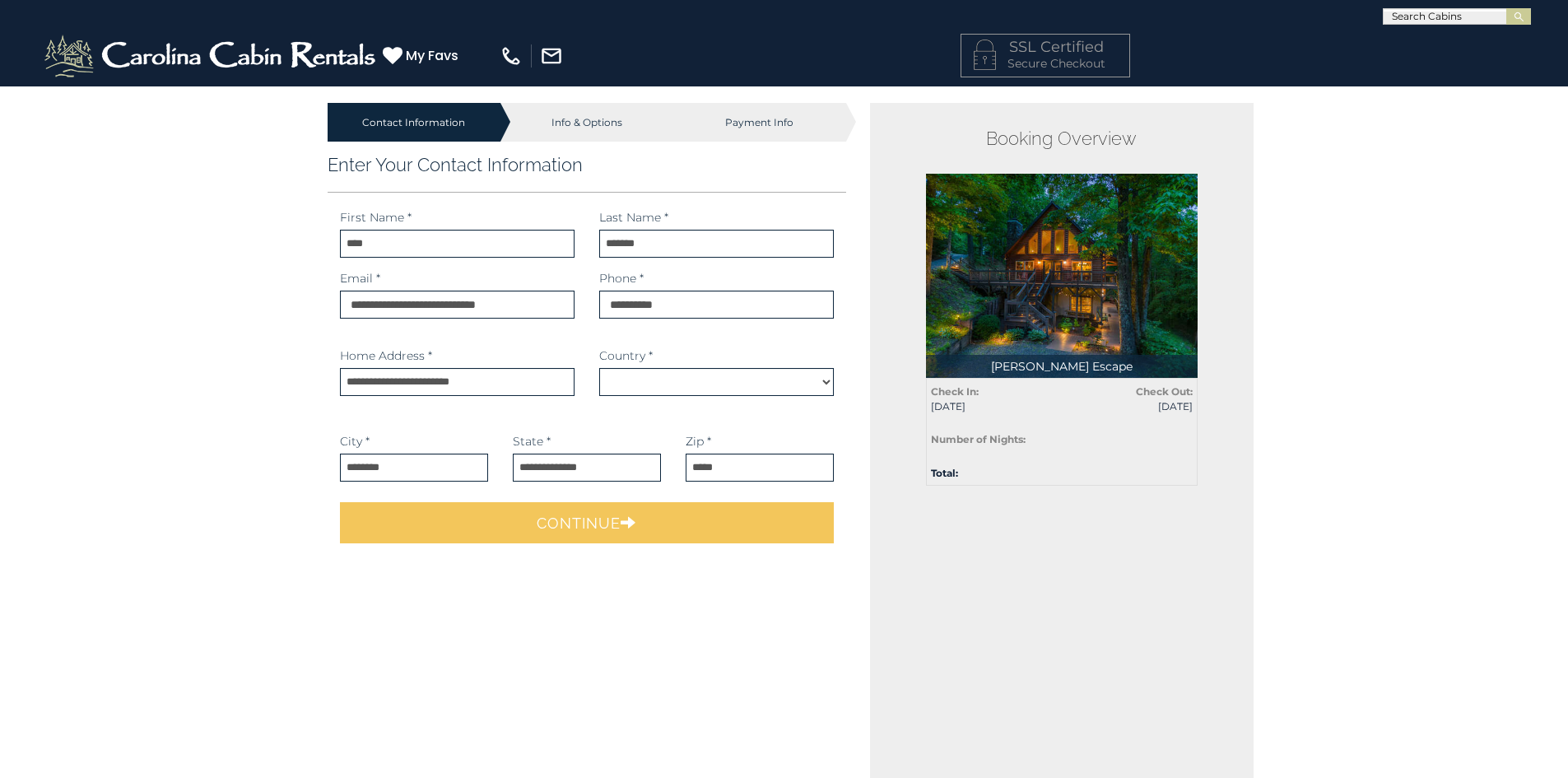
click at [826, 371] on div "Country * *******" at bounding box center [716, 390] width 259 height 86
click at [811, 382] on select "*******" at bounding box center [716, 382] width 235 height 28
click at [816, 378] on select "*******" at bounding box center [716, 382] width 235 height 28
select select "*********"
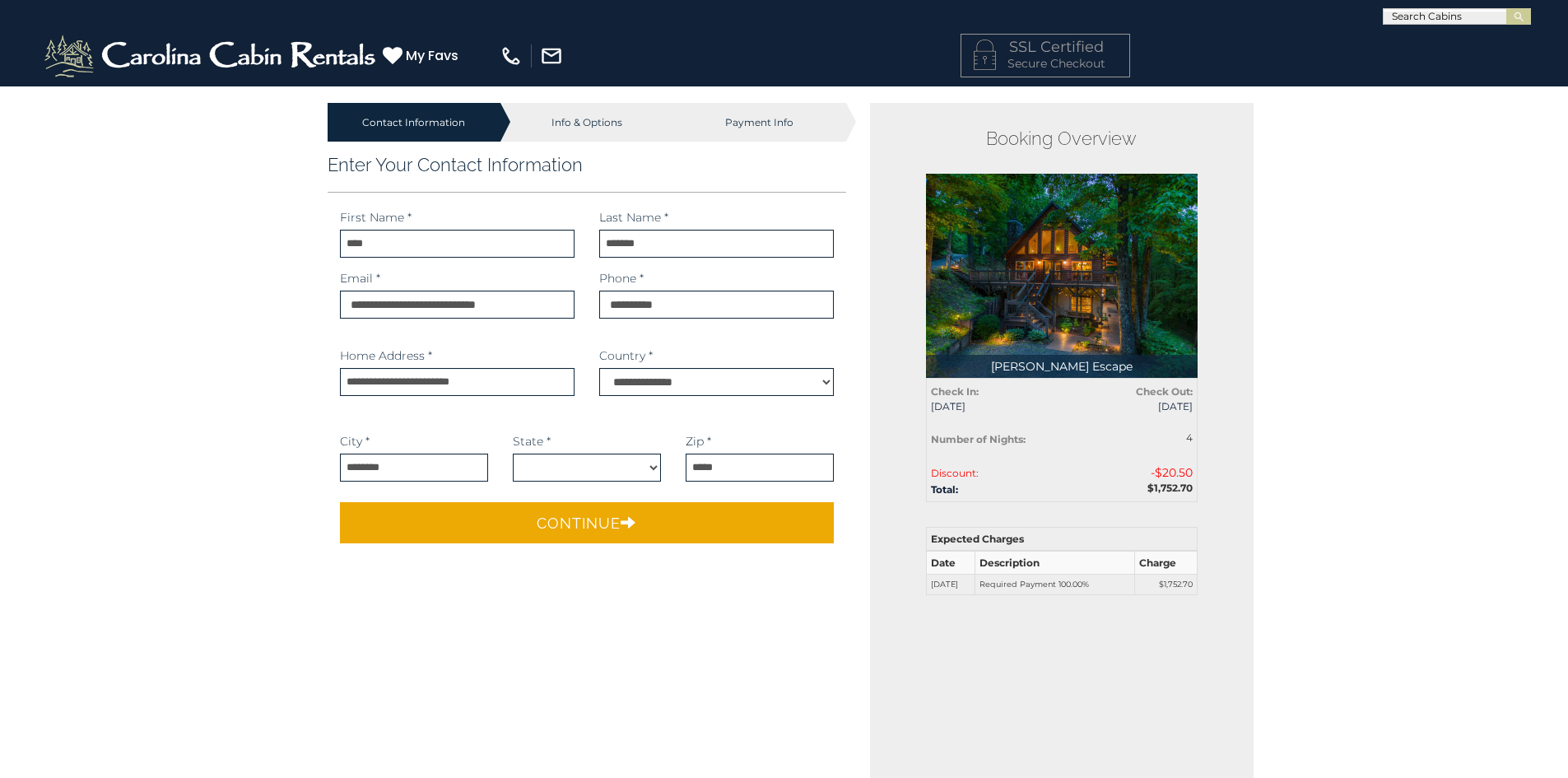
scroll to position [165, 0]
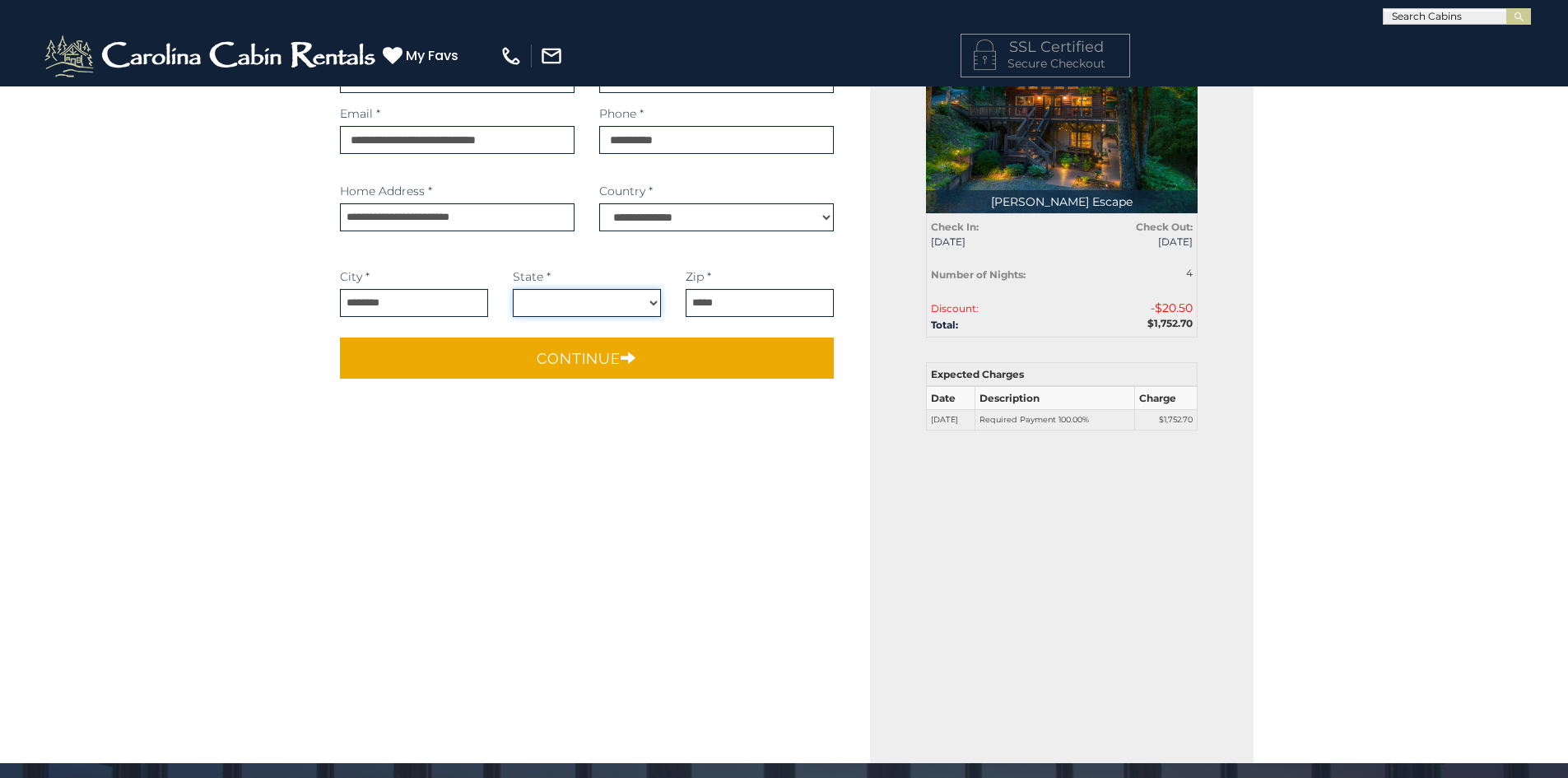
click at [635, 292] on select "**********" at bounding box center [587, 303] width 148 height 28
click at [592, 305] on select "**********" at bounding box center [587, 303] width 148 height 28
drag, startPoint x: 619, startPoint y: 309, endPoint x: 626, endPoint y: 302, distance: 9.9
click at [623, 303] on select "**********" at bounding box center [587, 303] width 148 height 28
select select "**"
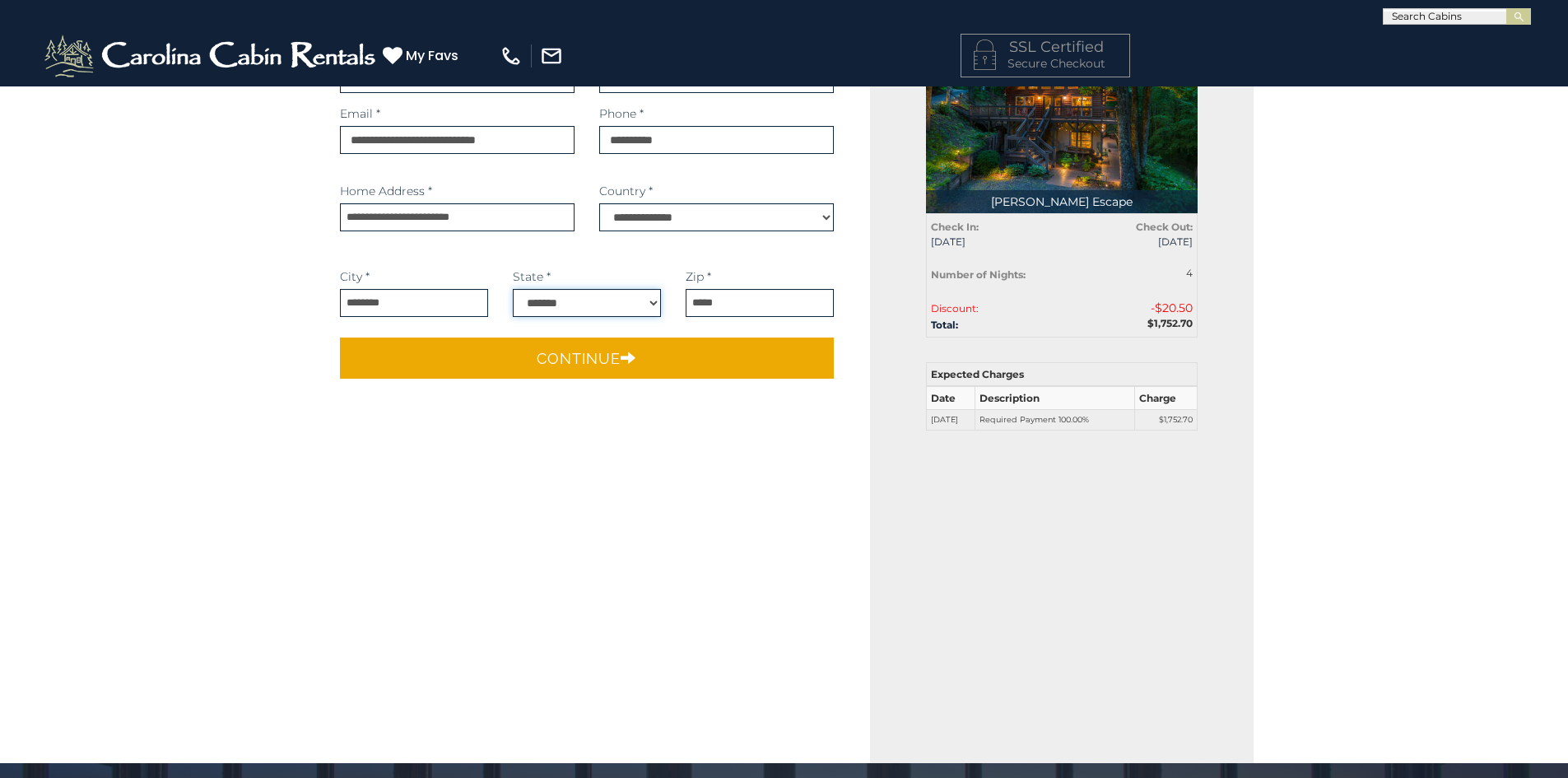
click at [513, 288] on select "**********" at bounding box center [587, 303] width 148 height 28
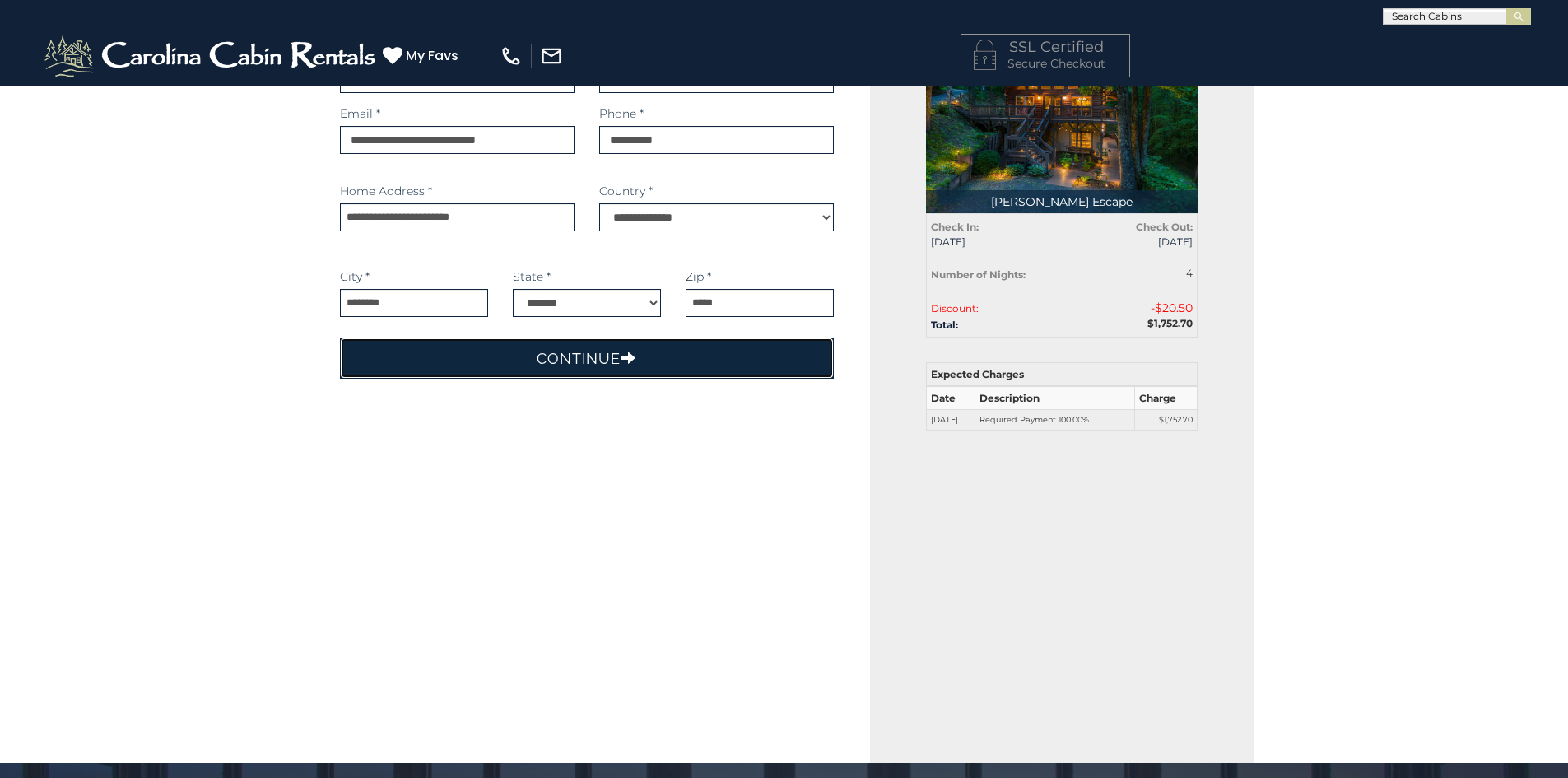
click at [640, 353] on button "Continue" at bounding box center [587, 358] width 495 height 41
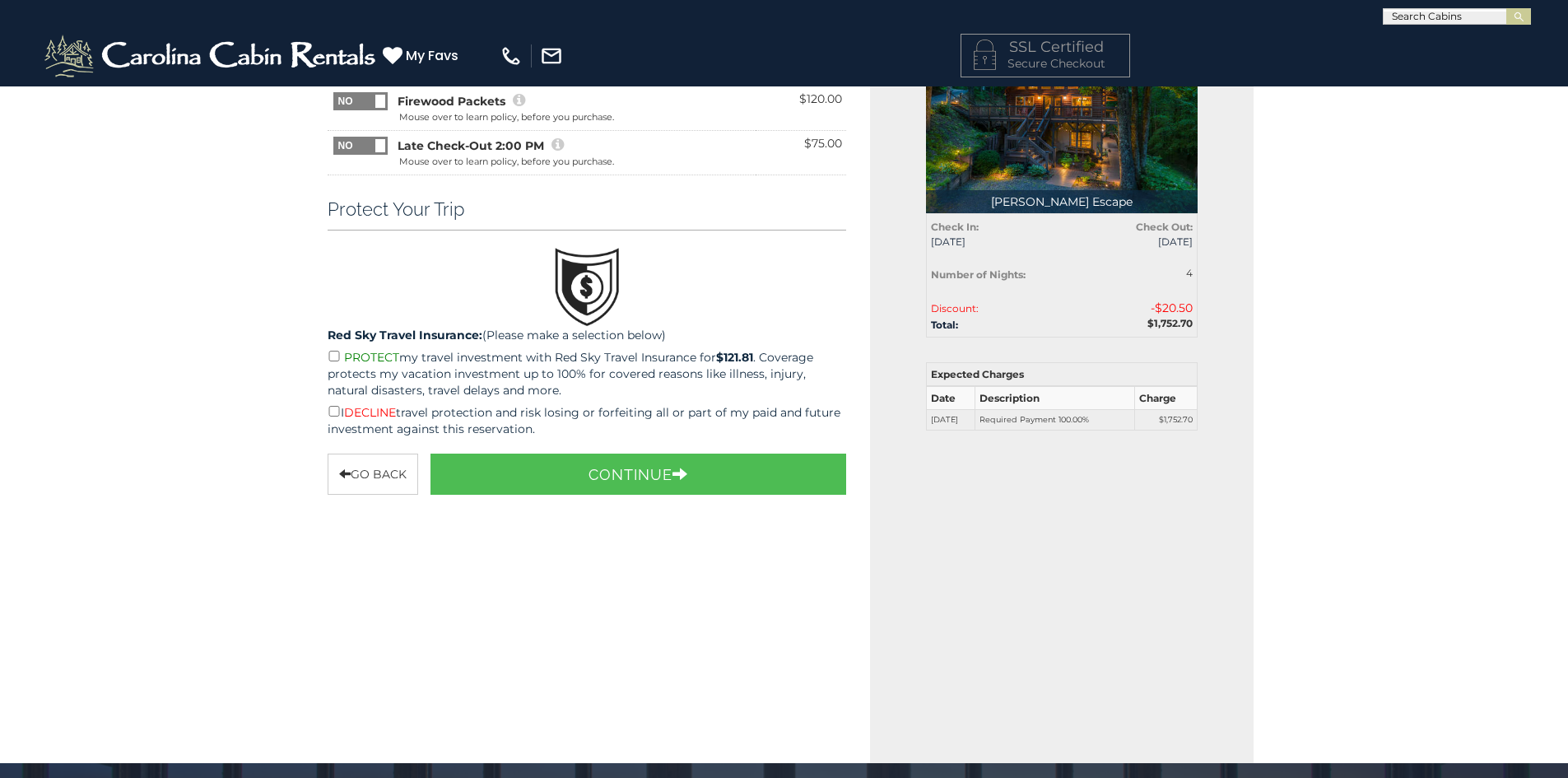
scroll to position [0, 0]
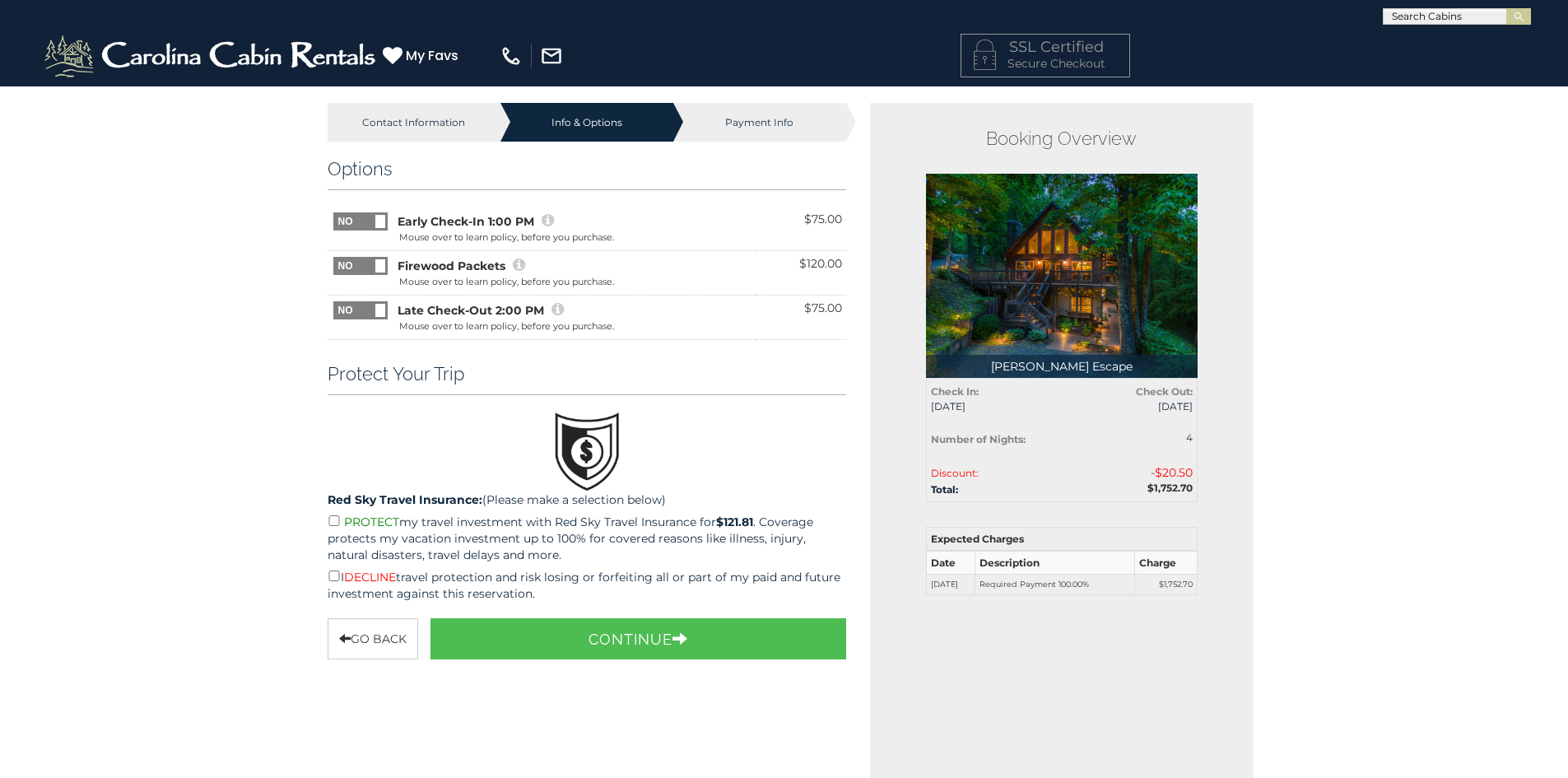
click at [338, 567] on p "I DECLINE travel protection and risk losing or forfeiting all or part of my pai…" at bounding box center [587, 584] width 520 height 34
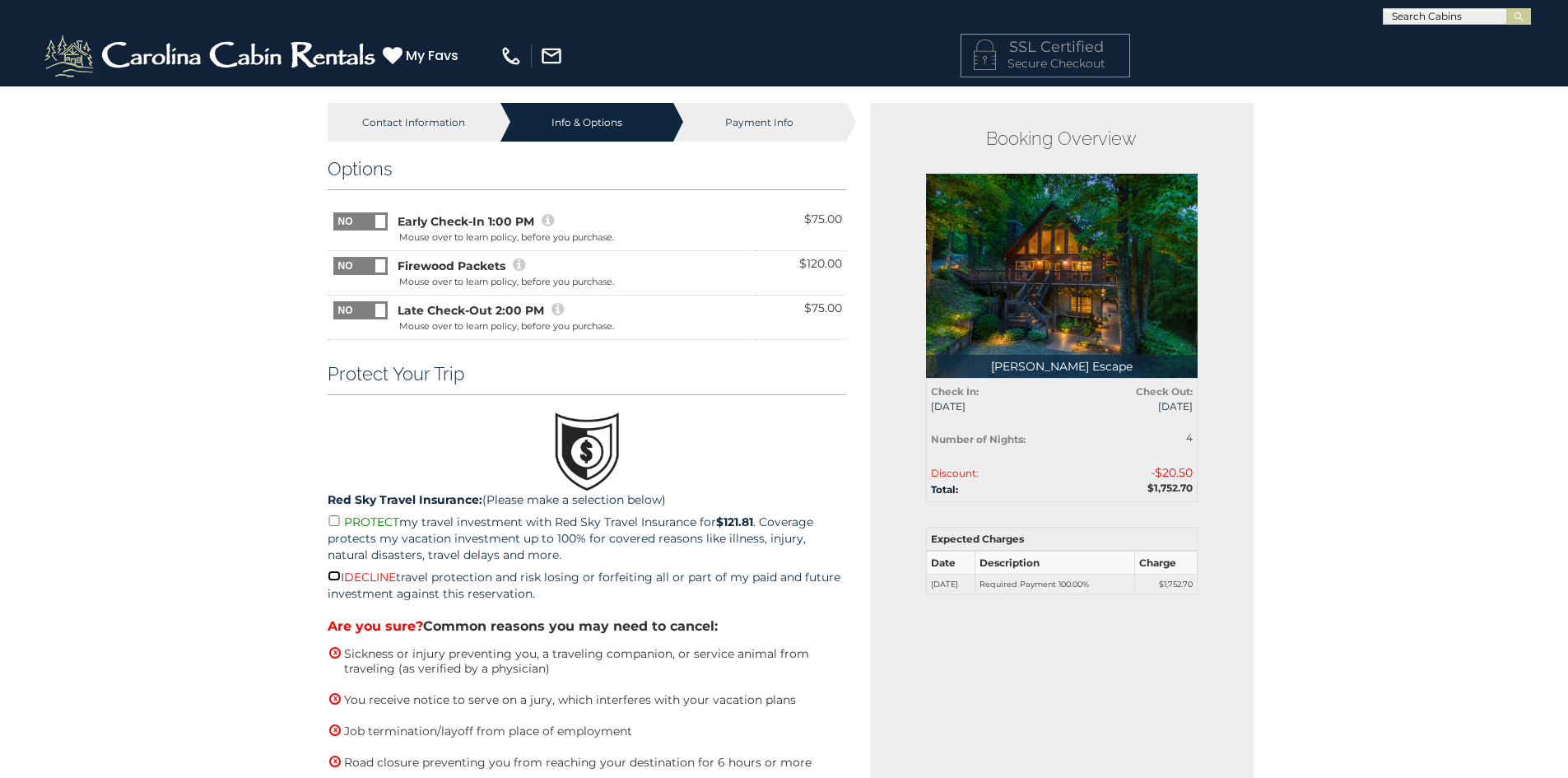
scroll to position [329, 0]
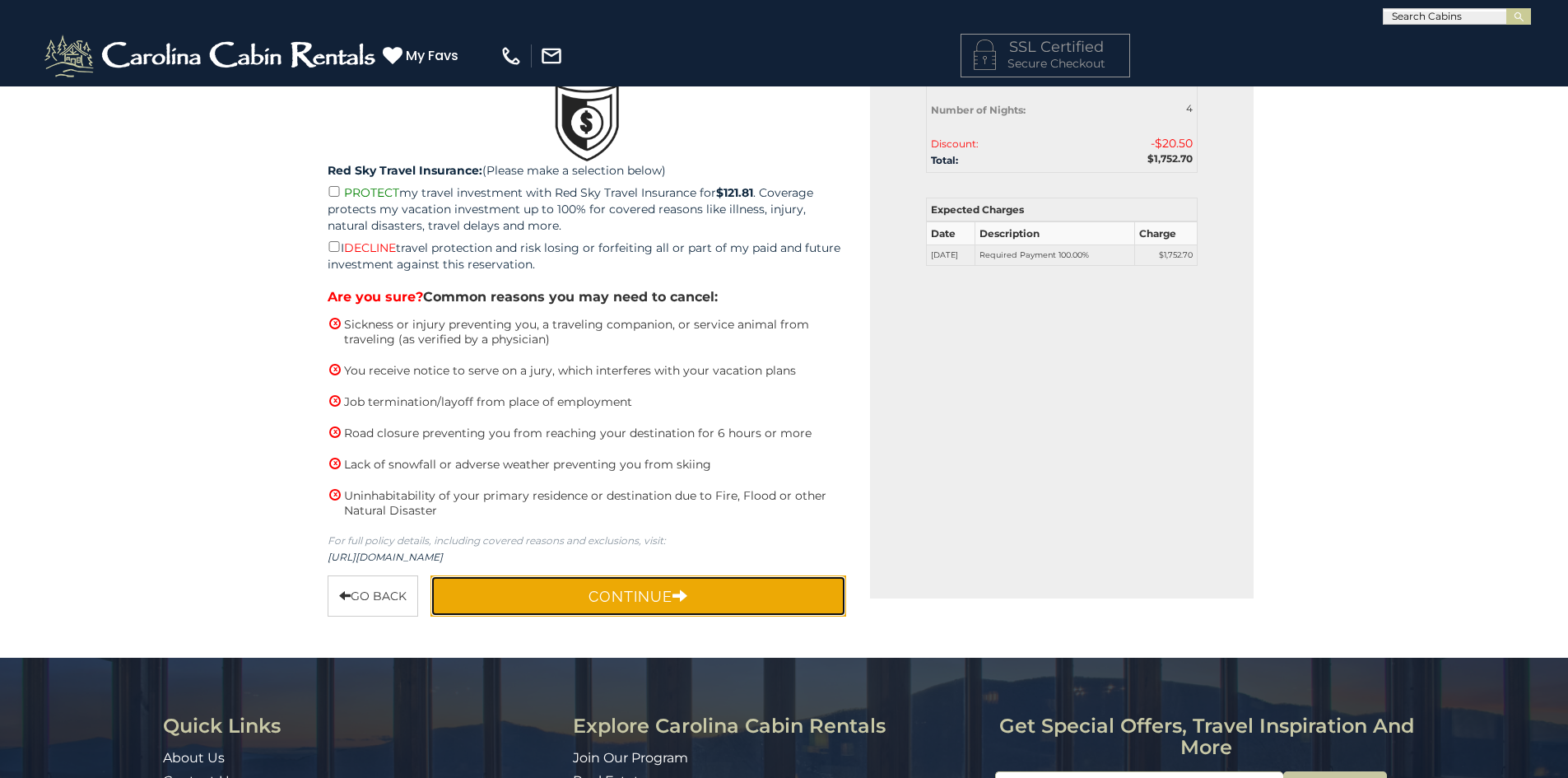
click at [507, 580] on button "Continue" at bounding box center [639, 595] width 416 height 41
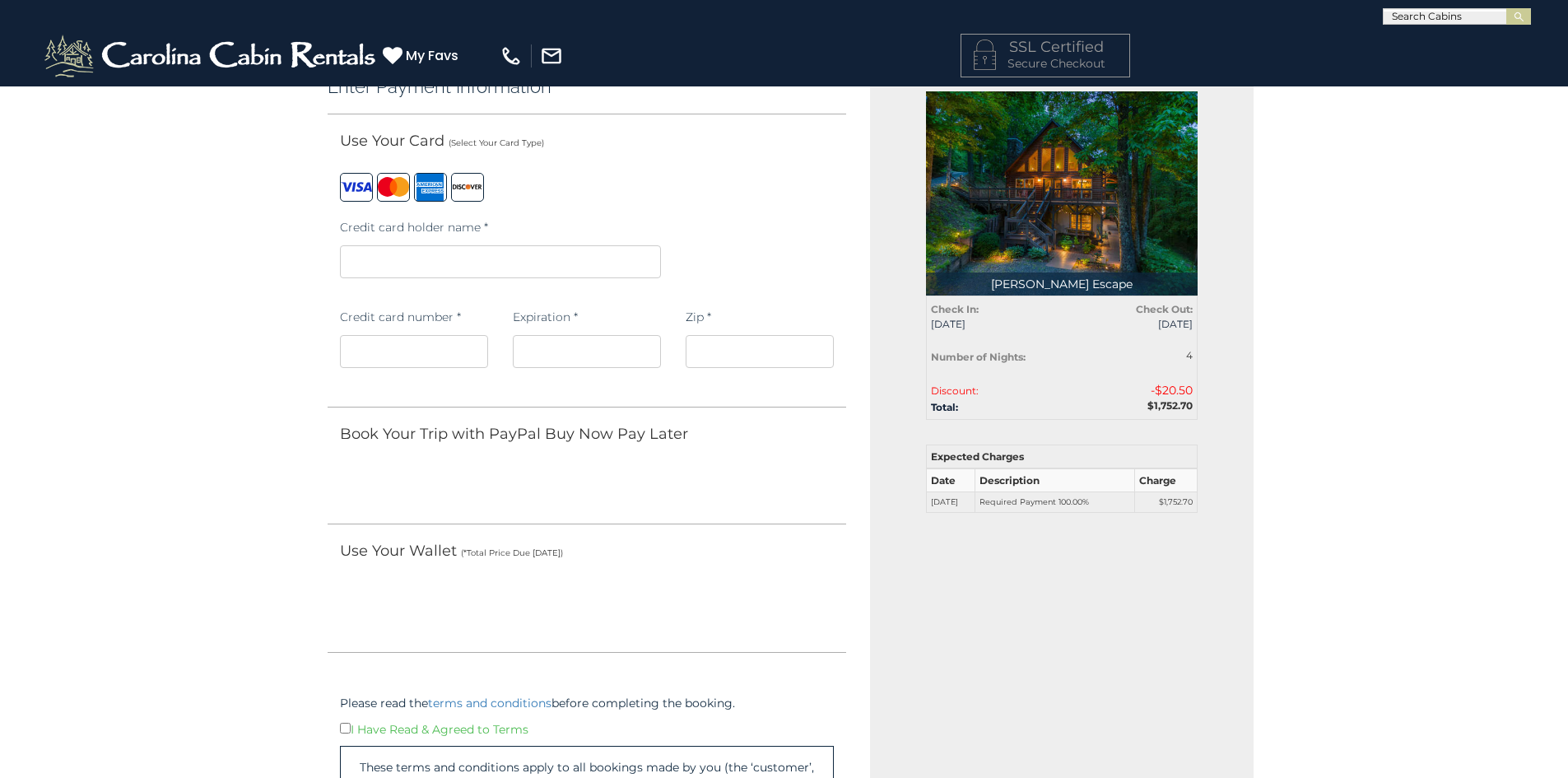
scroll to position [247, 0]
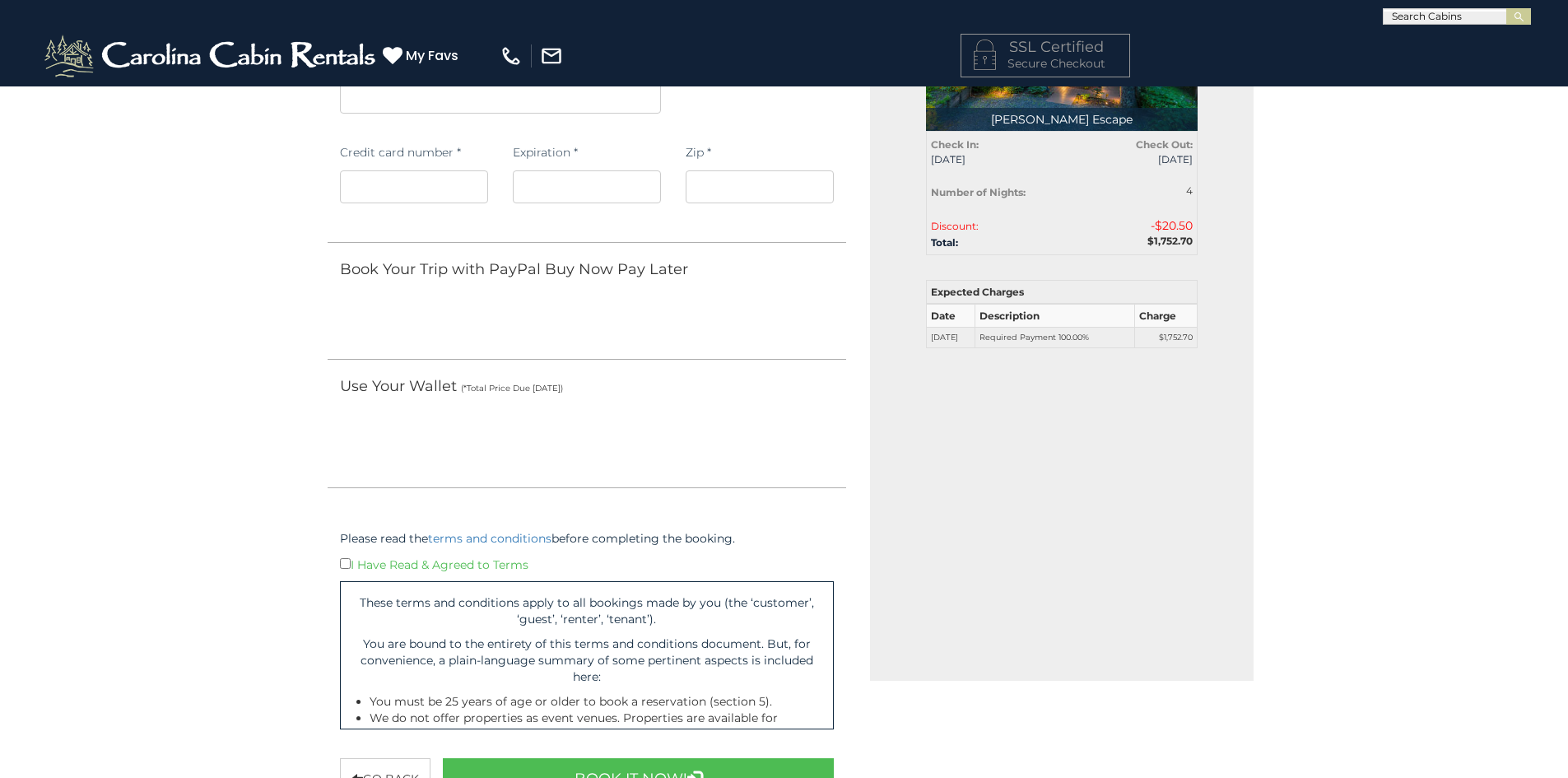
click at [334, 554] on div "Please read the terms and conditions before completing the booking. I Have Read…" at bounding box center [587, 627] width 520 height 220
click at [335, 572] on div "Please read the terms and conditions before completing the booking. I Have Read…" at bounding box center [587, 627] width 520 height 220
